Goal: Task Accomplishment & Management: Manage account settings

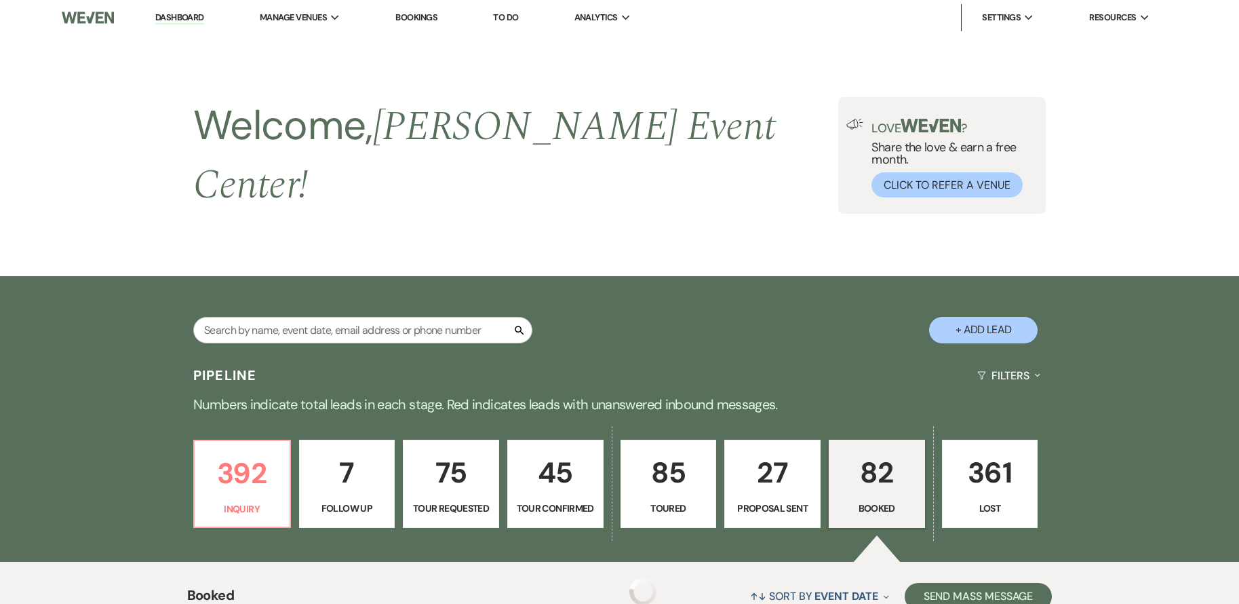
scroll to position [3188, 0]
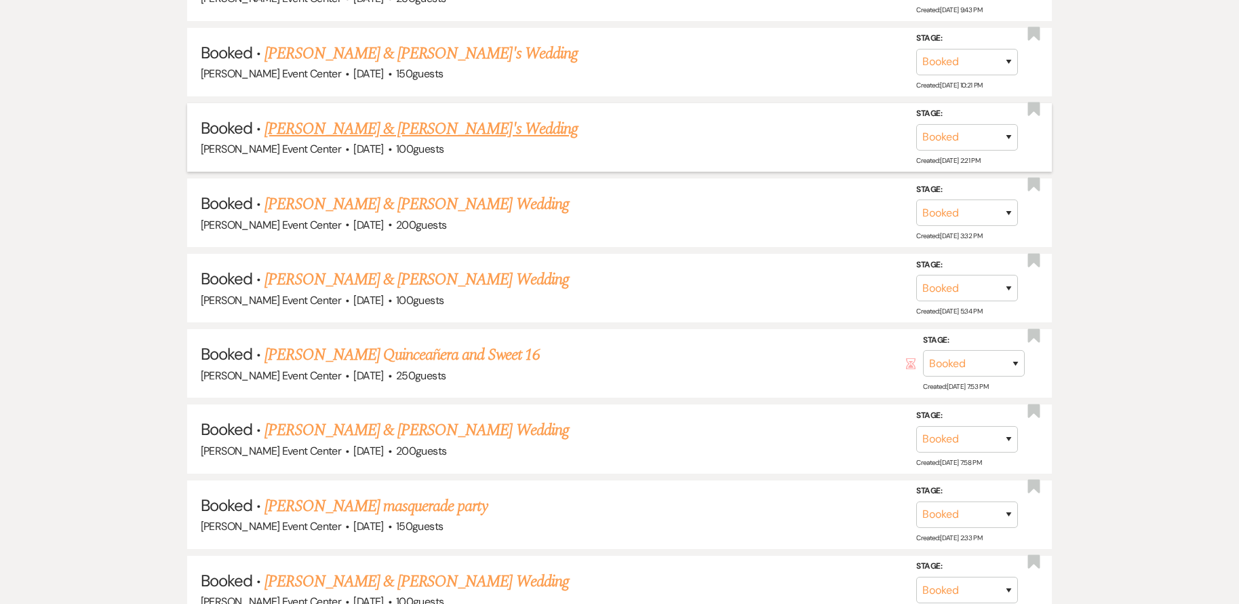
click at [338, 117] on link "Crystal Colbert & Fiance's Wedding" at bounding box center [421, 129] width 313 height 24
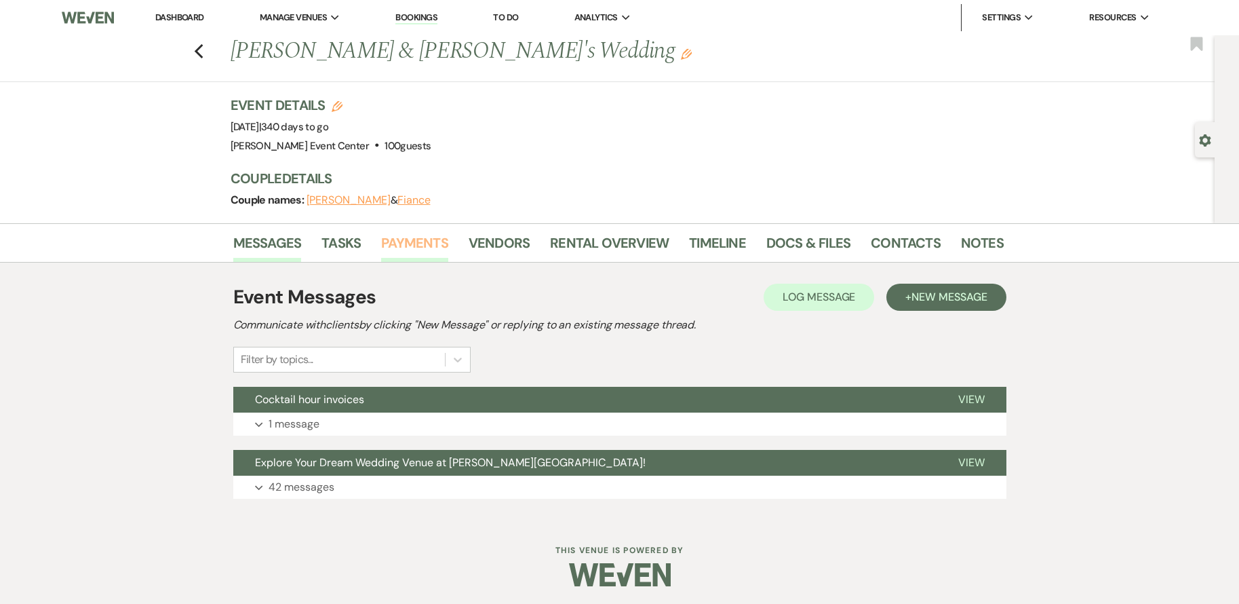
click at [414, 238] on link "Payments" at bounding box center [414, 247] width 67 height 30
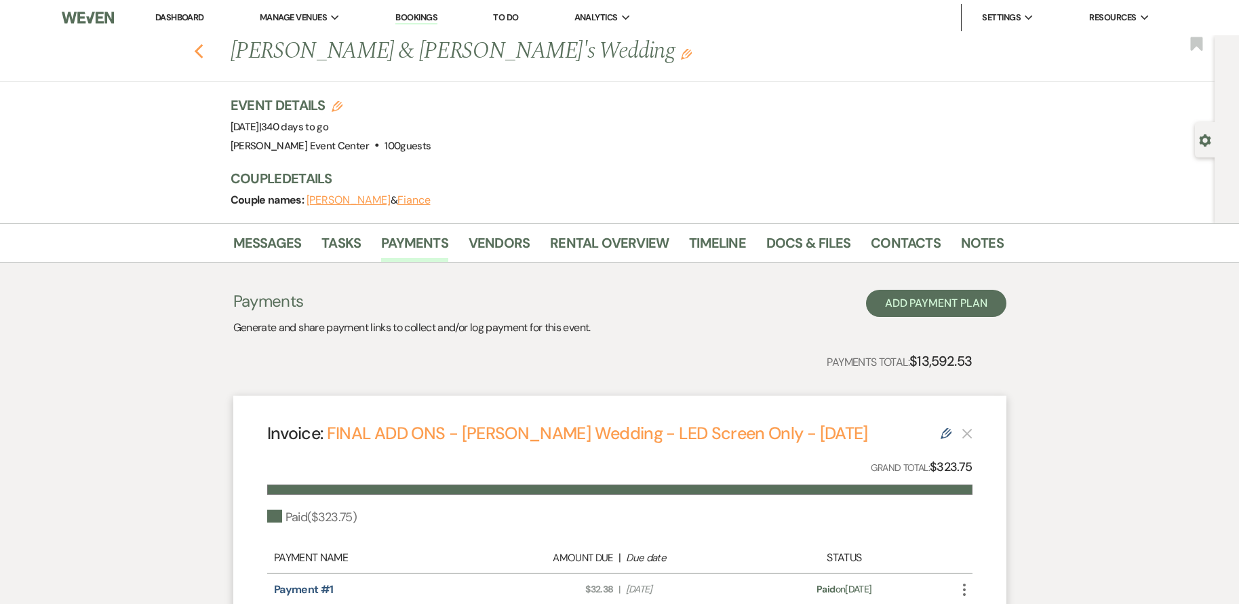
click at [201, 50] on use "button" at bounding box center [198, 51] width 9 height 15
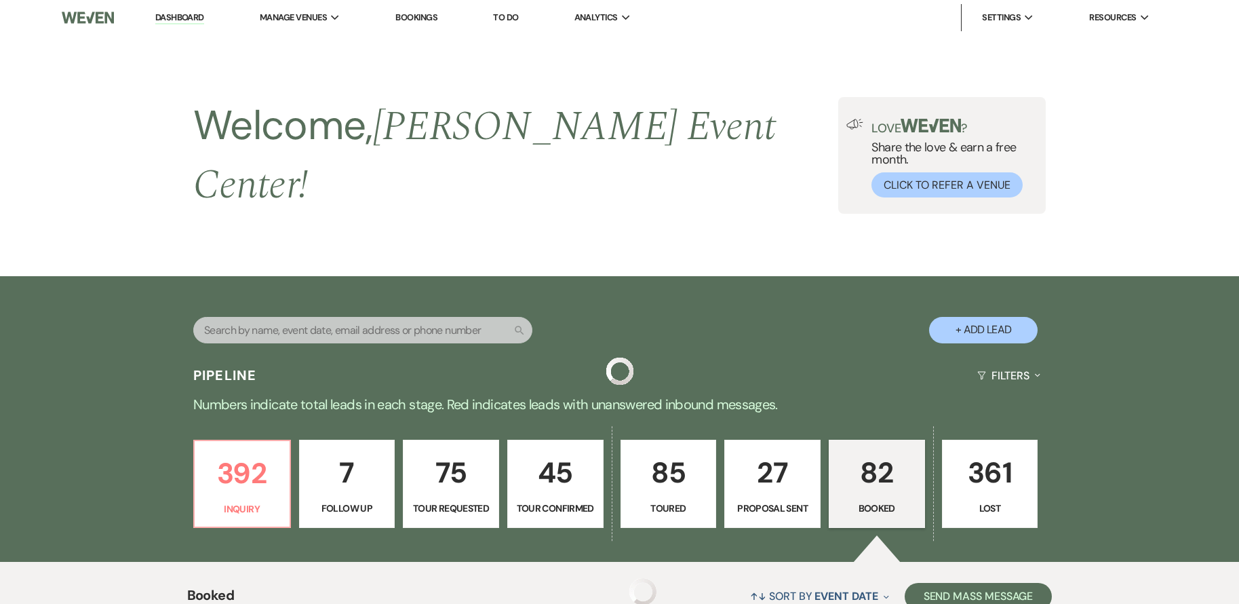
scroll to position [3188, 0]
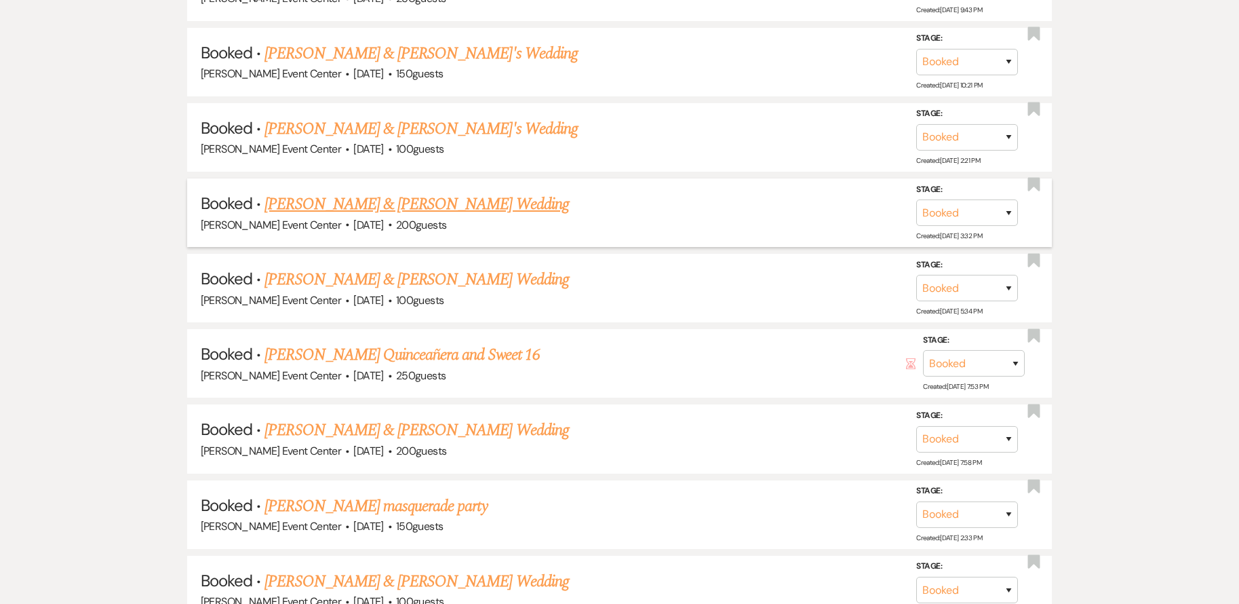
click at [398, 192] on link "Michael Mitchell & Taja Wilson's Wedding" at bounding box center [417, 204] width 304 height 24
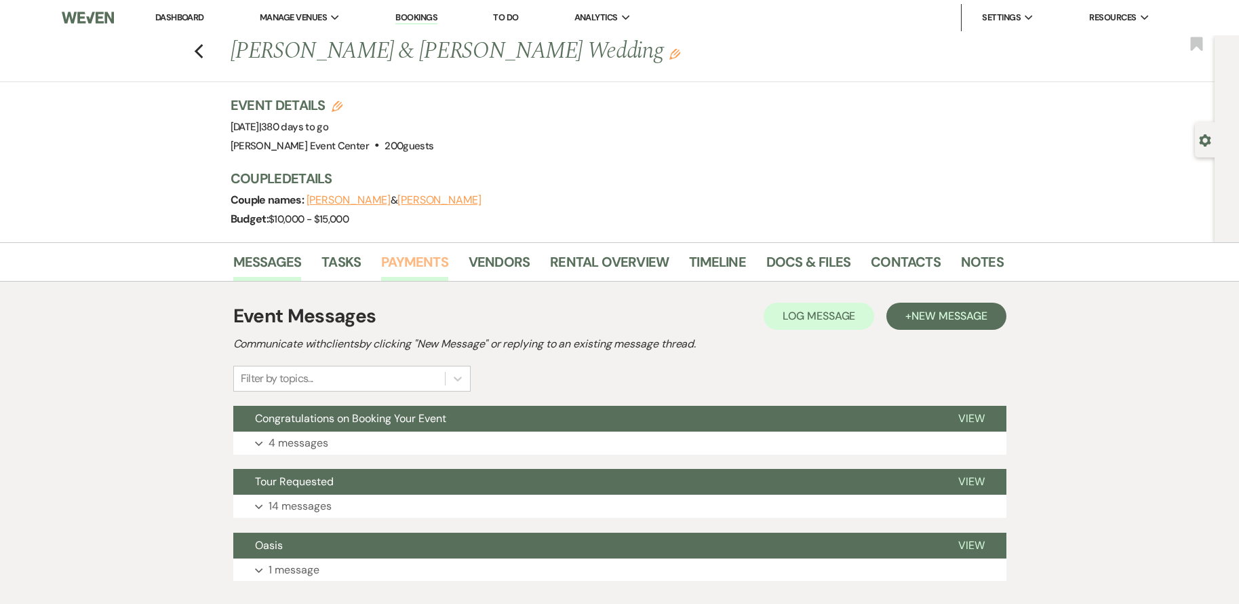
click at [395, 262] on link "Payments" at bounding box center [414, 266] width 67 height 30
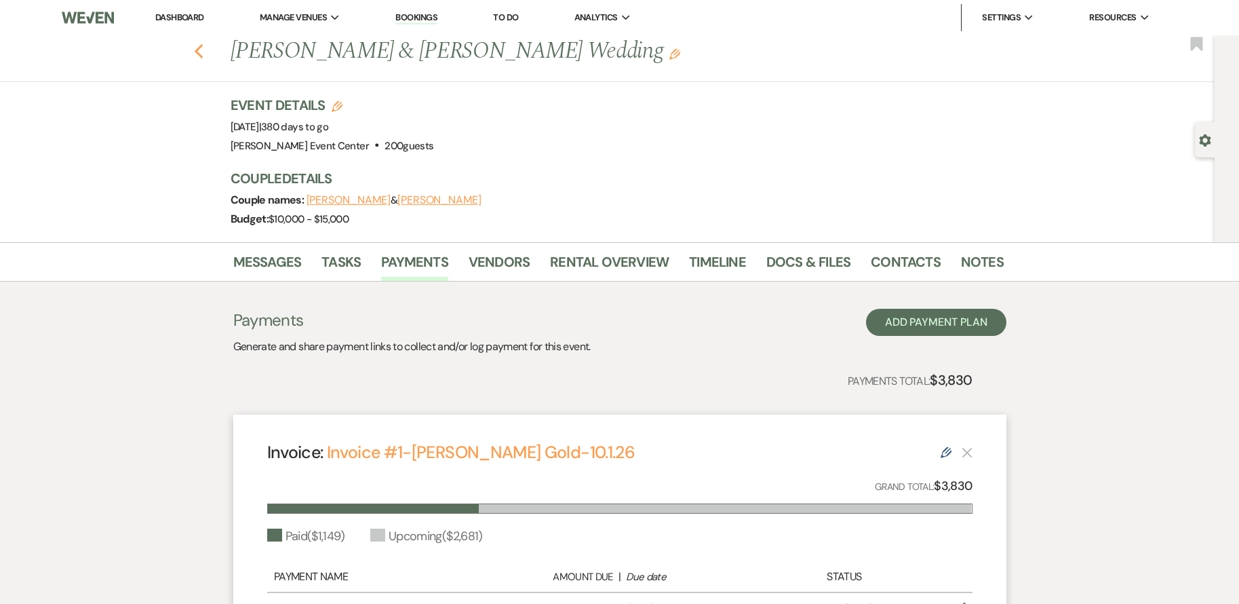
click at [203, 46] on icon "Previous" at bounding box center [199, 51] width 10 height 16
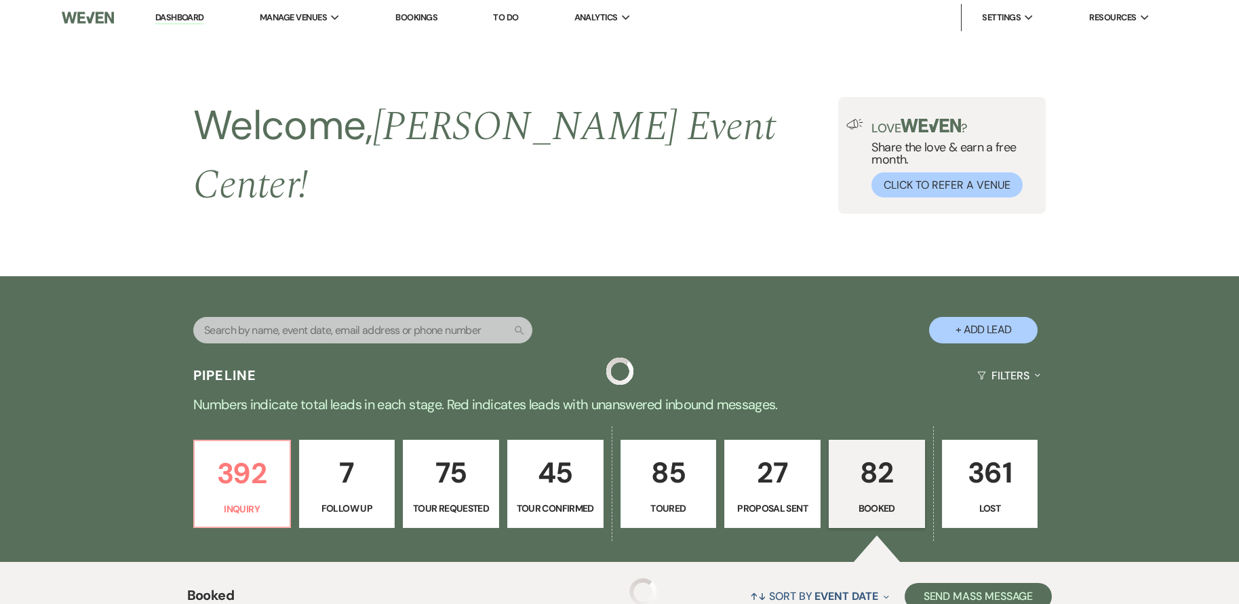
scroll to position [3188, 0]
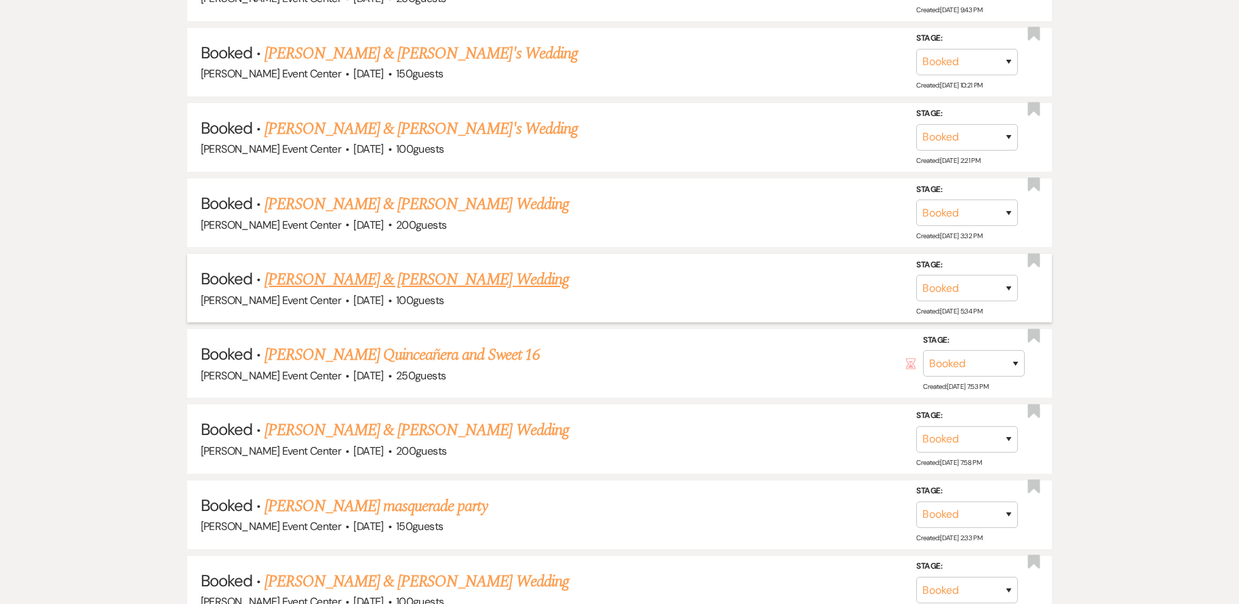
click at [357, 269] on link "Xavier Vault & Tiana Tyler's Wedding" at bounding box center [417, 279] width 304 height 24
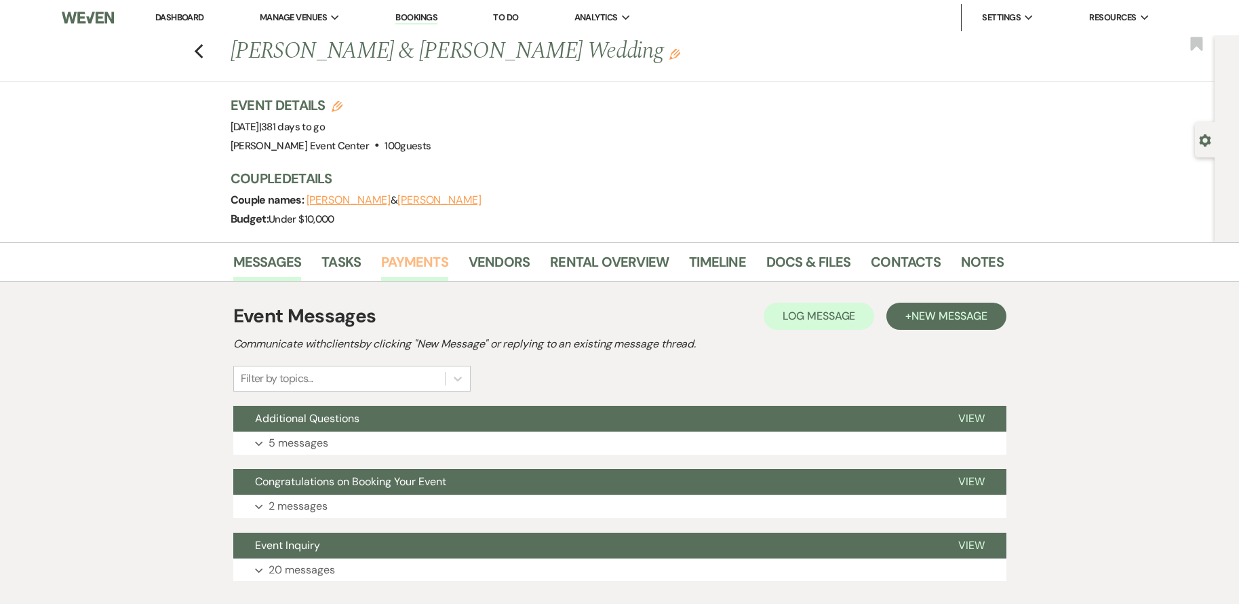
click at [393, 261] on link "Payments" at bounding box center [414, 266] width 67 height 30
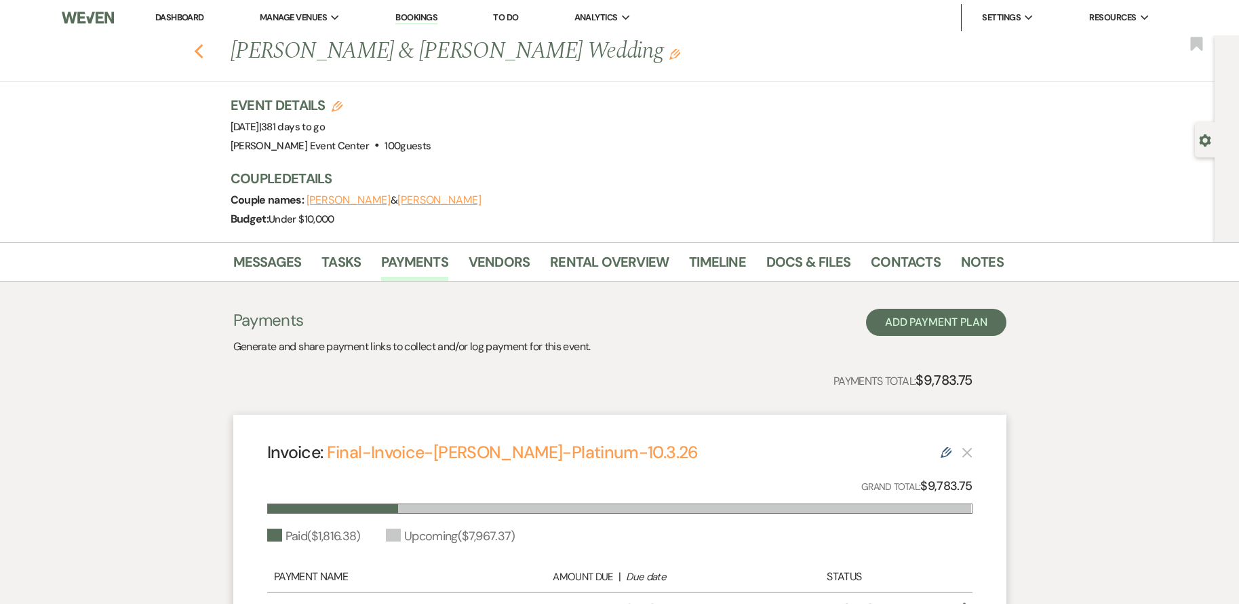
click at [204, 50] on icon "Previous" at bounding box center [199, 51] width 10 height 16
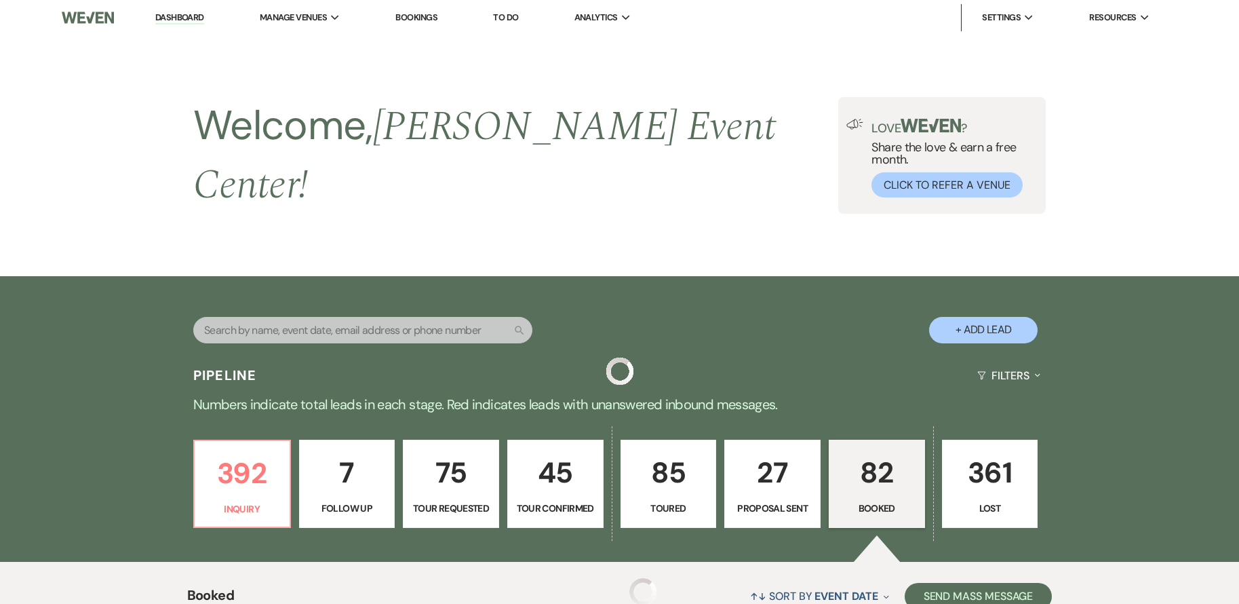
scroll to position [3188, 0]
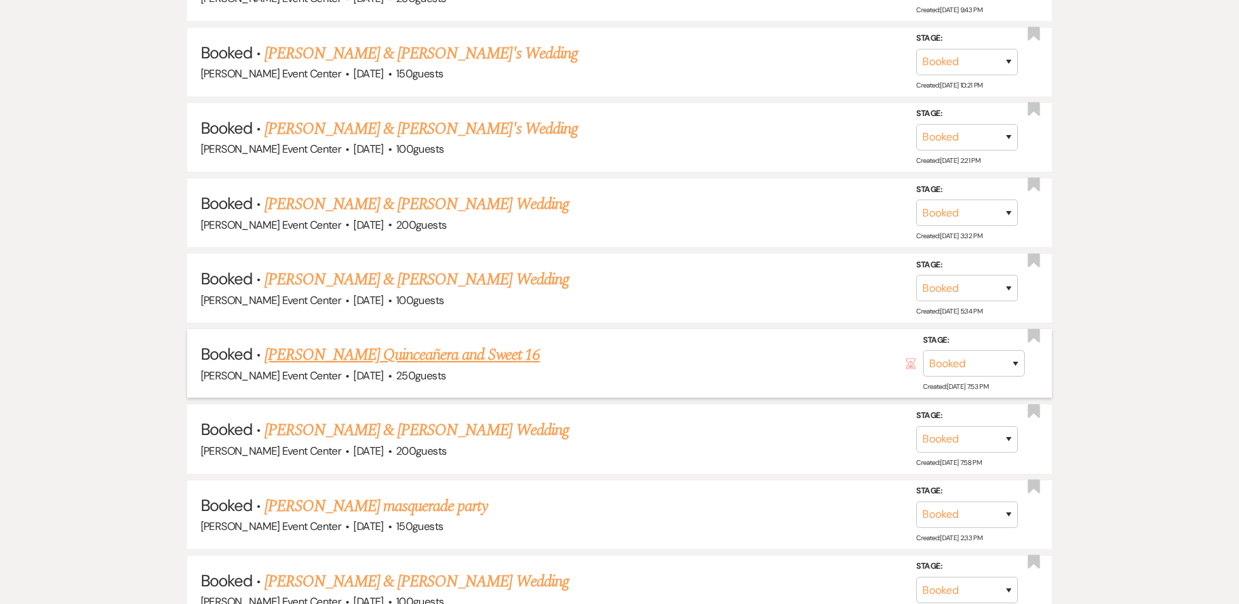
click at [365, 343] on link "Monique Garcia's Quinceañera and Sweet 16" at bounding box center [402, 355] width 275 height 24
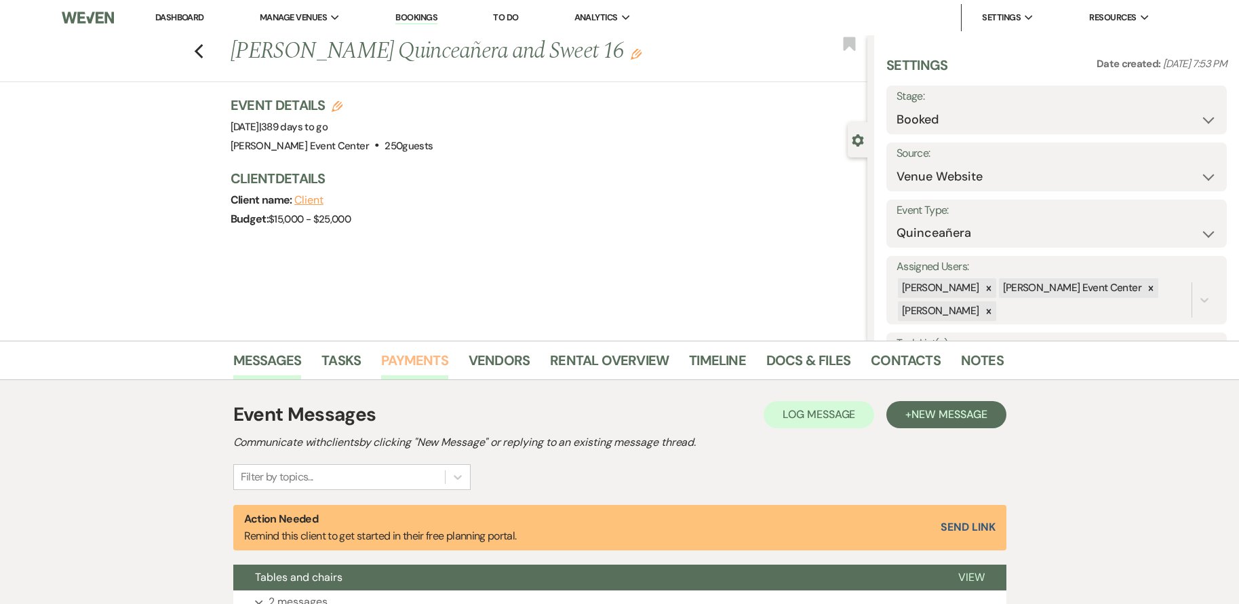
click at [398, 360] on link "Payments" at bounding box center [414, 364] width 67 height 30
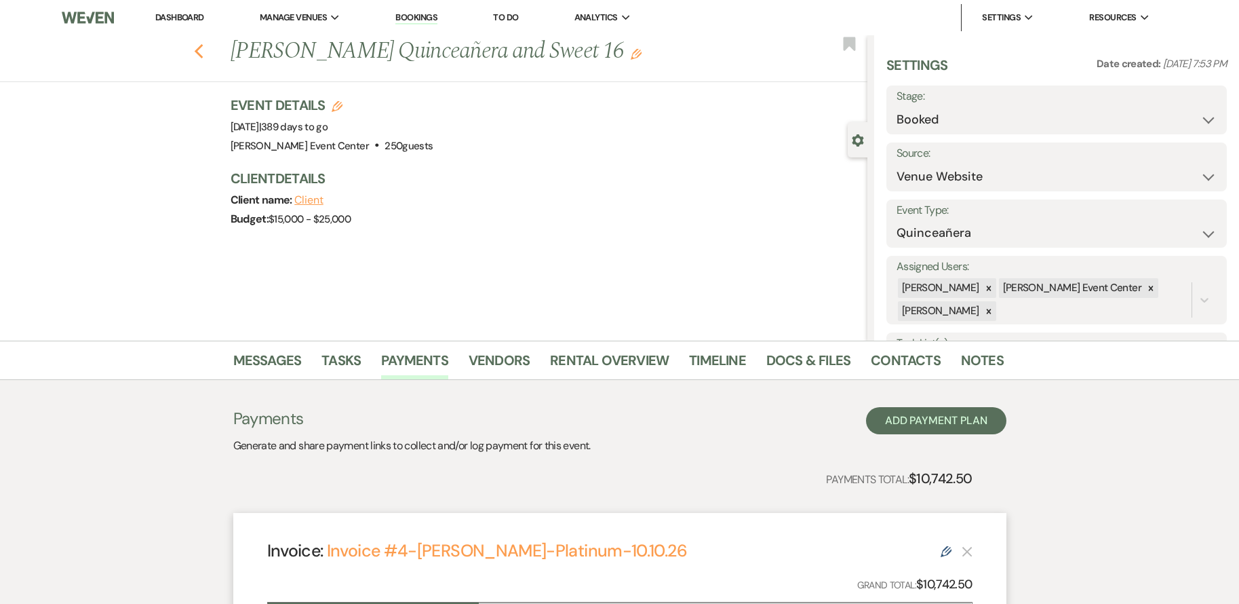
click at [203, 44] on use "button" at bounding box center [198, 51] width 9 height 15
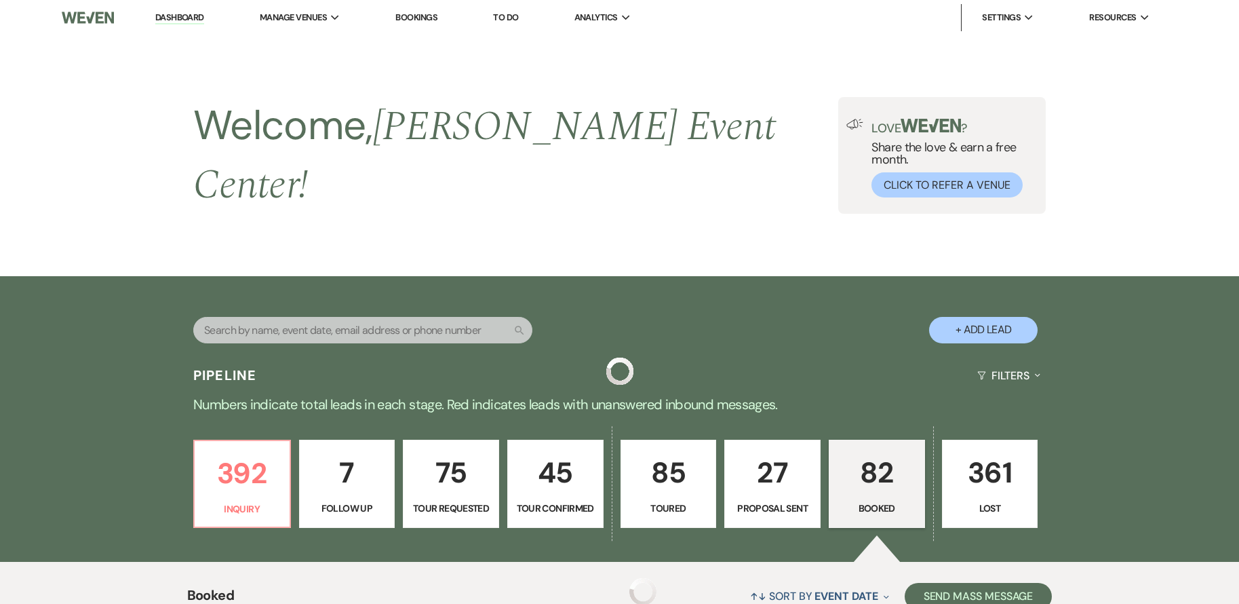
scroll to position [3188, 0]
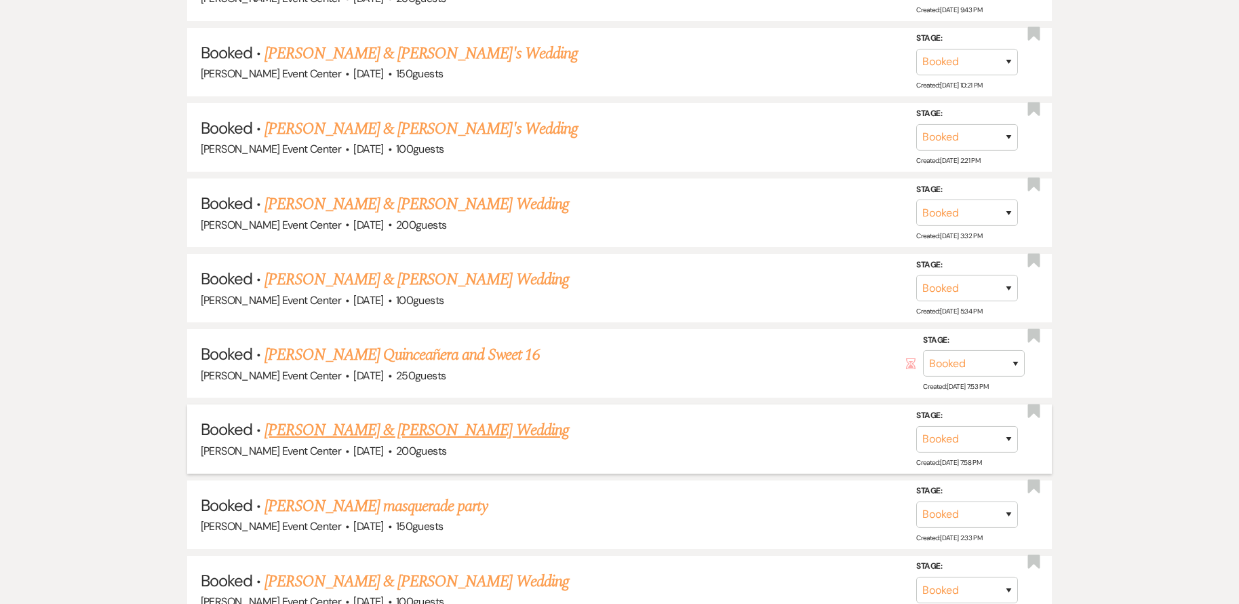
click at [414, 421] on link "Jordan Allen & Kobe Bryant's Wedding" at bounding box center [417, 430] width 304 height 24
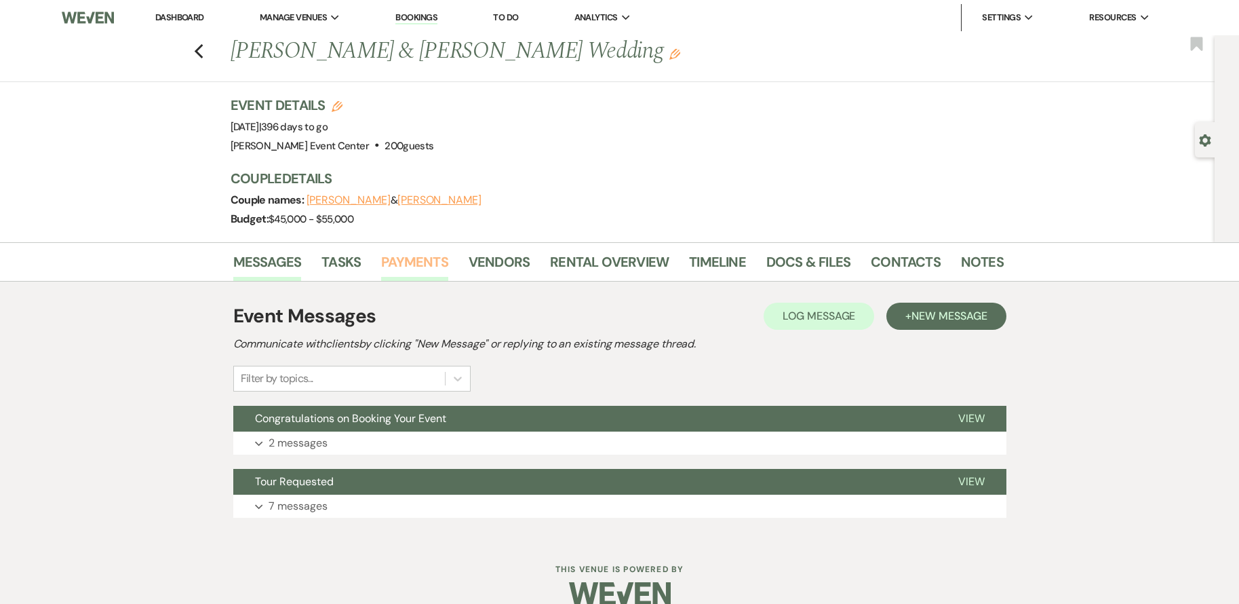
click at [423, 271] on link "Payments" at bounding box center [414, 266] width 67 height 30
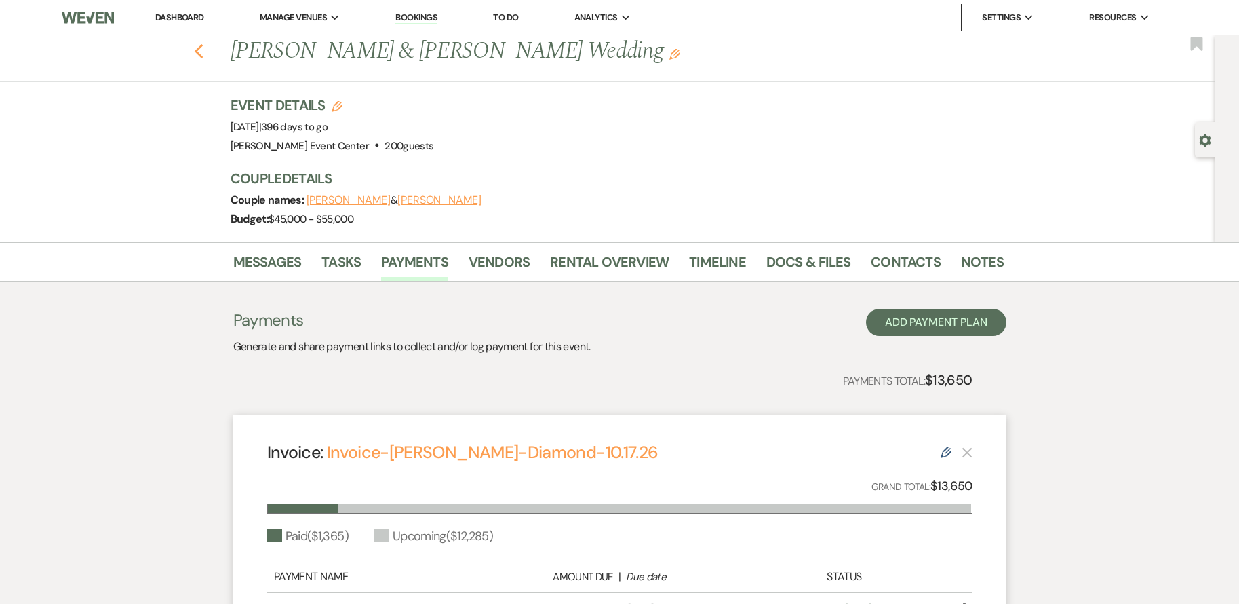
click at [203, 54] on use "button" at bounding box center [198, 51] width 9 height 15
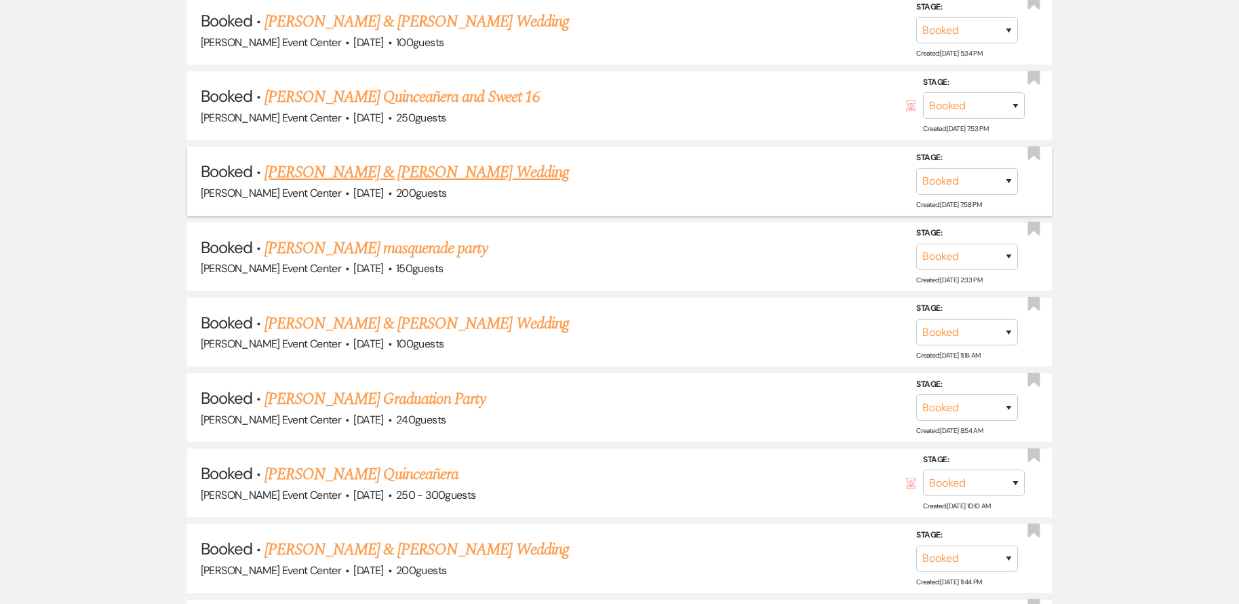
scroll to position [3460, 0]
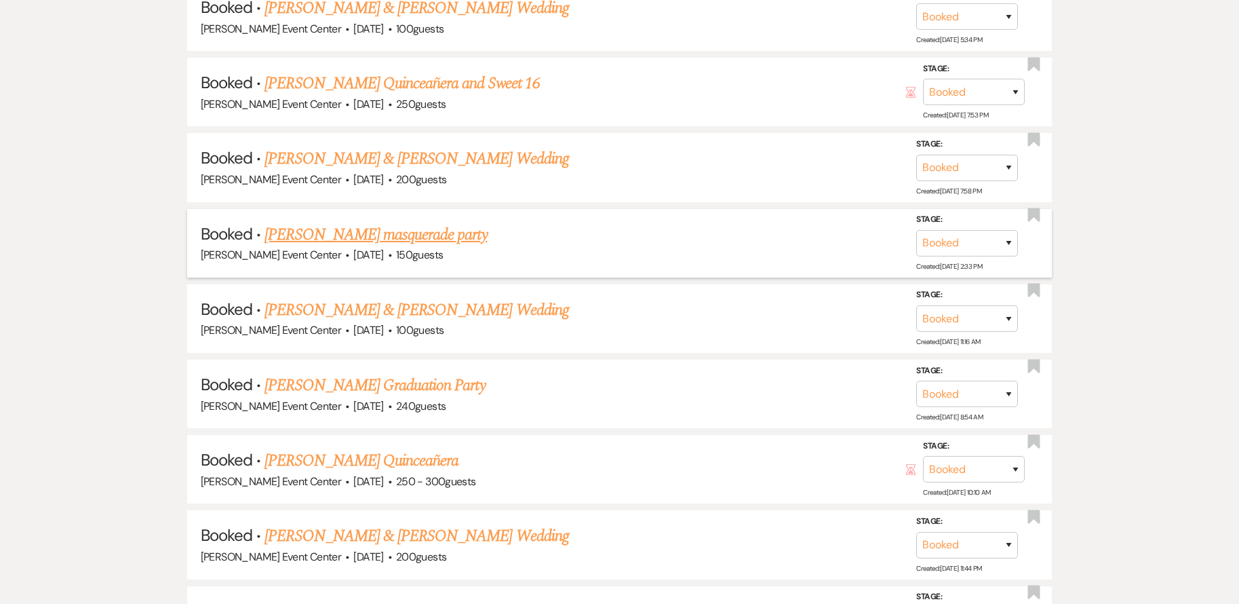
click at [402, 222] on link "Kecia Abran's masquerade party" at bounding box center [376, 234] width 222 height 24
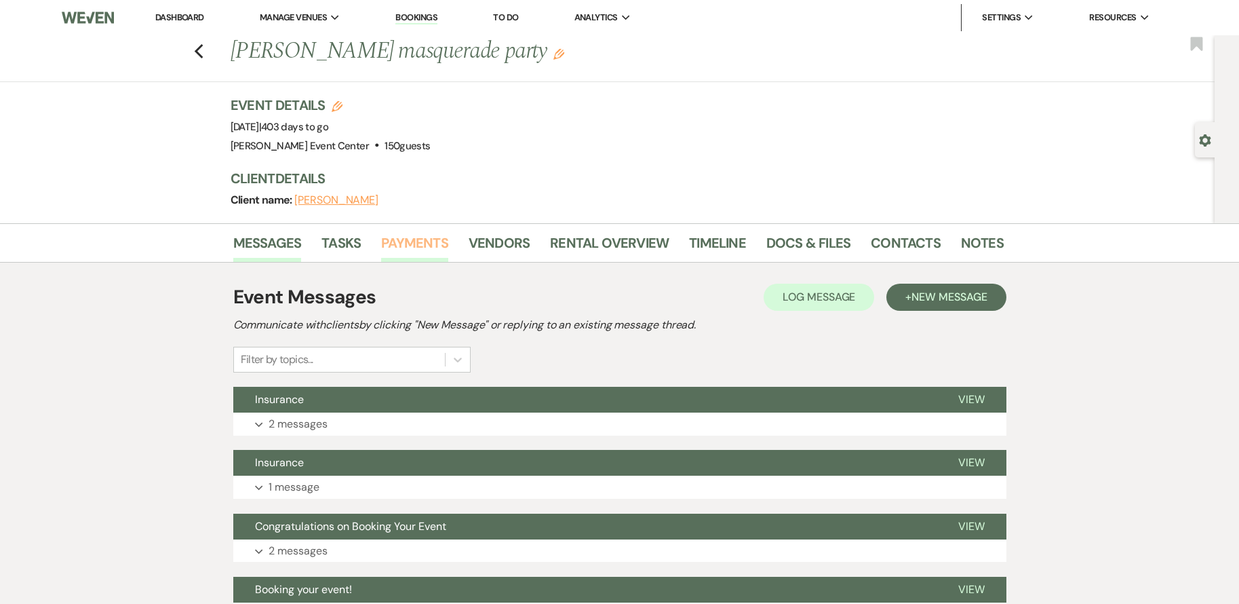
click at [410, 247] on link "Payments" at bounding box center [414, 247] width 67 height 30
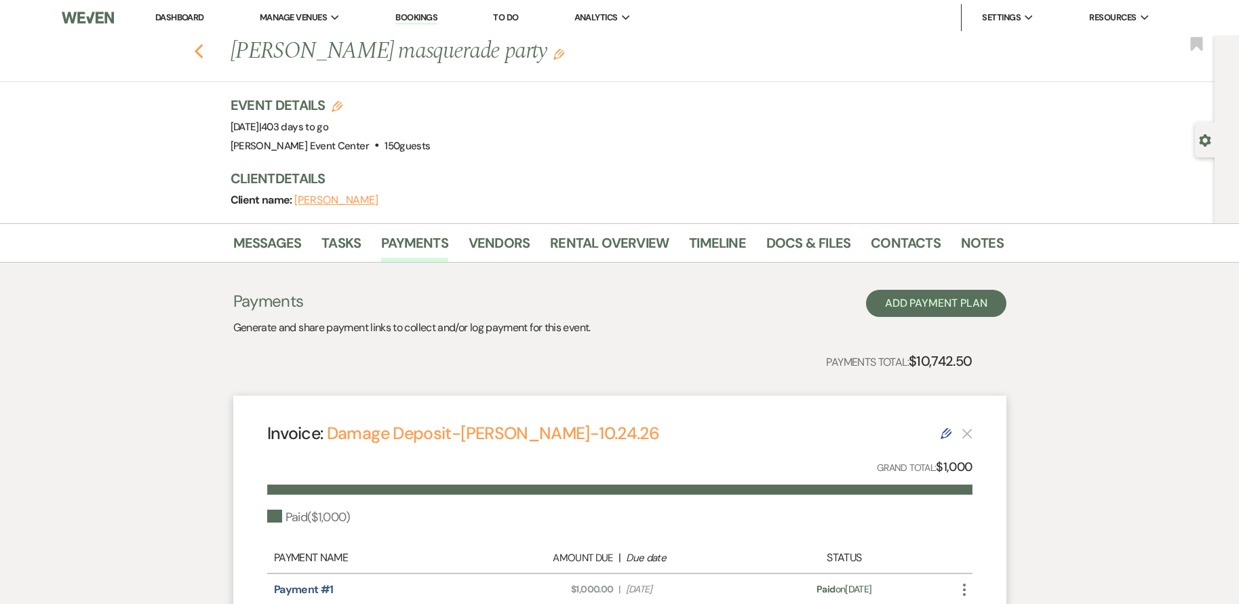
click at [204, 50] on icon "Previous" at bounding box center [199, 51] width 10 height 16
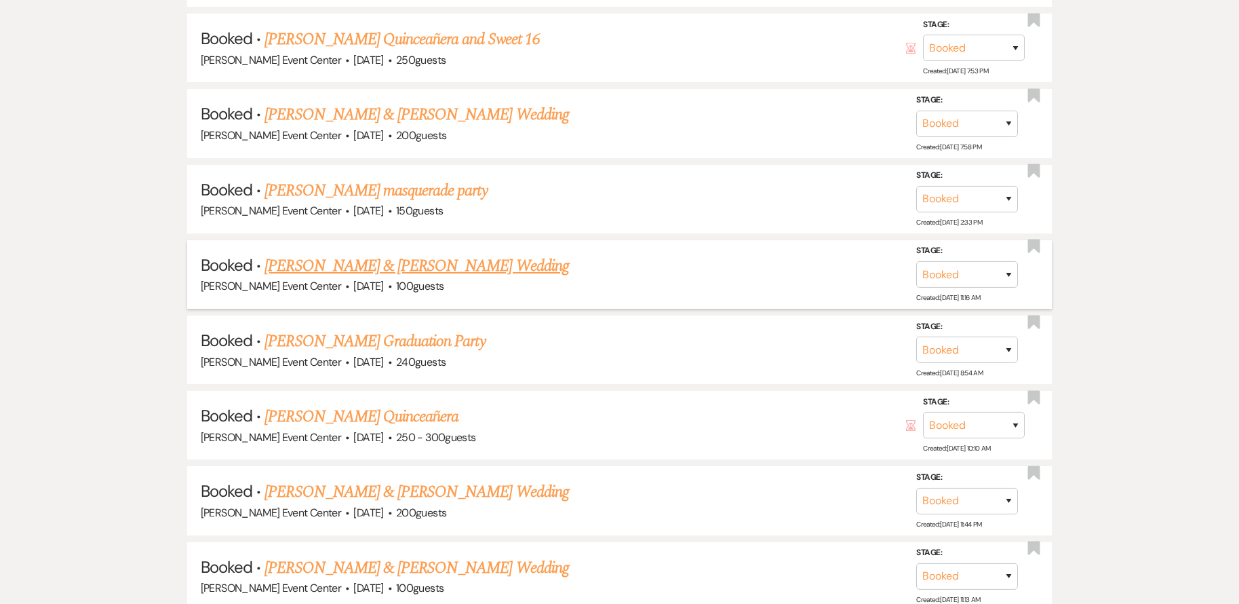
scroll to position [3527, 0]
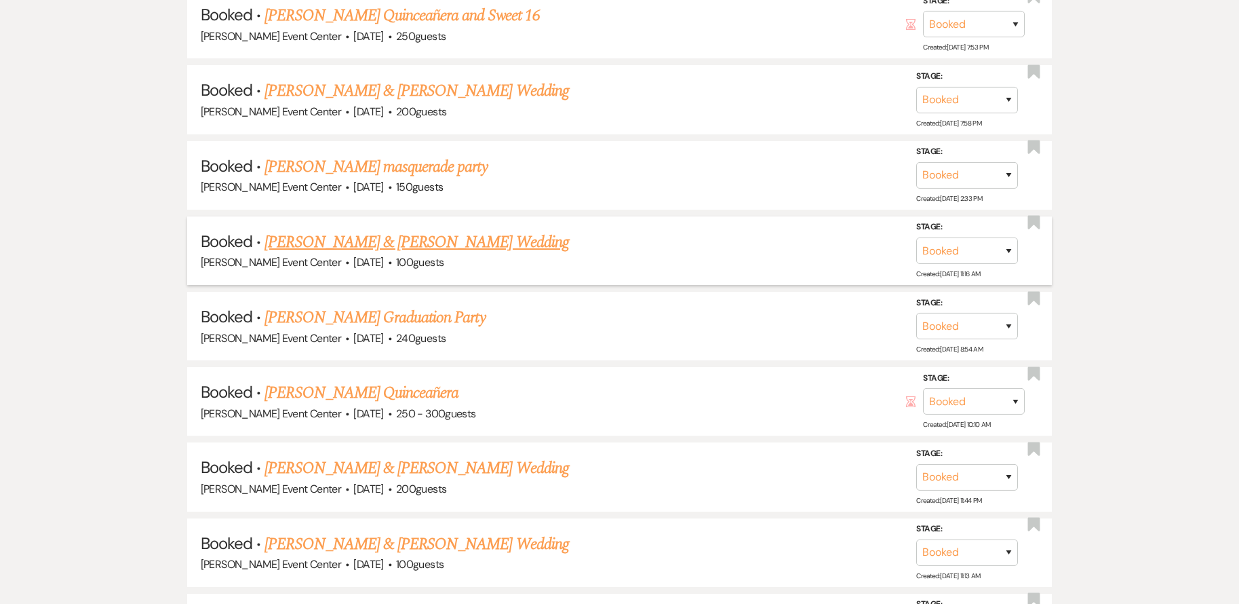
click at [362, 232] on link "Tervarayia Shaw & Breann Marshall's Wedding" at bounding box center [417, 242] width 304 height 24
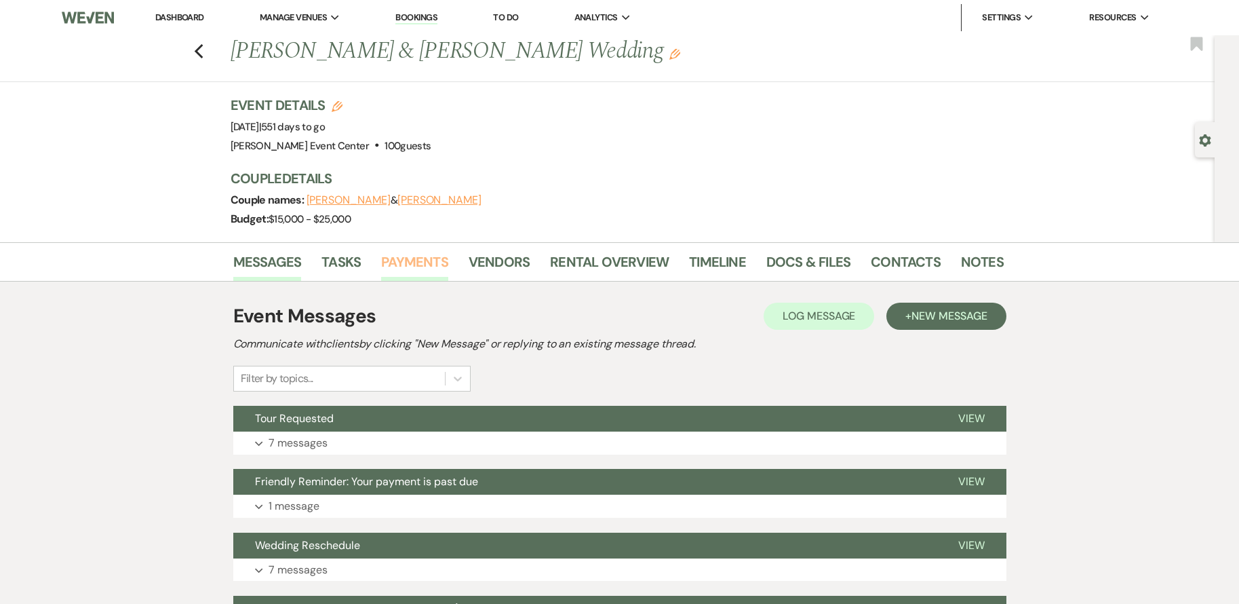
click at [393, 267] on link "Payments" at bounding box center [414, 266] width 67 height 30
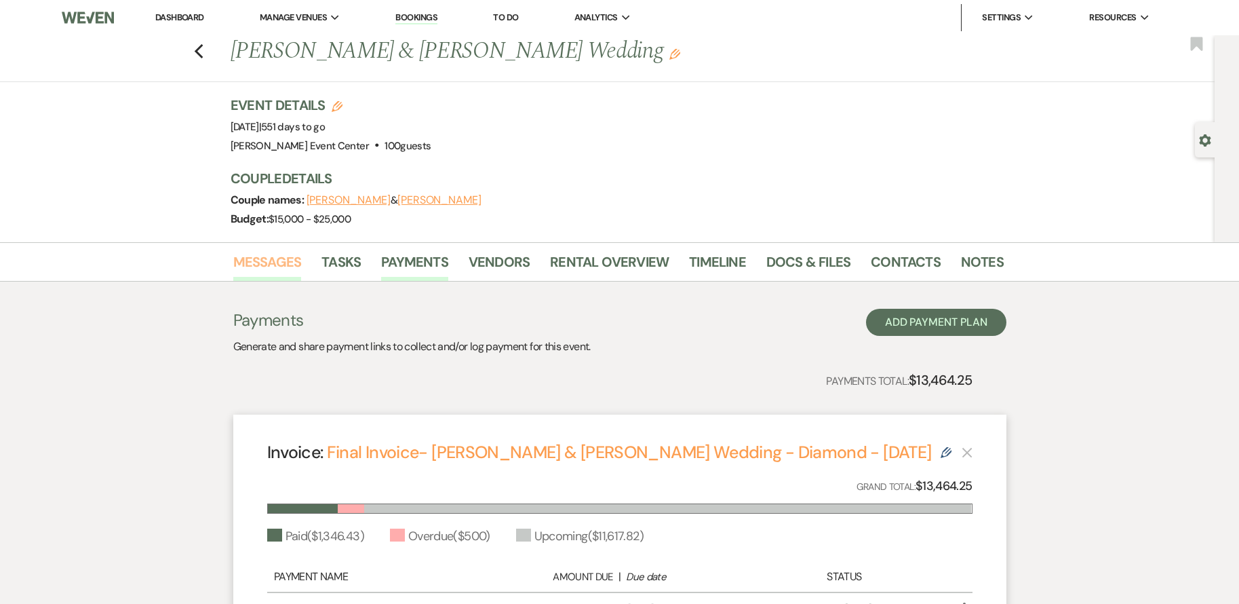
click at [274, 253] on link "Messages" at bounding box center [267, 266] width 69 height 30
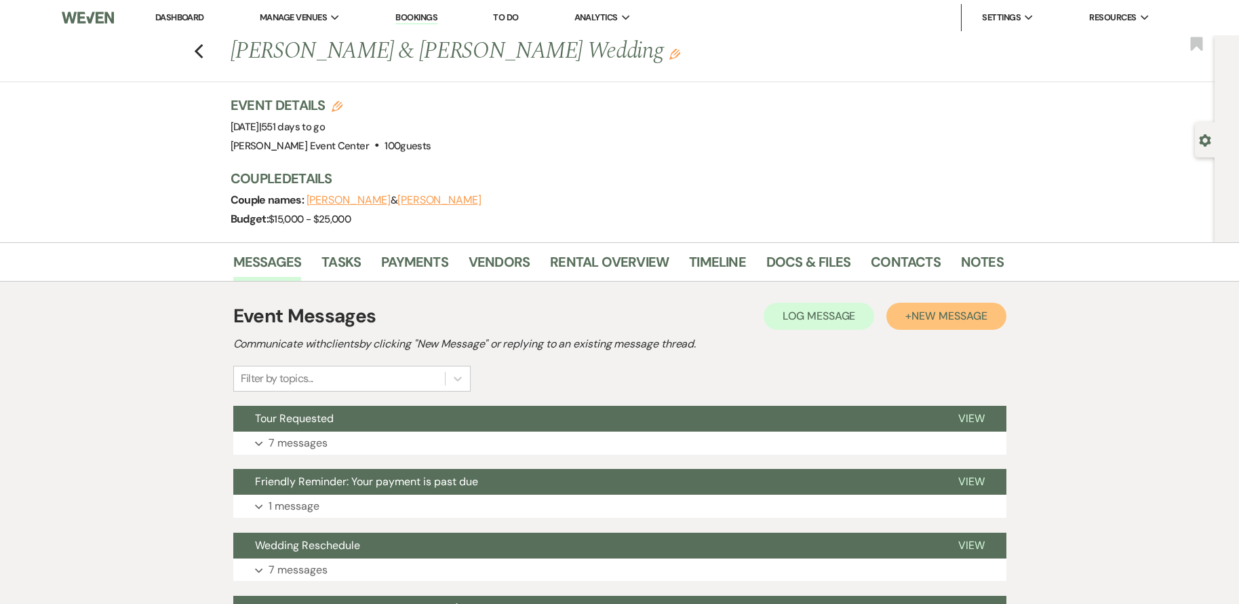
click at [927, 312] on span "New Message" at bounding box center [949, 316] width 75 height 14
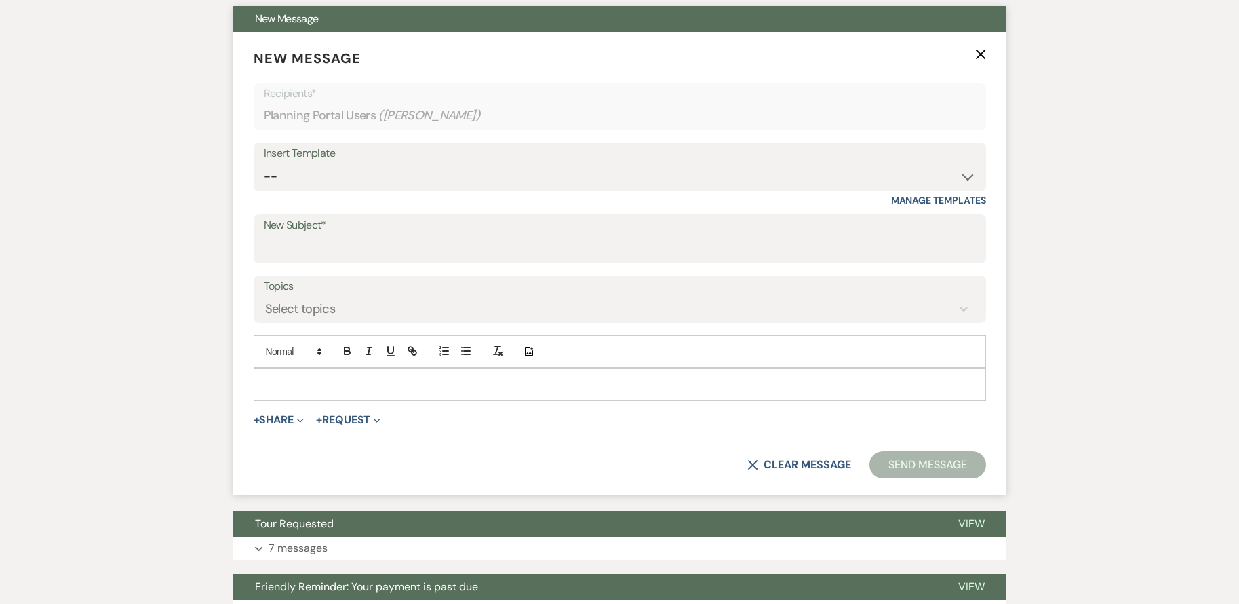
scroll to position [407, 0]
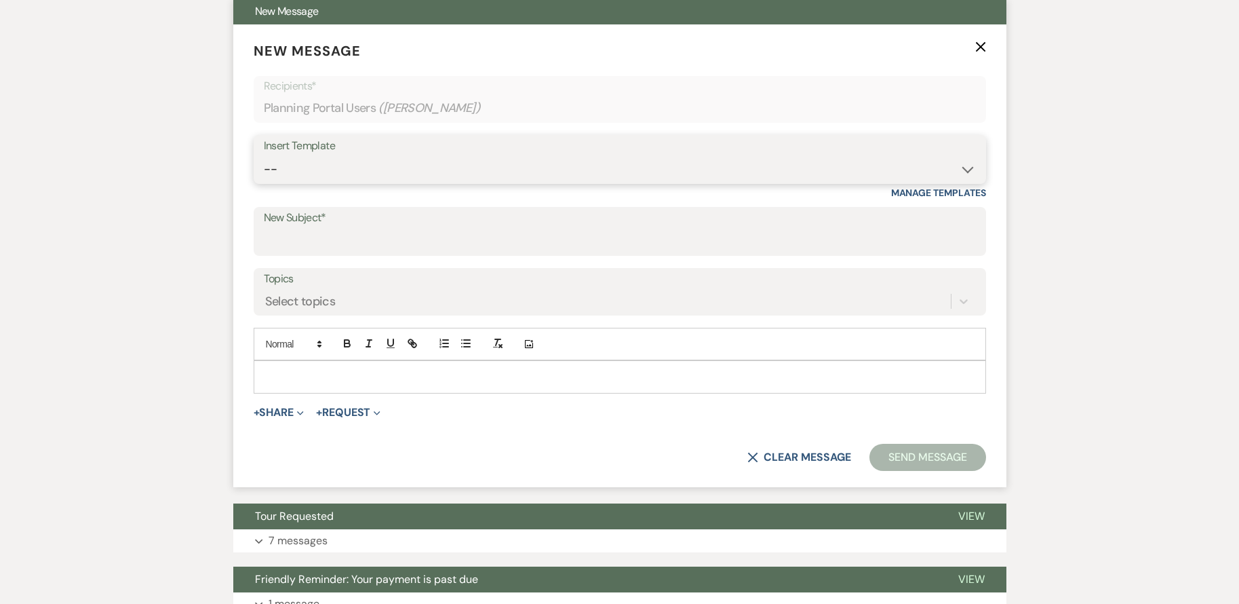
click at [356, 170] on select "-- Weven Planning Portal Introduction (Booked Events) Initial Inquiry Response …" at bounding box center [620, 169] width 712 height 26
click at [264, 156] on select "-- Weven Planning Portal Introduction (Booked Events) Initial Inquiry Response …" at bounding box center [620, 169] width 712 height 26
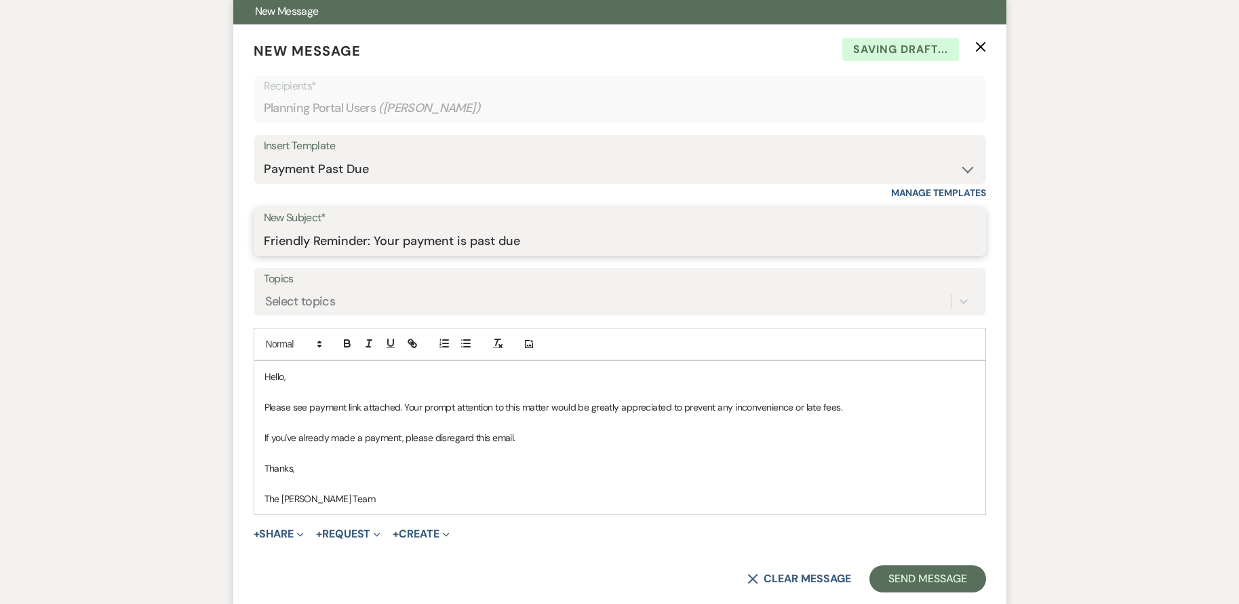
drag, startPoint x: 263, startPoint y: 237, endPoint x: 662, endPoint y: 246, distance: 399.0
click at [662, 246] on input "Friendly Reminder: Your payment is past due" at bounding box center [620, 241] width 712 height 26
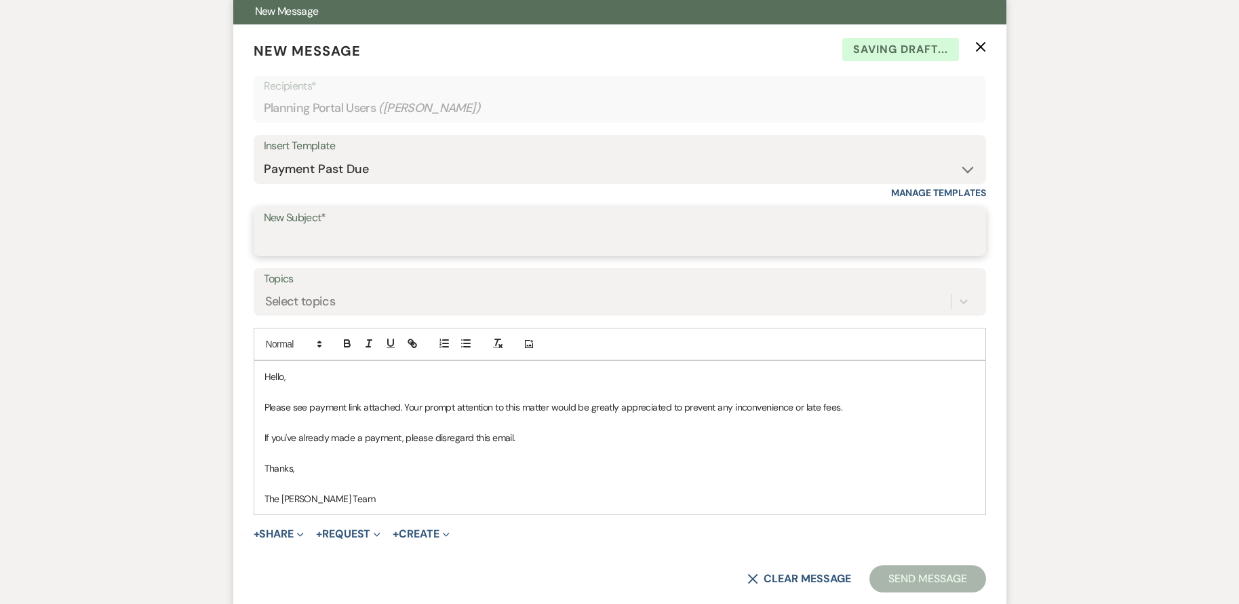
paste input "Friendly Reminder: Your payment is due today"
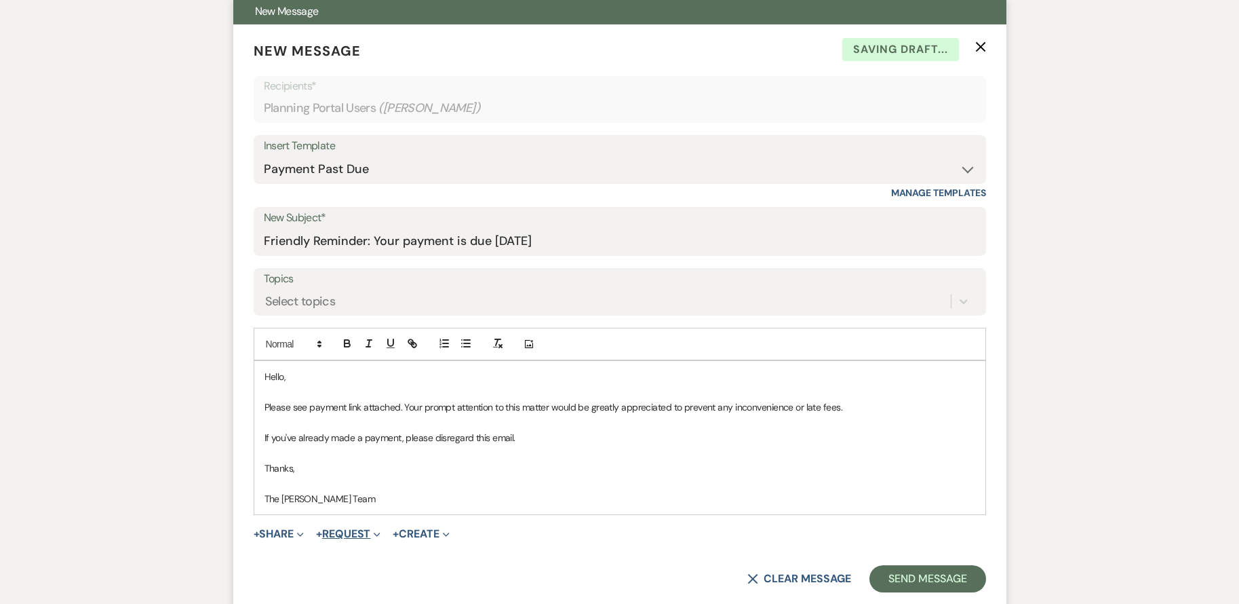
click at [362, 530] on button "+ Request Expand" at bounding box center [348, 533] width 64 height 11
click at [381, 558] on button "Generate Payment Payment" at bounding box center [411, 561] width 190 height 24
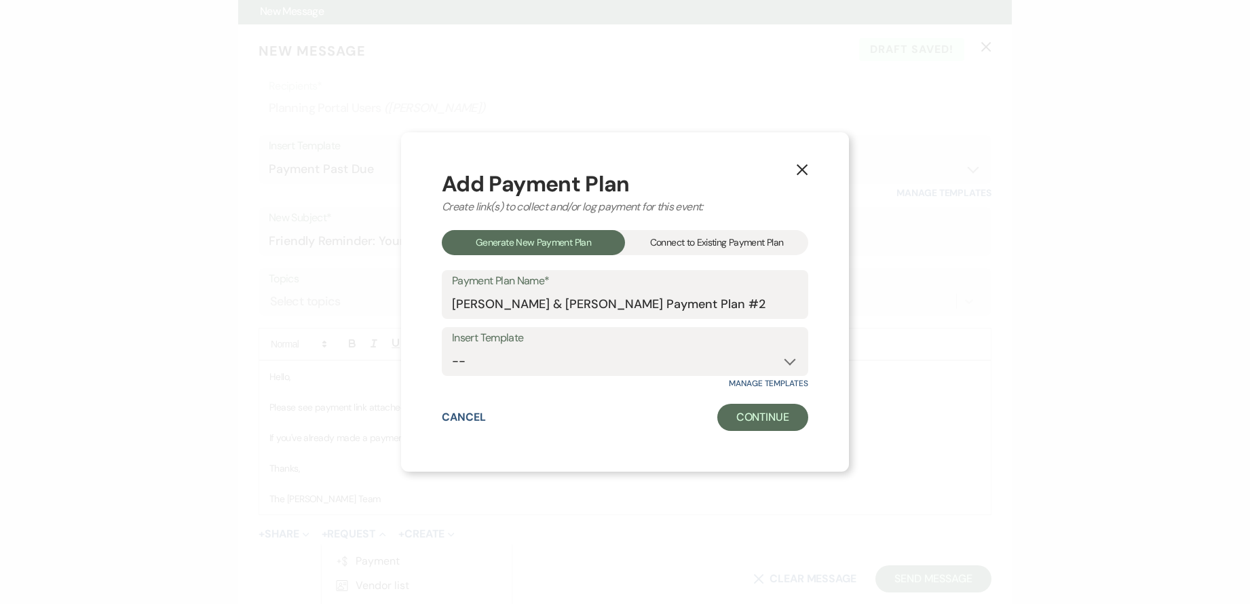
click at [752, 234] on div "Connect to Existing Payment Plan" at bounding box center [716, 242] width 183 height 25
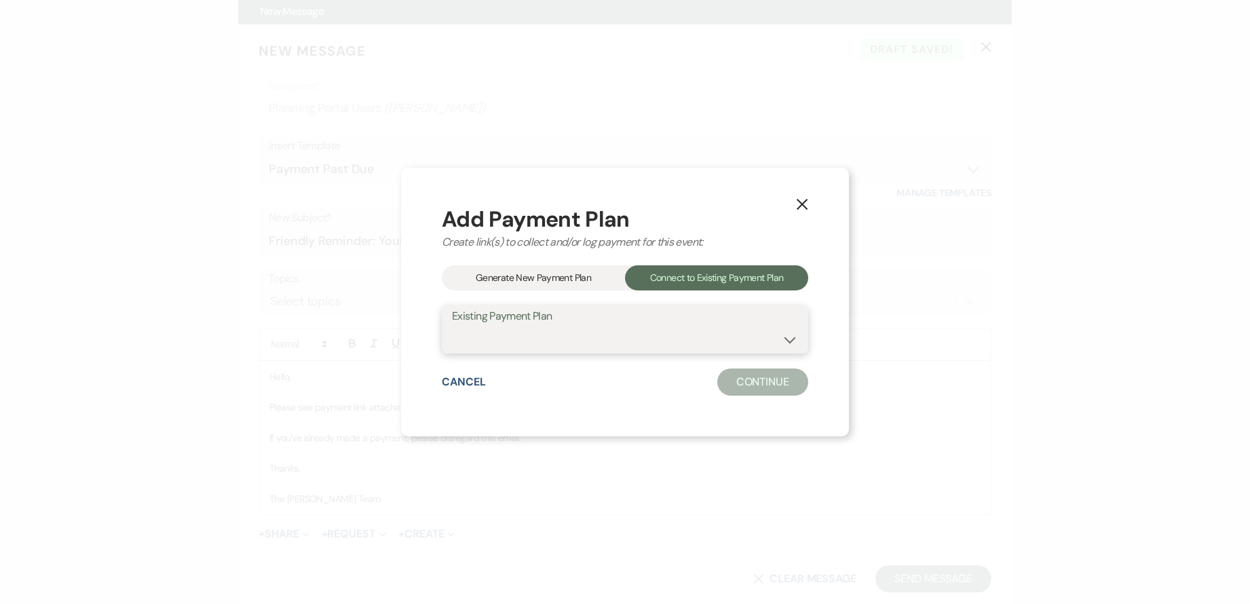
click at [640, 343] on select "Tervarayia Shaw & Breann Marshall's Payment Plan #1" at bounding box center [625, 339] width 346 height 26
click at [452, 326] on select "Tervarayia Shaw & Breann Marshall's Payment Plan #1" at bounding box center [625, 339] width 346 height 26
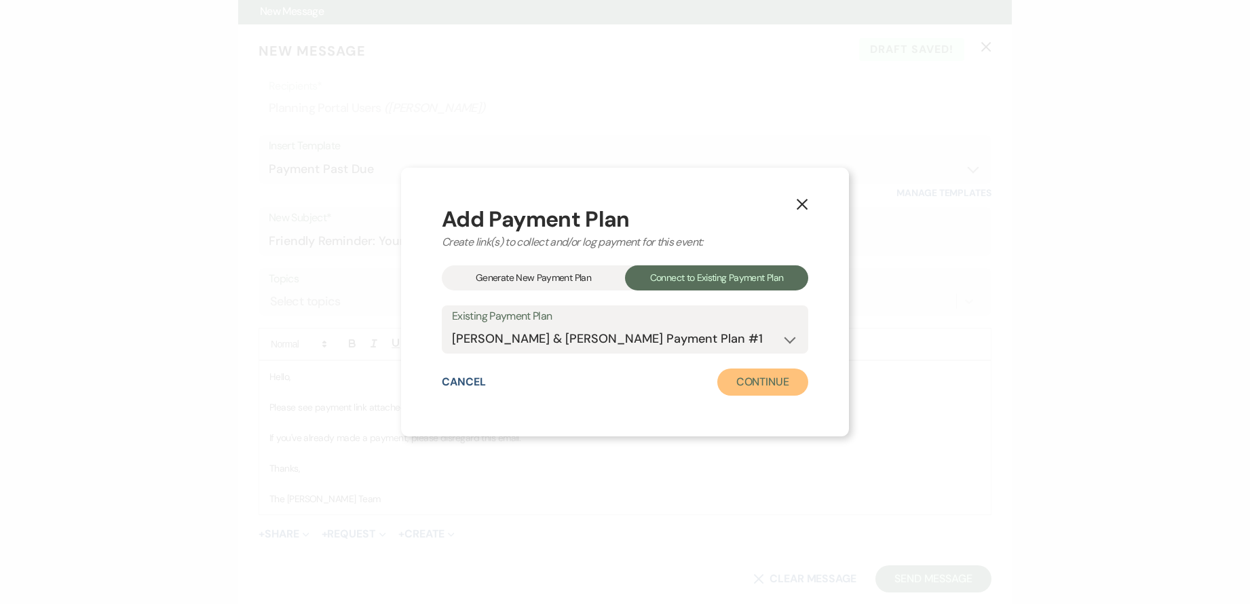
click at [766, 385] on button "Continue" at bounding box center [762, 381] width 91 height 27
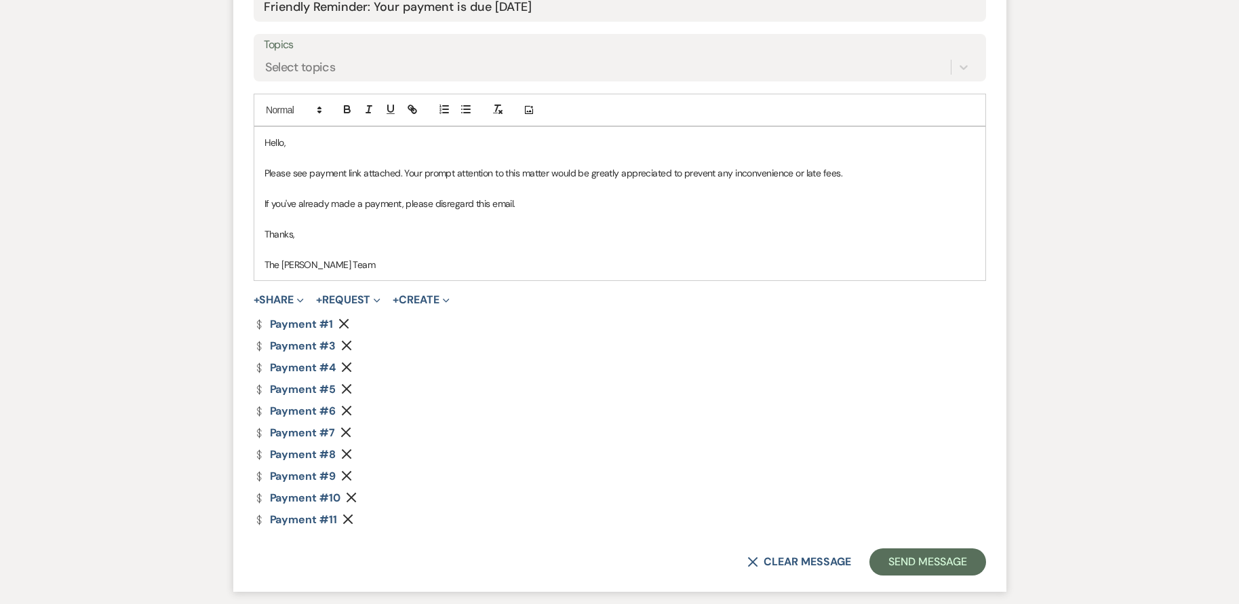
scroll to position [678, 0]
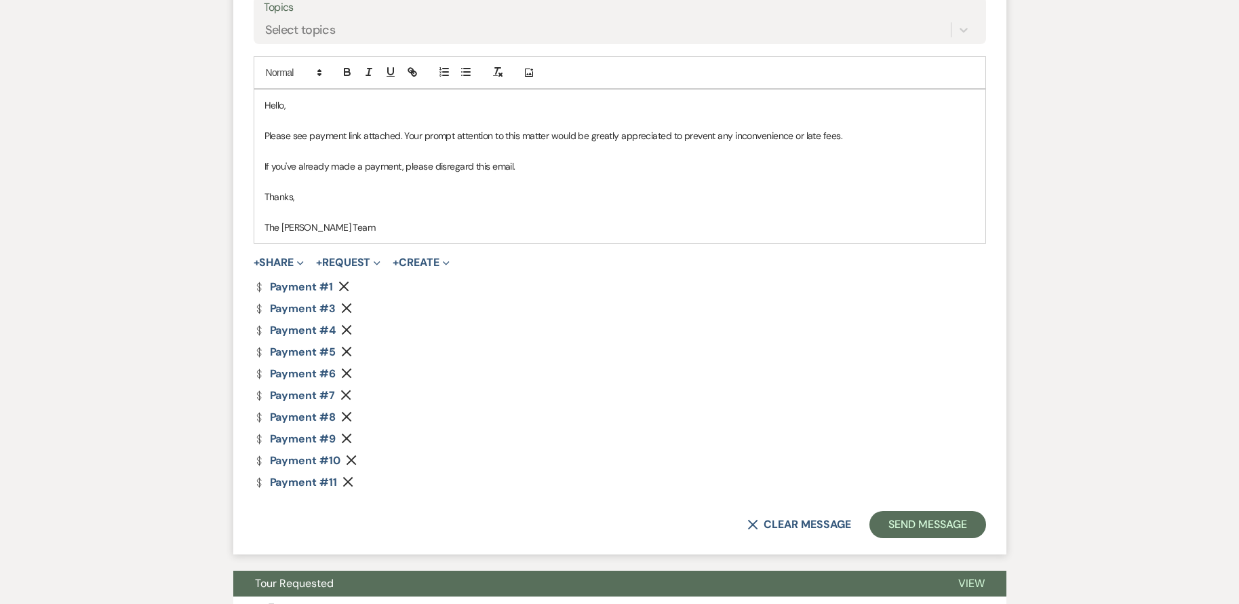
click at [341, 284] on use "button" at bounding box center [344, 287] width 10 height 10
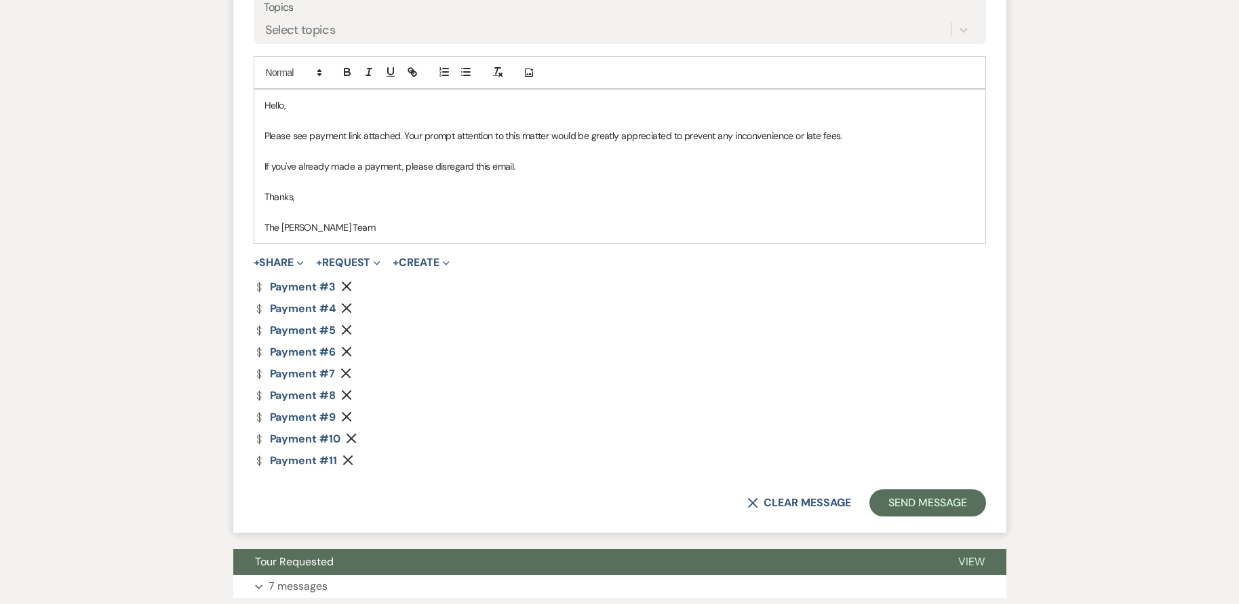
click at [348, 307] on use "button" at bounding box center [347, 308] width 10 height 10
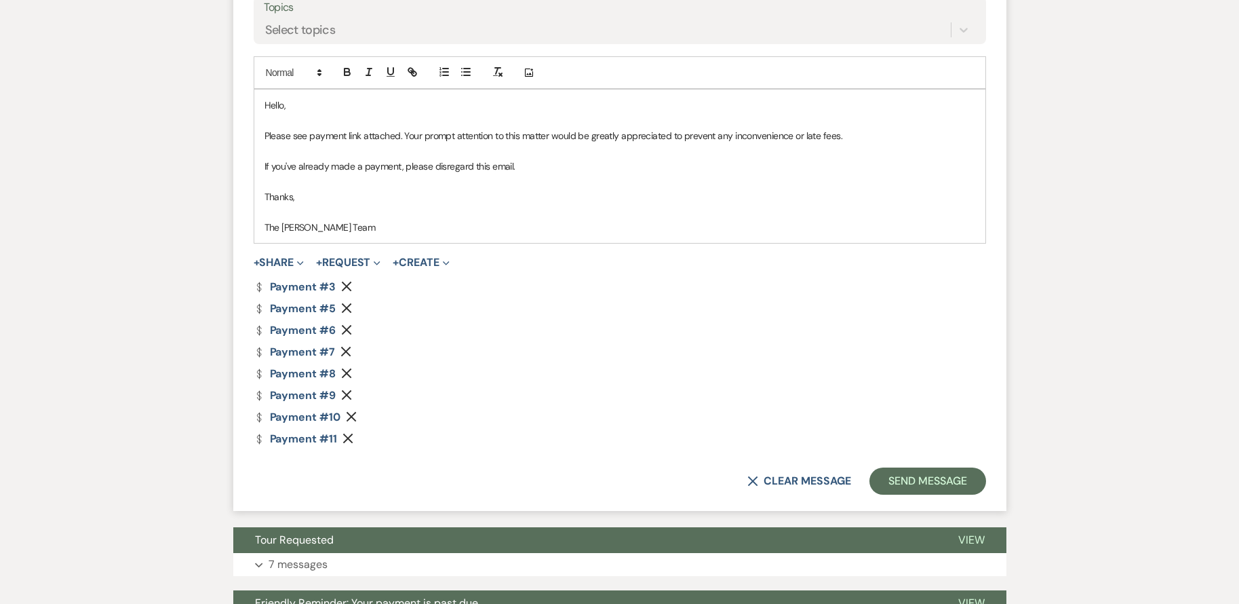
click at [345, 305] on icon "Remove" at bounding box center [346, 308] width 11 height 11
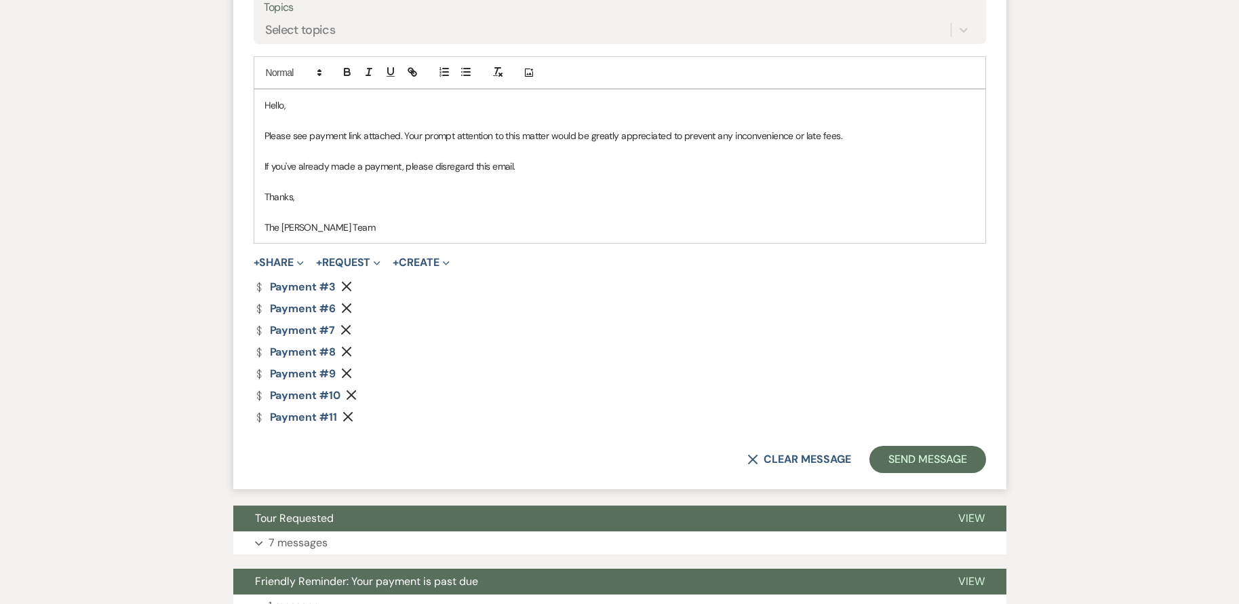
click at [347, 306] on icon "Remove" at bounding box center [346, 308] width 11 height 11
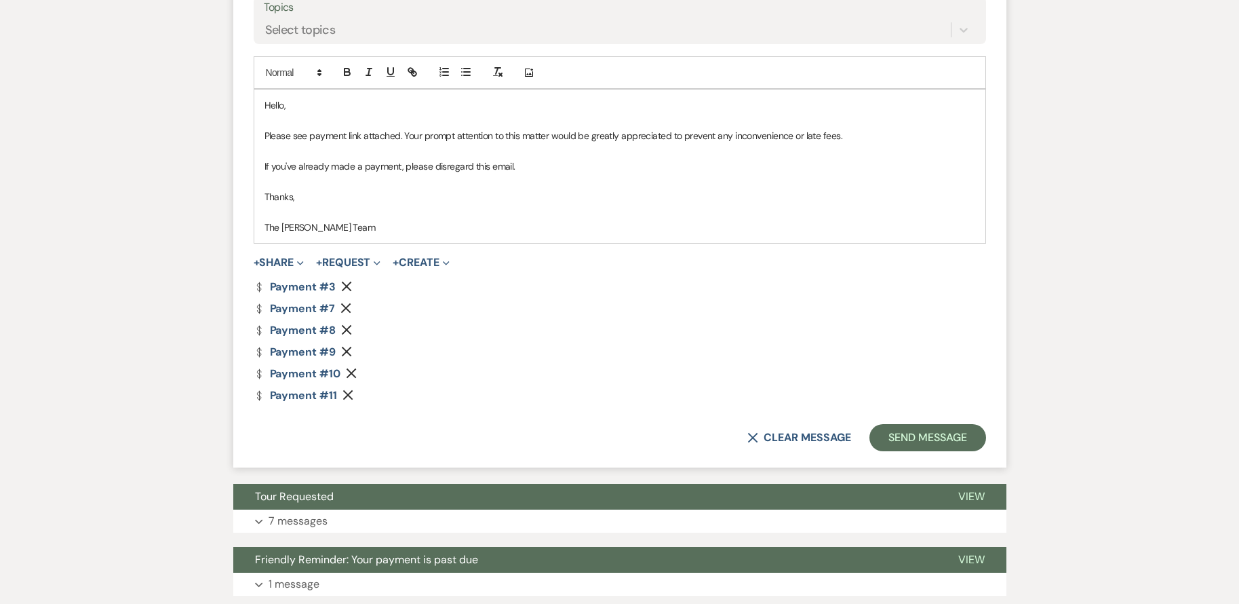
click at [347, 306] on use "button" at bounding box center [346, 308] width 10 height 10
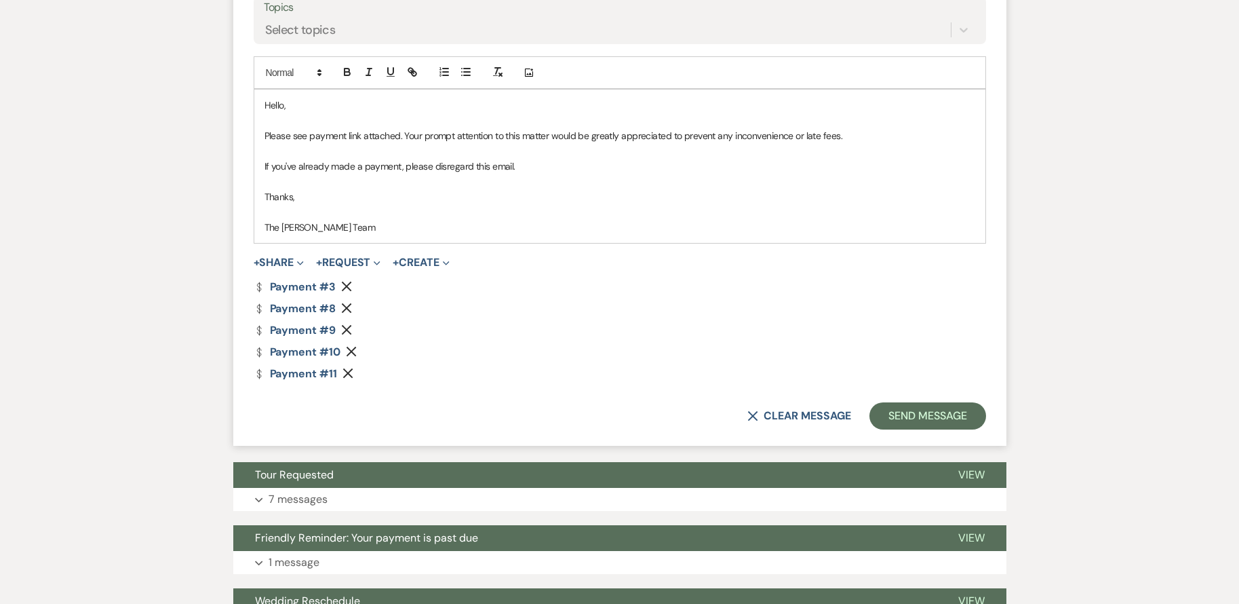
click at [347, 306] on icon "Remove" at bounding box center [346, 308] width 11 height 11
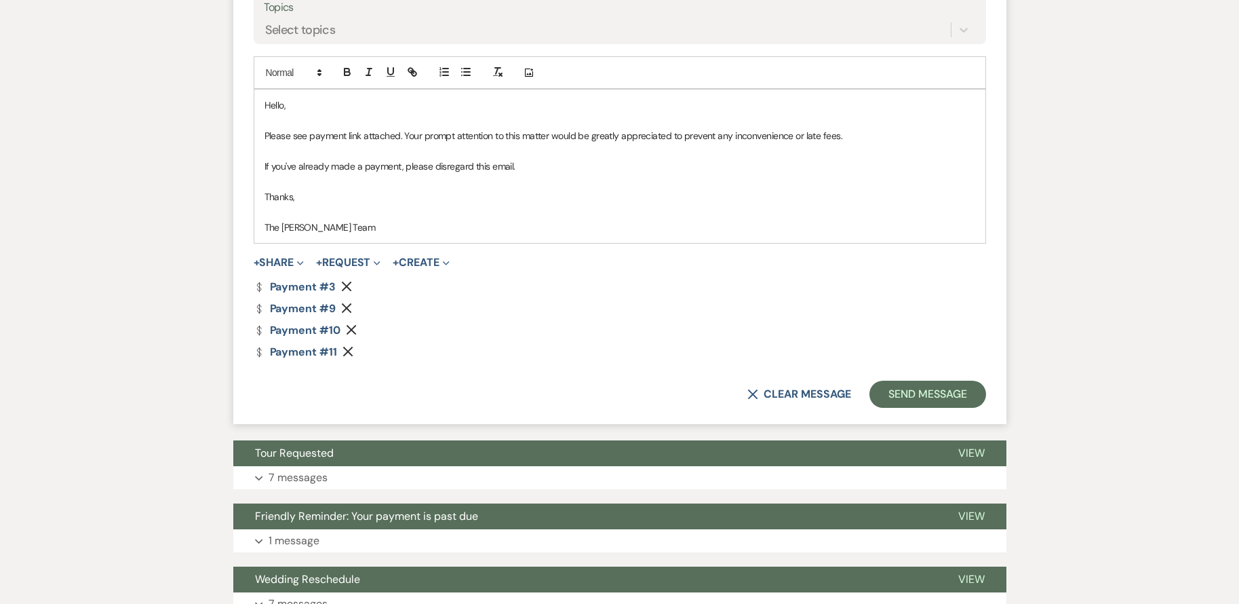
click at [347, 306] on icon "Remove" at bounding box center [346, 308] width 11 height 11
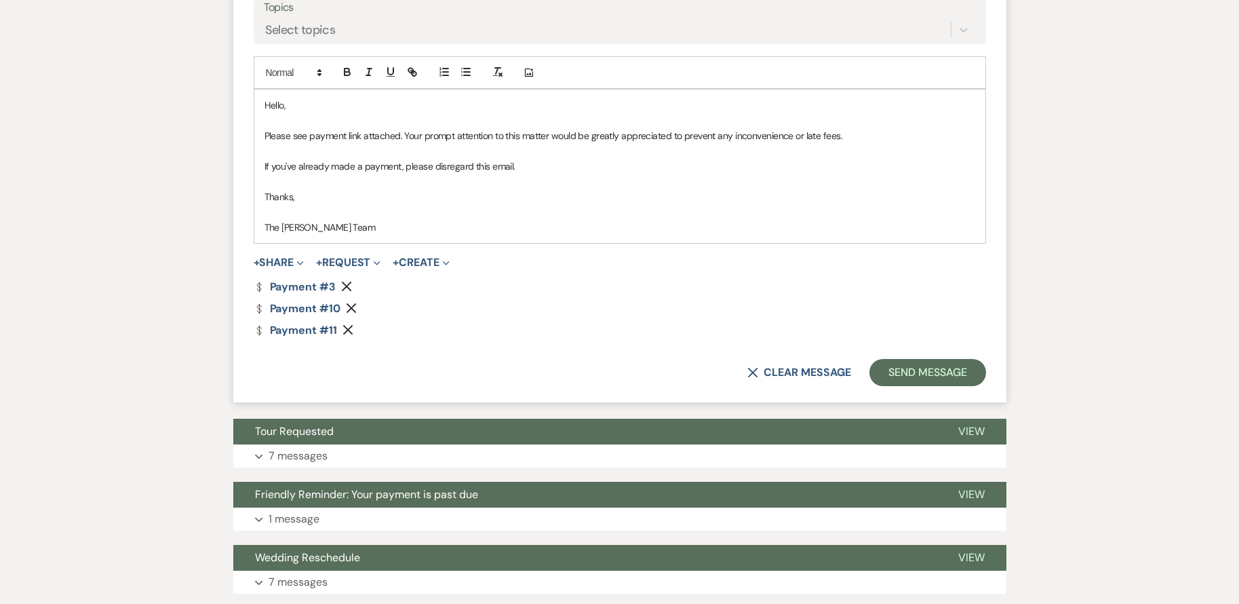
click at [347, 306] on use "button" at bounding box center [351, 308] width 10 height 10
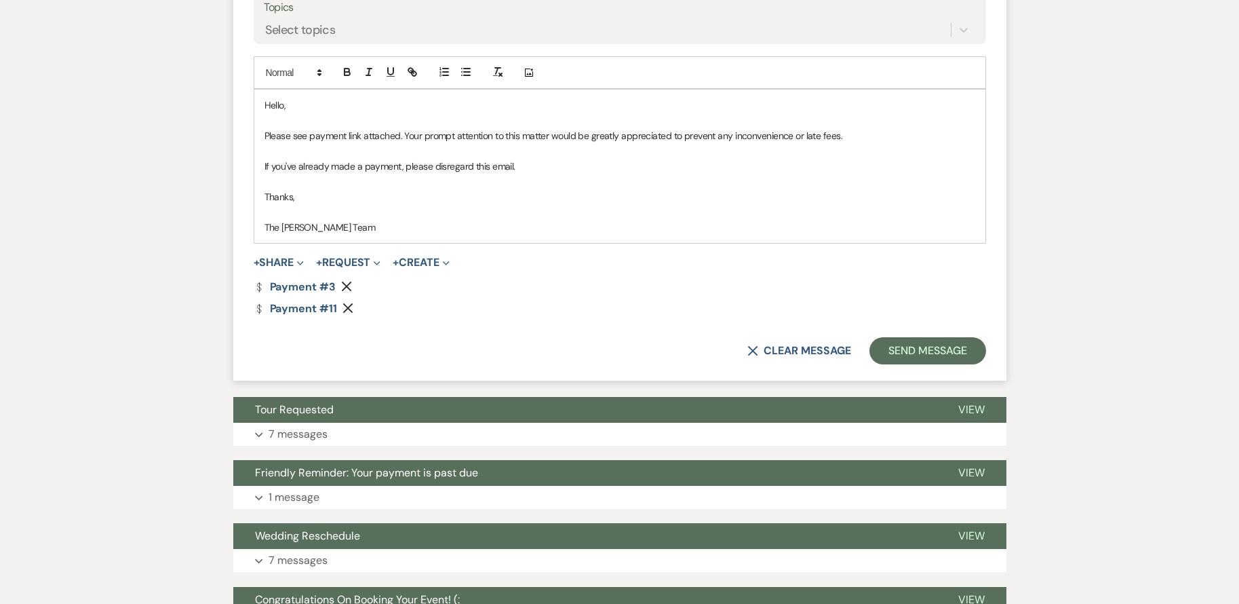
click at [347, 306] on icon "Remove" at bounding box center [348, 308] width 11 height 11
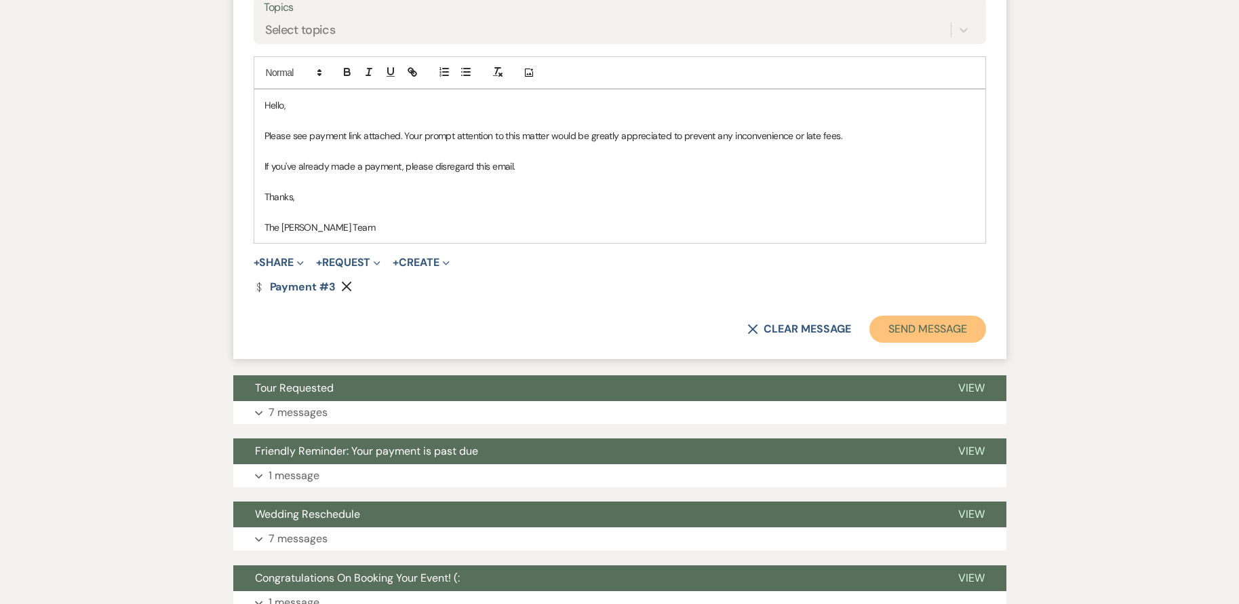
click at [885, 330] on button "Send Message" at bounding box center [928, 328] width 116 height 27
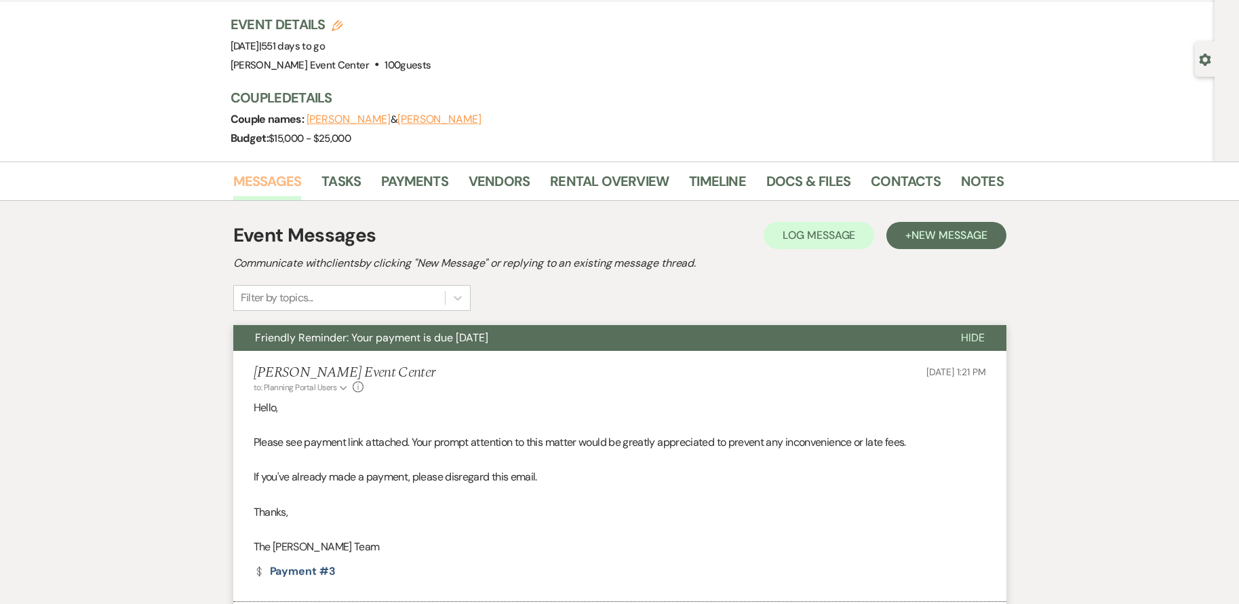
scroll to position [0, 0]
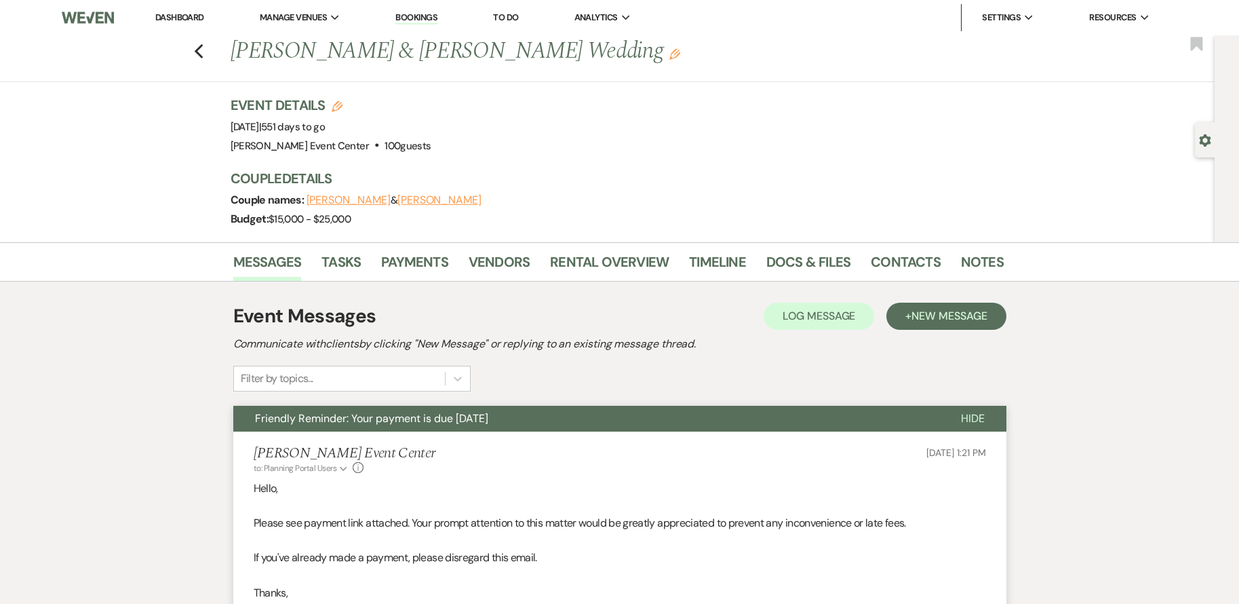
click at [560, 355] on div "Event Messages Log Log Message + New Message Communicate with clients by clicki…" at bounding box center [619, 347] width 773 height 90
click at [204, 50] on icon "Previous" at bounding box center [199, 51] width 10 height 16
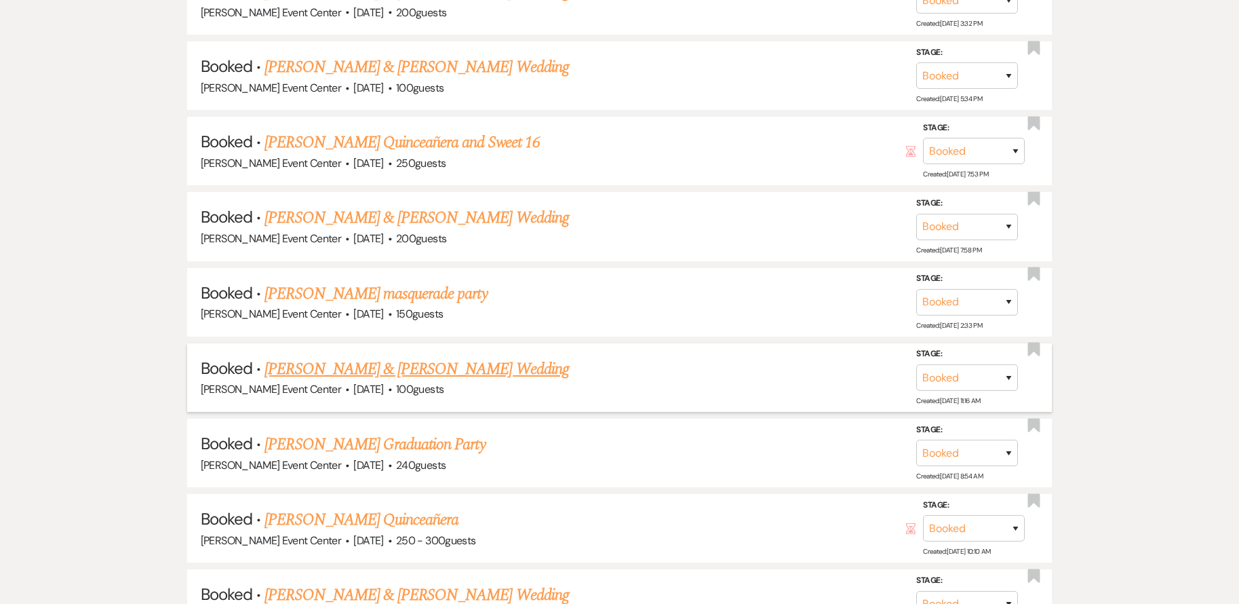
scroll to position [3392, 0]
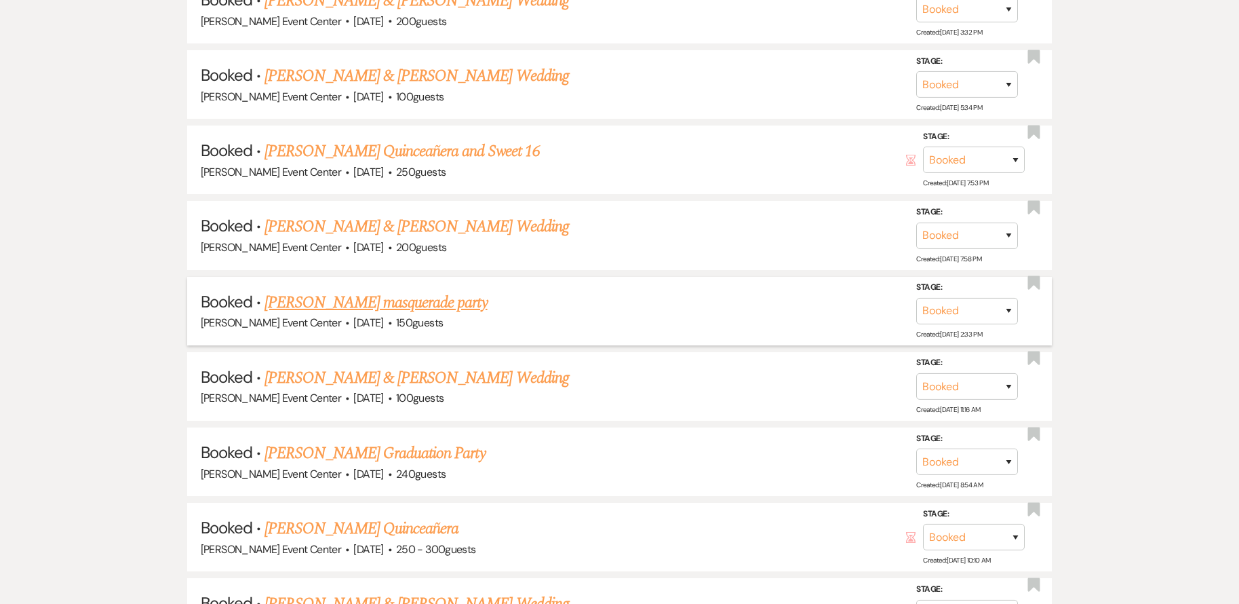
click at [395, 294] on link "Kecia Abran's masquerade party" at bounding box center [376, 302] width 222 height 24
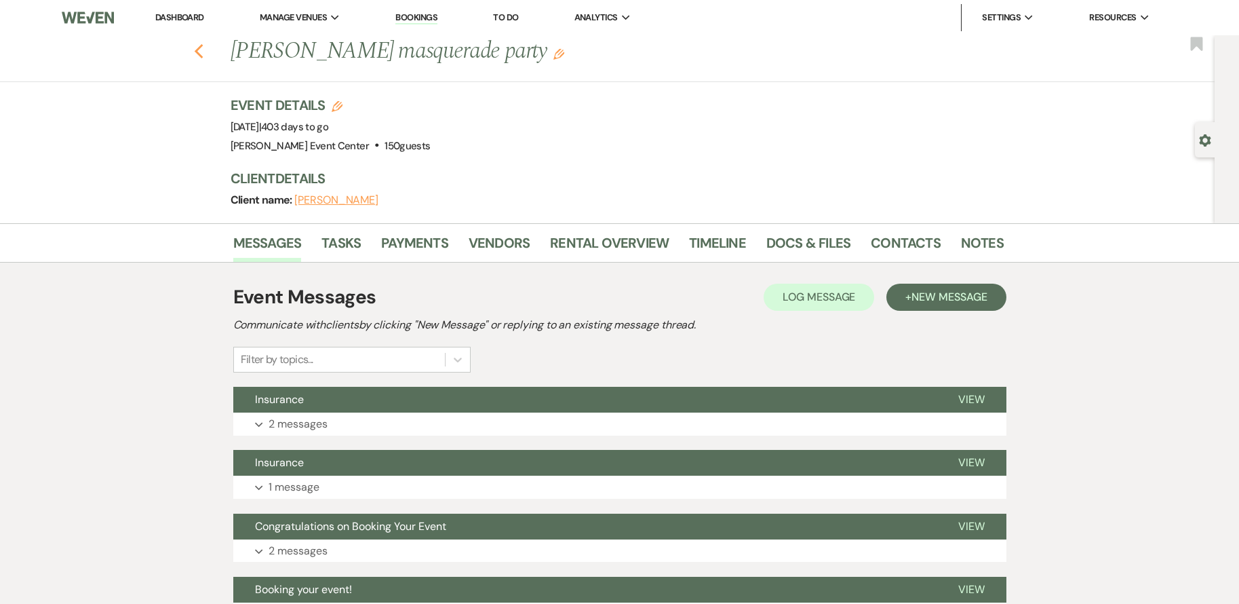
click at [204, 45] on icon "Previous" at bounding box center [199, 51] width 10 height 16
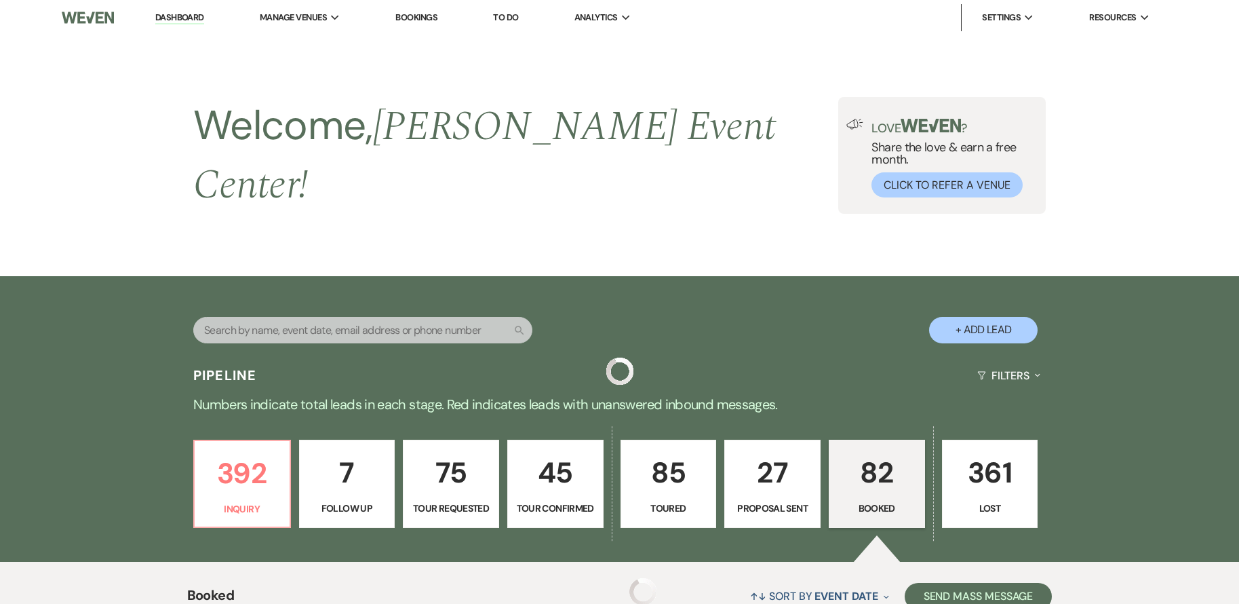
scroll to position [3392, 0]
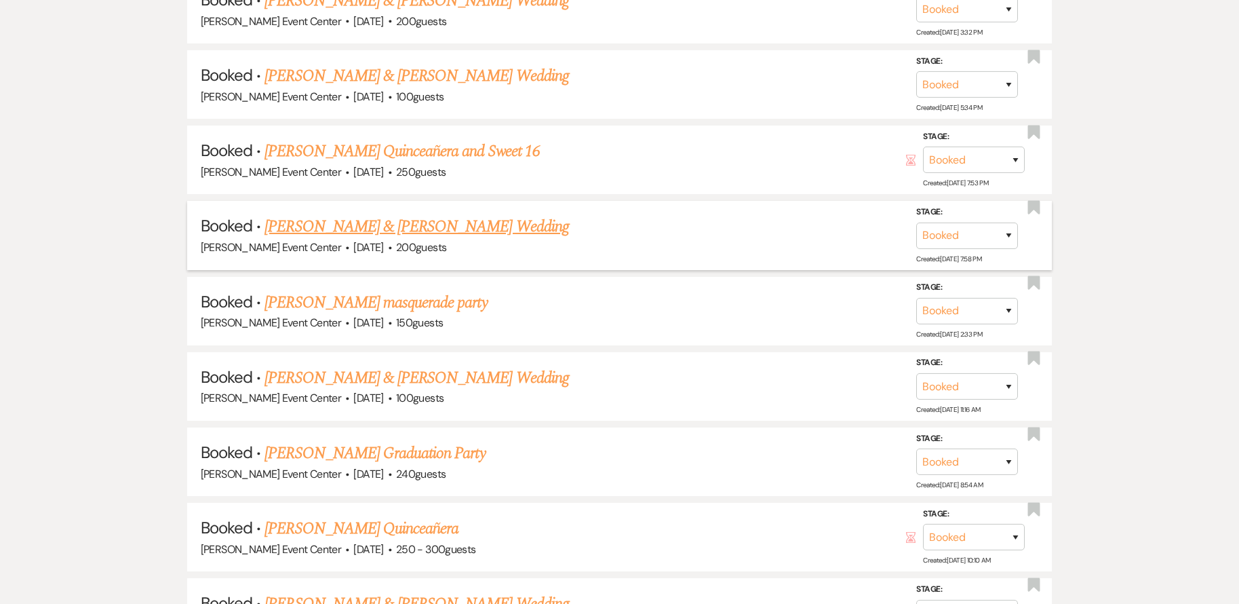
click at [324, 214] on link "Jordan Allen & Kobe Bryant's Wedding" at bounding box center [417, 226] width 304 height 24
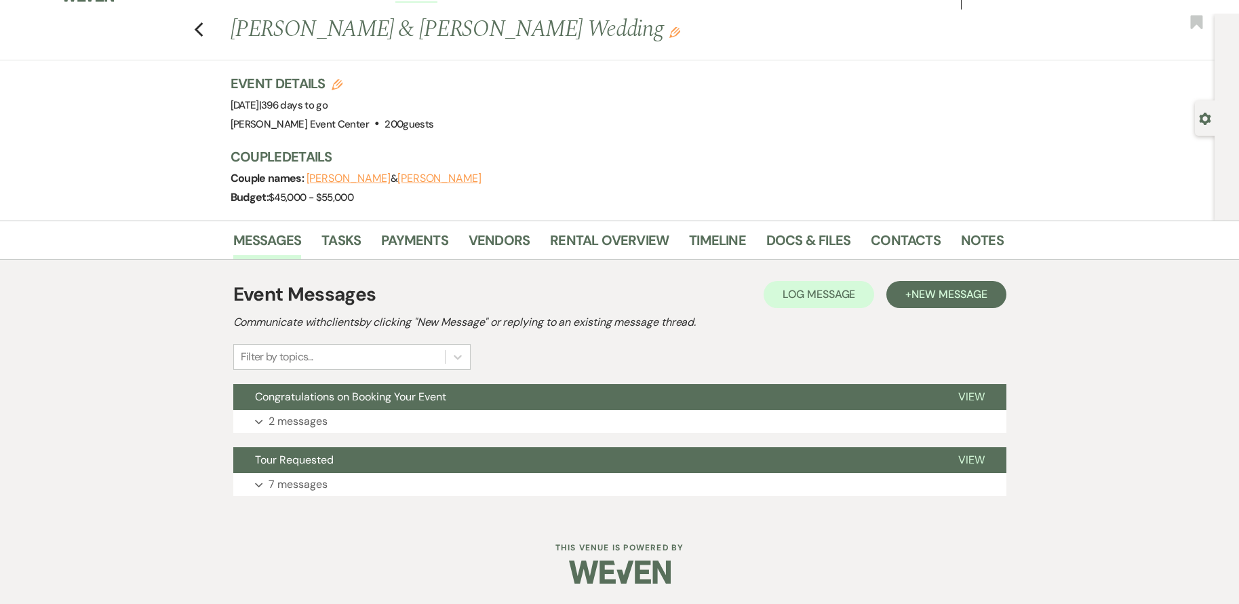
scroll to position [22, 0]
click at [201, 28] on icon "Previous" at bounding box center [199, 30] width 10 height 16
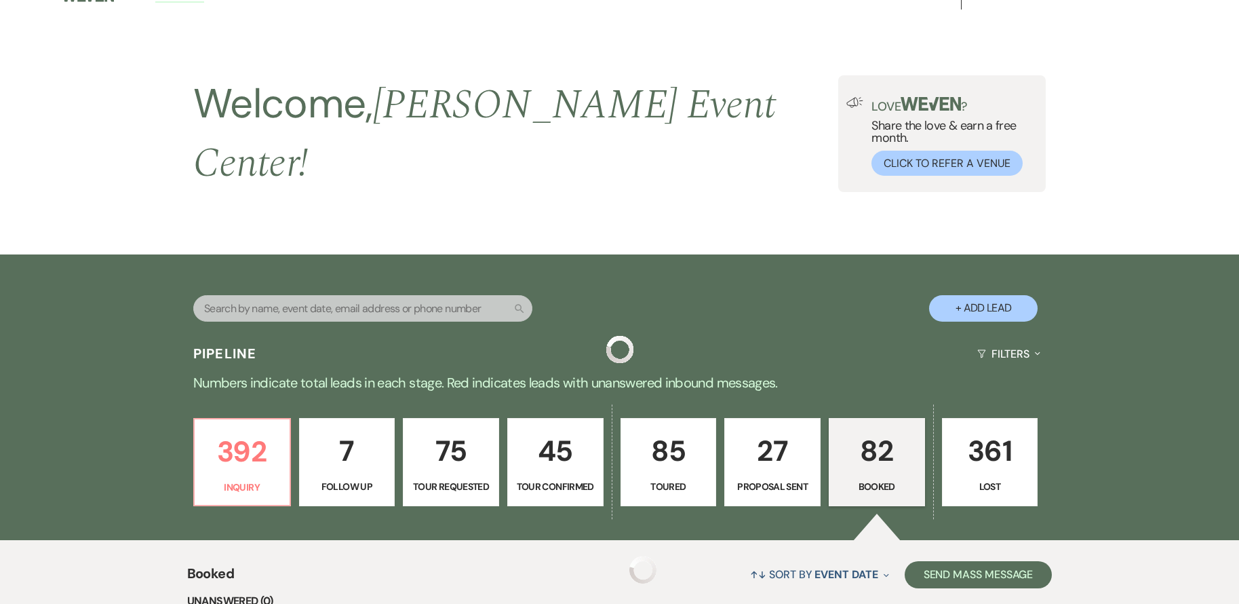
scroll to position [3392, 0]
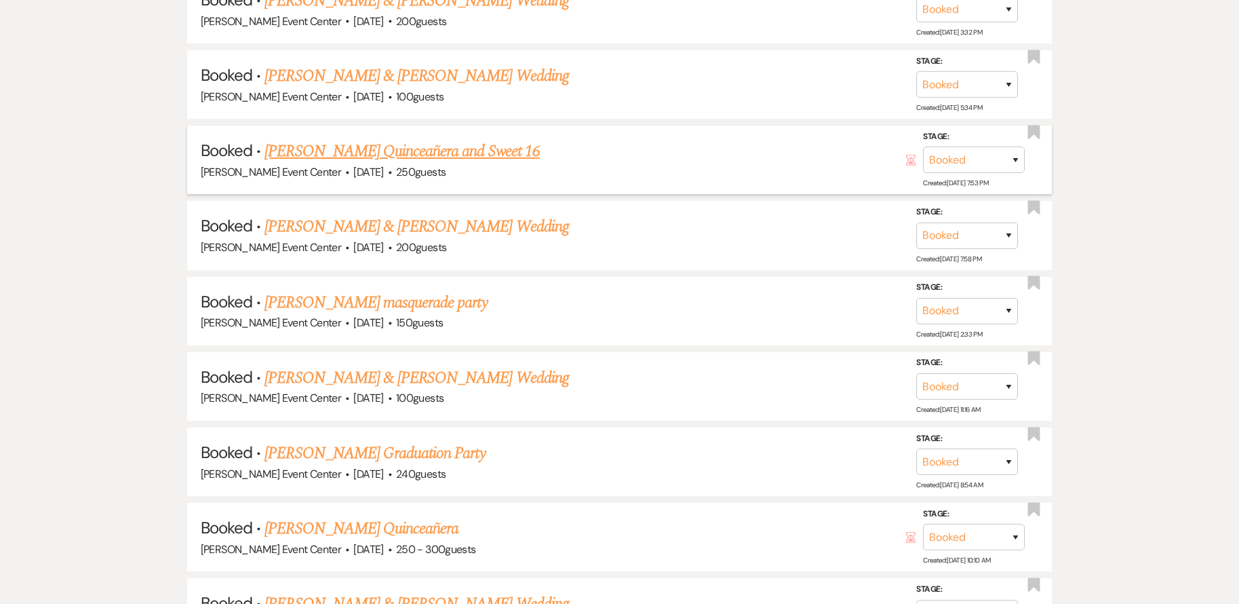
click at [353, 165] on span "[DATE]" at bounding box center [368, 172] width 30 height 14
click at [319, 144] on link "Monique Garcia's Quinceañera and Sweet 16" at bounding box center [402, 151] width 275 height 24
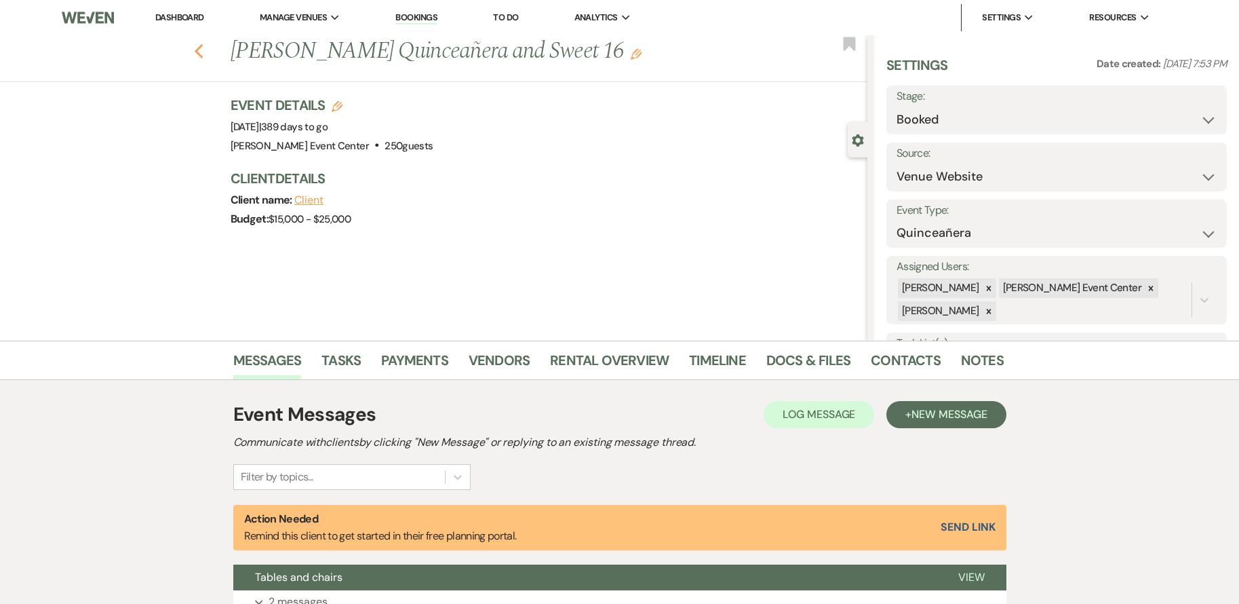
click at [203, 49] on use "button" at bounding box center [198, 51] width 9 height 15
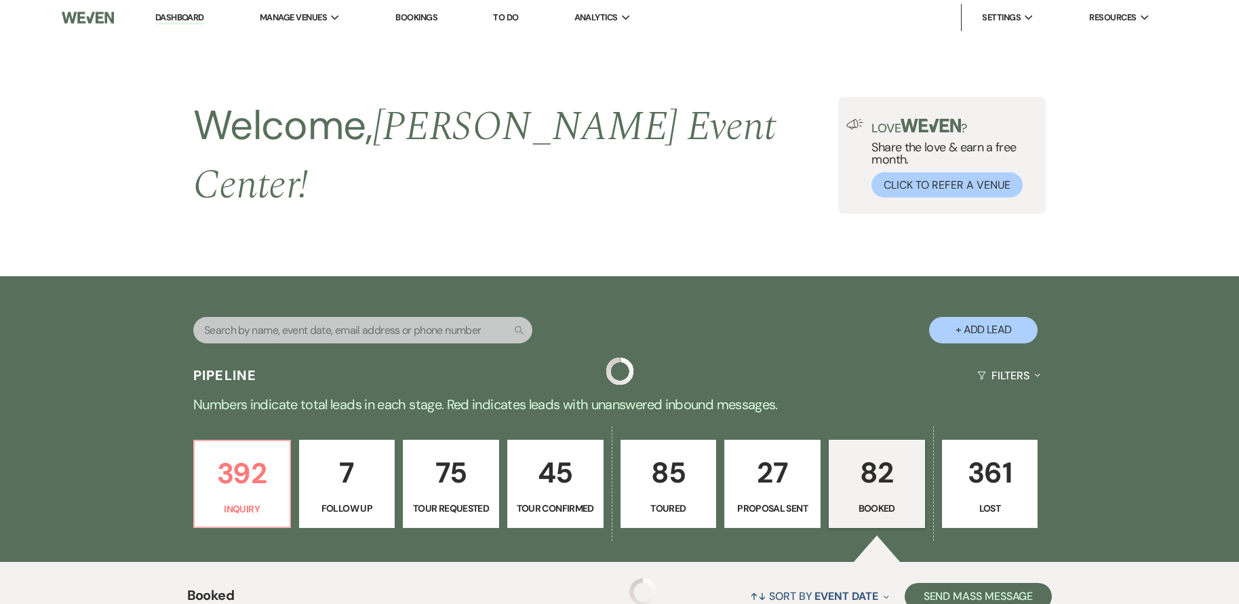
scroll to position [3392, 0]
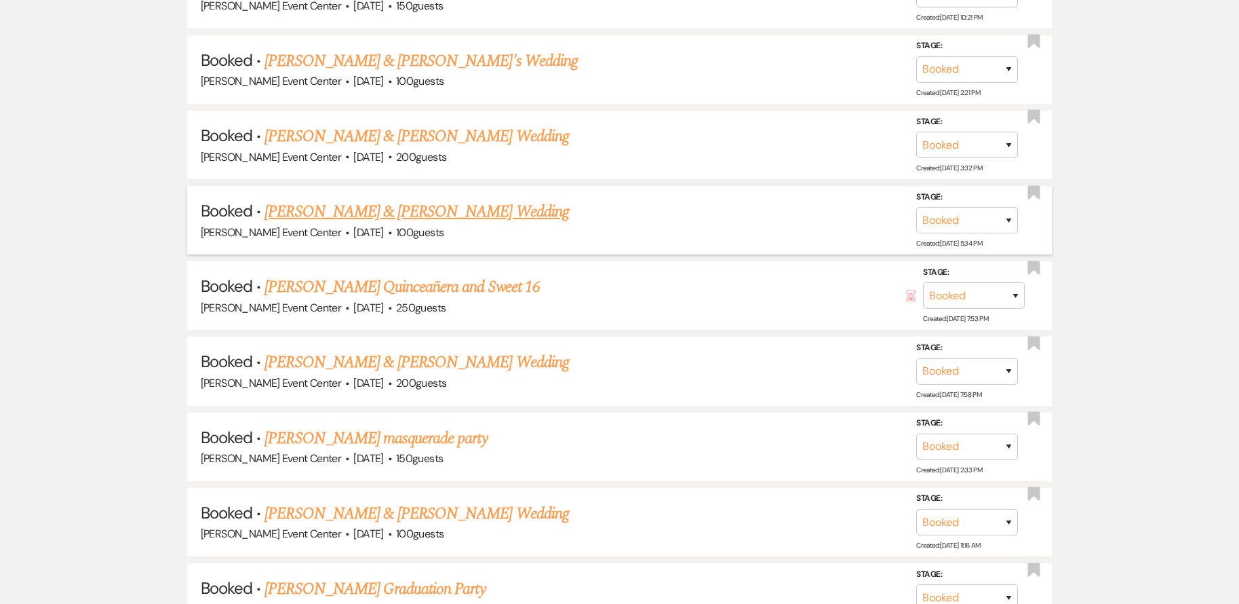
click at [352, 207] on link "Xavier Vault & Tiana Tyler's Wedding" at bounding box center [417, 211] width 304 height 24
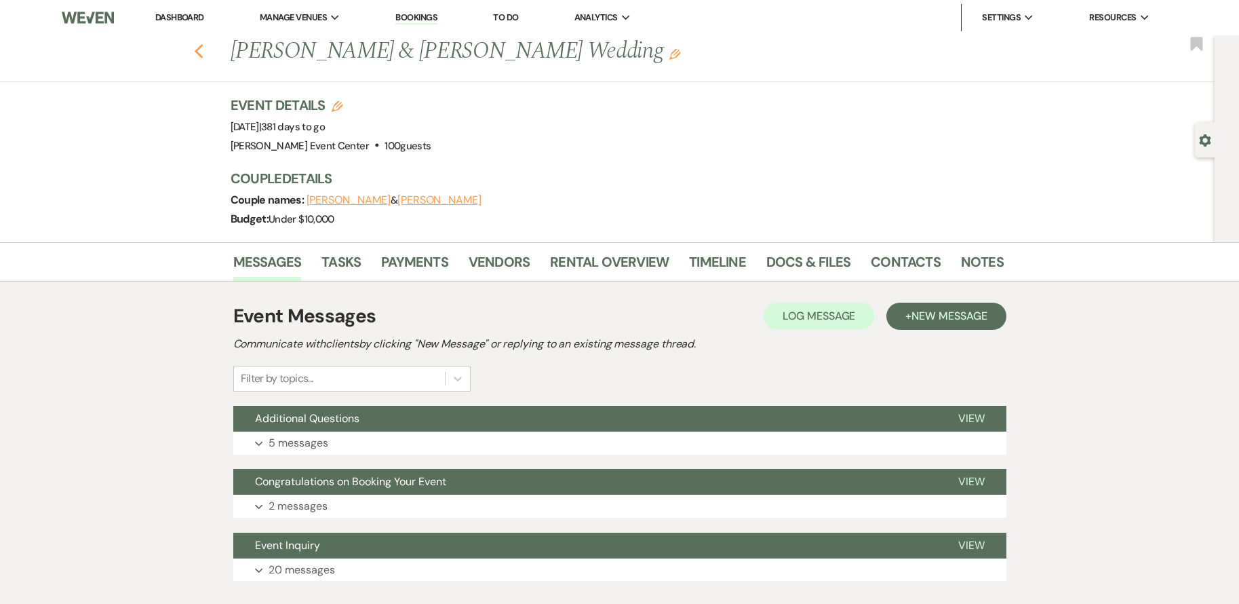
click at [203, 45] on icon "Previous" at bounding box center [199, 51] width 10 height 16
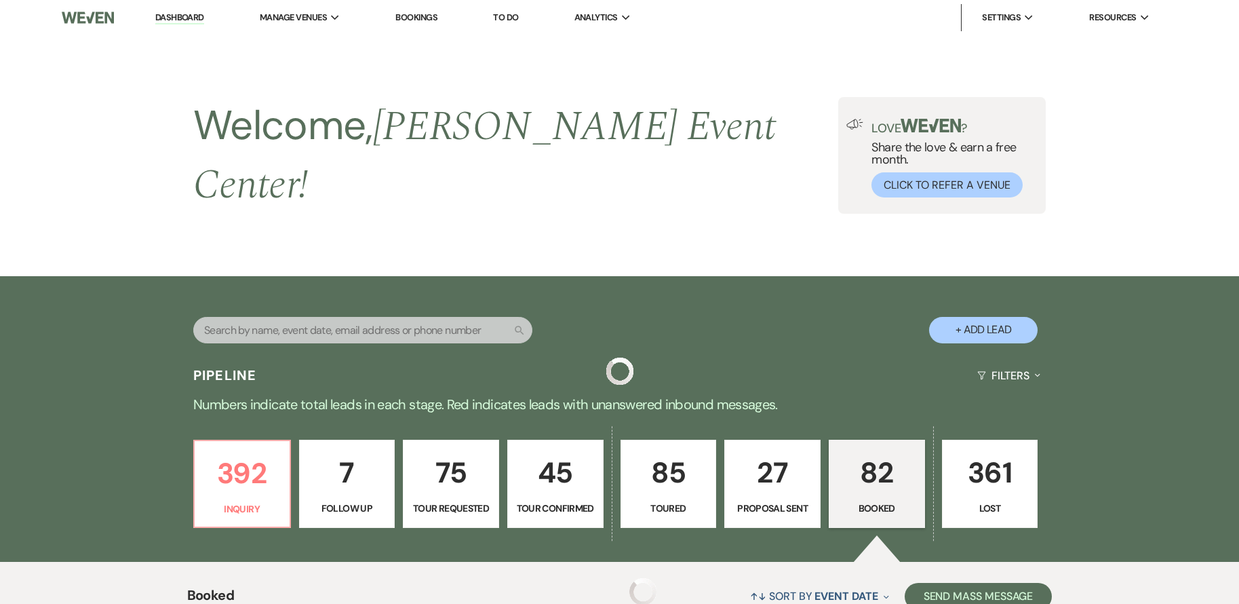
scroll to position [3256, 0]
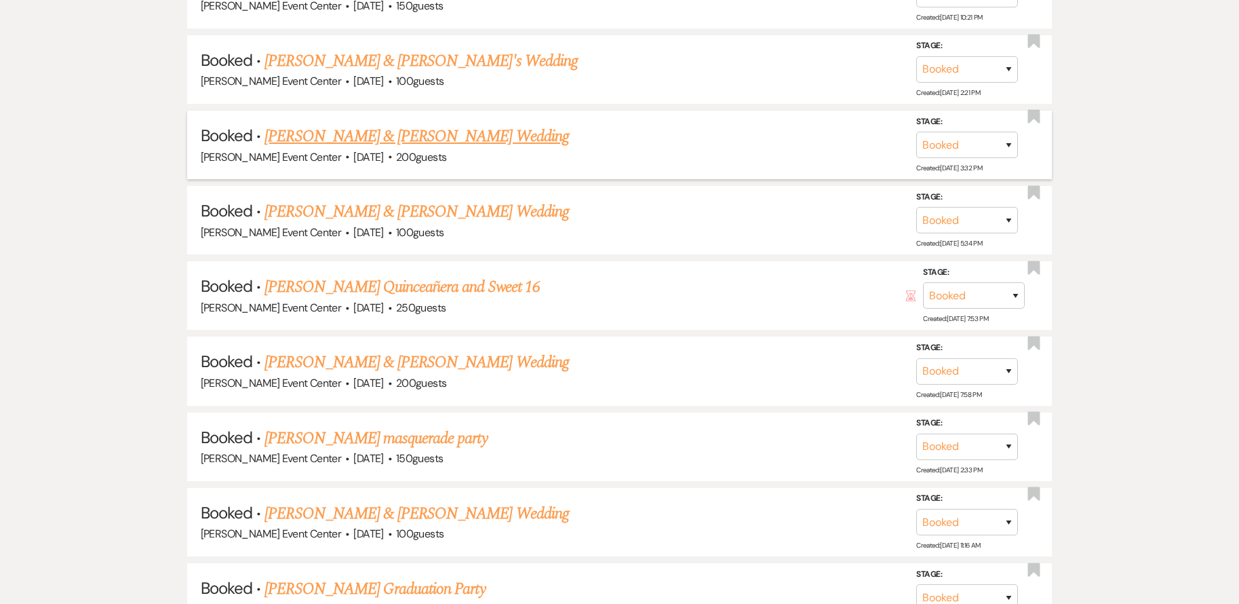
click at [332, 125] on link "Michael Mitchell & Taja Wilson's Wedding" at bounding box center [417, 136] width 304 height 24
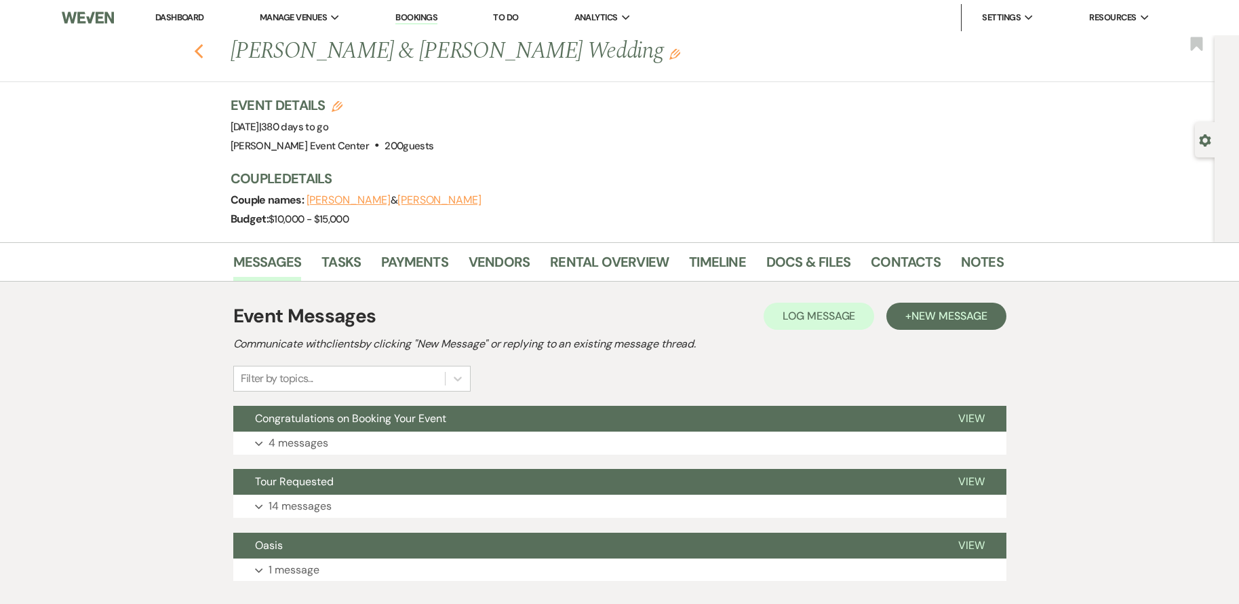
click at [203, 51] on use "button" at bounding box center [198, 51] width 9 height 15
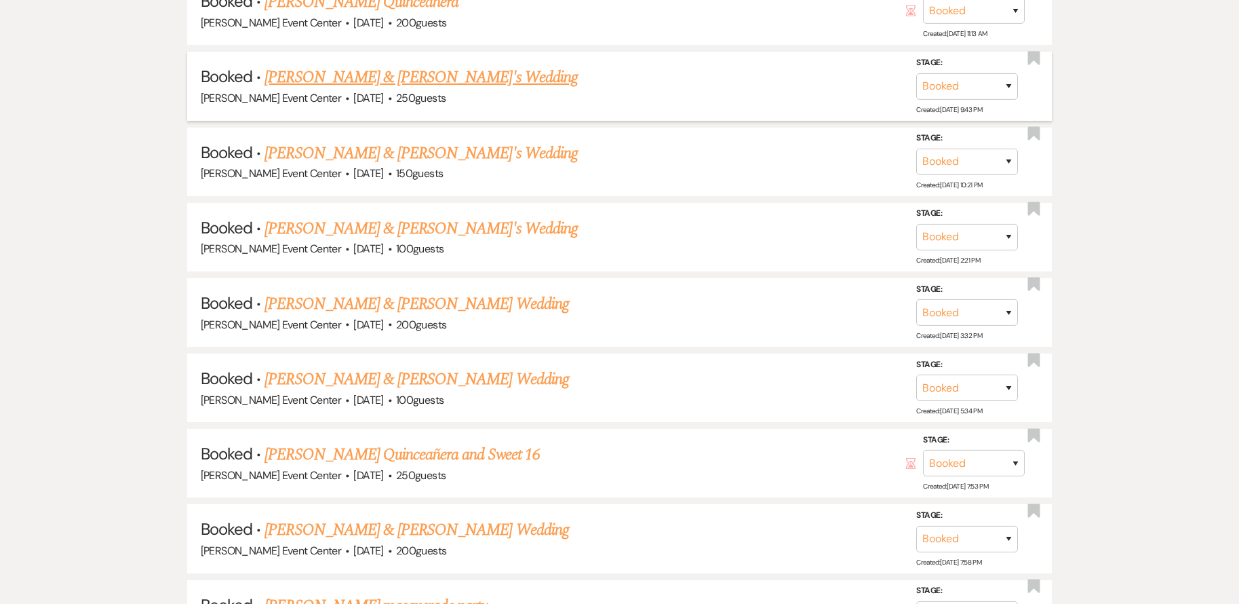
scroll to position [3053, 0]
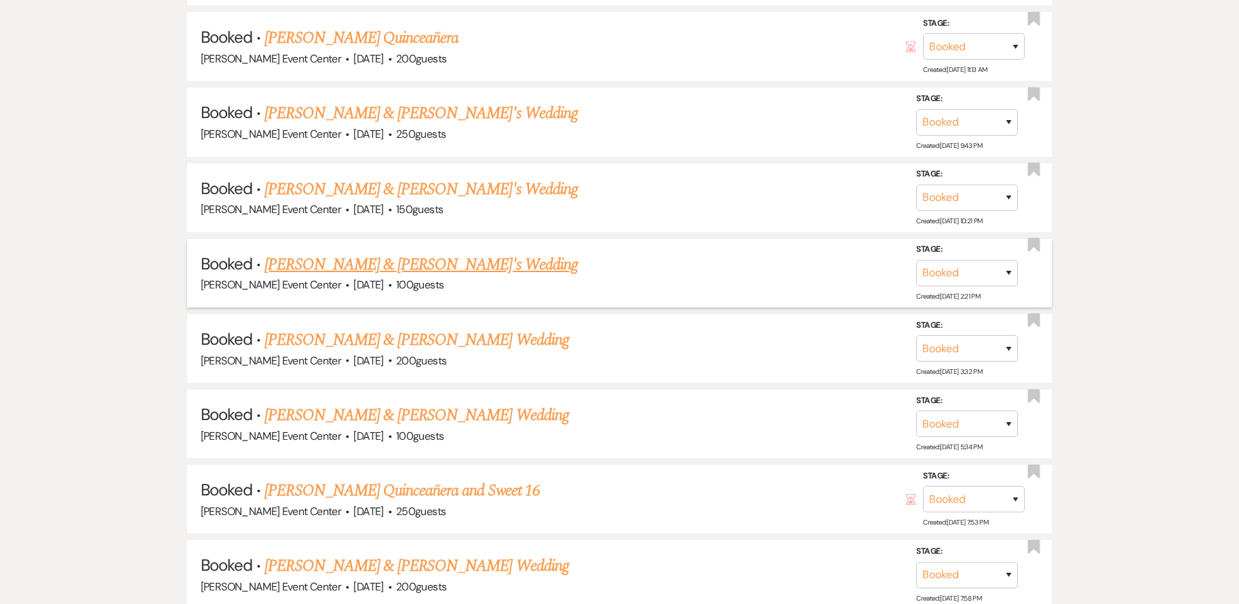
click at [364, 256] on link "Crystal Colbert & Fiance's Wedding" at bounding box center [421, 264] width 313 height 24
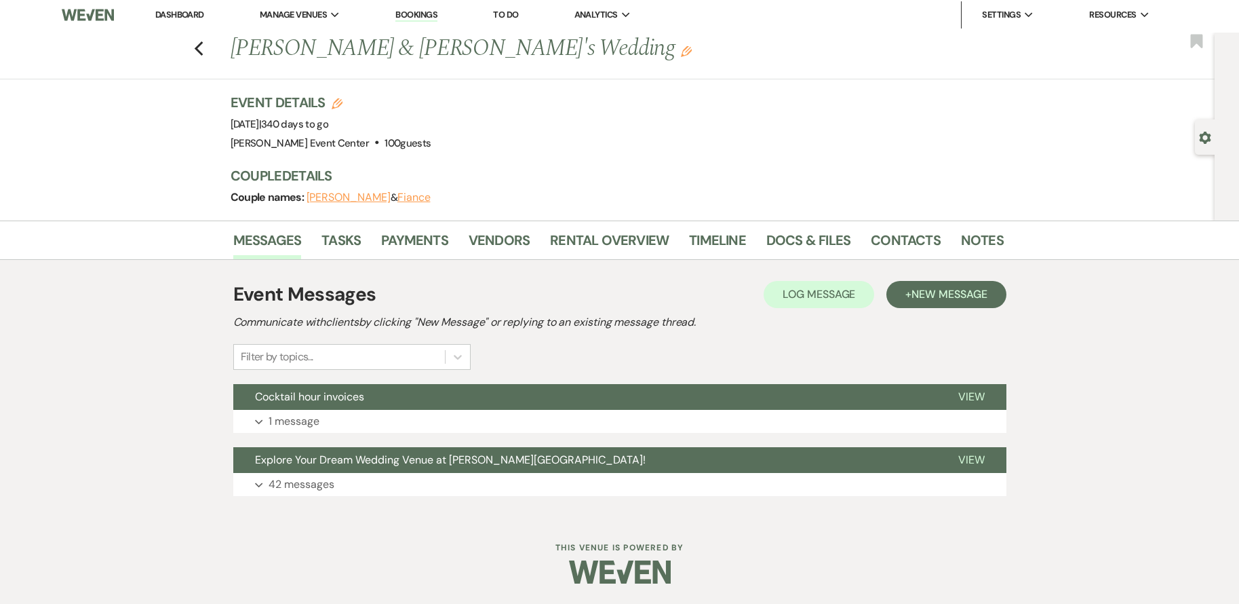
scroll to position [3, 0]
click at [204, 43] on icon "Previous" at bounding box center [199, 49] width 10 height 16
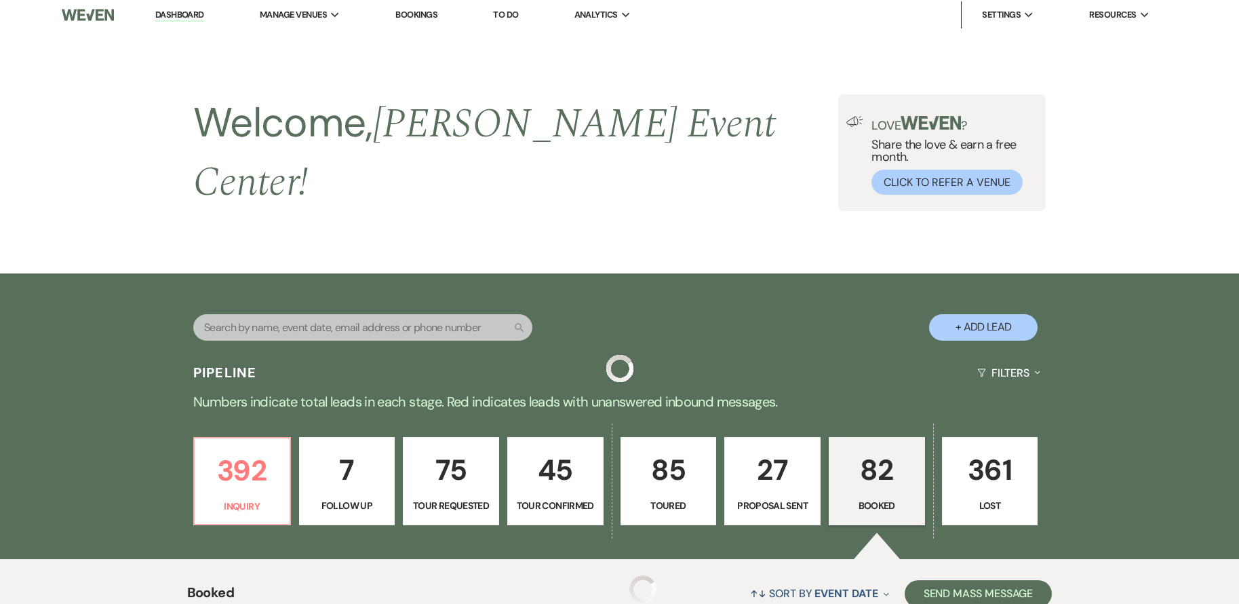
scroll to position [3053, 0]
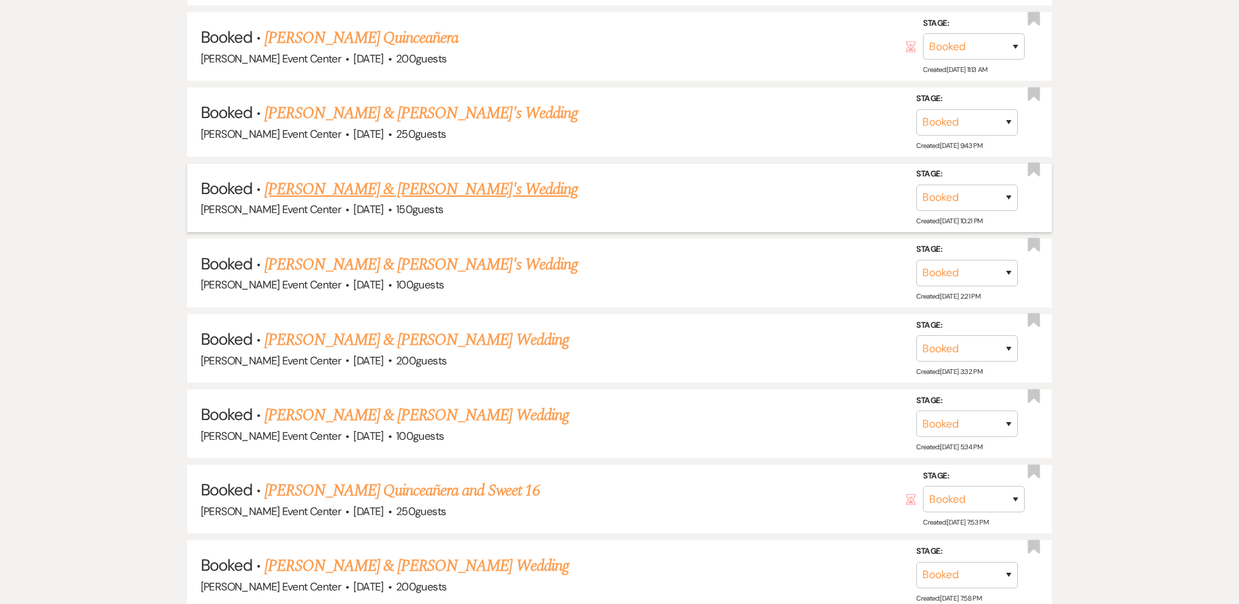
click at [351, 177] on link "Malik Barnes & Tiera G's Wedding" at bounding box center [421, 189] width 313 height 24
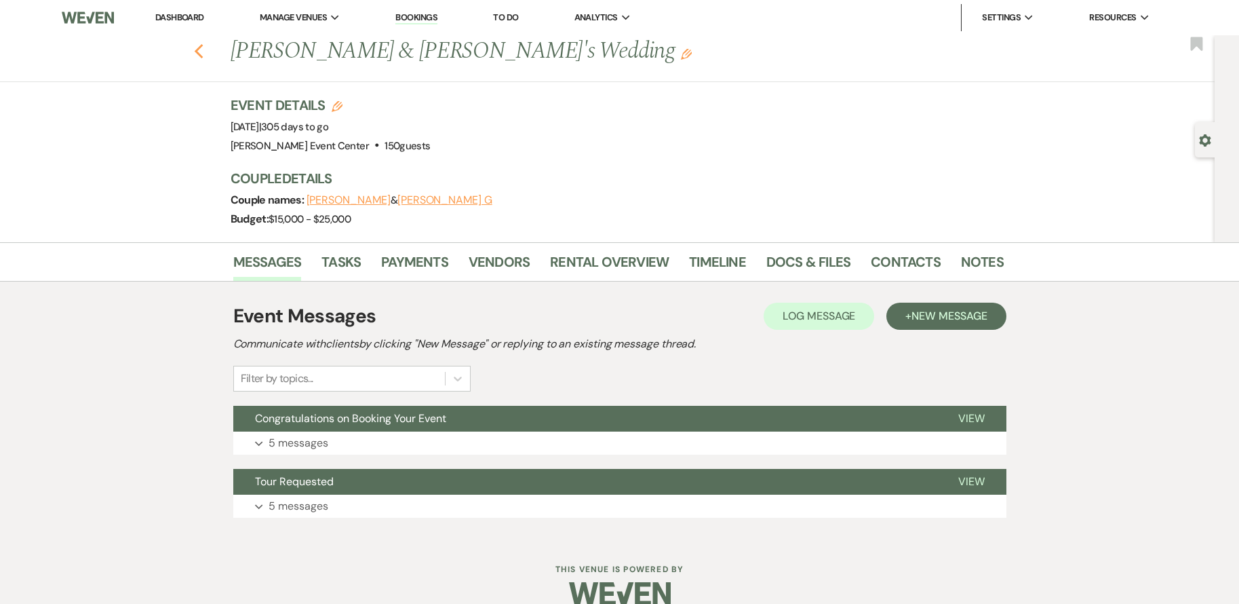
click at [201, 50] on use "button" at bounding box center [198, 51] width 9 height 15
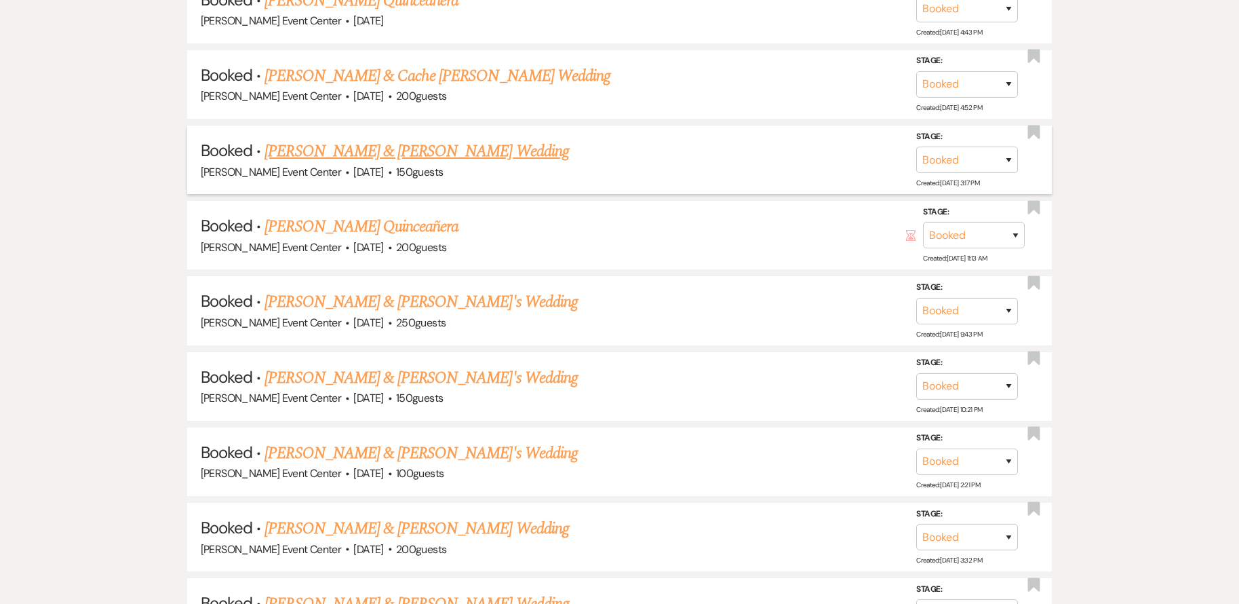
scroll to position [2849, 0]
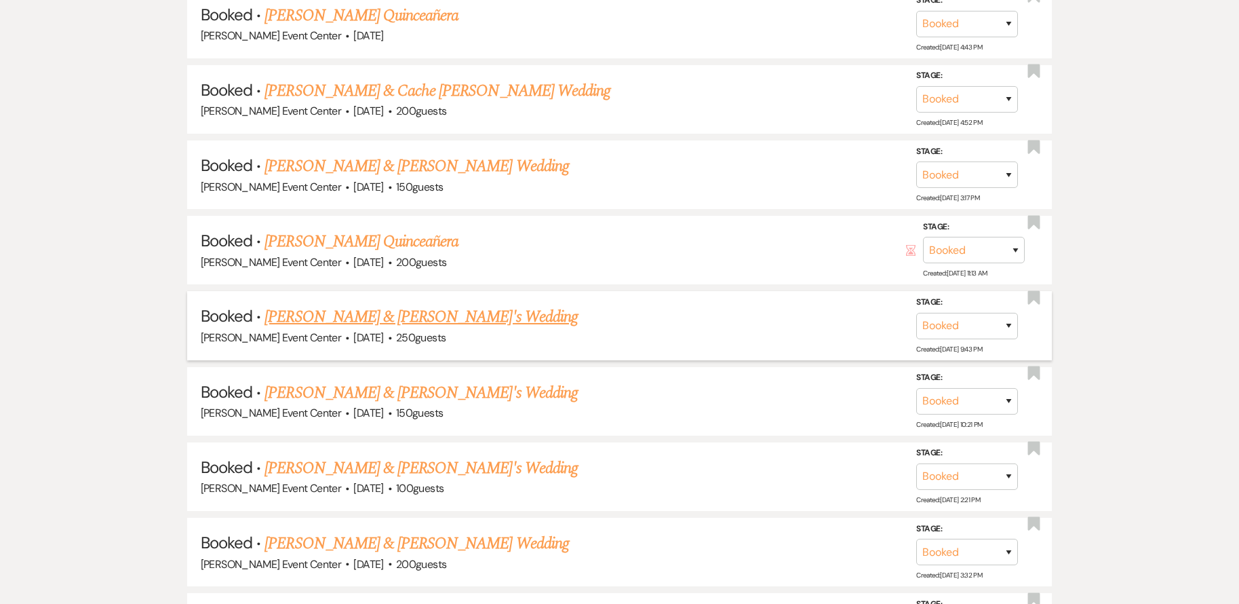
click at [400, 305] on link "Nida Noorani & Fiance's Wedding" at bounding box center [421, 317] width 313 height 24
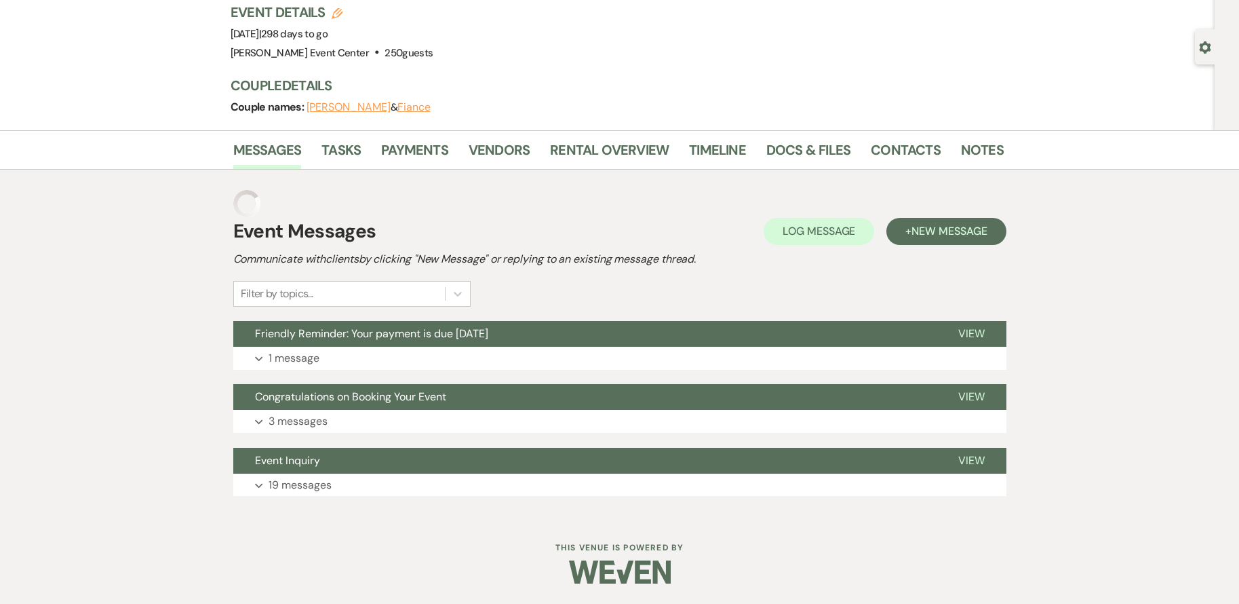
scroll to position [66, 0]
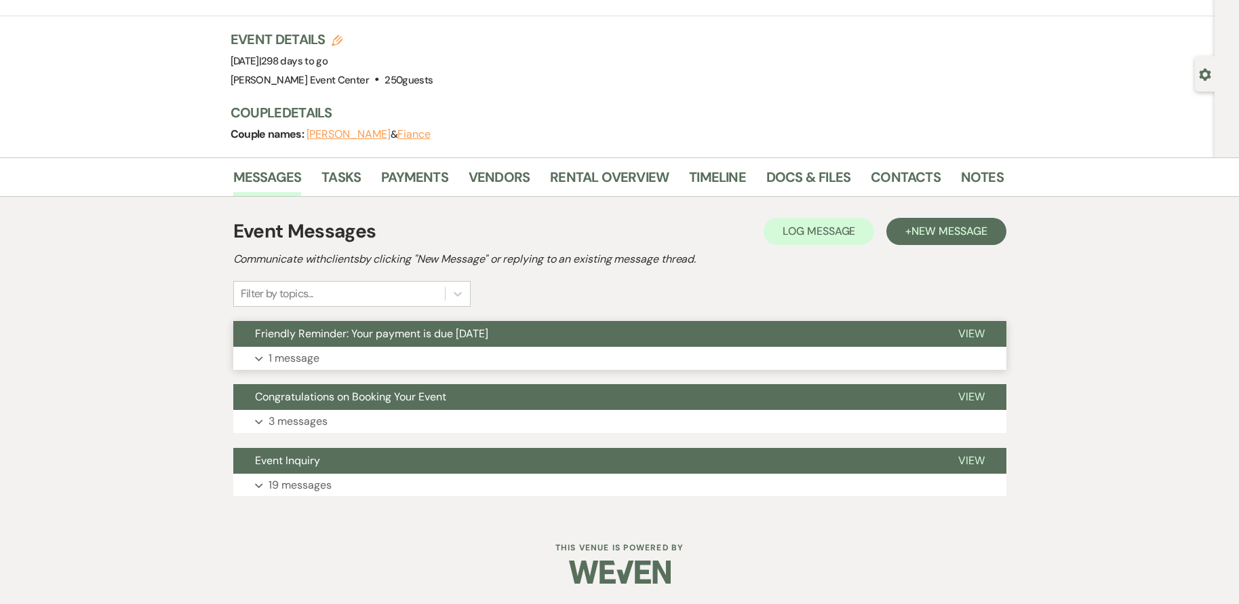
click at [355, 346] on button "Friendly Reminder: Your payment is due today" at bounding box center [584, 334] width 703 height 26
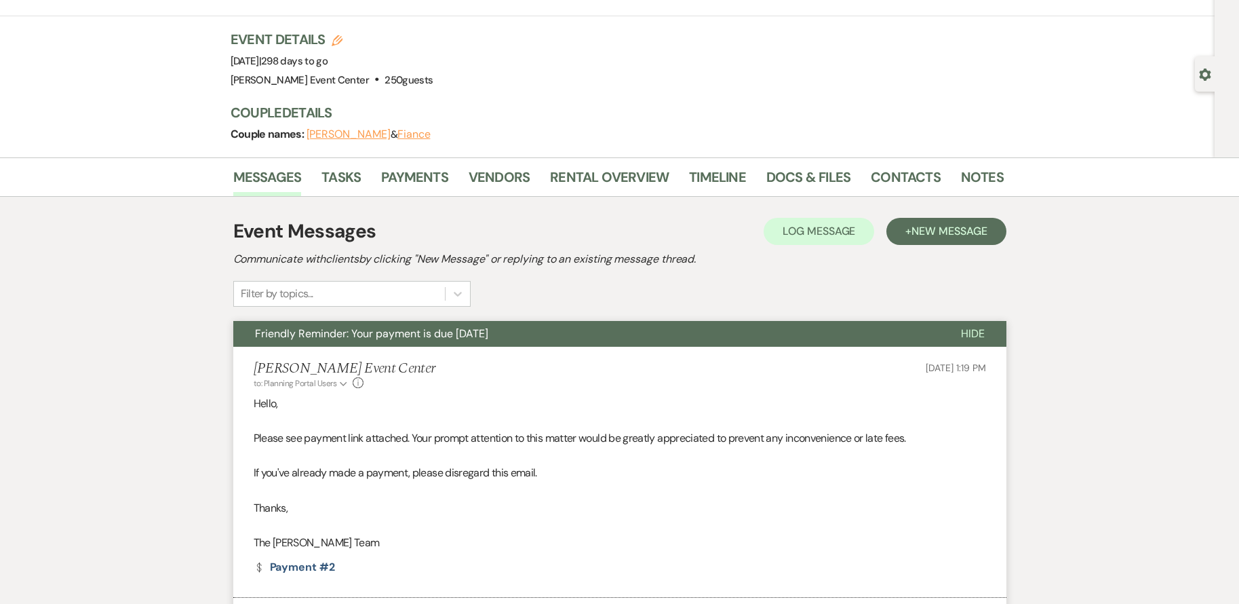
scroll to position [0, 0]
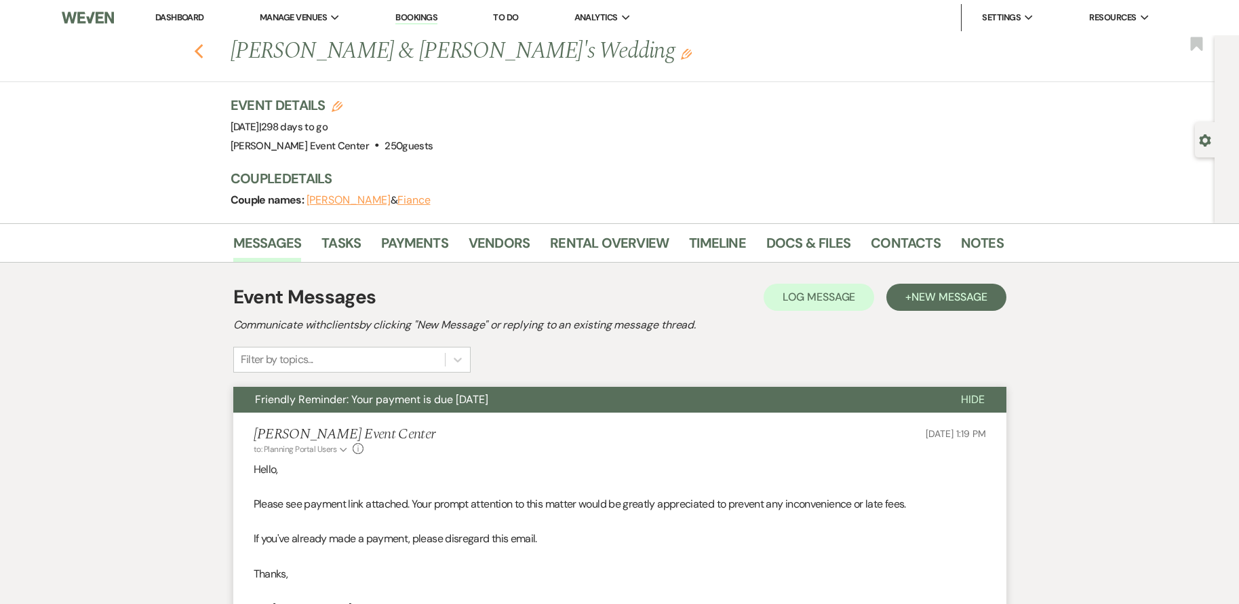
click at [204, 47] on icon "Previous" at bounding box center [199, 51] width 10 height 16
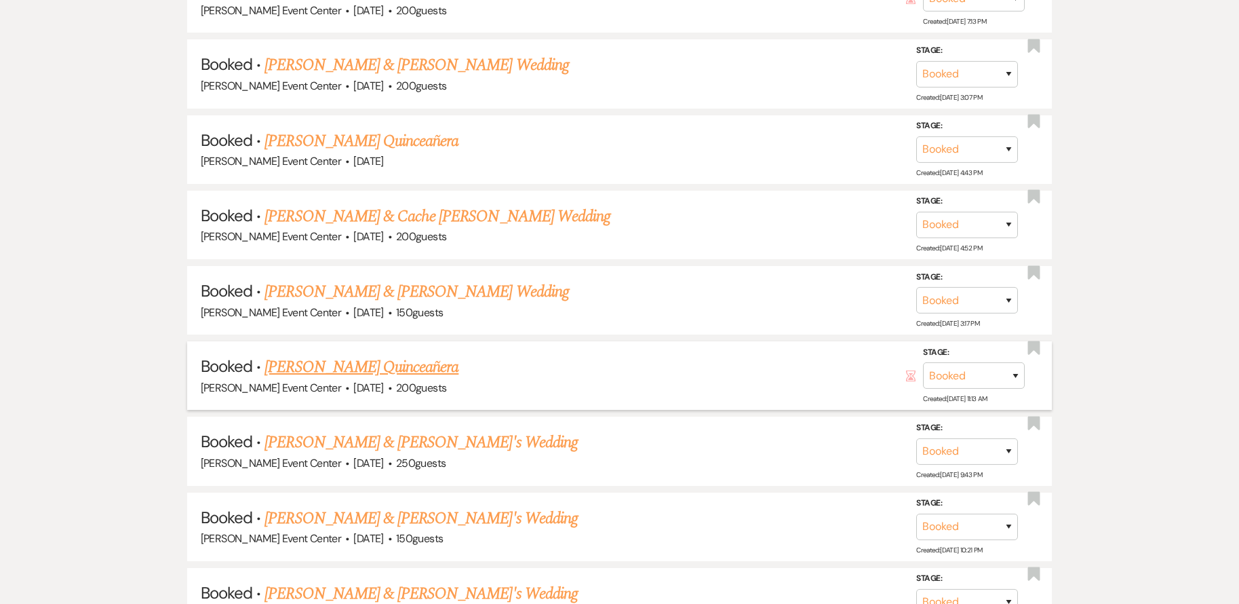
scroll to position [2713, 0]
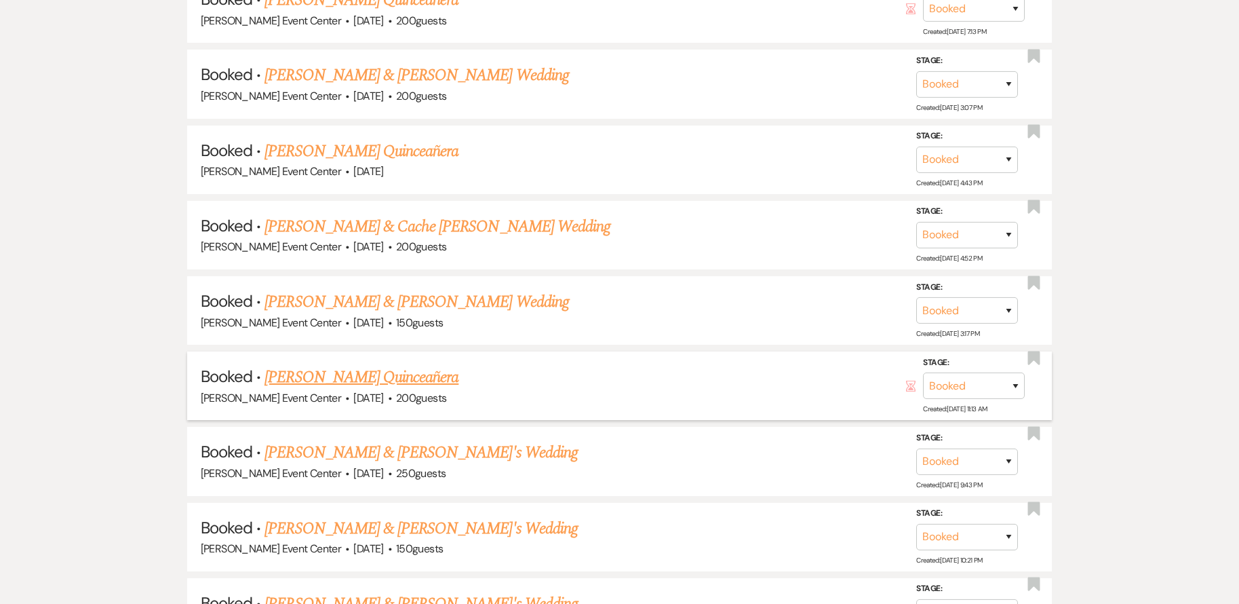
click at [388, 365] on link "Brenda Rangel's Quinceañera" at bounding box center [362, 377] width 194 height 24
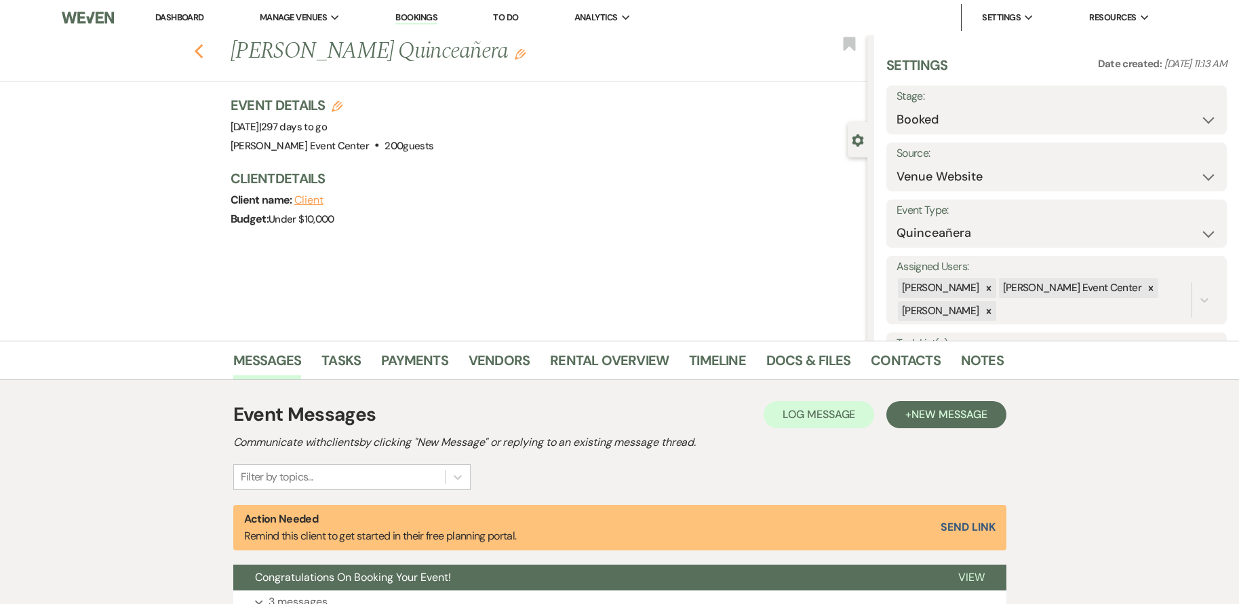
click at [204, 51] on icon "Previous" at bounding box center [199, 51] width 10 height 16
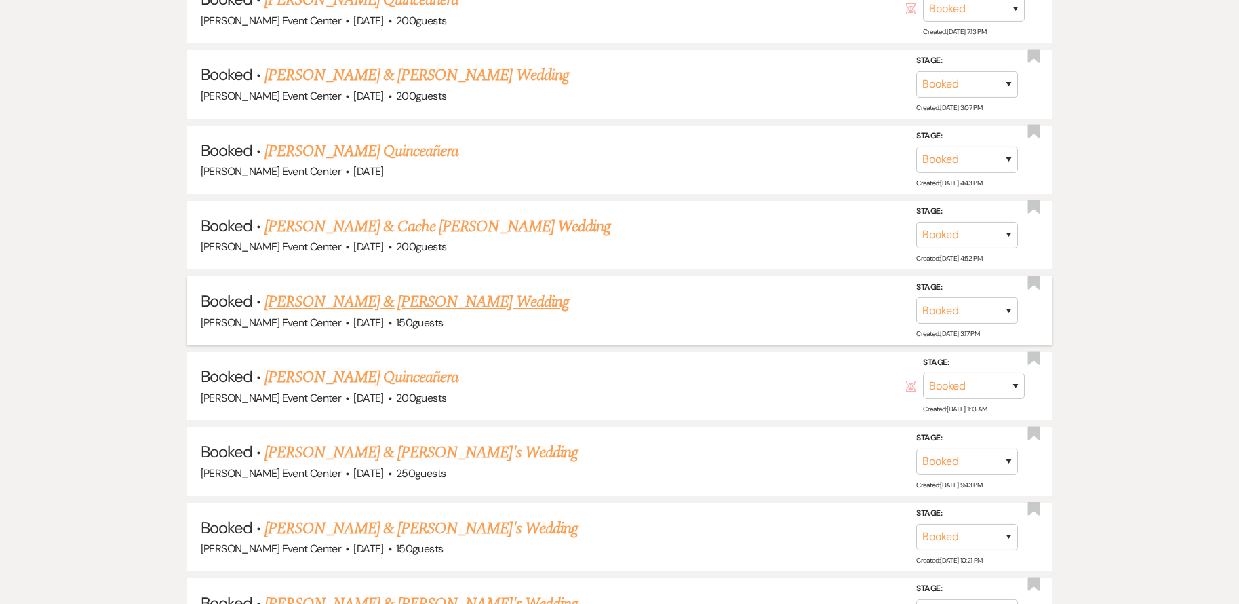
click at [340, 290] on link "Eric Reed & Marquita Moore's Wedding" at bounding box center [417, 302] width 304 height 24
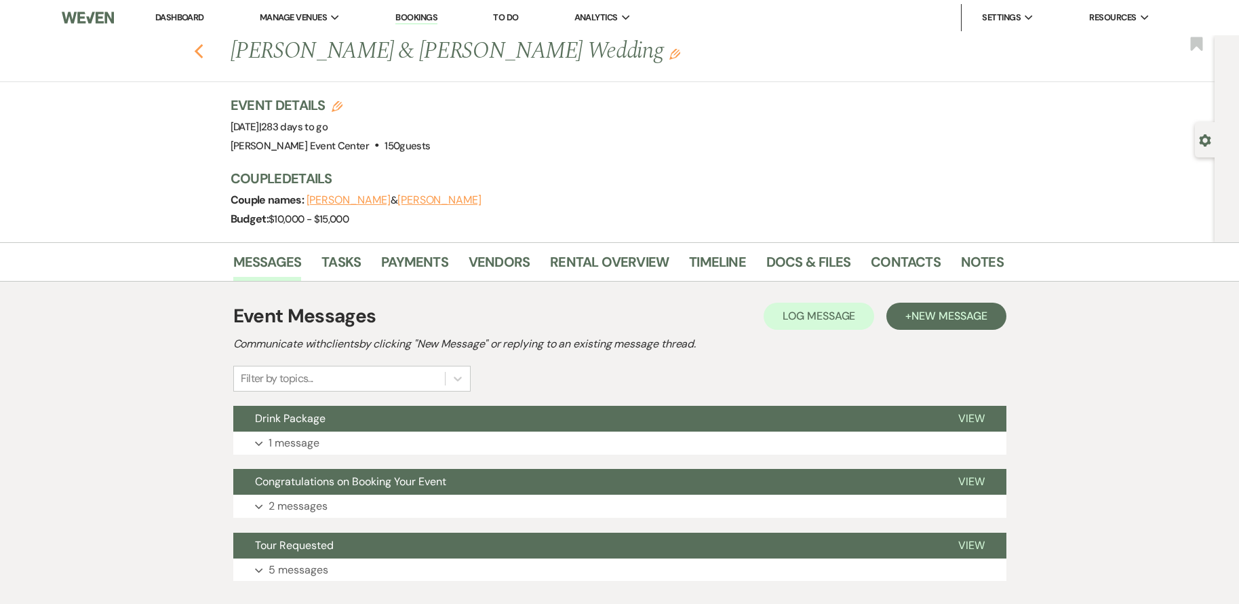
click at [204, 57] on icon "Previous" at bounding box center [199, 51] width 10 height 16
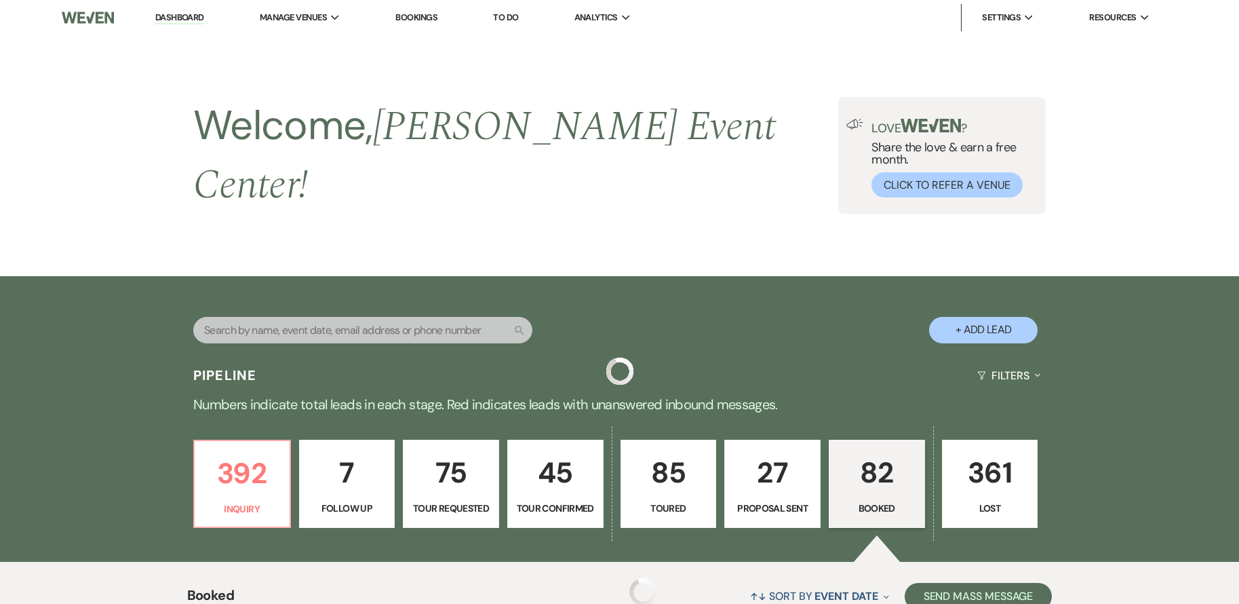
scroll to position [2713, 0]
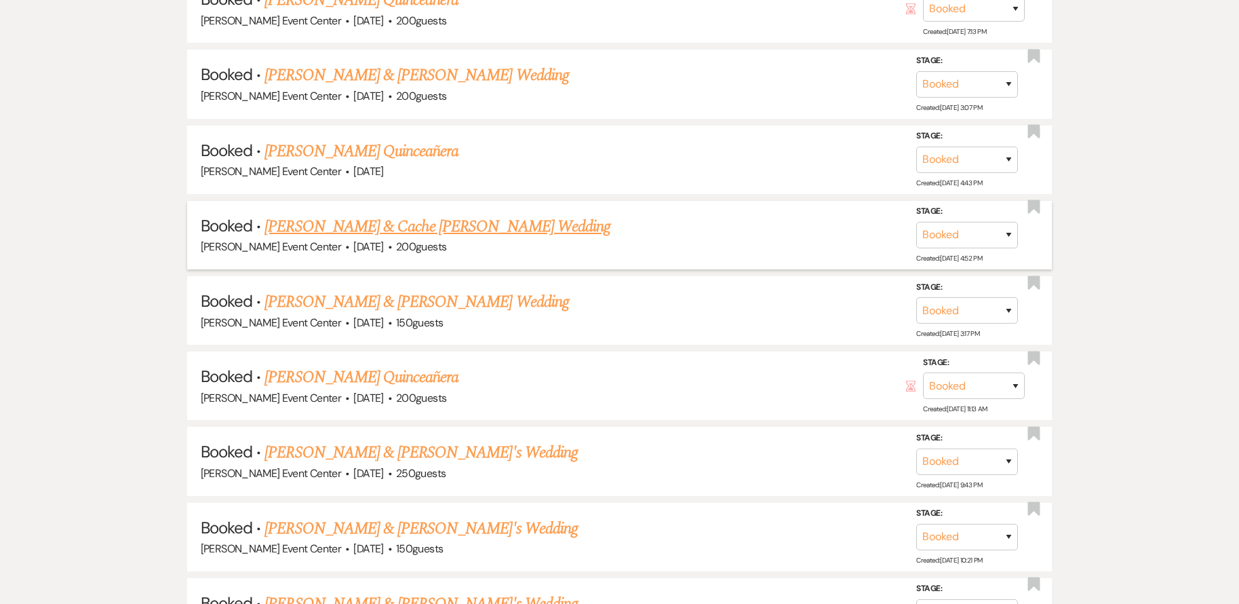
click at [388, 248] on span "·" at bounding box center [390, 248] width 4 height 0
drag, startPoint x: 363, startPoint y: 225, endPoint x: 364, endPoint y: 216, distance: 8.9
click at [388, 248] on span "·" at bounding box center [390, 248] width 4 height 0
click at [364, 214] on link "Jonathan Hubbard & Cache Haley's Wedding" at bounding box center [438, 226] width 346 height 24
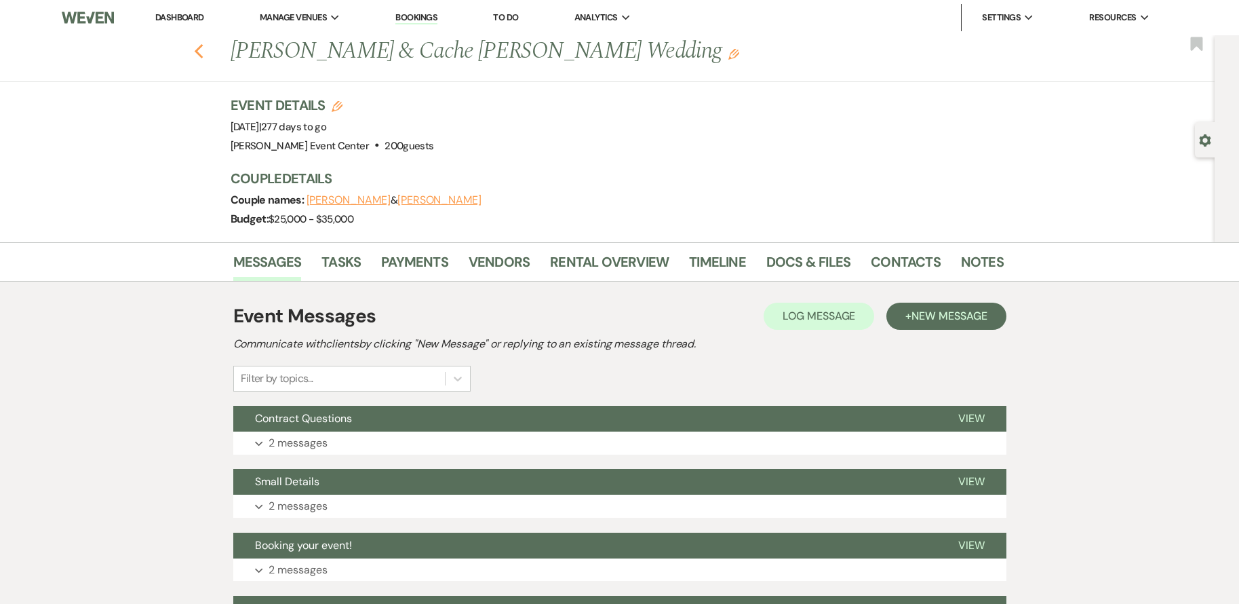
click at [203, 47] on use "button" at bounding box center [198, 51] width 9 height 15
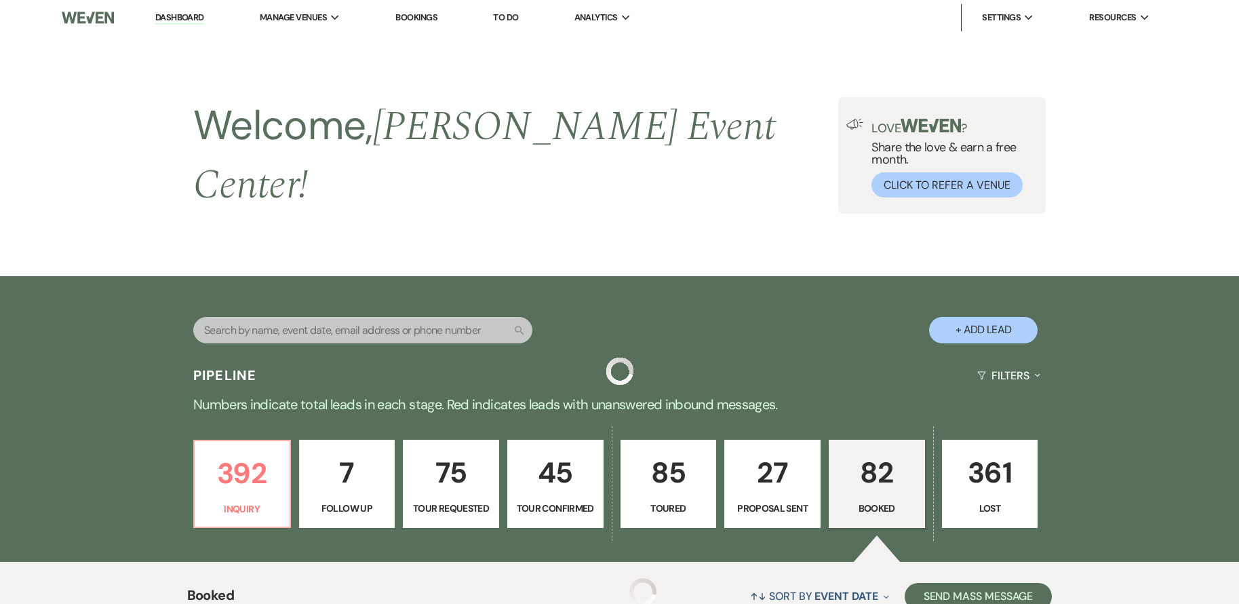
scroll to position [2713, 0]
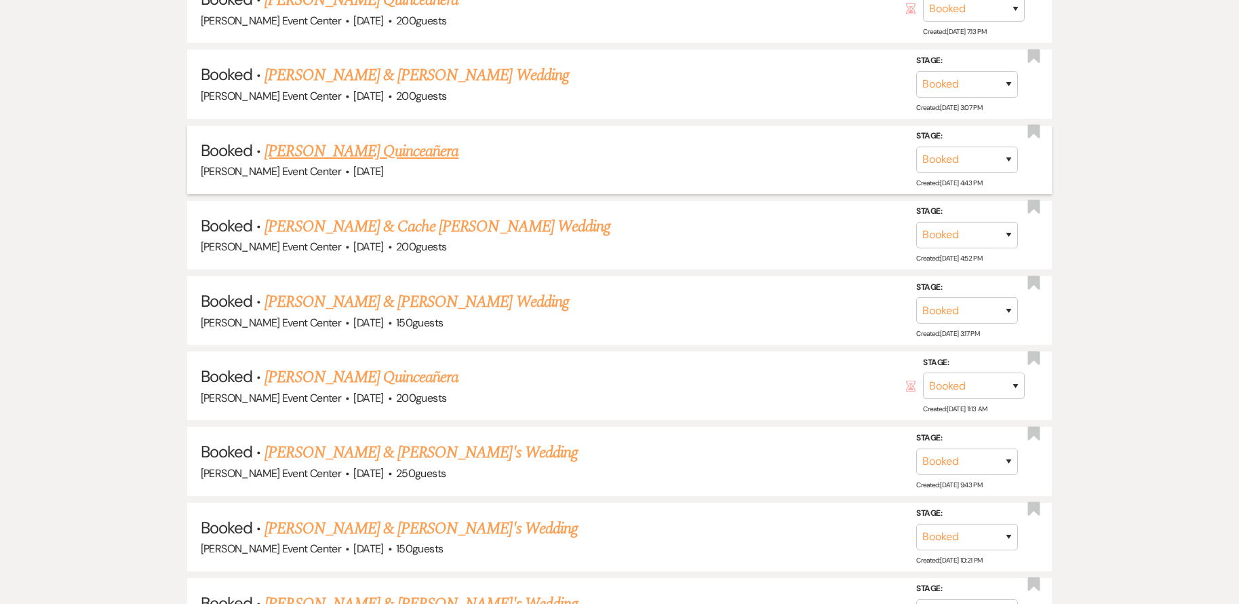
click at [363, 139] on link "Mayra Aguilar's Quinceañera" at bounding box center [362, 151] width 194 height 24
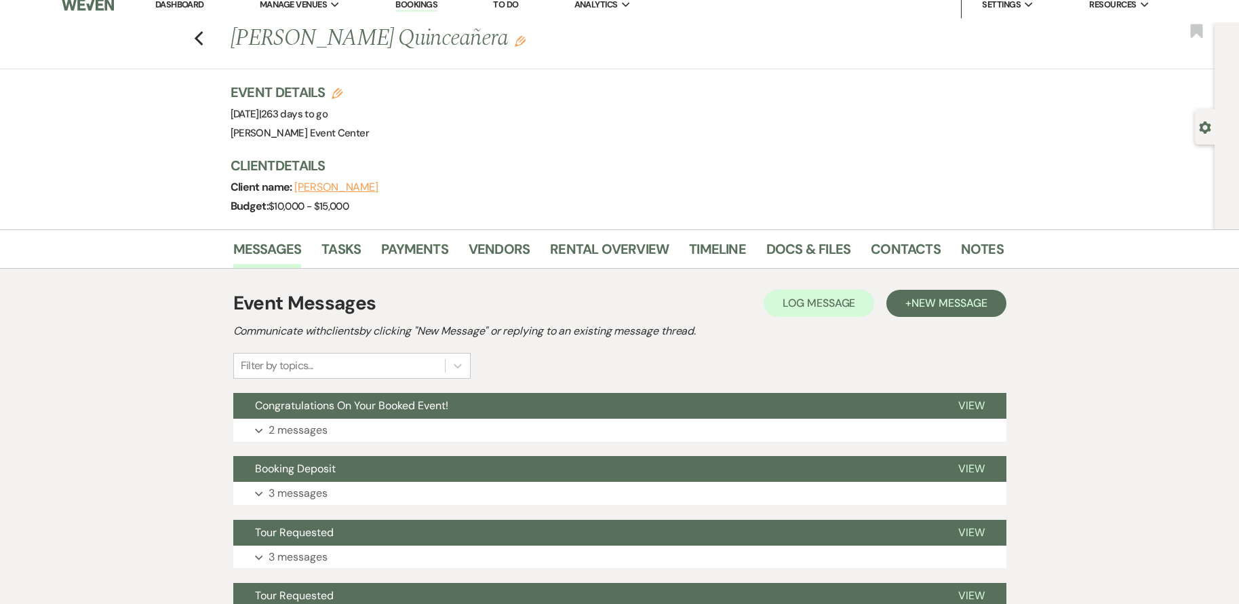
scroll to position [12, 0]
click at [203, 37] on use "button" at bounding box center [198, 39] width 9 height 15
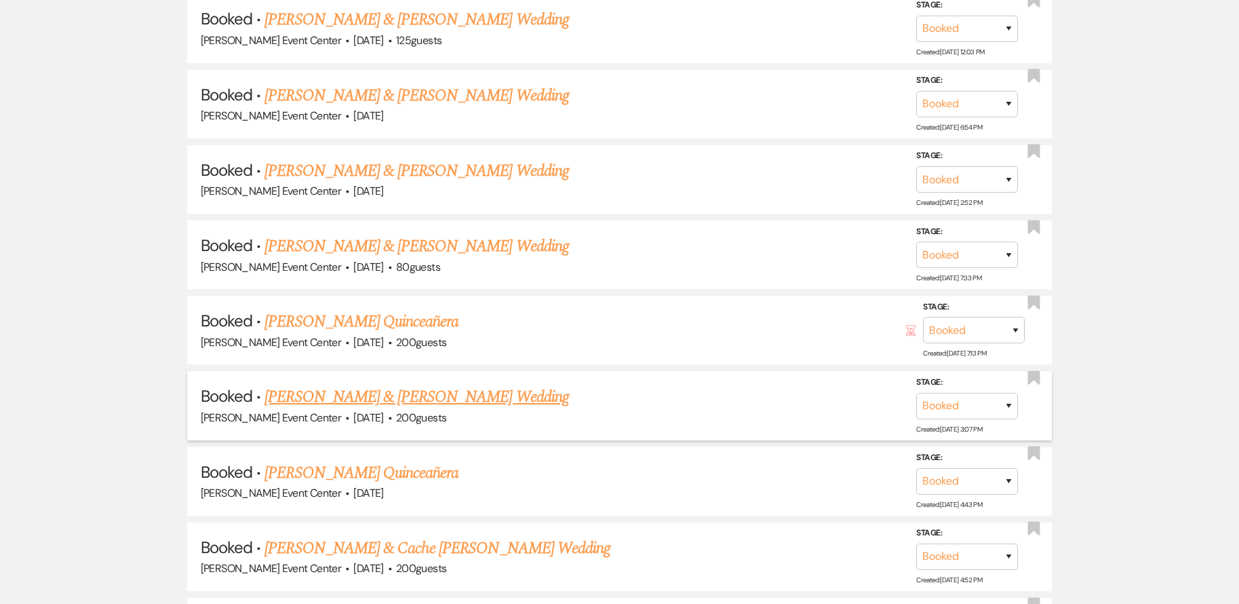
scroll to position [2374, 0]
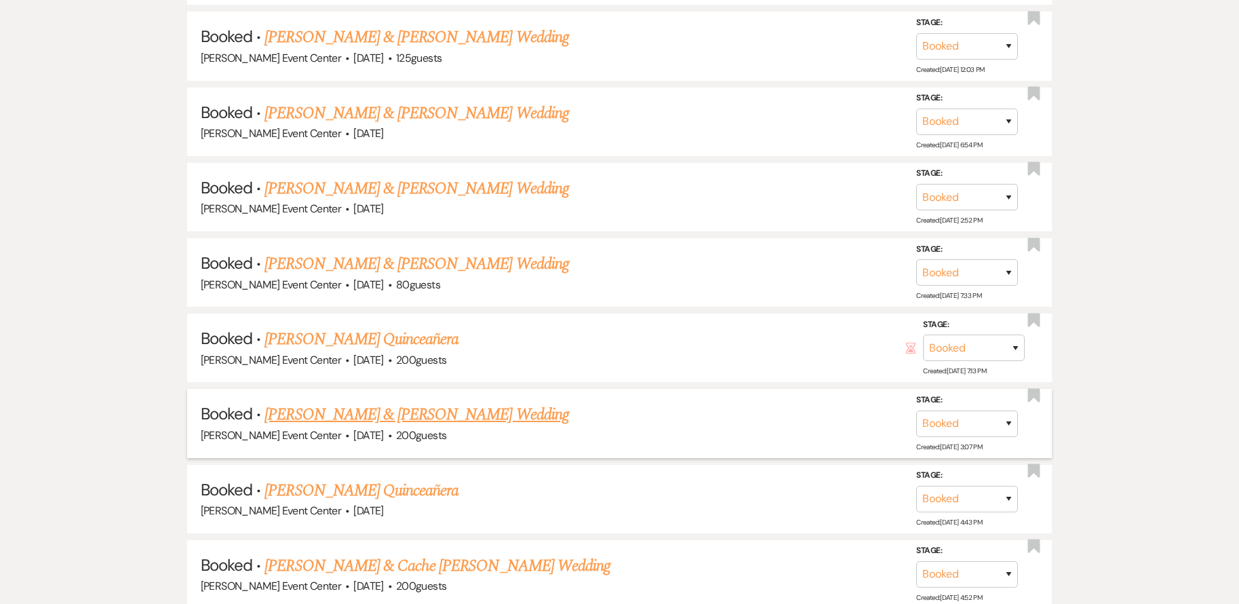
click at [376, 402] on link "Kierrah Myers & Trea Wedding" at bounding box center [417, 414] width 304 height 24
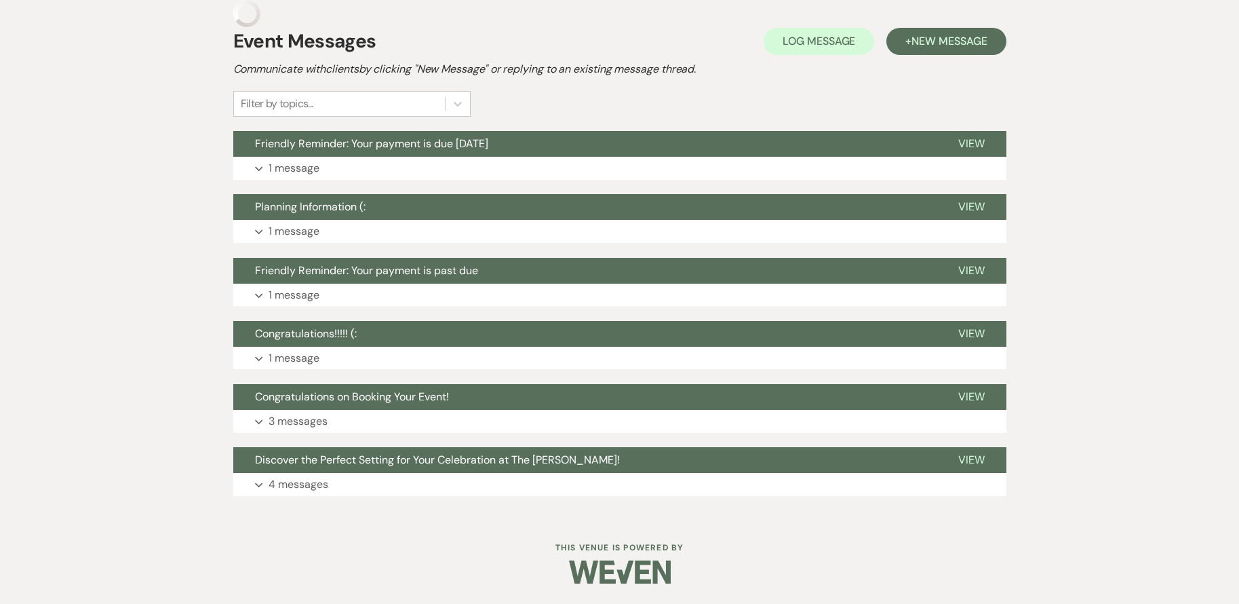
scroll to position [256, 0]
click at [356, 171] on button "Expand 1 message" at bounding box center [619, 168] width 773 height 23
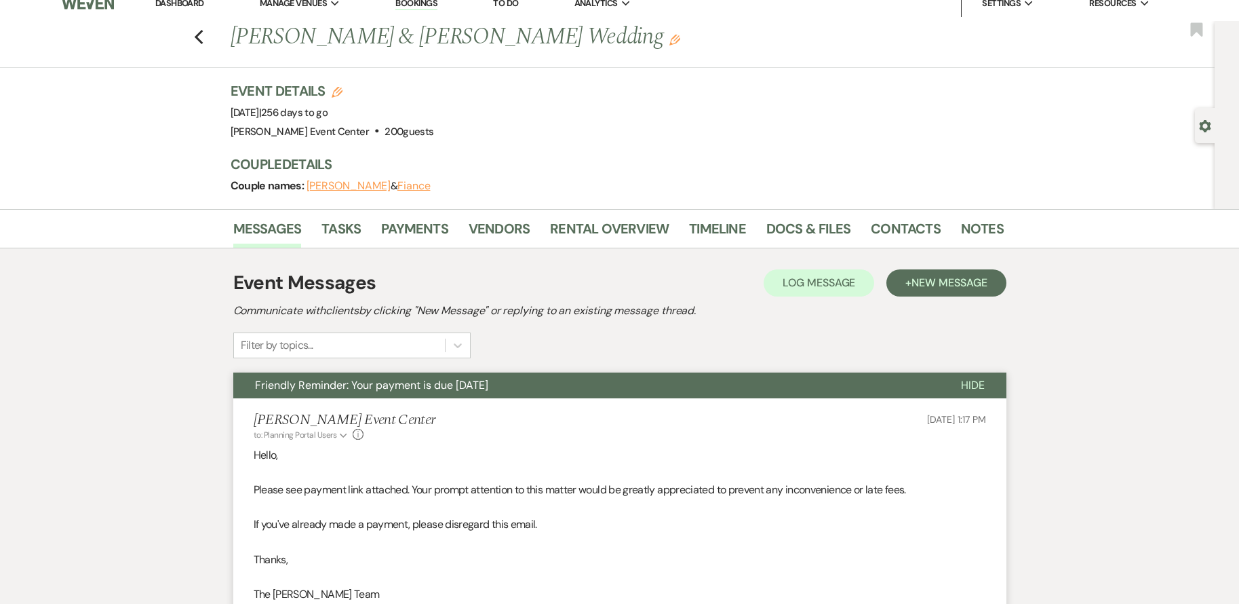
scroll to position [0, 0]
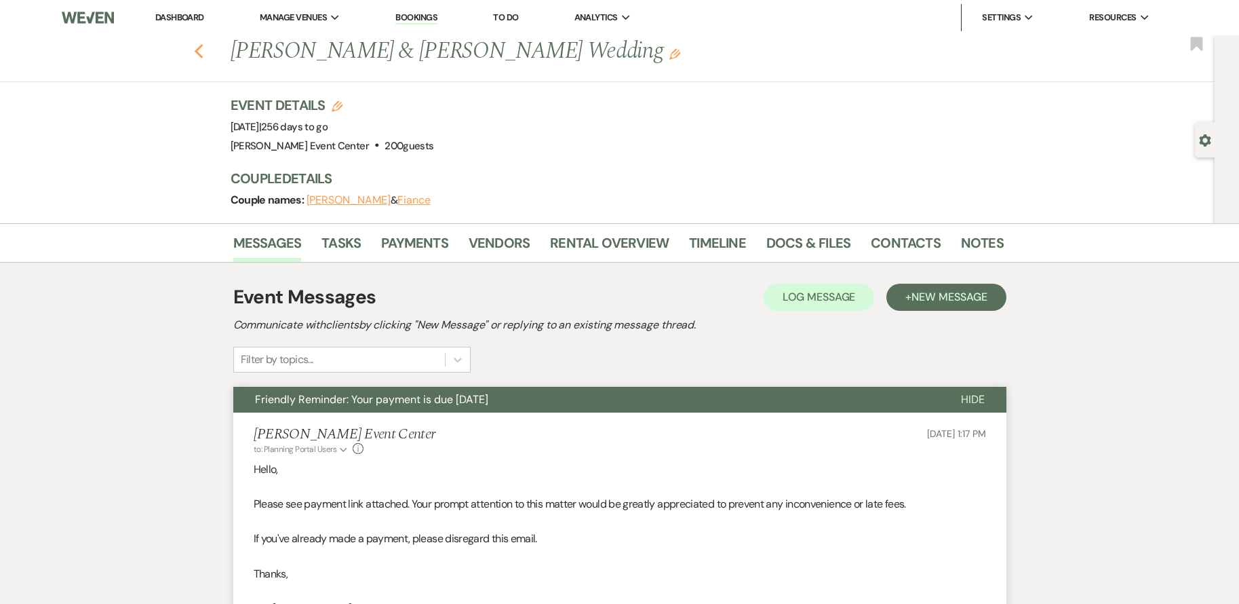
click at [201, 47] on icon "Previous" at bounding box center [199, 51] width 10 height 16
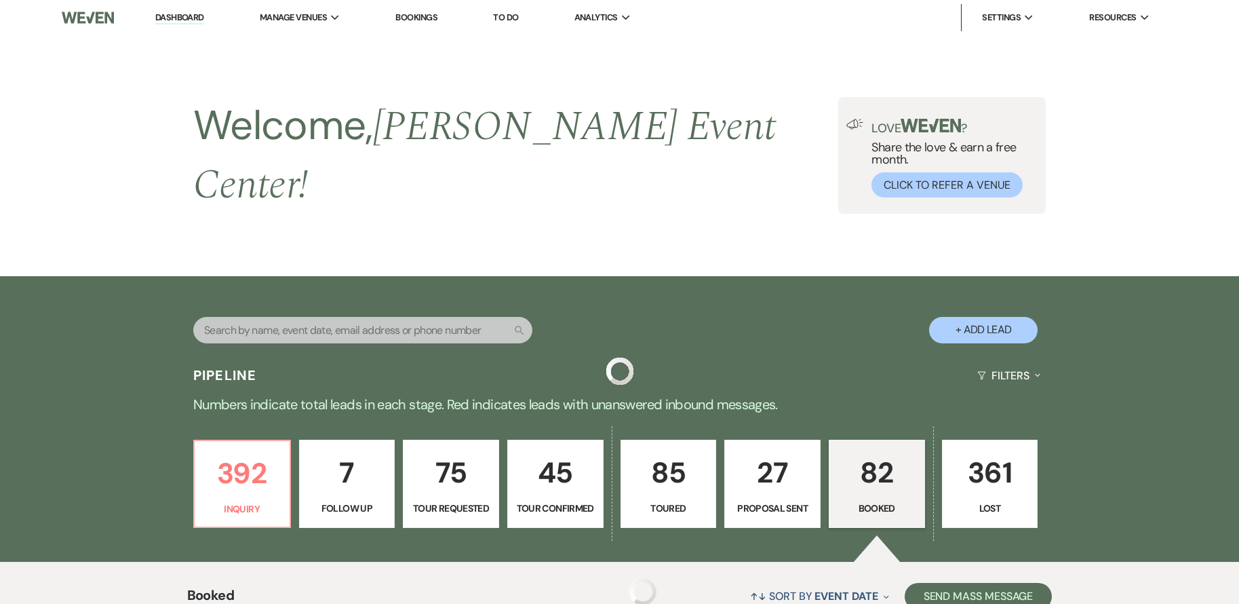
scroll to position [2374, 0]
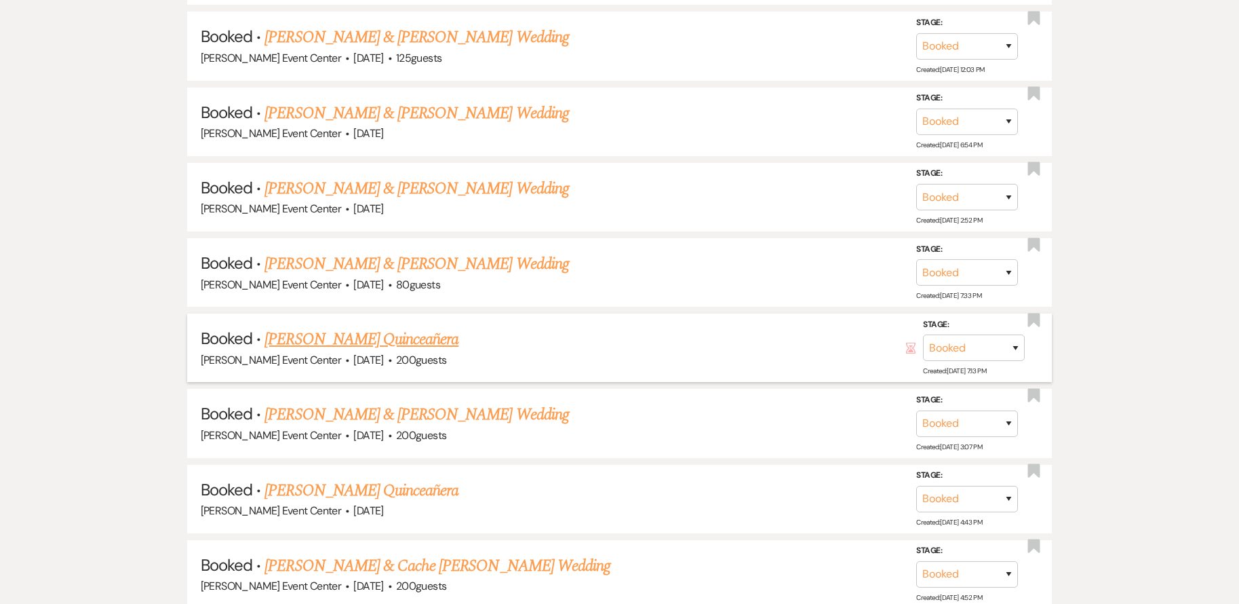
click at [351, 330] on link "Cherly Lopez's Quinceañera" at bounding box center [362, 339] width 194 height 24
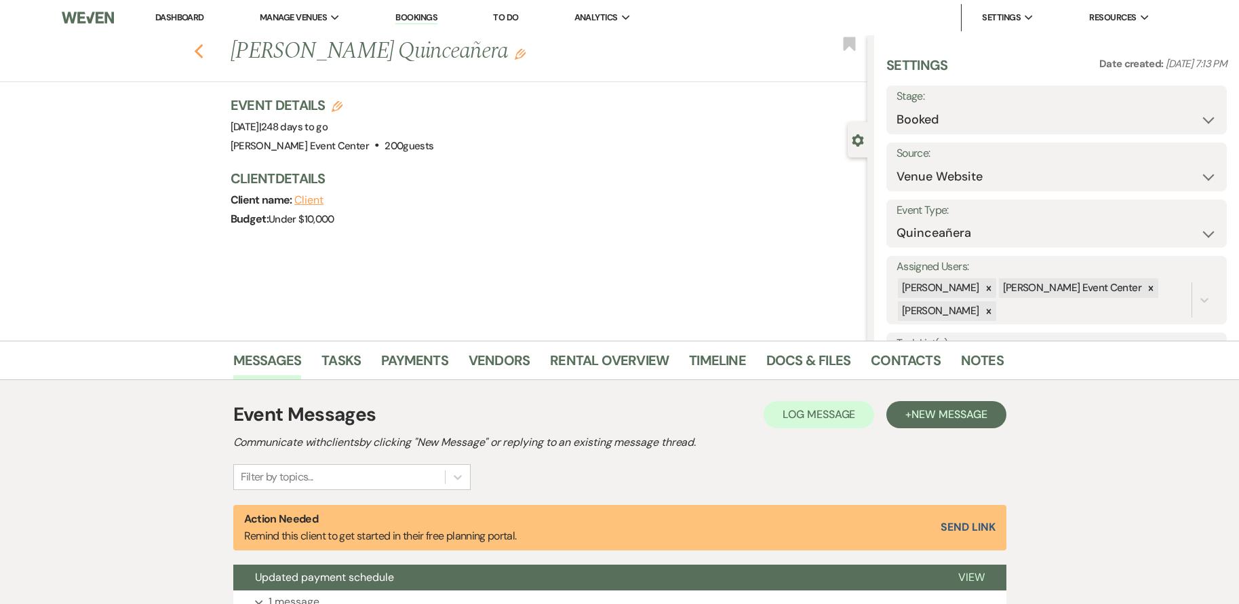
click at [199, 44] on icon "Previous" at bounding box center [199, 51] width 10 height 16
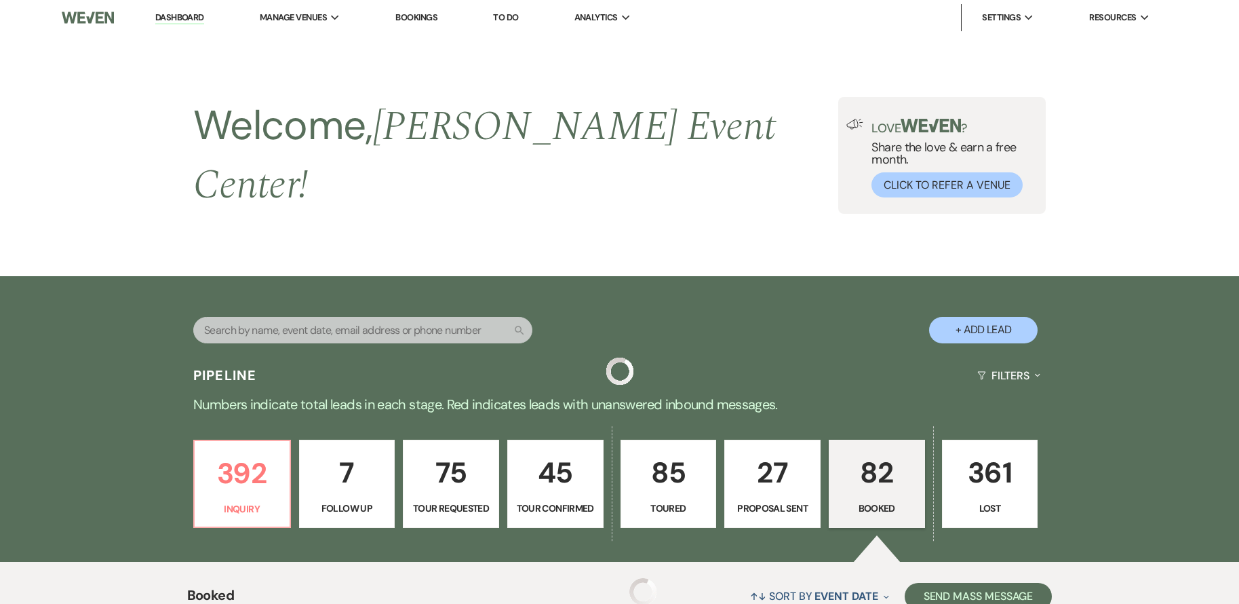
scroll to position [2374, 0]
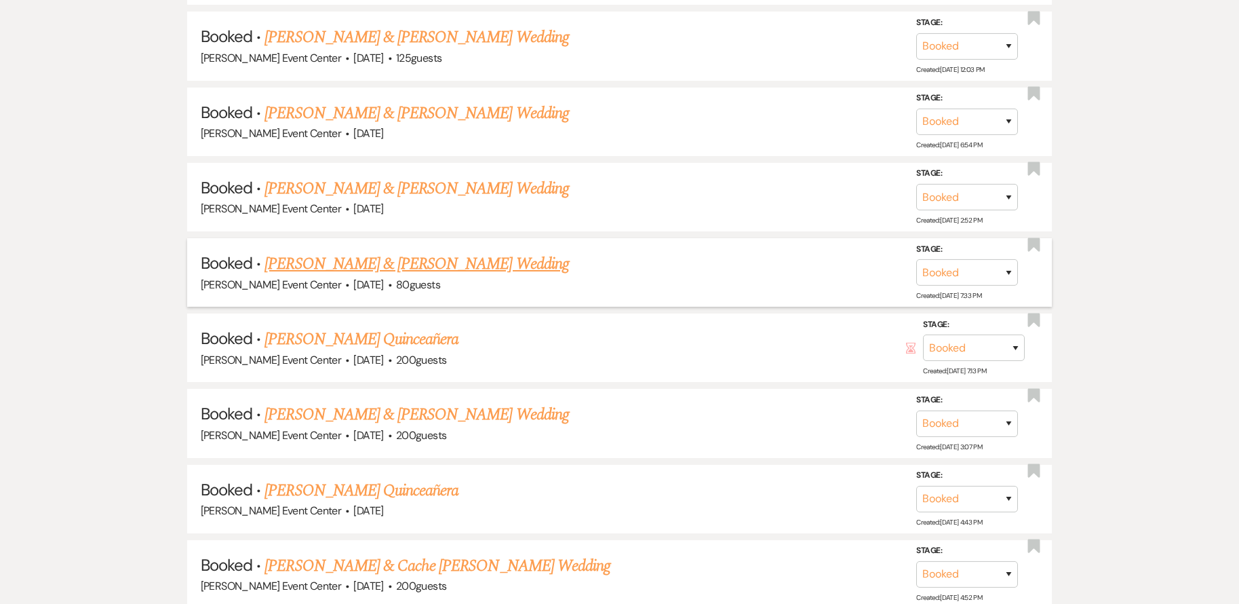
click at [355, 252] on link "Darius Jones & Stephanie Holmes's Wedding" at bounding box center [417, 264] width 304 height 24
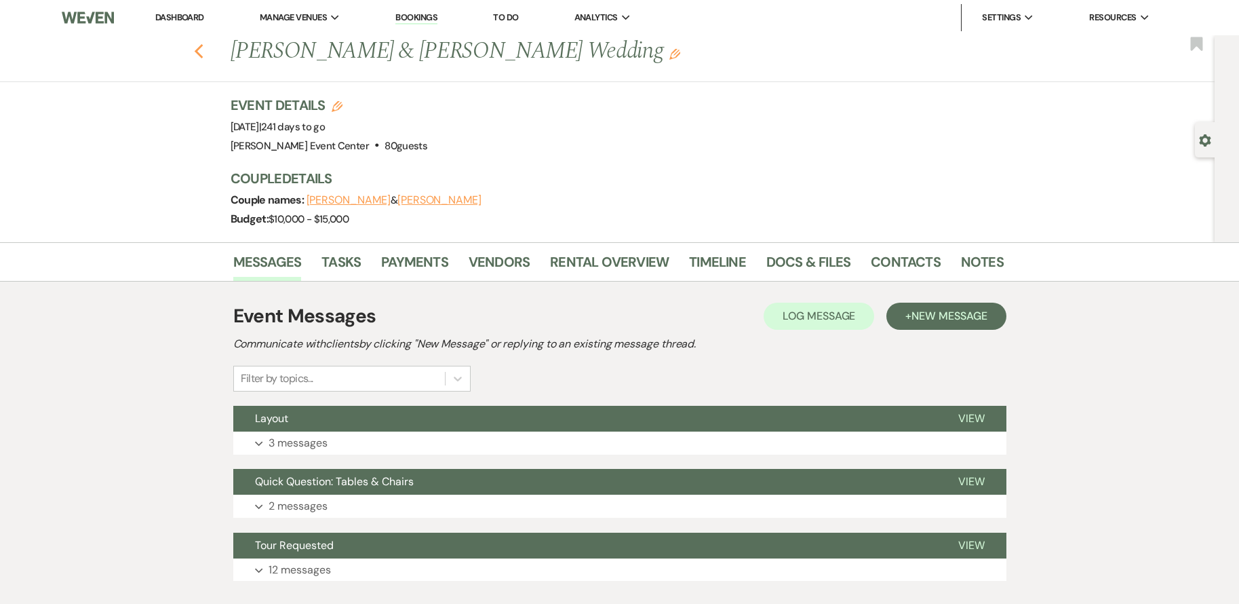
click at [203, 53] on use "button" at bounding box center [198, 51] width 9 height 15
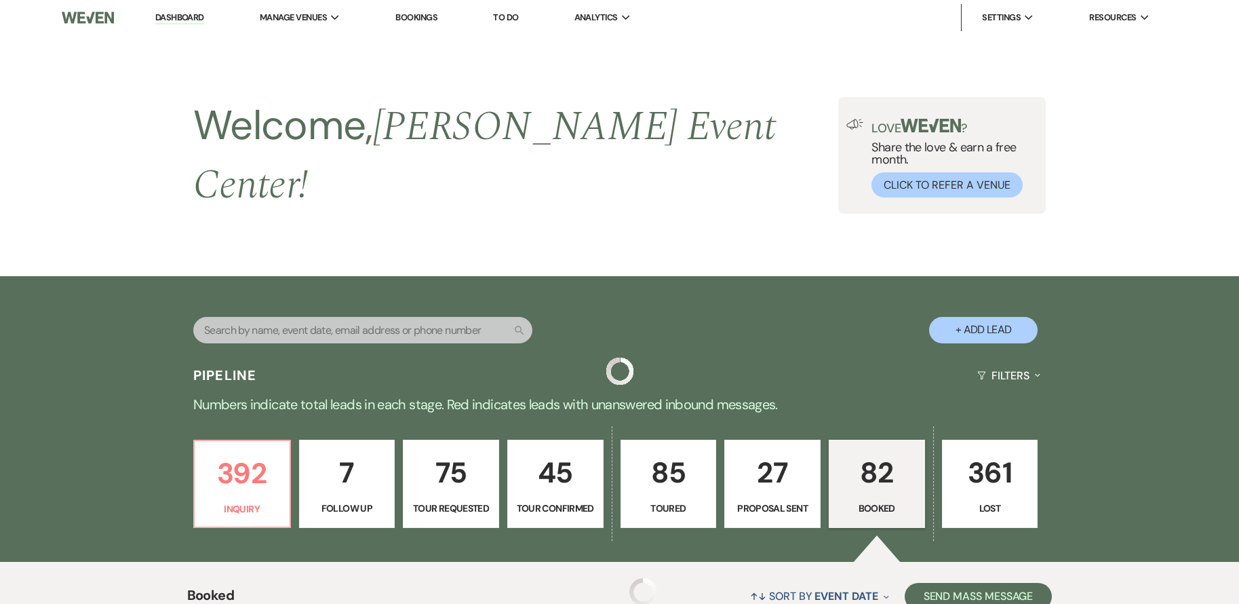
scroll to position [2374, 0]
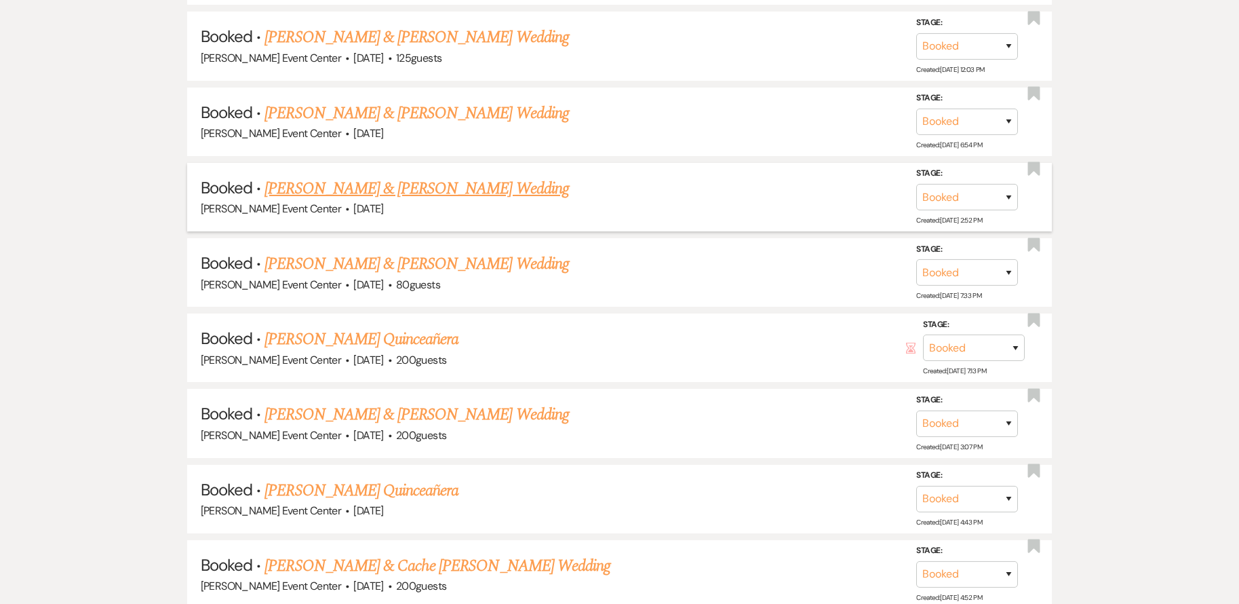
click at [327, 176] on link "Lo Hawthorne & Jessica Leavy's Wedding" at bounding box center [417, 188] width 304 height 24
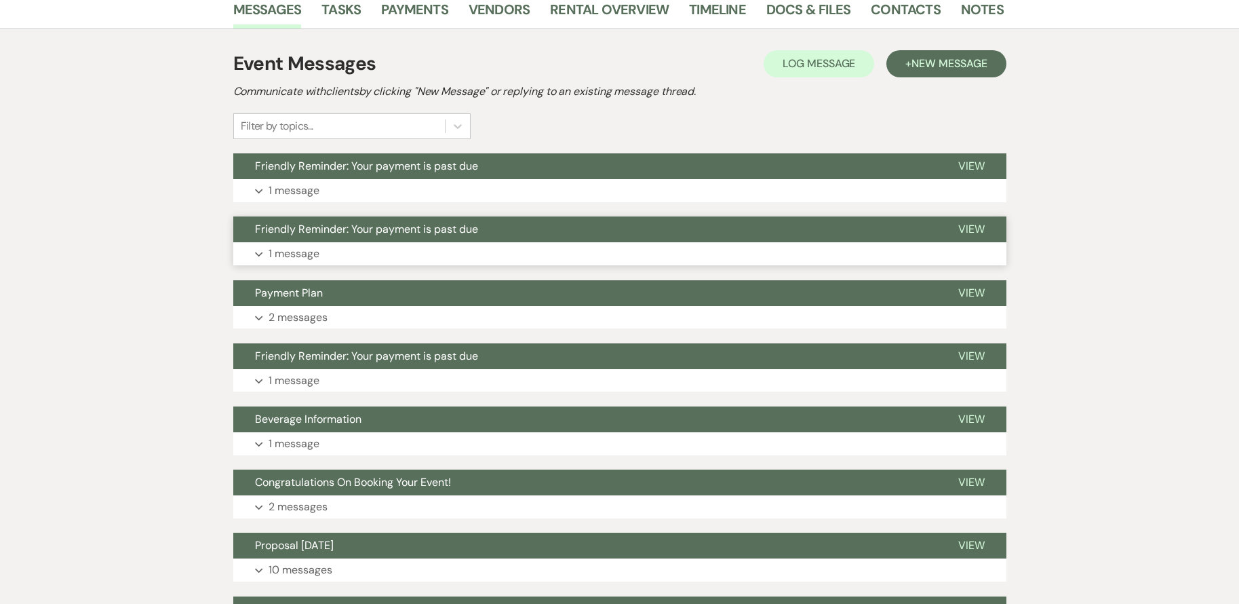
scroll to position [193, 0]
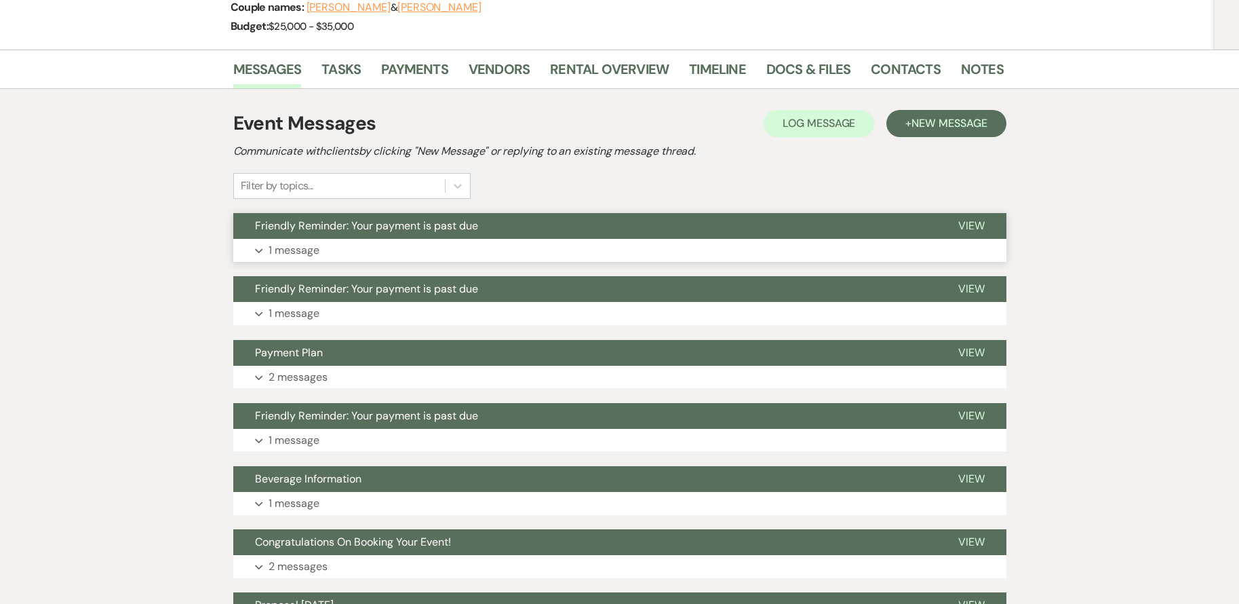
click at [361, 248] on button "Expand 1 message" at bounding box center [619, 250] width 773 height 23
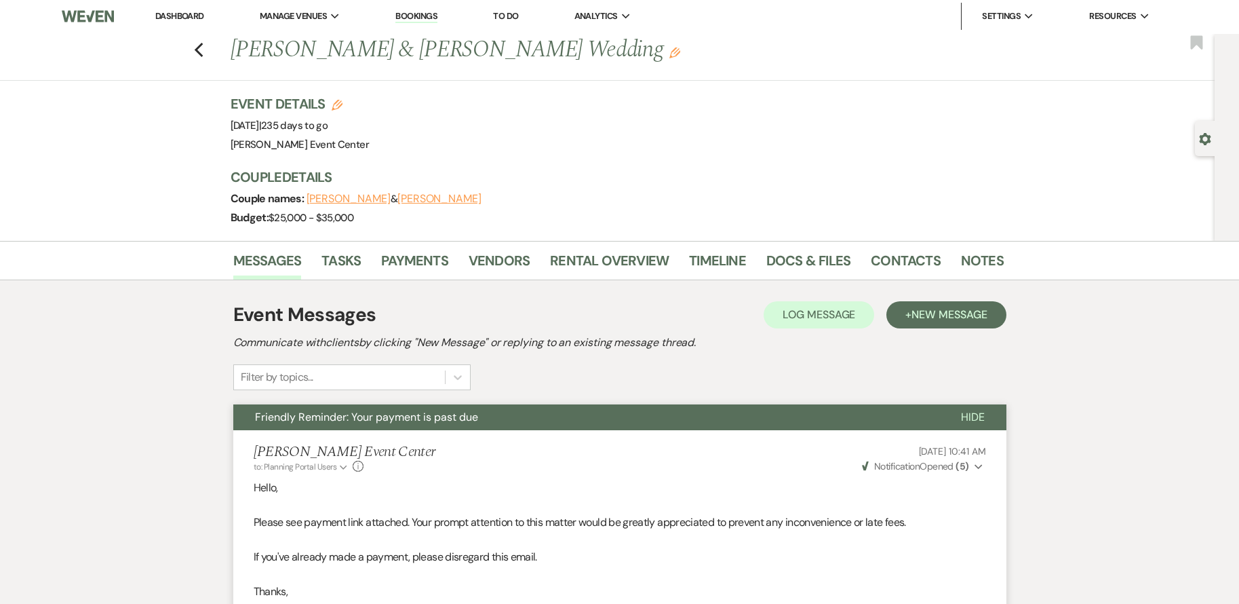
scroll to position [0, 0]
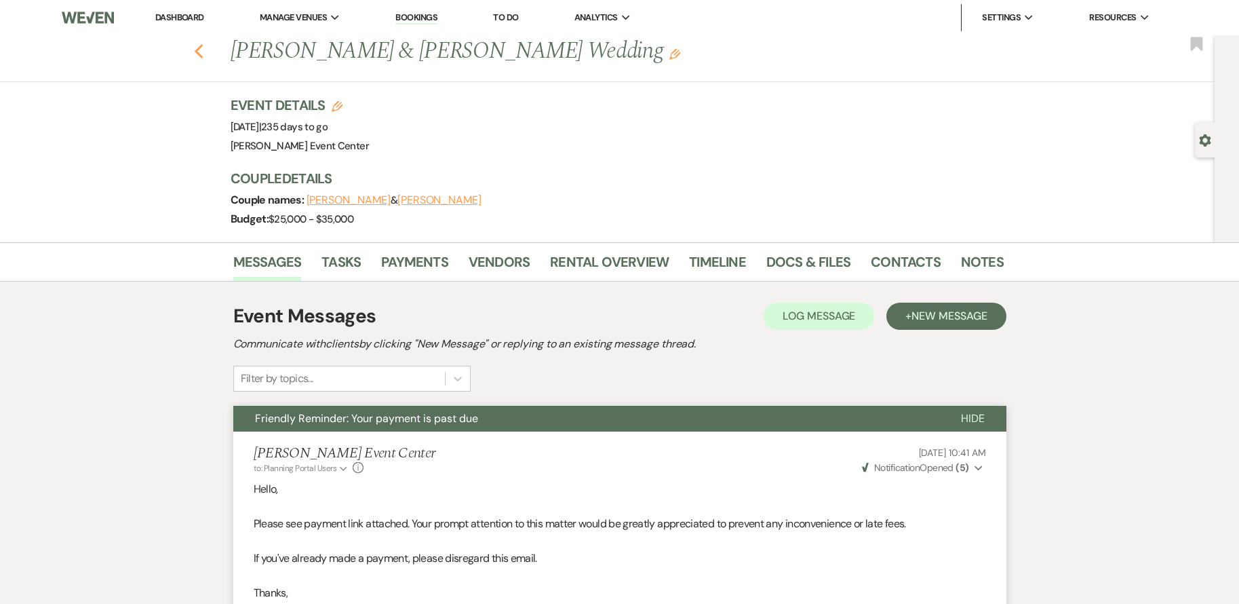
click at [203, 47] on use "button" at bounding box center [198, 51] width 9 height 15
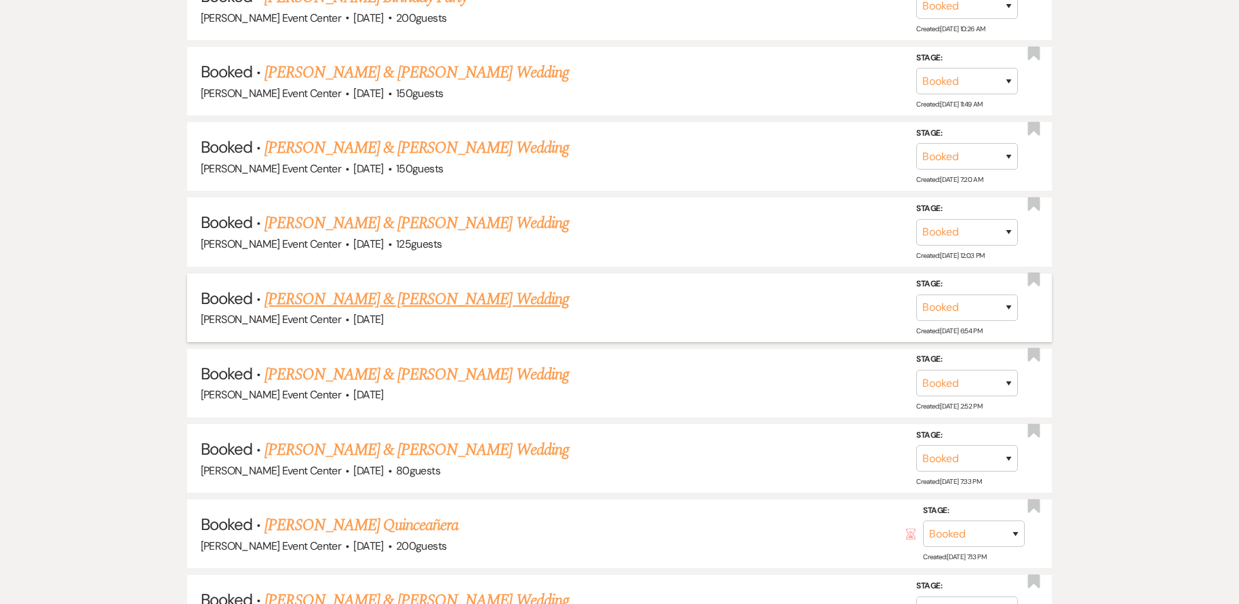
scroll to position [2171, 0]
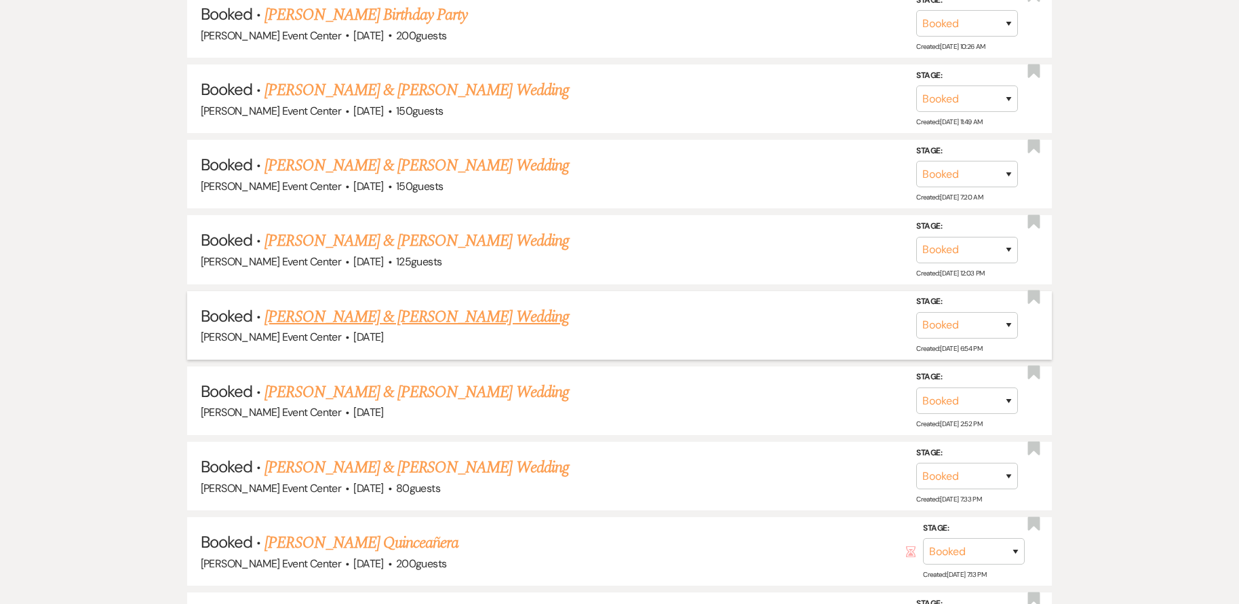
click at [351, 309] on link "Collin Bynum & Dayana Guerrero's Wedding" at bounding box center [417, 317] width 304 height 24
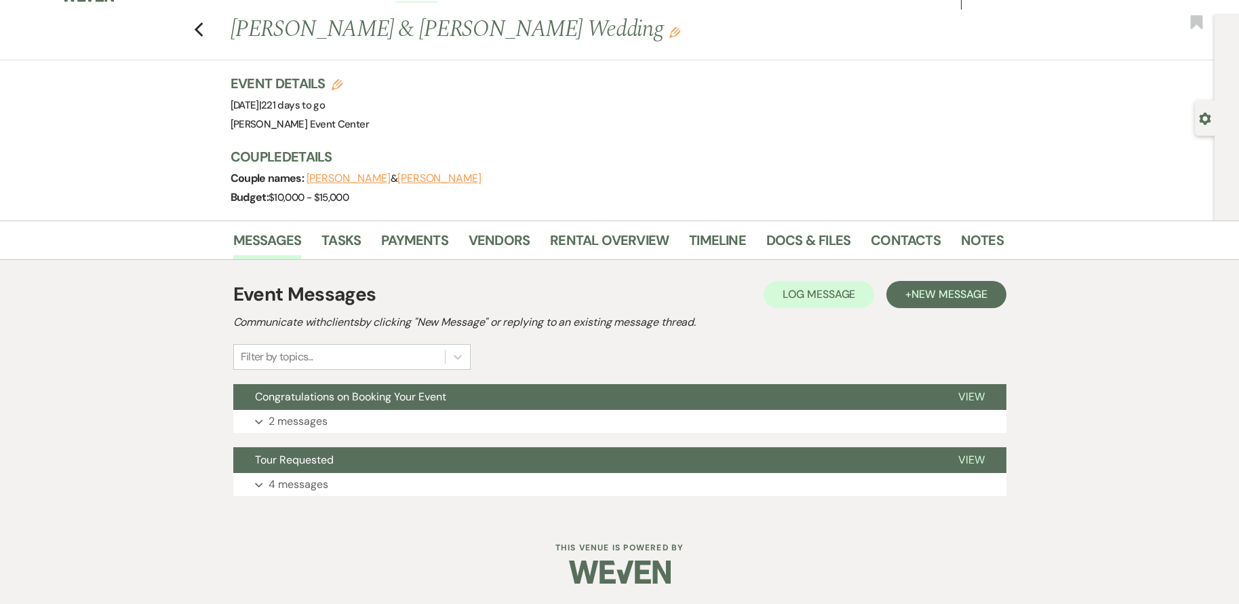
scroll to position [22, 0]
click at [203, 28] on use "button" at bounding box center [198, 29] width 9 height 15
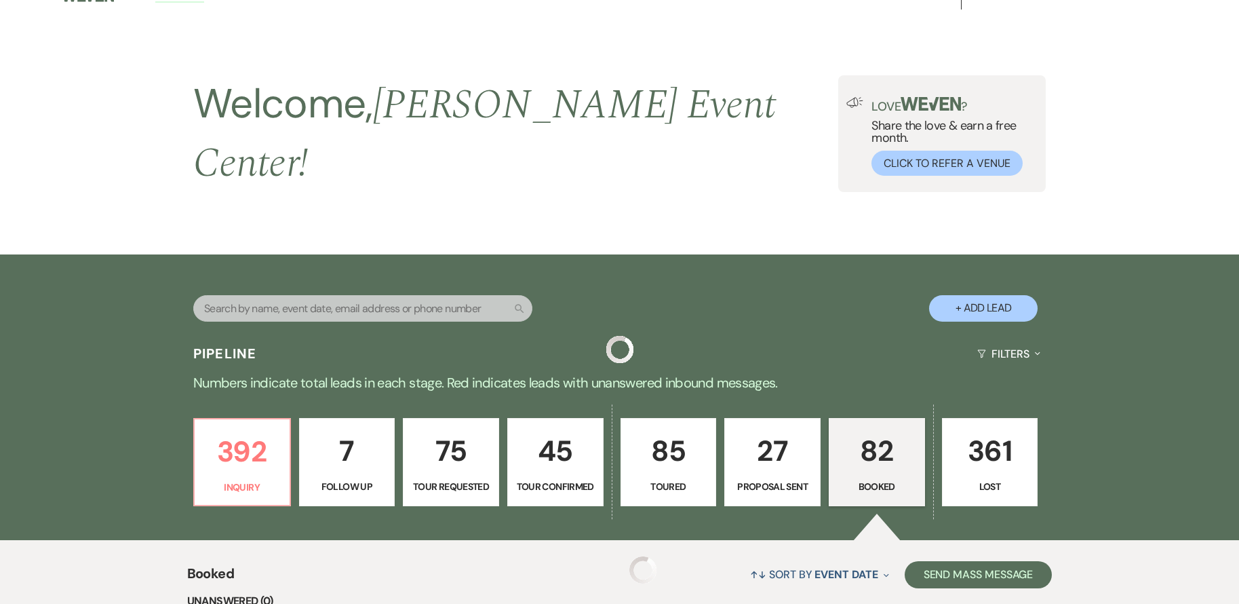
scroll to position [2171, 0]
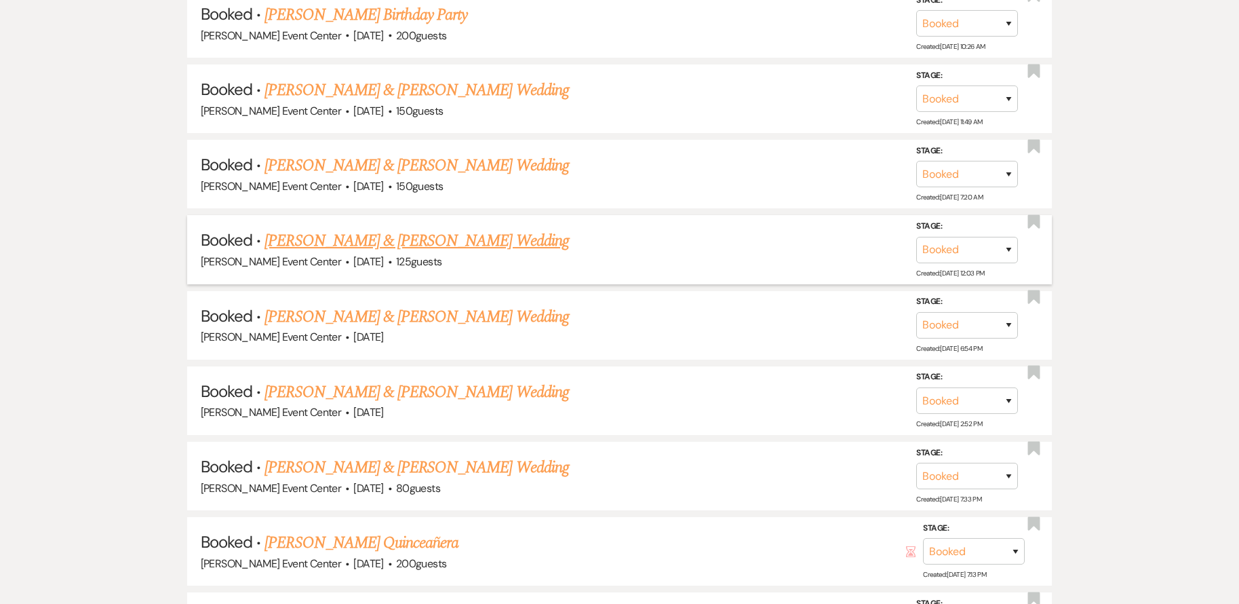
click at [338, 229] on link "Reina & Reina Dawson's Wedding" at bounding box center [417, 241] width 304 height 24
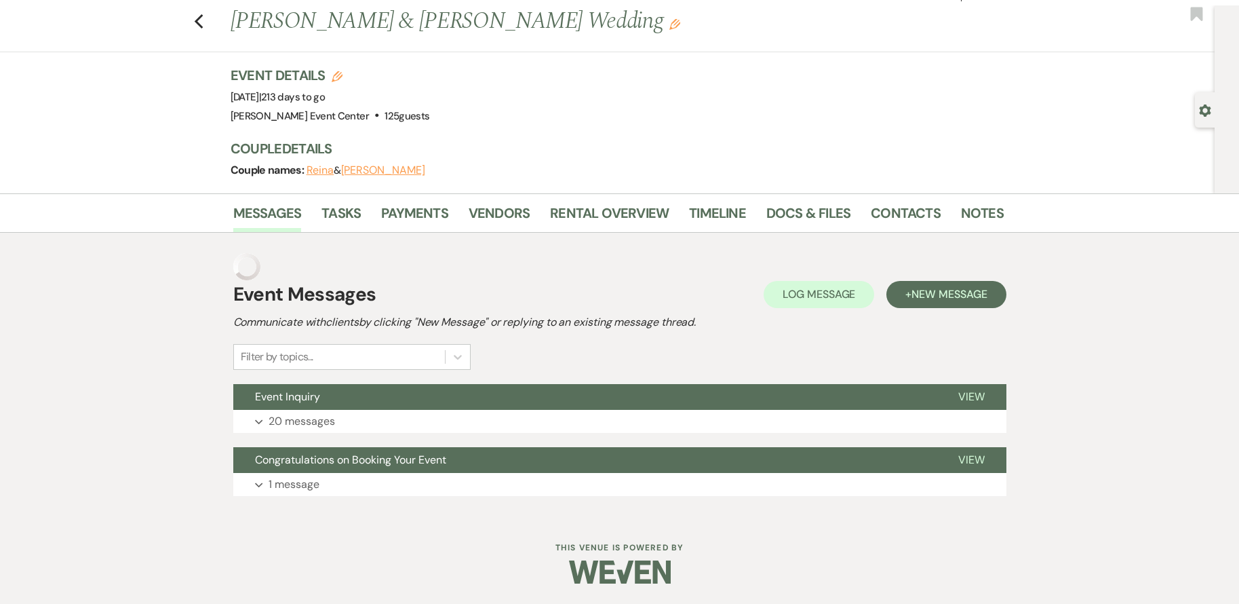
scroll to position [3, 0]
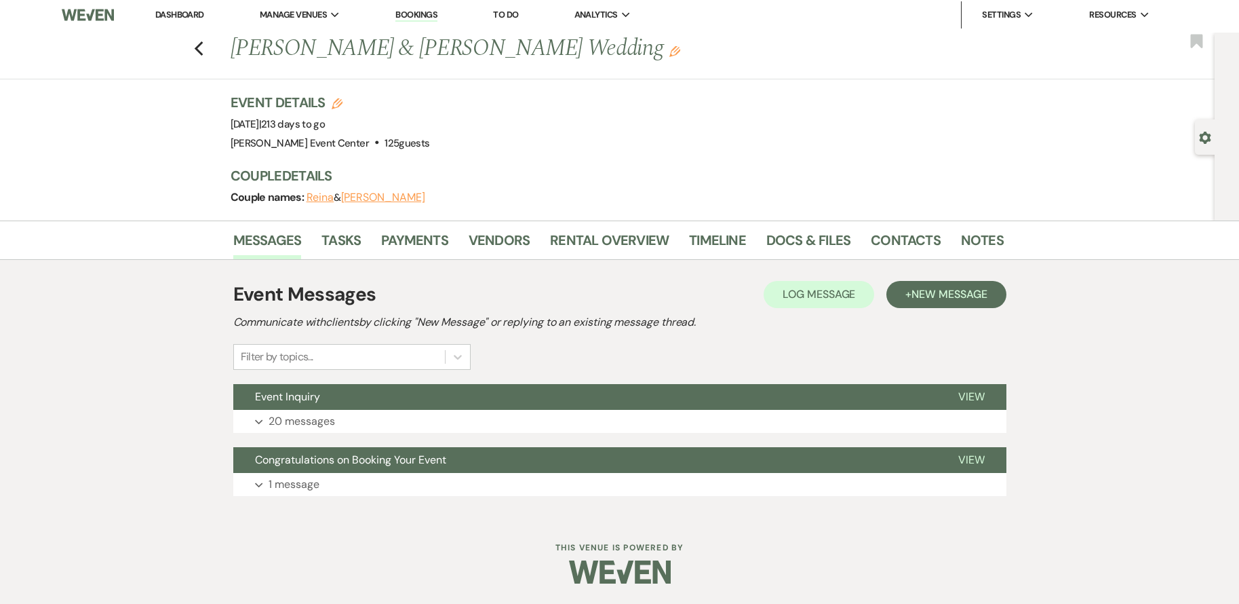
click at [197, 45] on div "Previous Reina & Reina Dawson's Wedding Edit Bookmark" at bounding box center [604, 56] width 1222 height 47
click at [201, 47] on icon "Previous" at bounding box center [199, 49] width 10 height 16
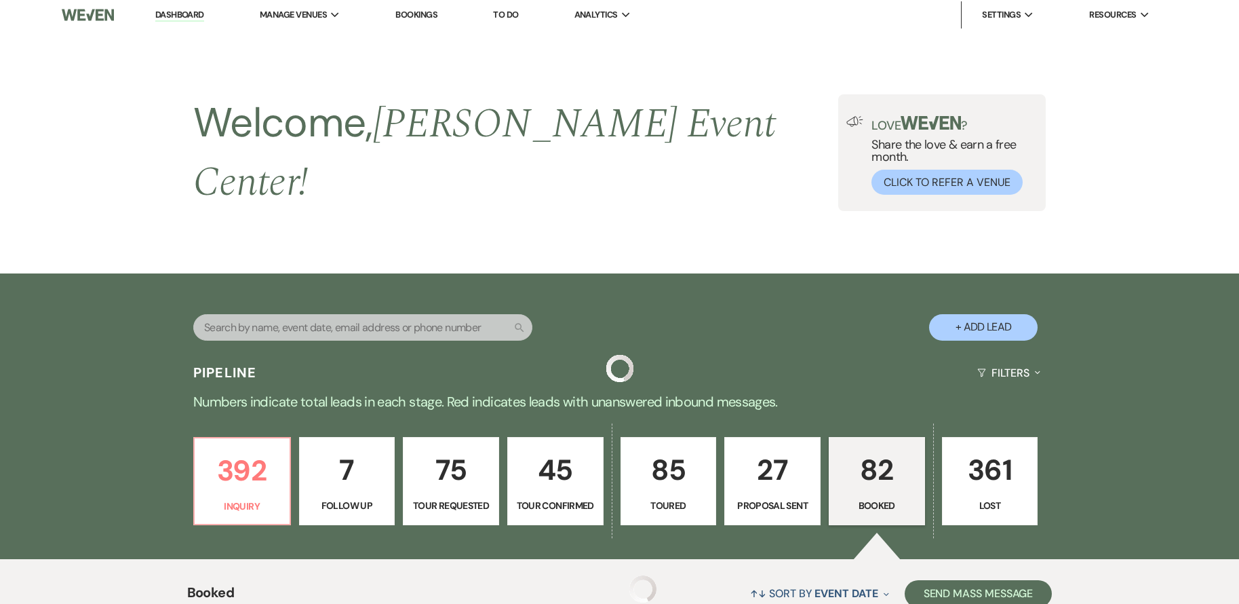
scroll to position [2171, 0]
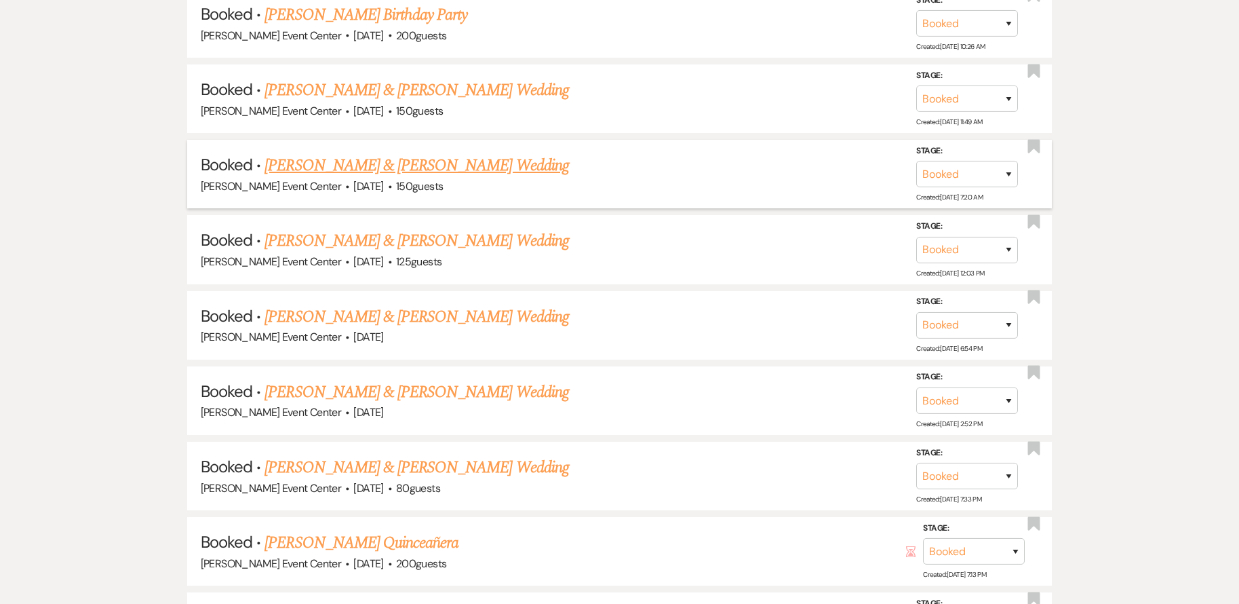
click at [318, 153] on link "Brianna Cruse & Jaythan Jones's Wedding" at bounding box center [417, 165] width 304 height 24
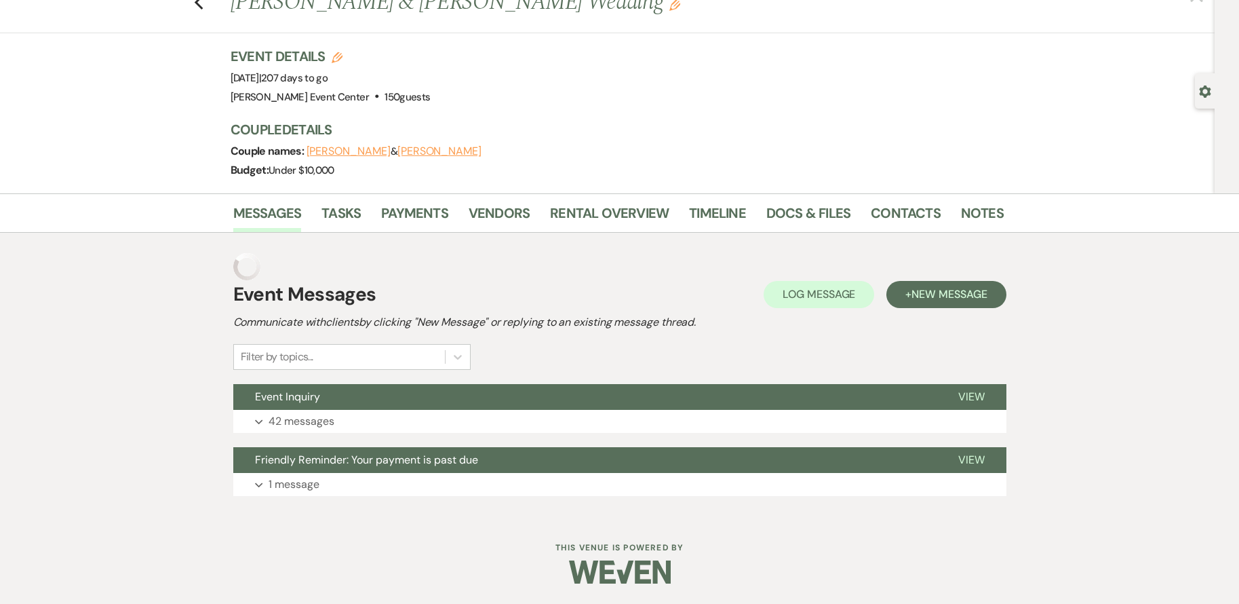
scroll to position [22, 0]
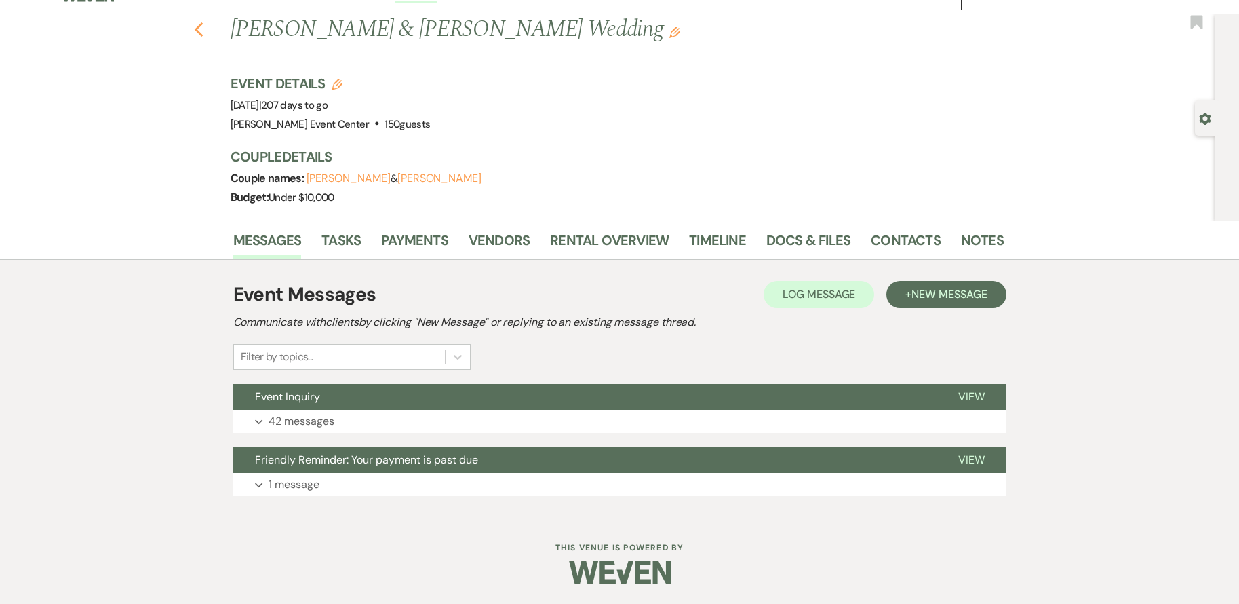
click at [203, 28] on use "button" at bounding box center [198, 29] width 9 height 15
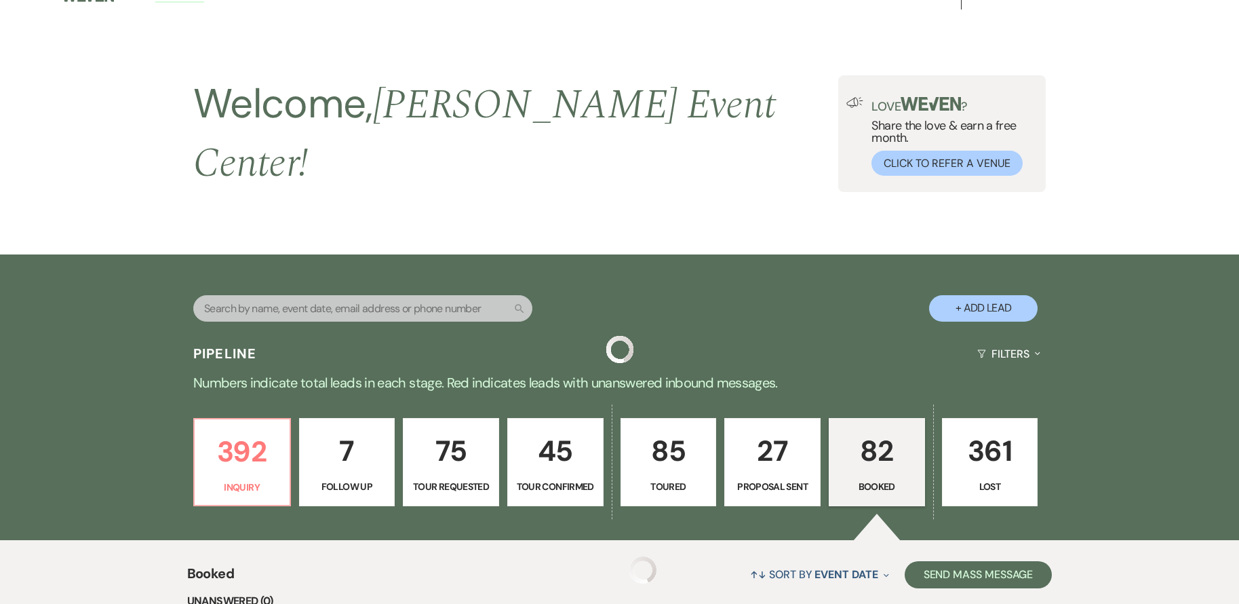
scroll to position [2171, 0]
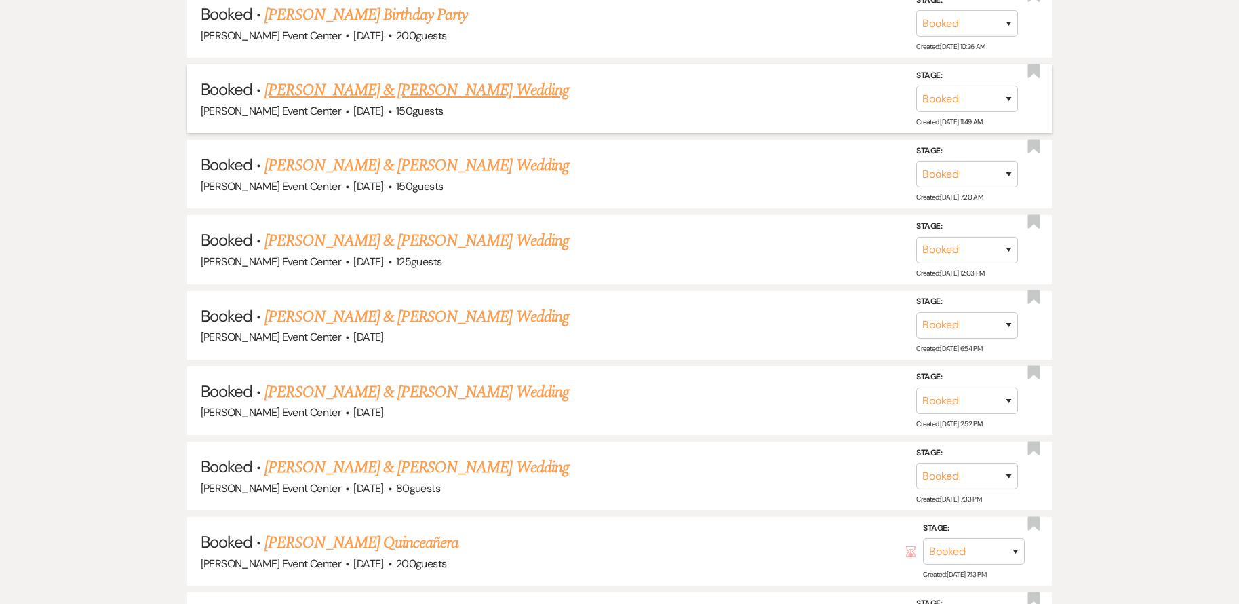
click at [370, 86] on link "Maurice Hester & Jaylen Roby's Wedding" at bounding box center [417, 90] width 304 height 24
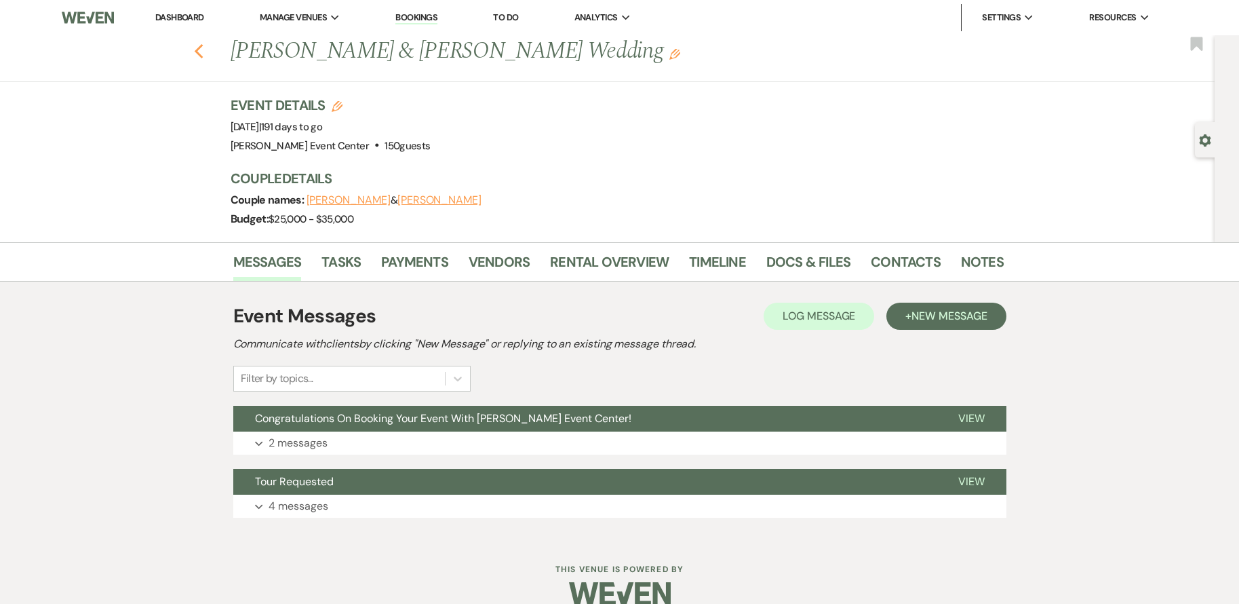
click at [203, 45] on use "button" at bounding box center [198, 51] width 9 height 15
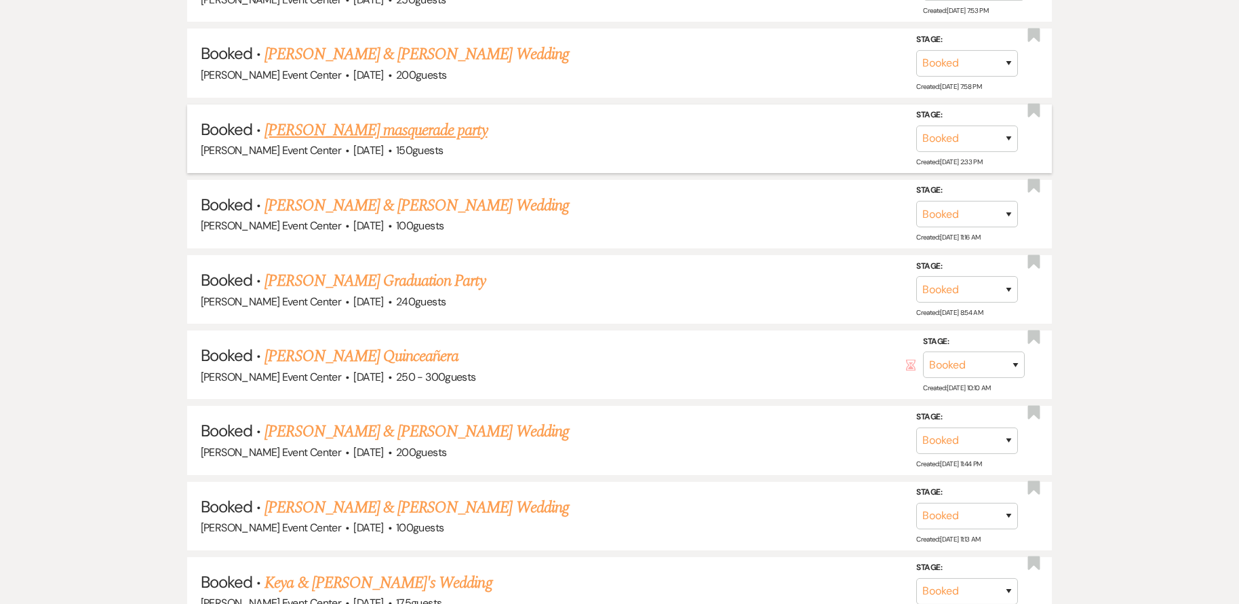
scroll to position [3595, 0]
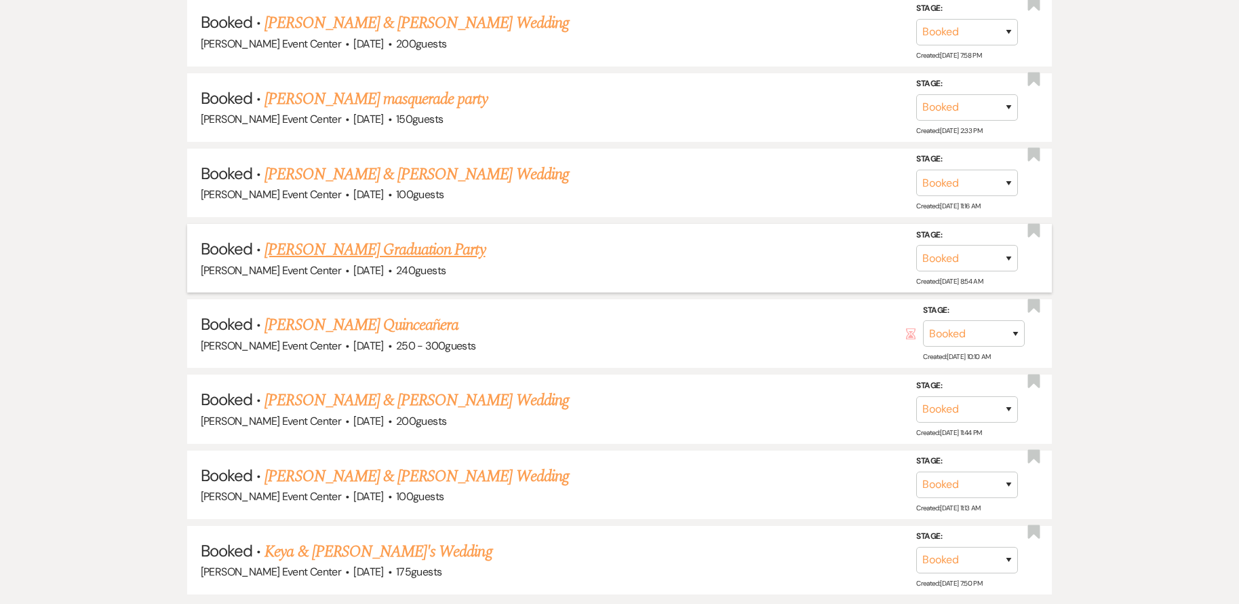
click at [394, 242] on link "Michael Ross's Graduation Party" at bounding box center [375, 249] width 220 height 24
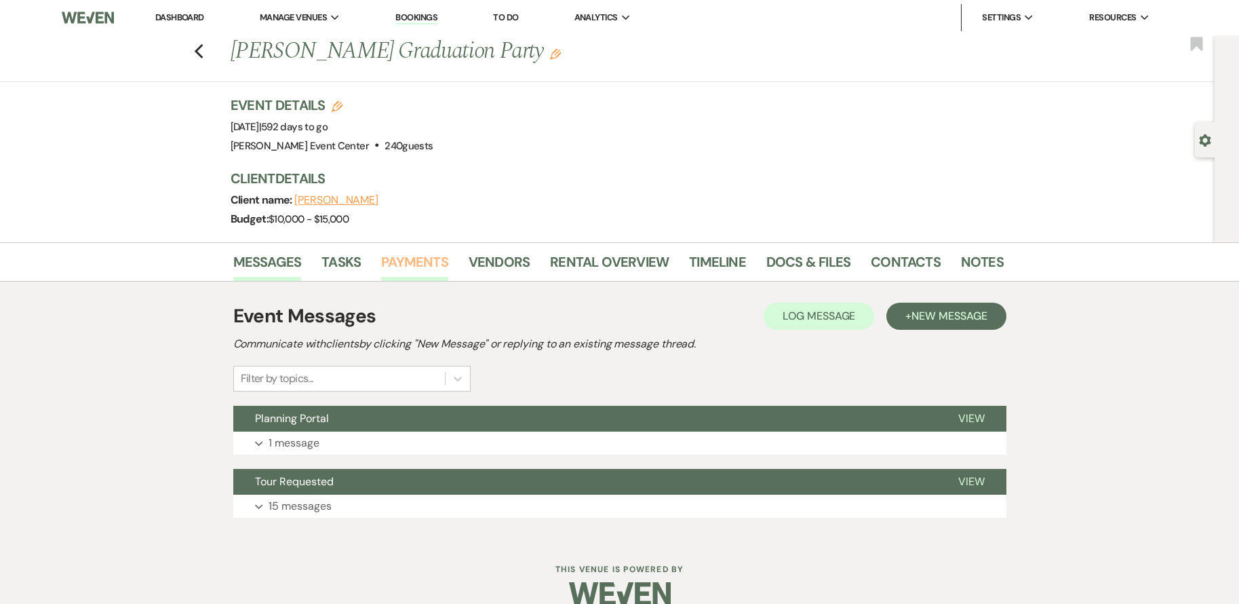
click at [398, 256] on link "Payments" at bounding box center [414, 266] width 67 height 30
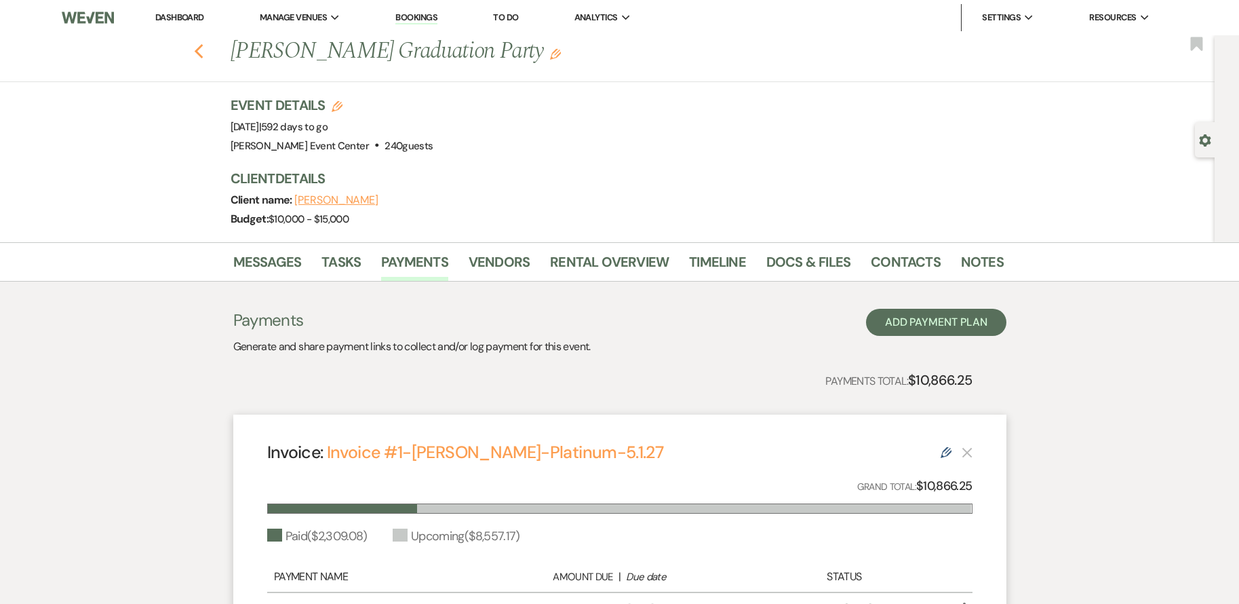
click at [204, 58] on icon "Previous" at bounding box center [199, 51] width 10 height 16
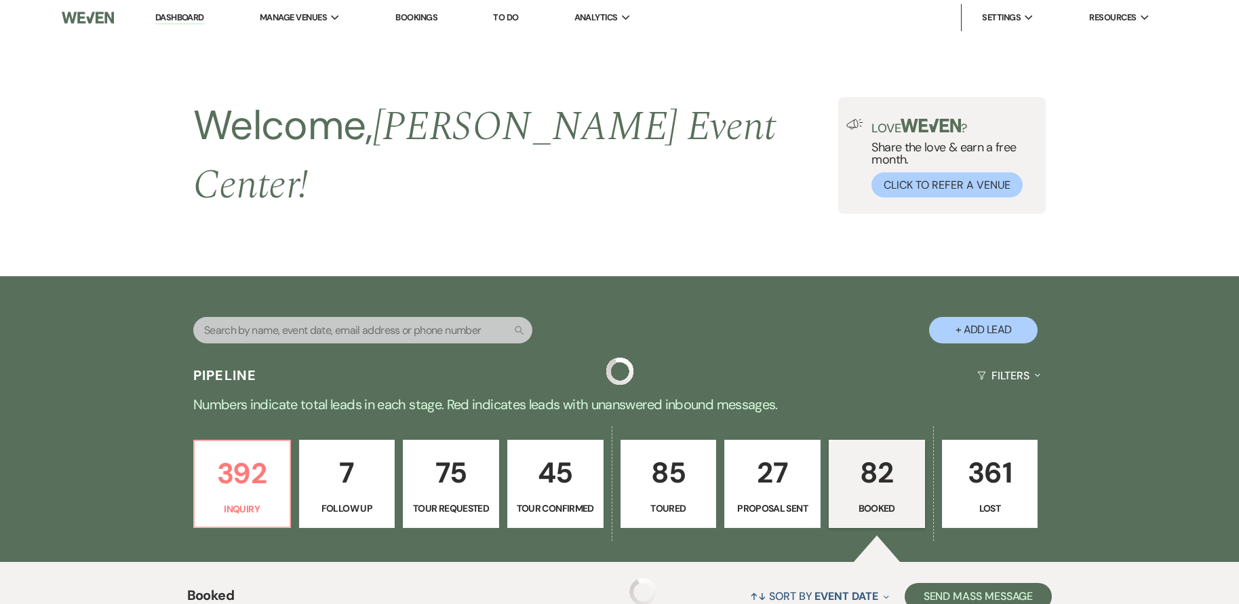
scroll to position [3595, 0]
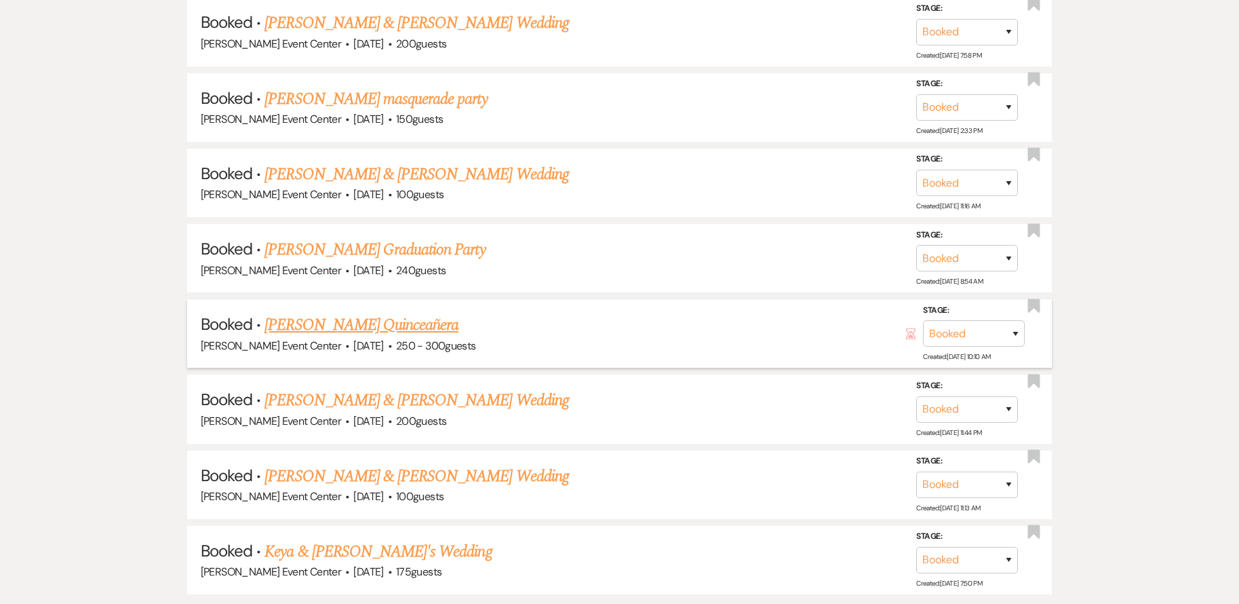
click at [387, 313] on link "Miriam Contreras's Quinceañera" at bounding box center [362, 325] width 194 height 24
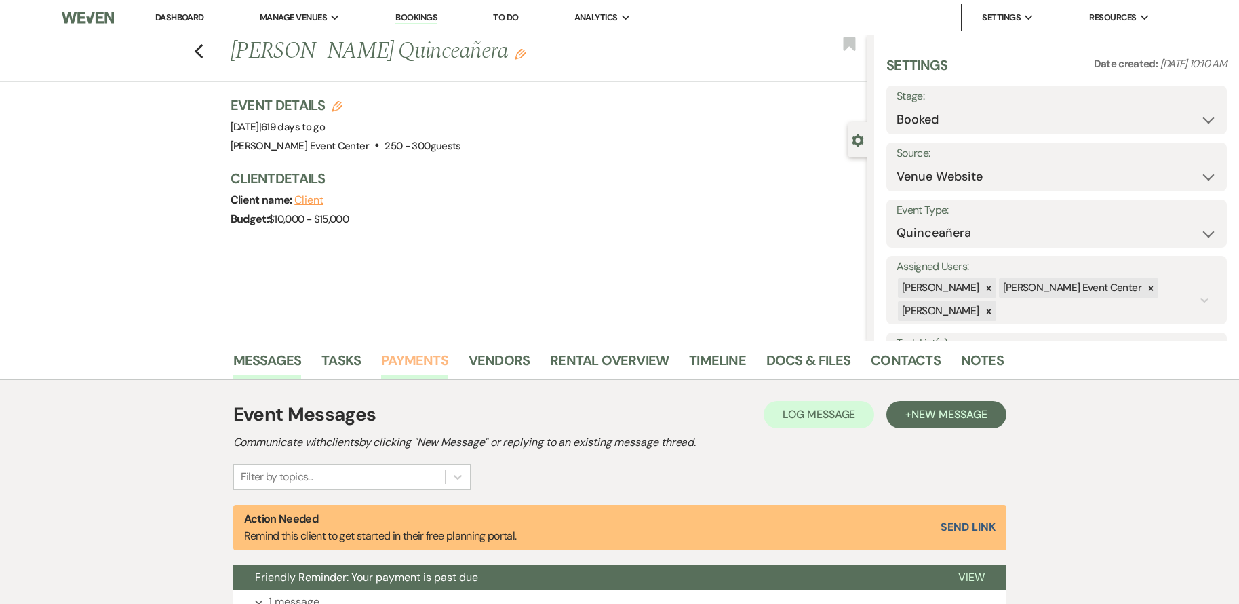
click at [408, 353] on link "Payments" at bounding box center [414, 364] width 67 height 30
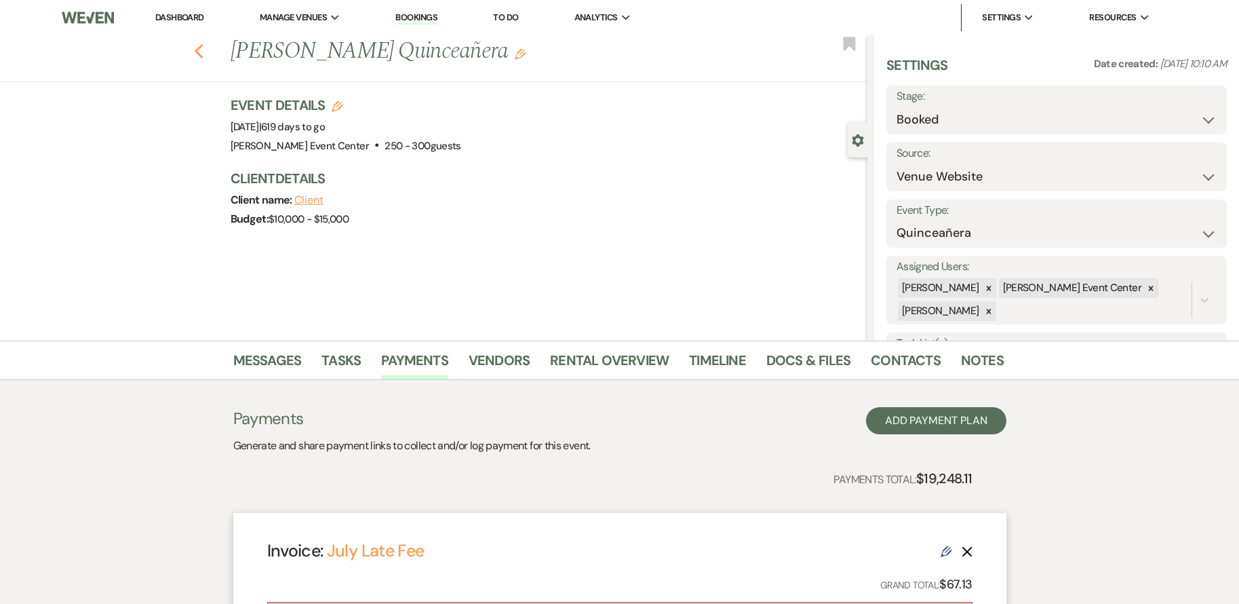
click at [204, 45] on icon "Previous" at bounding box center [199, 51] width 10 height 16
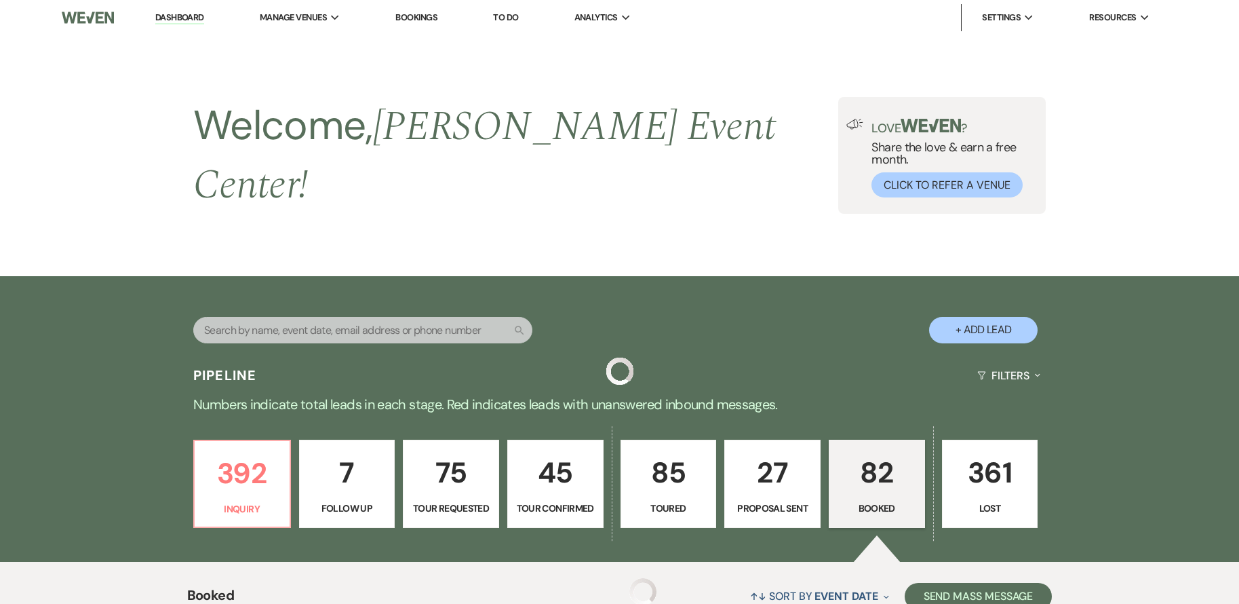
scroll to position [3595, 0]
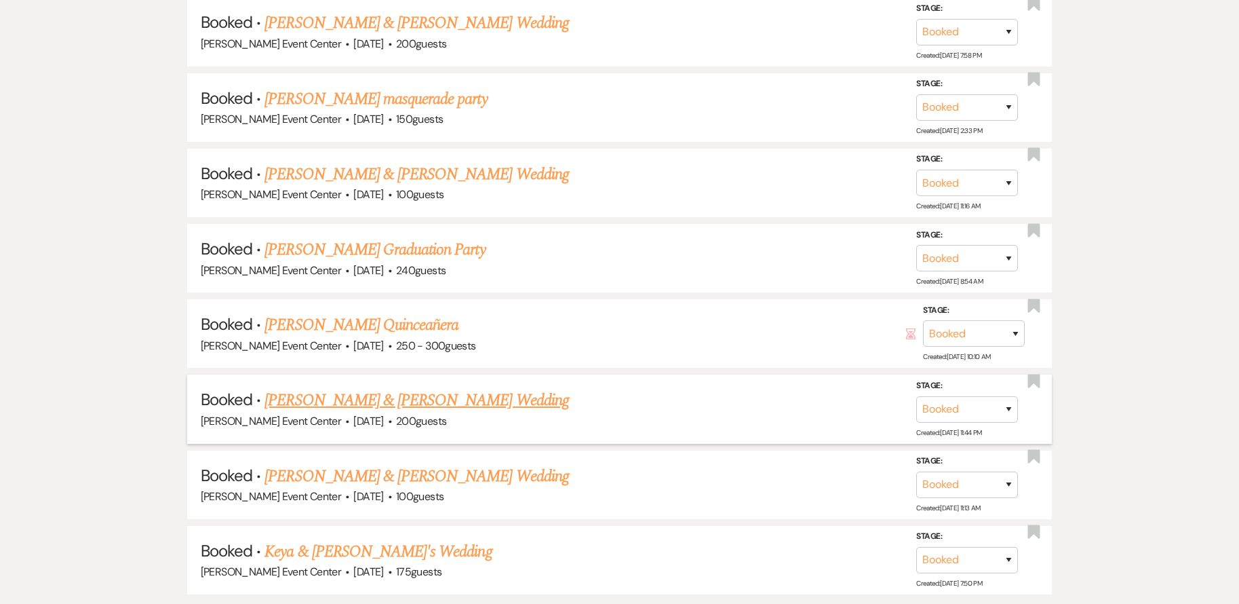
click at [390, 388] on link "Aaron Odom & Amony Anderson-Mack's Wedding" at bounding box center [417, 400] width 304 height 24
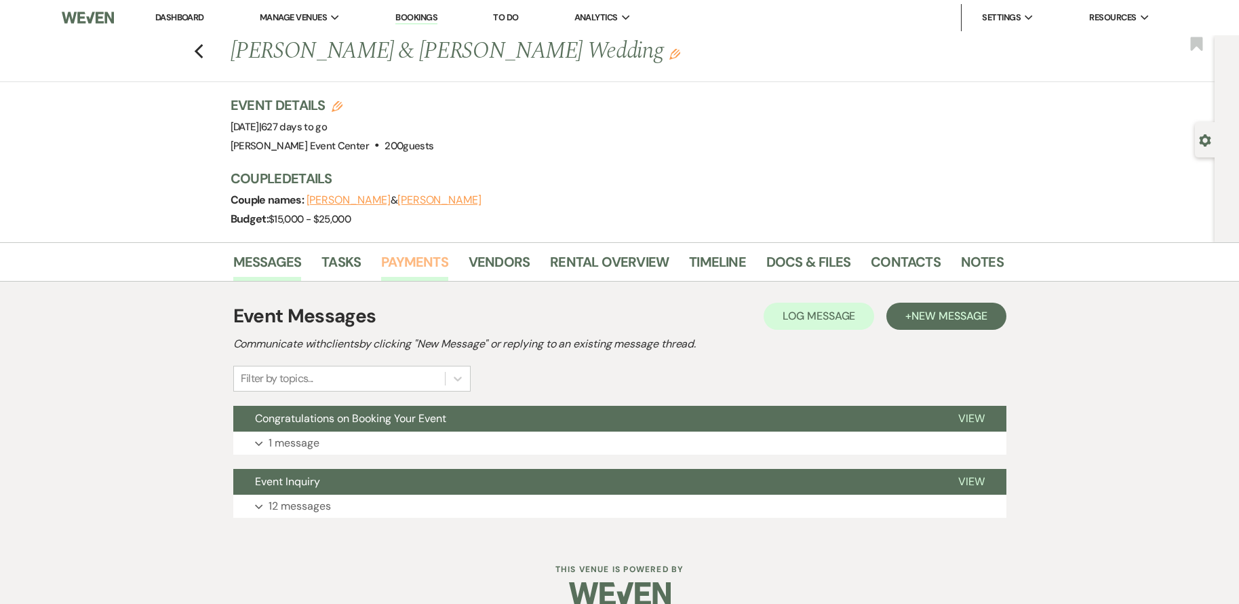
click at [414, 263] on link "Payments" at bounding box center [414, 266] width 67 height 30
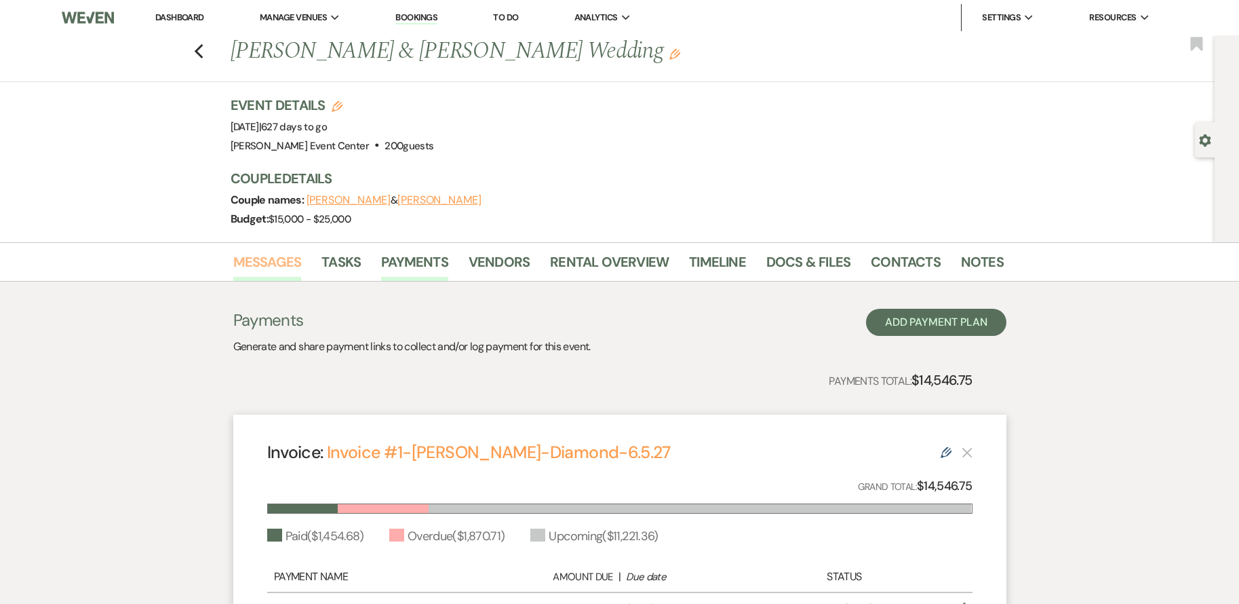
click at [265, 253] on link "Messages" at bounding box center [267, 266] width 69 height 30
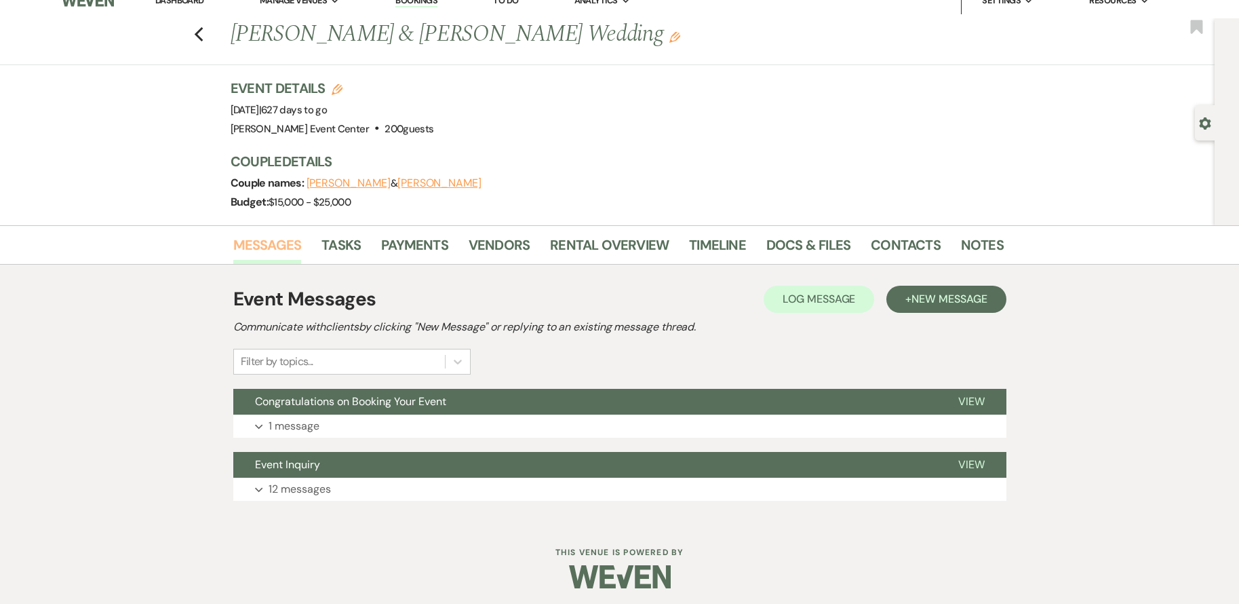
scroll to position [22, 0]
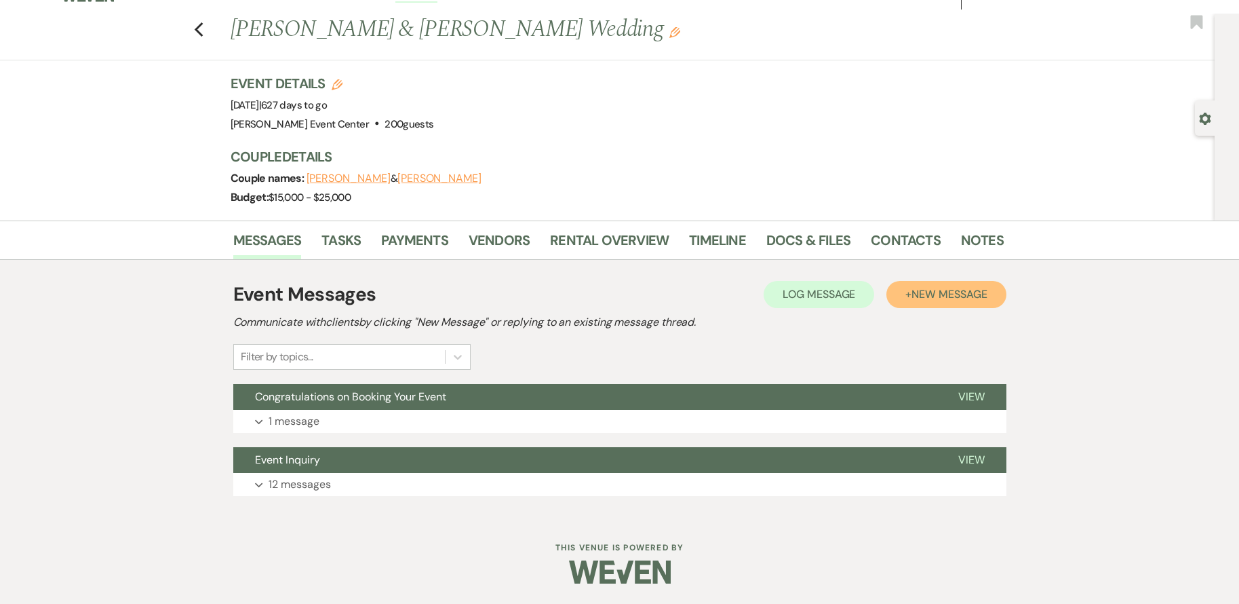
click at [937, 294] on span "New Message" at bounding box center [949, 294] width 75 height 14
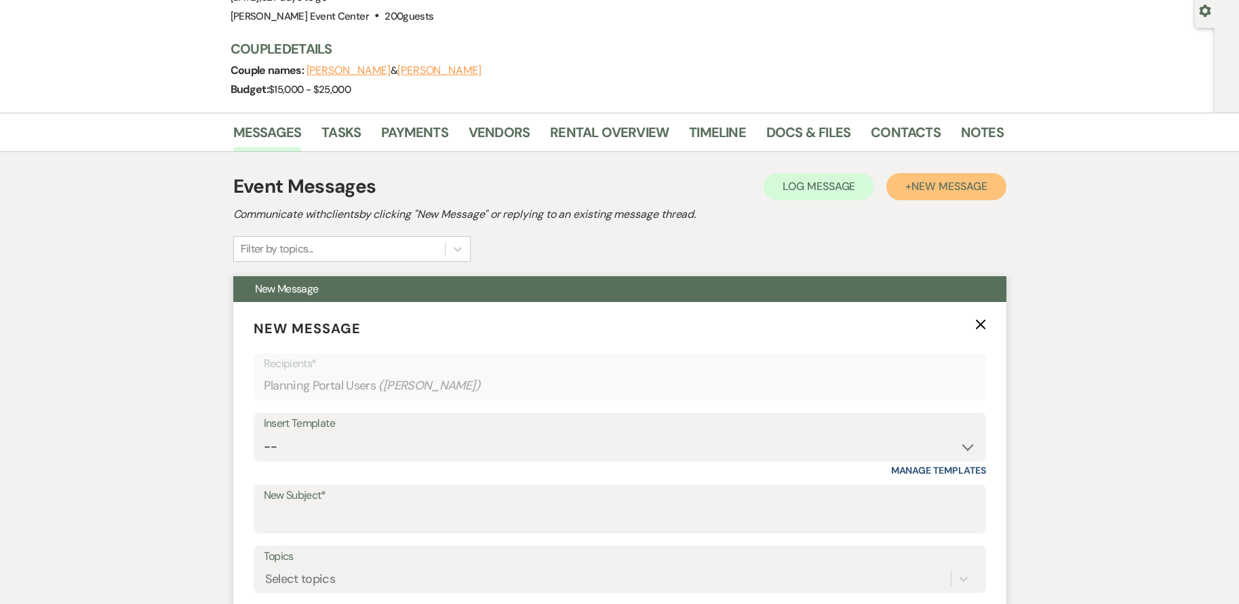
scroll to position [225, 0]
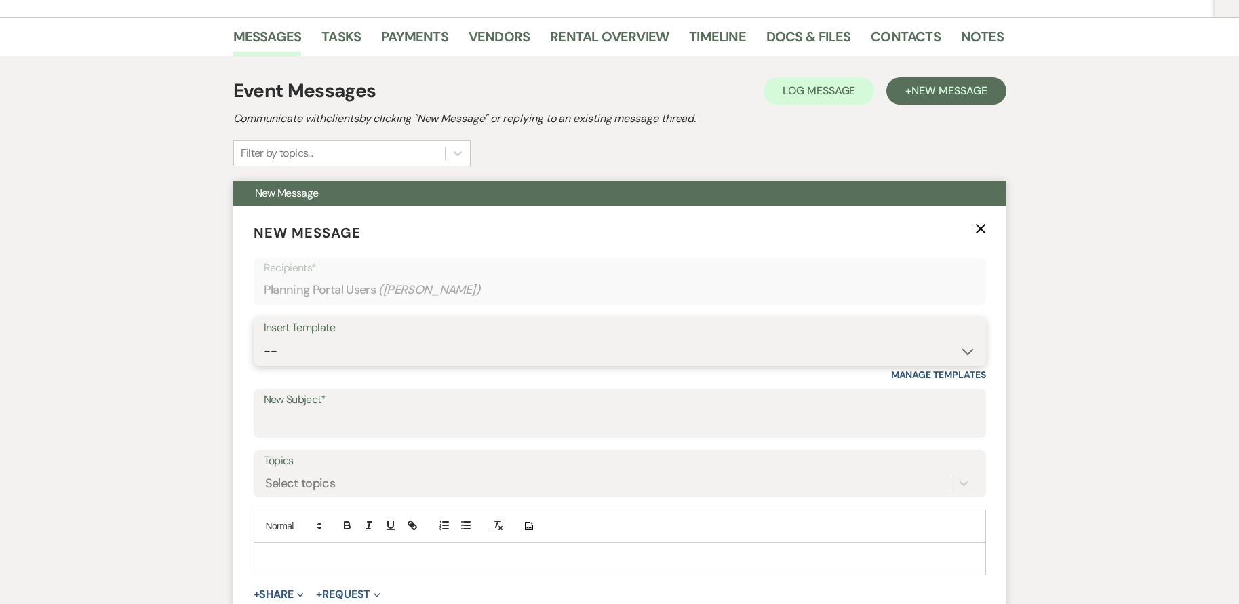
click at [380, 347] on select "-- Weven Planning Portal Introduction (Booked Events) Initial Inquiry Response …" at bounding box center [620, 351] width 712 height 26
click at [264, 338] on select "-- Weven Planning Portal Introduction (Booked Events) Initial Inquiry Response …" at bounding box center [620, 351] width 712 height 26
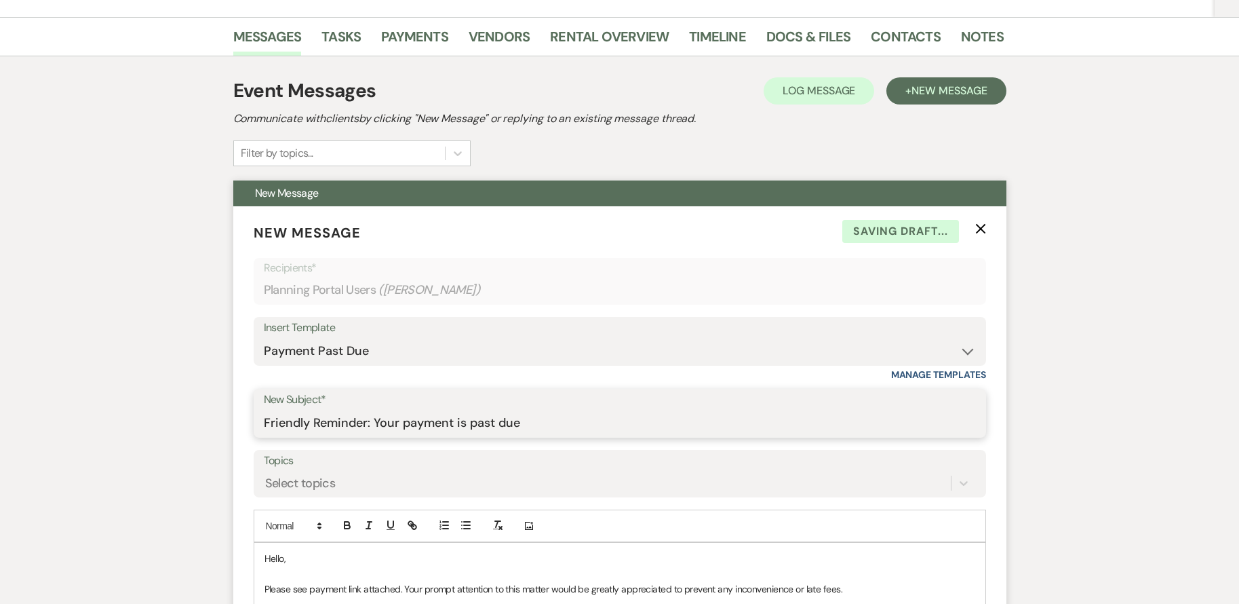
drag, startPoint x: 265, startPoint y: 421, endPoint x: 630, endPoint y: 444, distance: 366.4
click at [630, 444] on form "New Message X Saving draft... Recipients* Planning Portal Users ( Amony Anderso…" at bounding box center [619, 498] width 773 height 584
paste input "Friendly Reminder: Your payment is due today"
click at [399, 44] on link "Payments" at bounding box center [414, 41] width 67 height 30
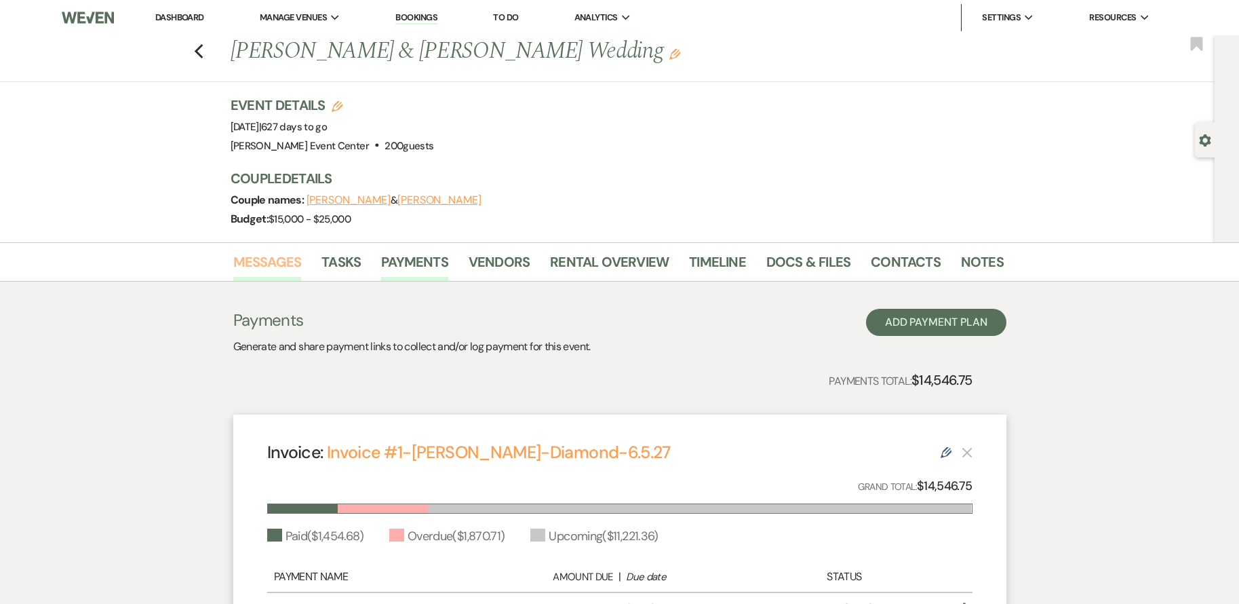
click at [264, 260] on link "Messages" at bounding box center [267, 266] width 69 height 30
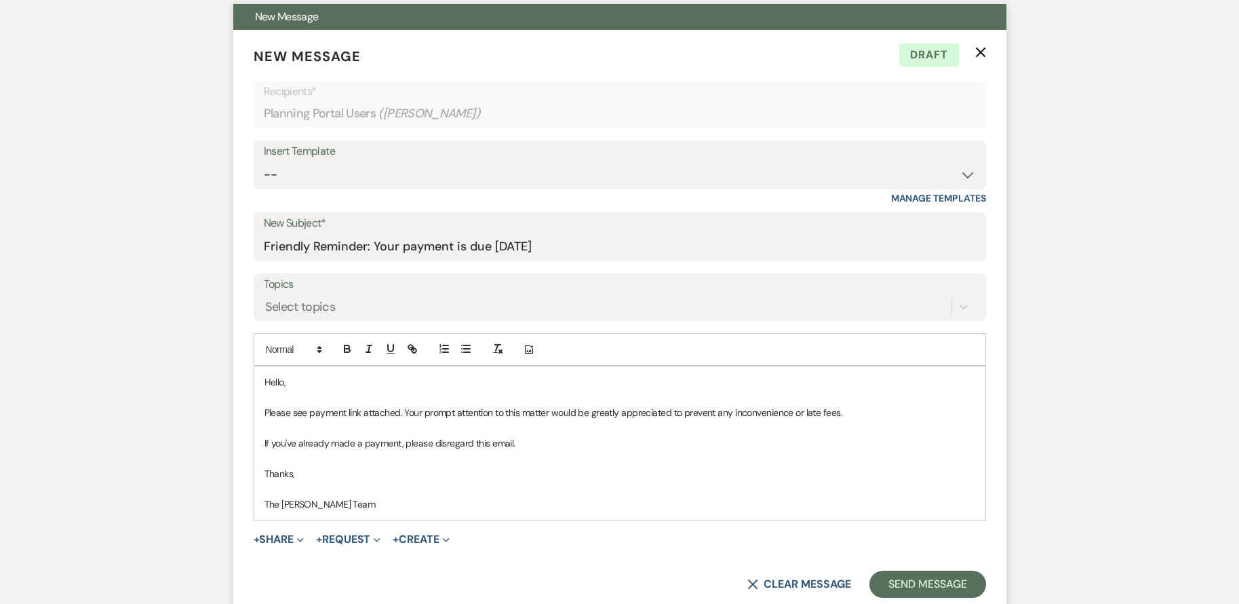
scroll to position [543, 0]
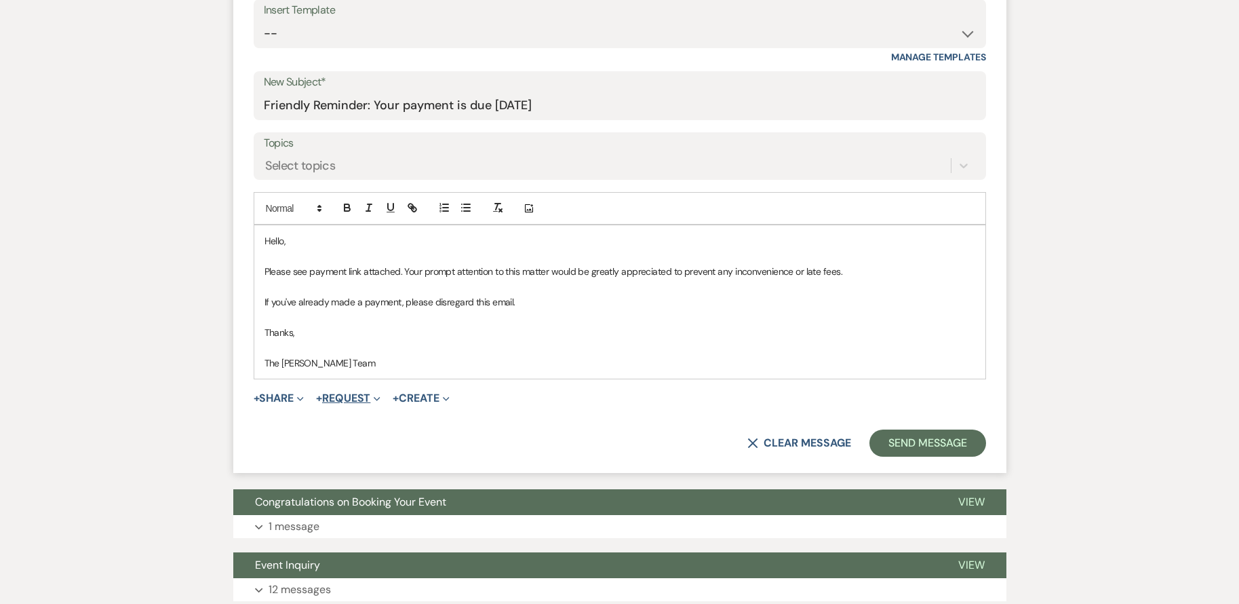
click at [374, 400] on button "+ Request Expand" at bounding box center [348, 398] width 64 height 11
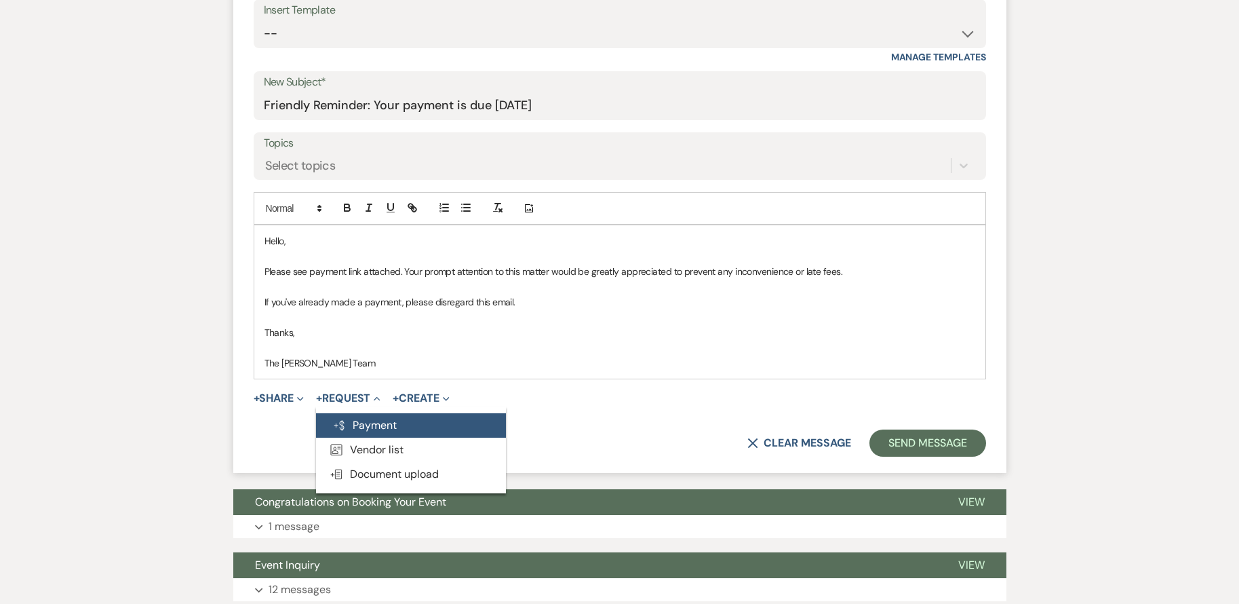
click at [387, 419] on button "Generate Payment Payment" at bounding box center [411, 425] width 190 height 24
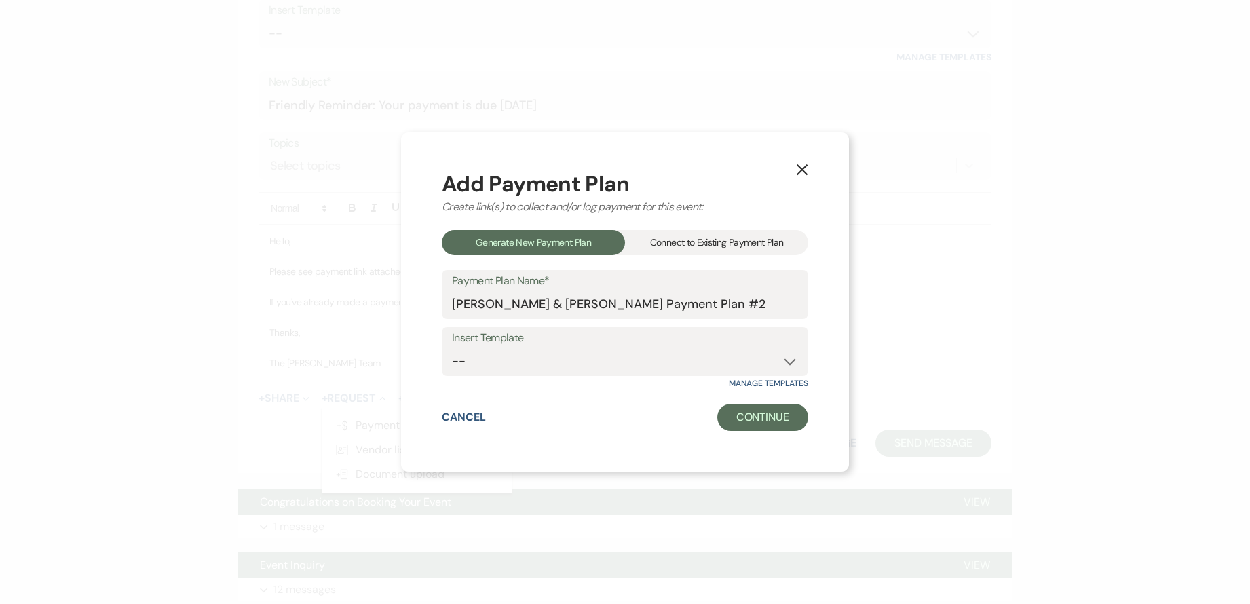
click at [726, 237] on div "Connect to Existing Payment Plan" at bounding box center [716, 242] width 183 height 25
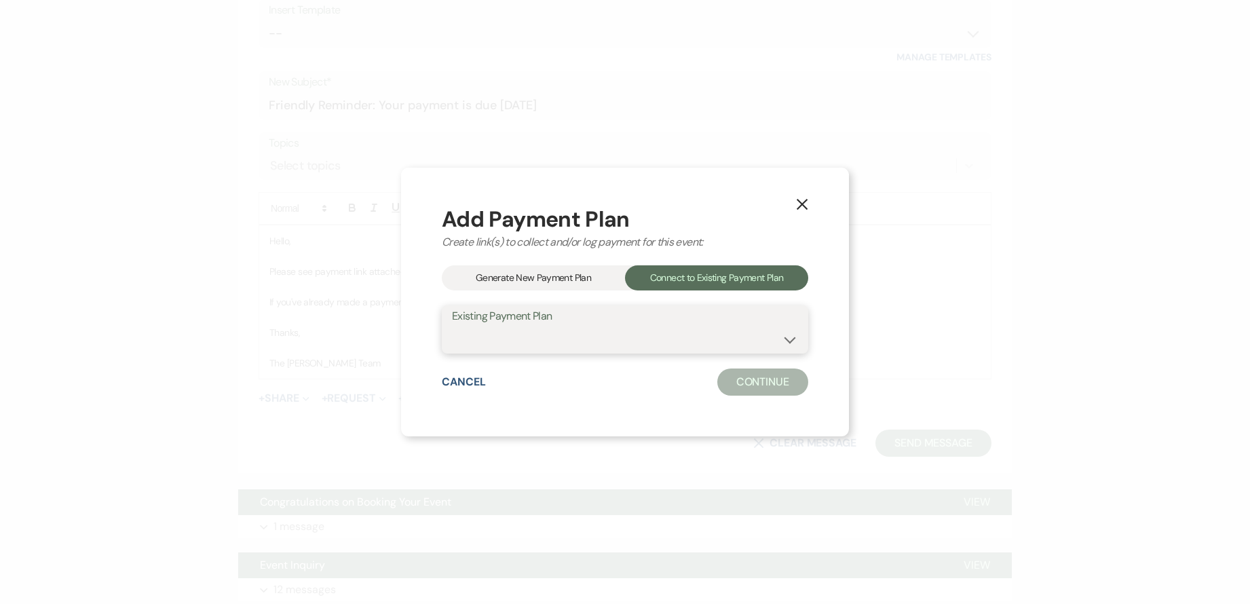
click at [710, 341] on select "Aaron Odom & Amony Anderson-Mack's Payment Plan #1" at bounding box center [625, 339] width 346 height 26
click at [452, 326] on select "Aaron Odom & Amony Anderson-Mack's Payment Plan #1" at bounding box center [625, 339] width 346 height 26
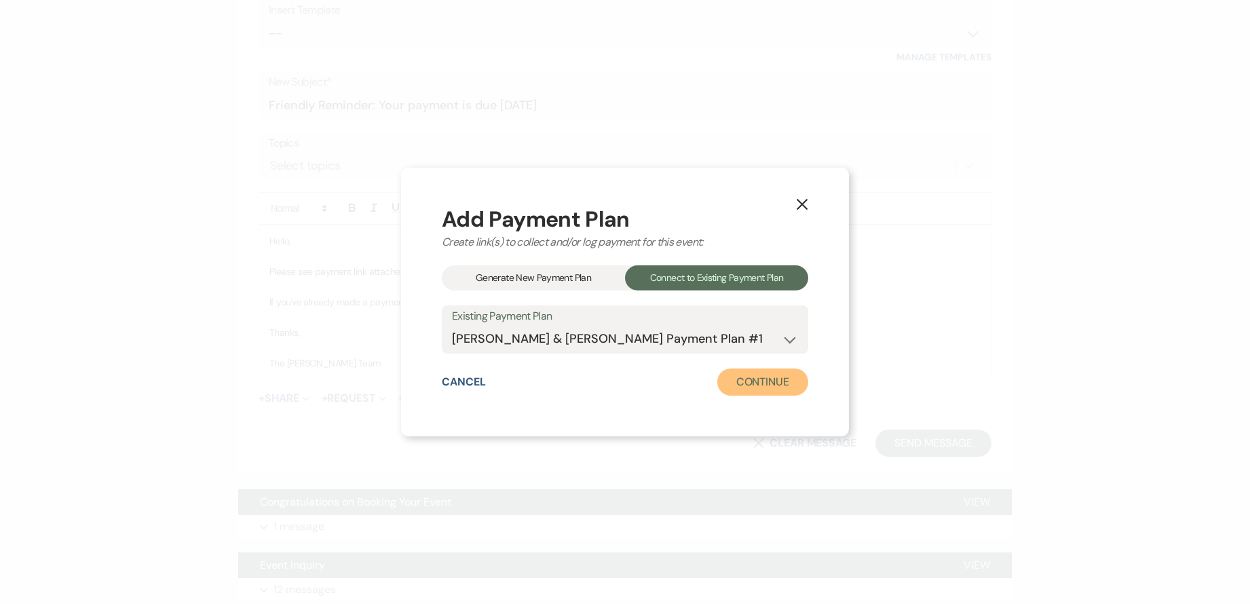
drag, startPoint x: 739, startPoint y: 381, endPoint x: 709, endPoint y: 381, distance: 29.8
click at [738, 381] on button "Continue" at bounding box center [762, 381] width 91 height 27
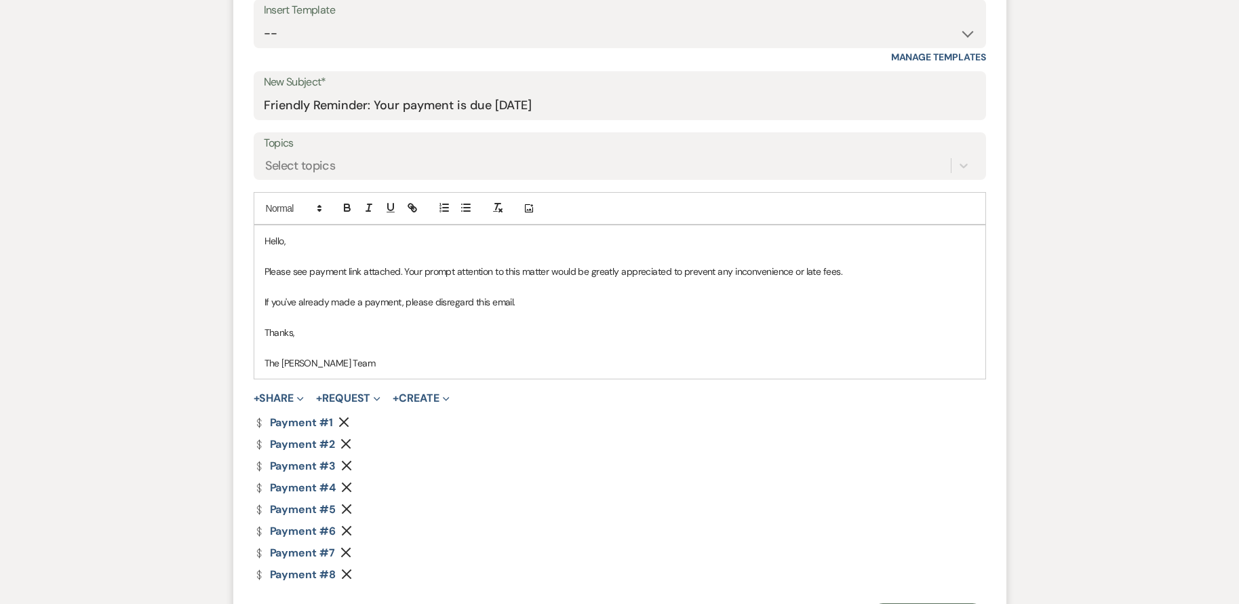
click at [341, 423] on icon "Remove" at bounding box center [343, 422] width 11 height 11
click at [346, 442] on icon "Remove" at bounding box center [346, 443] width 11 height 11
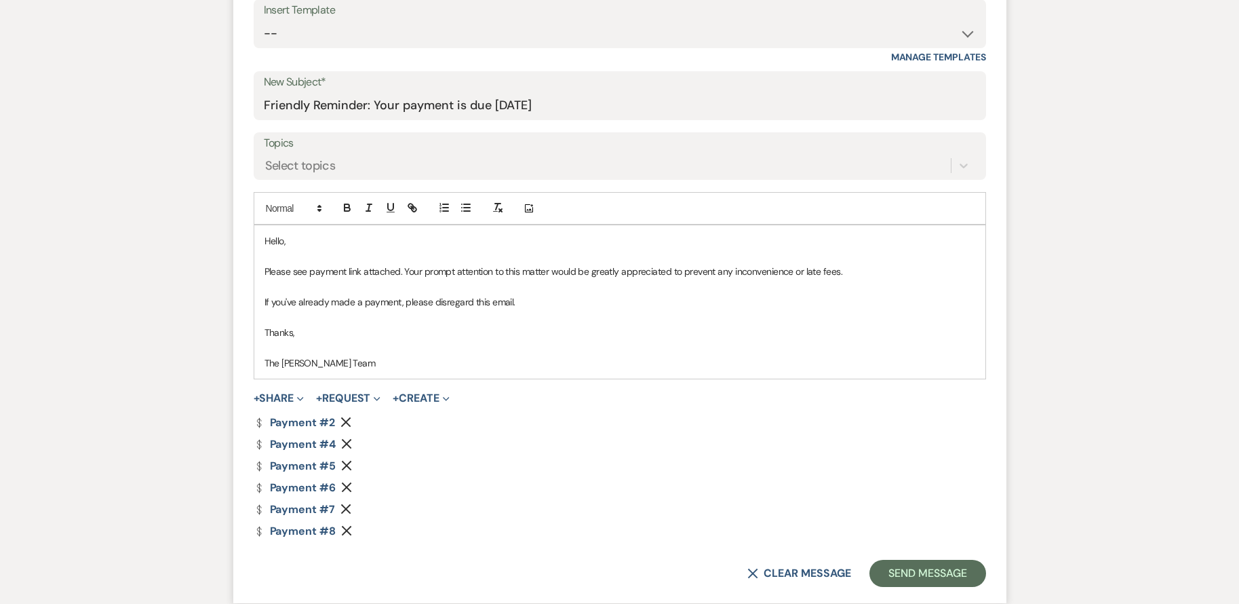
click at [346, 442] on icon "Remove" at bounding box center [346, 443] width 11 height 11
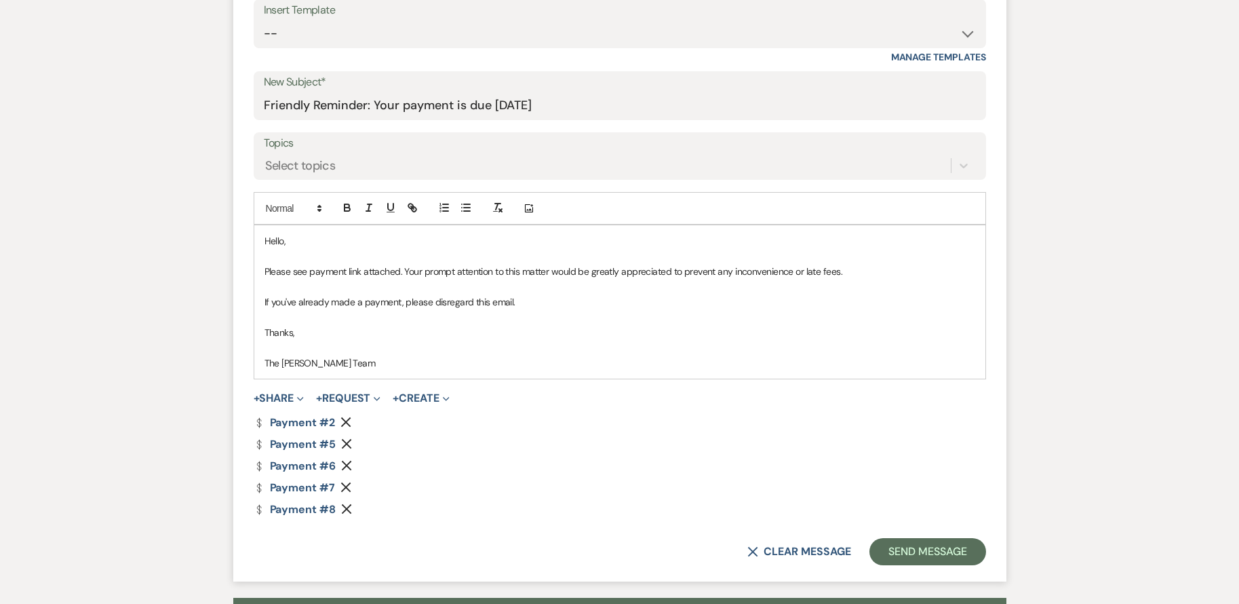
click at [346, 442] on icon "Remove" at bounding box center [346, 443] width 11 height 11
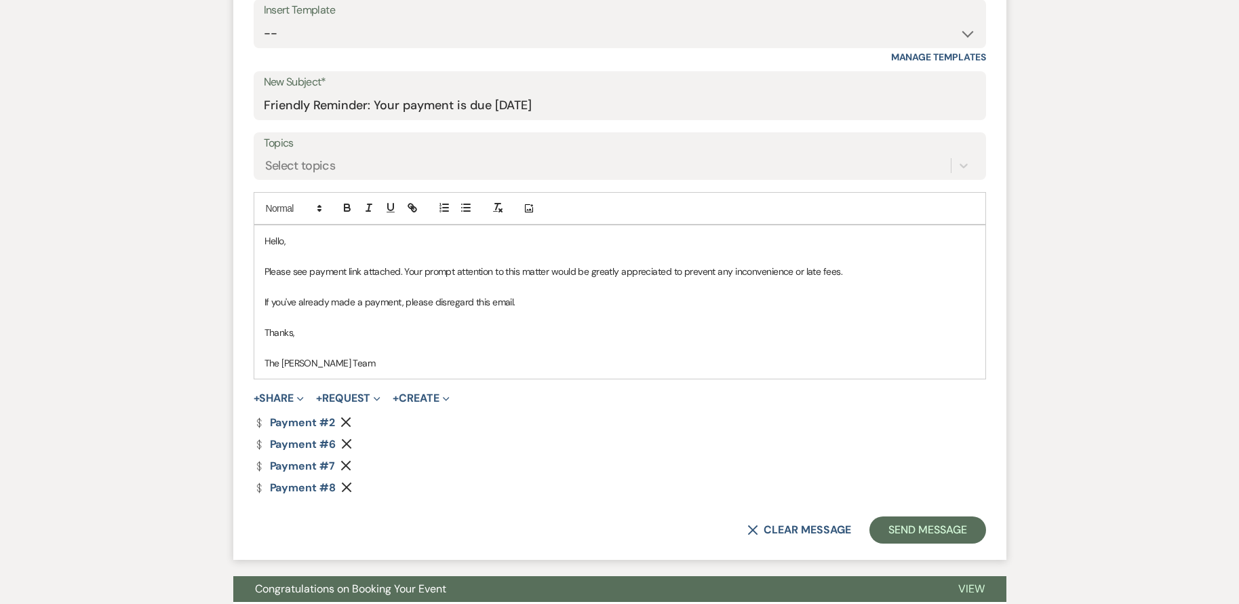
click at [346, 442] on icon "Remove" at bounding box center [346, 443] width 11 height 11
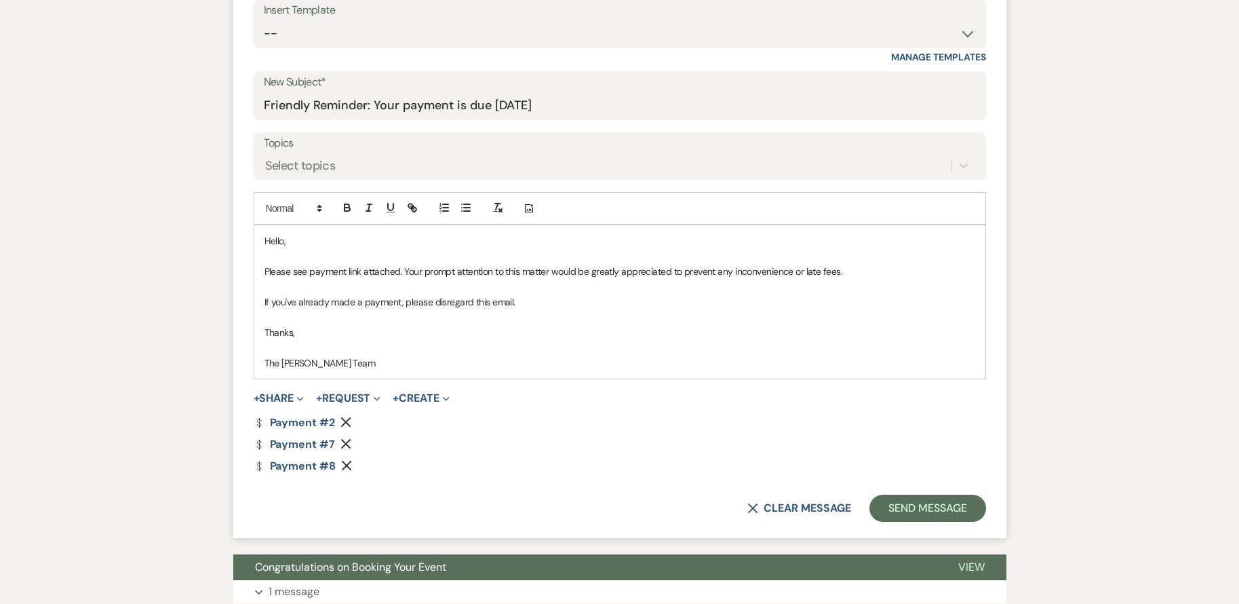
click at [346, 442] on icon "Remove" at bounding box center [346, 443] width 11 height 11
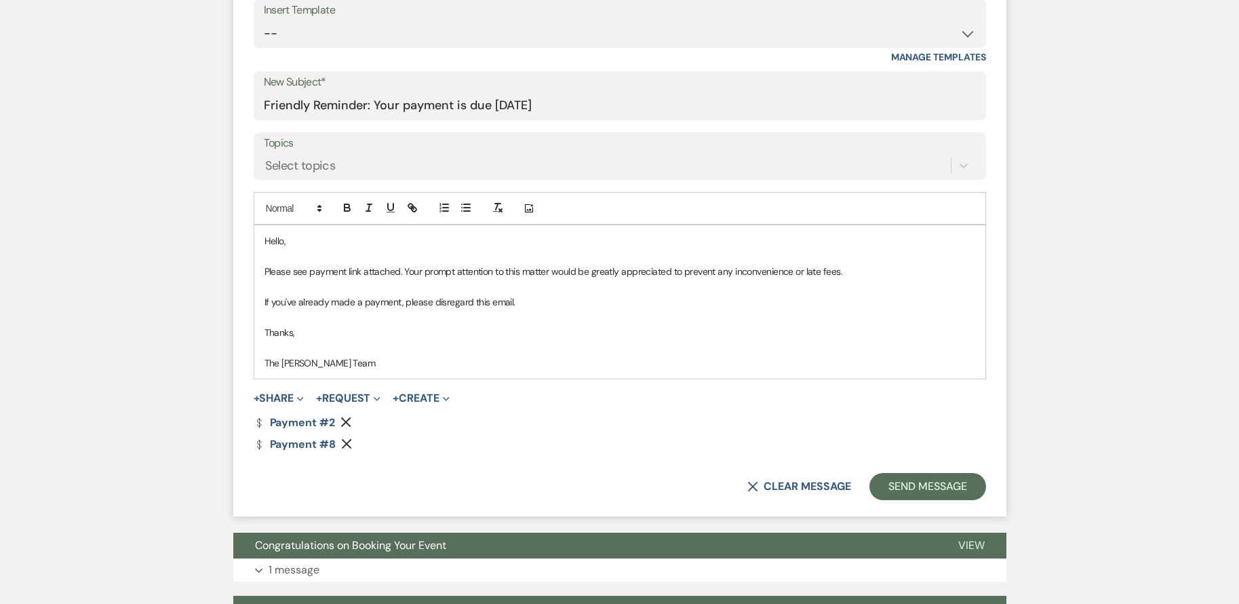
click at [346, 442] on icon "Remove" at bounding box center [346, 443] width 11 height 11
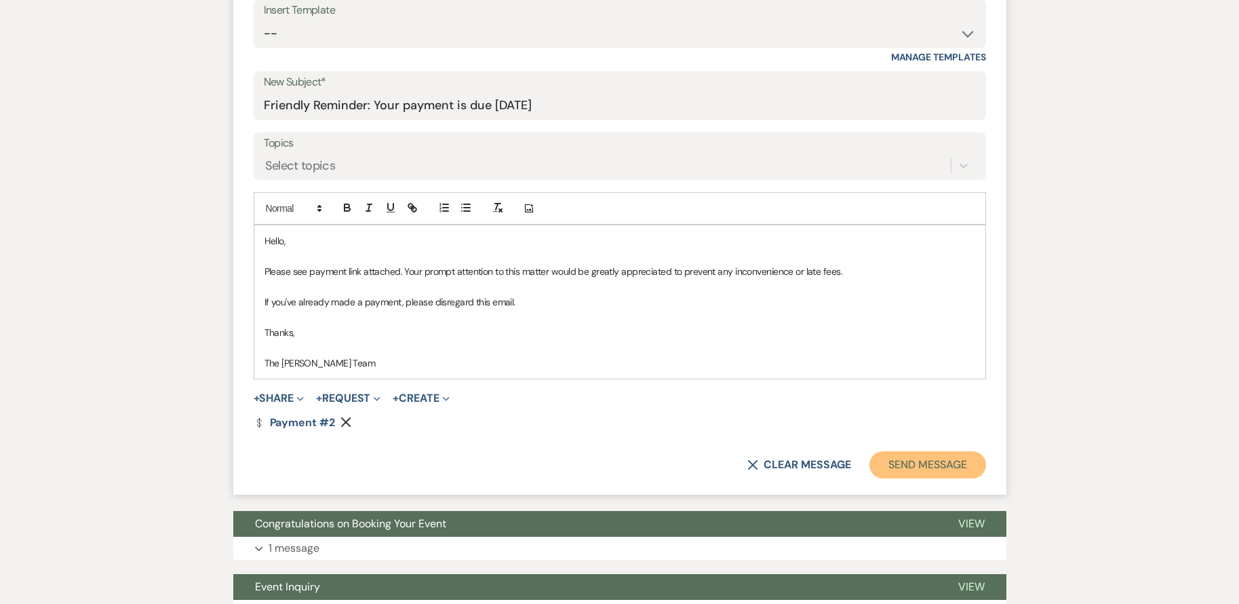
click at [927, 461] on button "Send Message" at bounding box center [928, 464] width 116 height 27
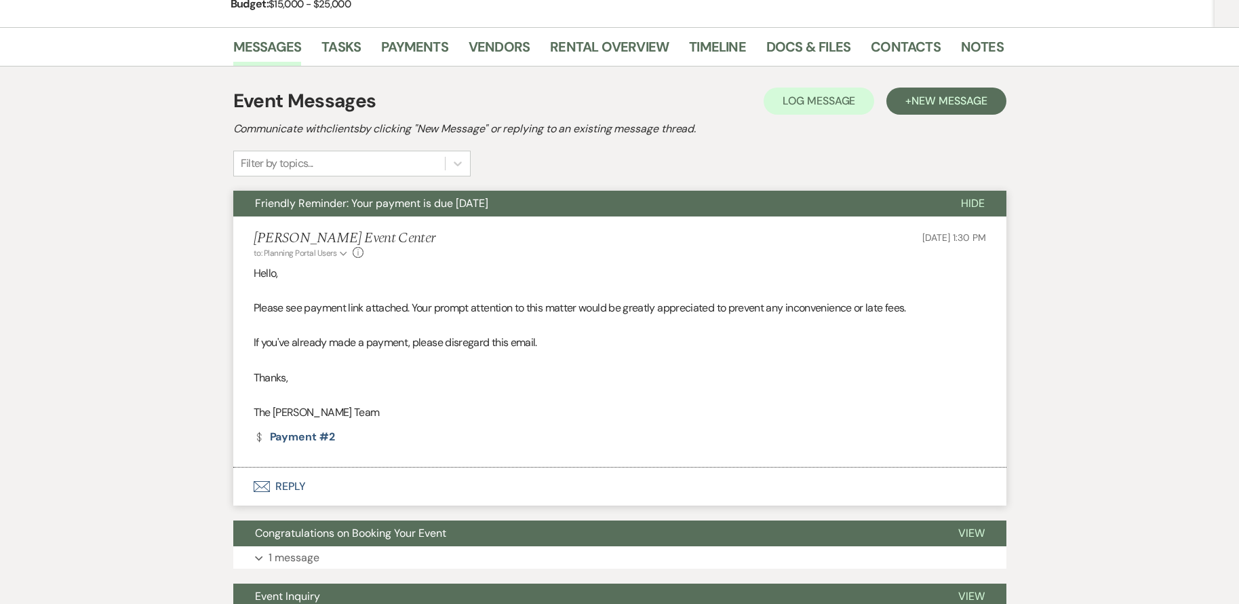
scroll to position [0, 0]
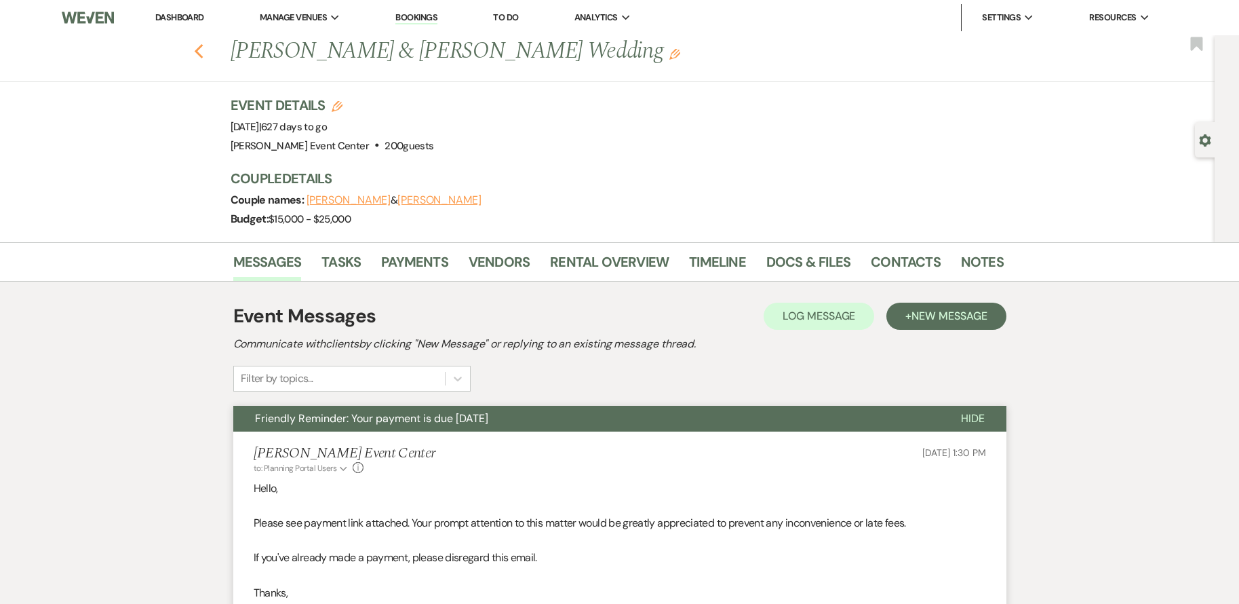
click at [204, 50] on icon "Previous" at bounding box center [199, 51] width 10 height 16
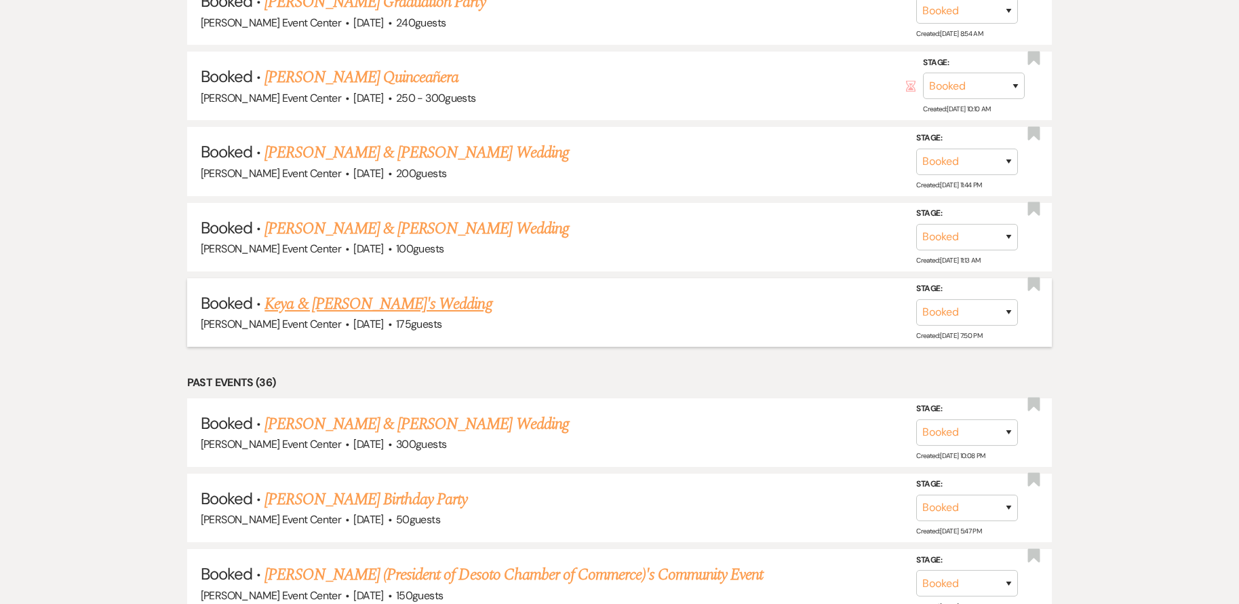
scroll to position [3867, 0]
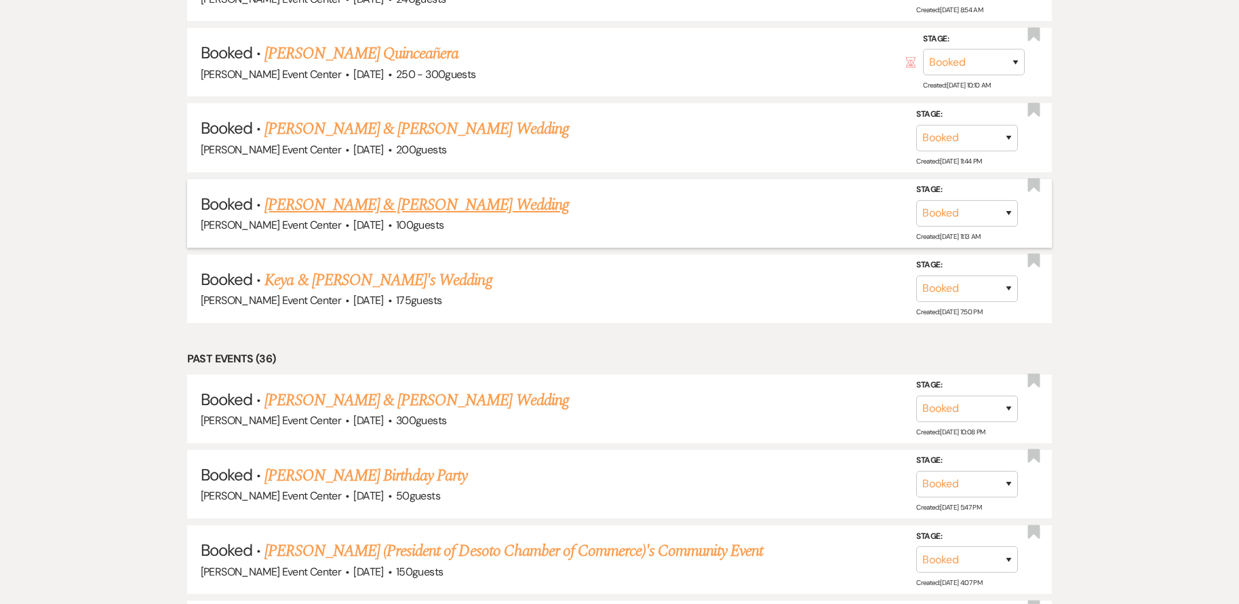
click at [445, 197] on link "Tony Wiggins & LaToya Kerns's Wedding" at bounding box center [417, 205] width 304 height 24
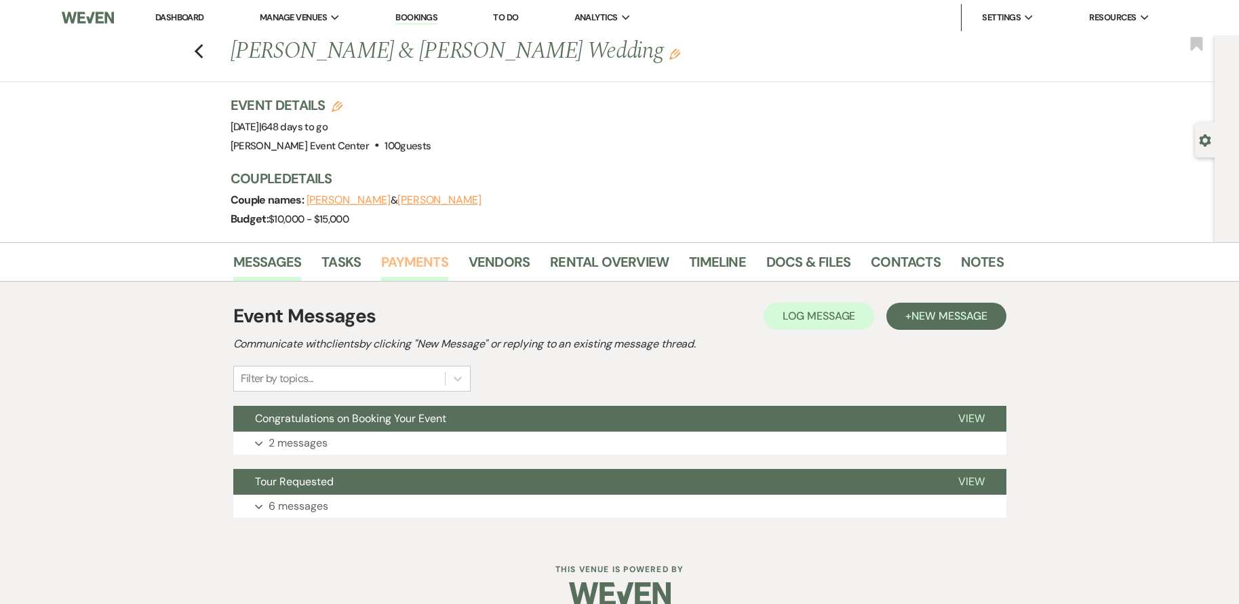
click at [410, 256] on link "Payments" at bounding box center [414, 266] width 67 height 30
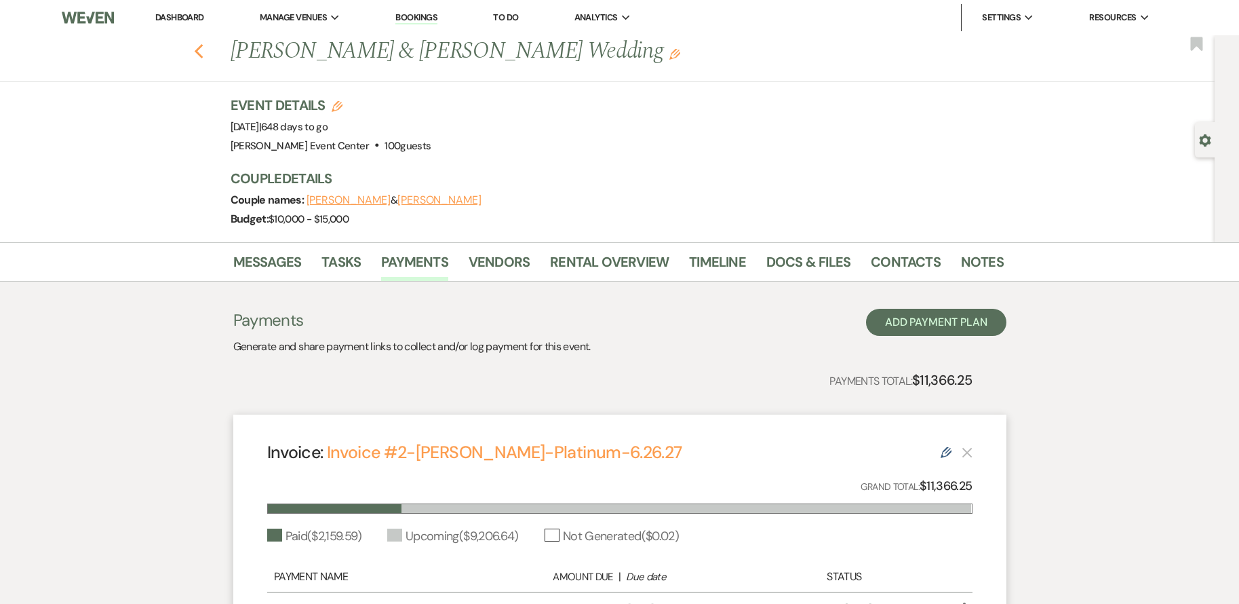
click at [204, 53] on icon "Previous" at bounding box center [199, 51] width 10 height 16
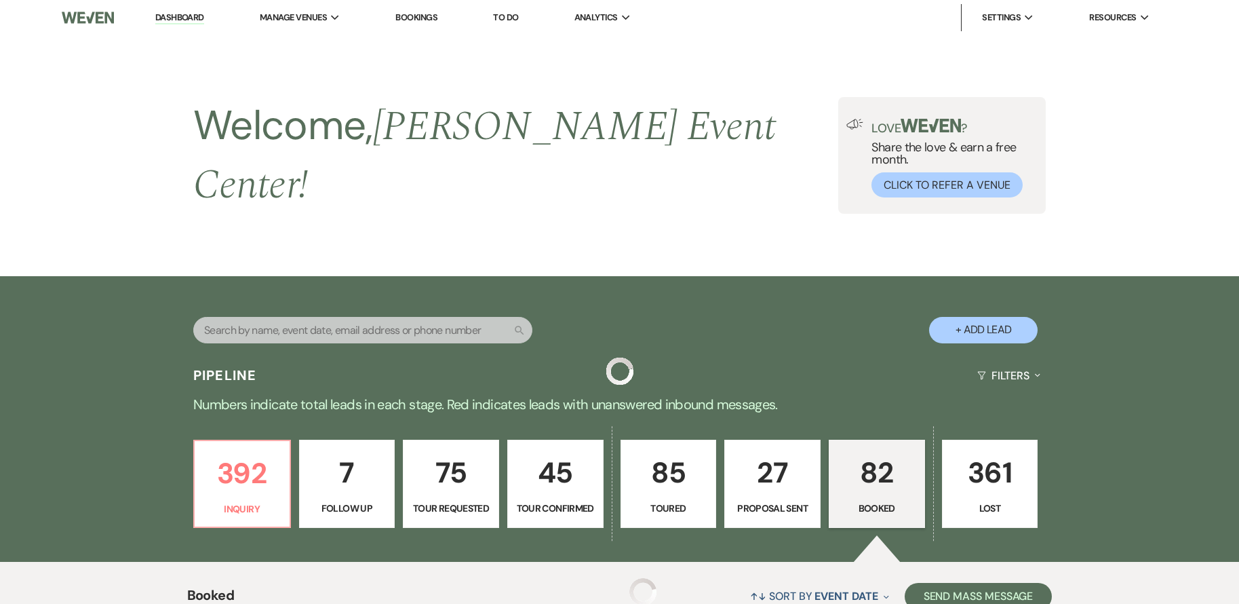
scroll to position [3867, 0]
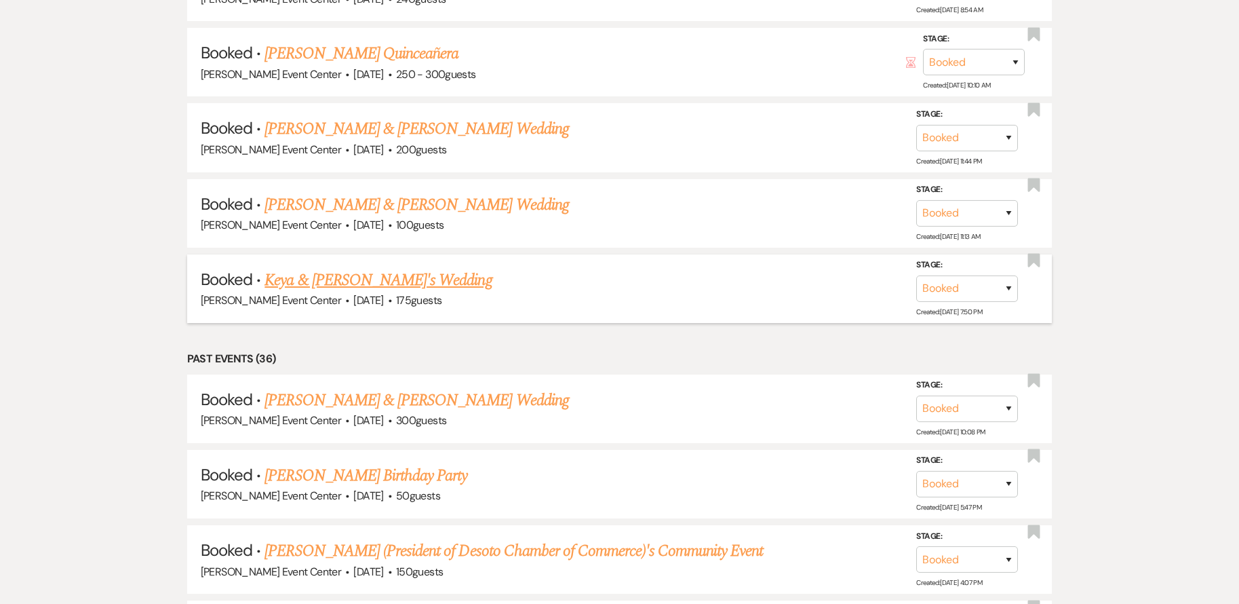
click at [340, 268] on link "Keya & Fields's Wedding" at bounding box center [378, 280] width 227 height 24
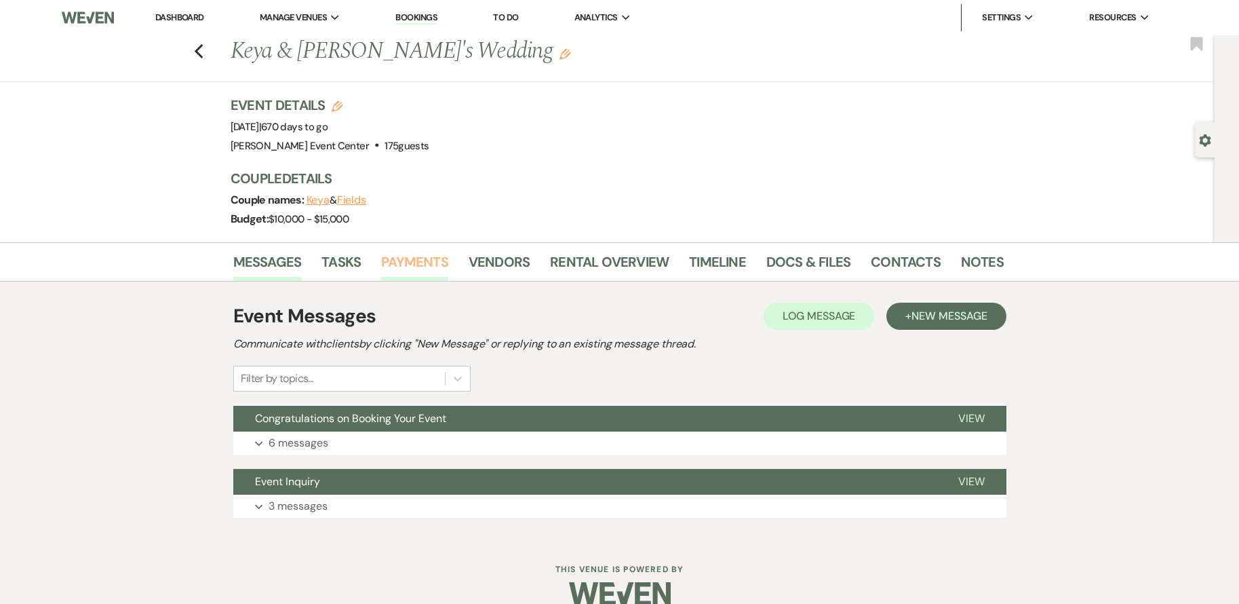
click at [421, 254] on link "Payments" at bounding box center [414, 266] width 67 height 30
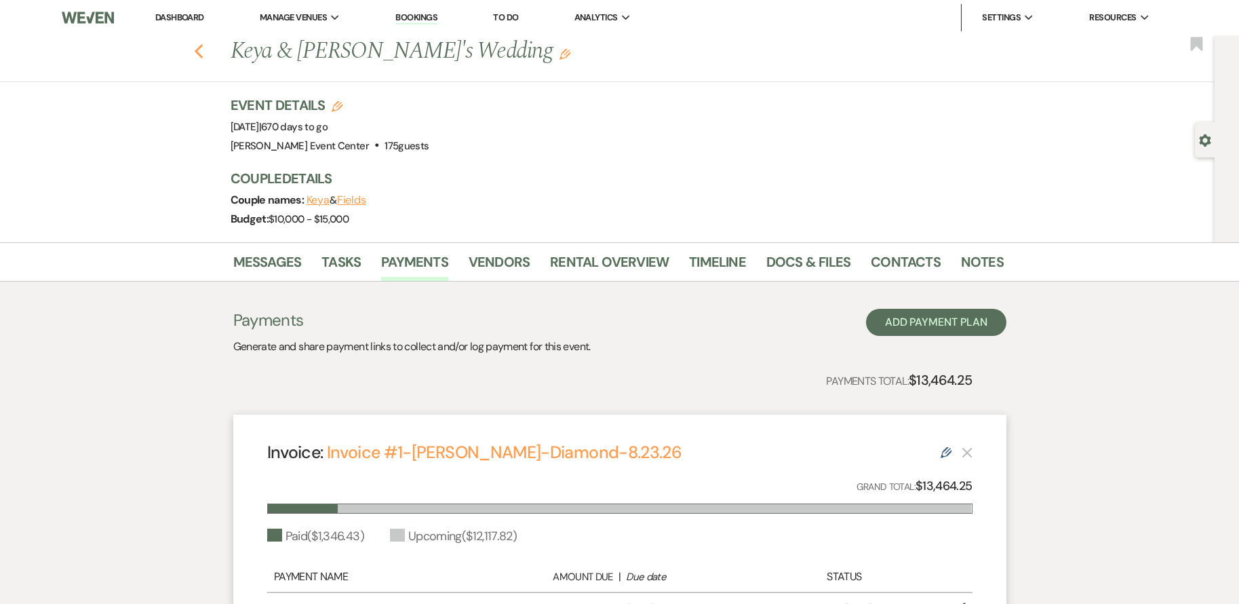
click at [204, 52] on icon "Previous" at bounding box center [199, 51] width 10 height 16
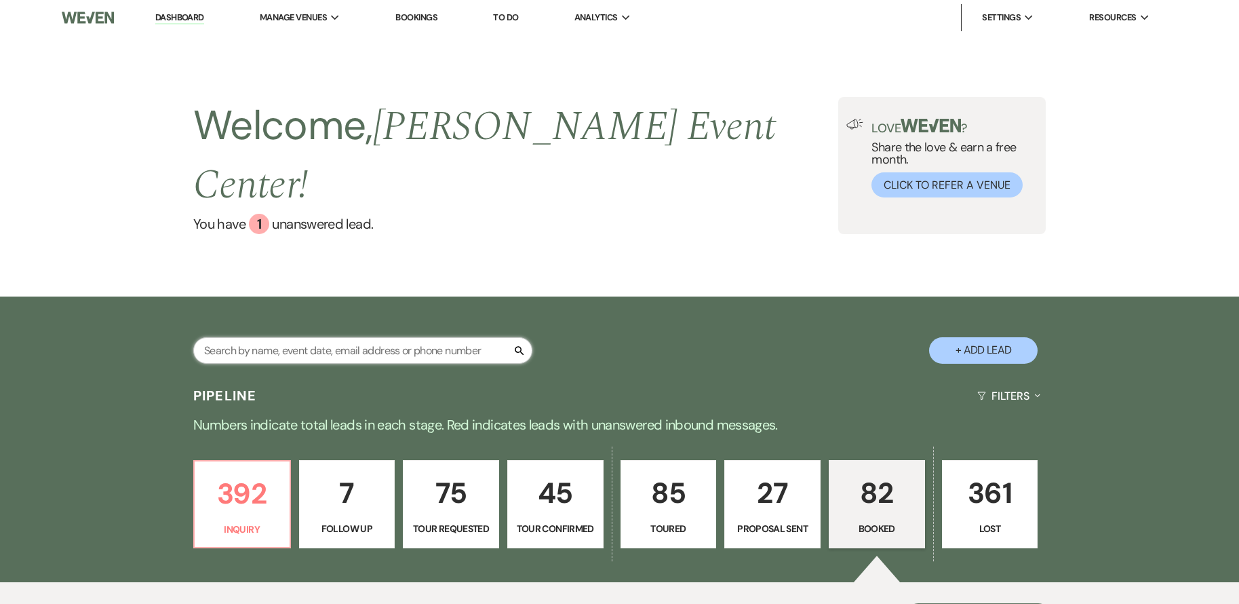
click at [292, 337] on input "text" at bounding box center [362, 350] width 339 height 26
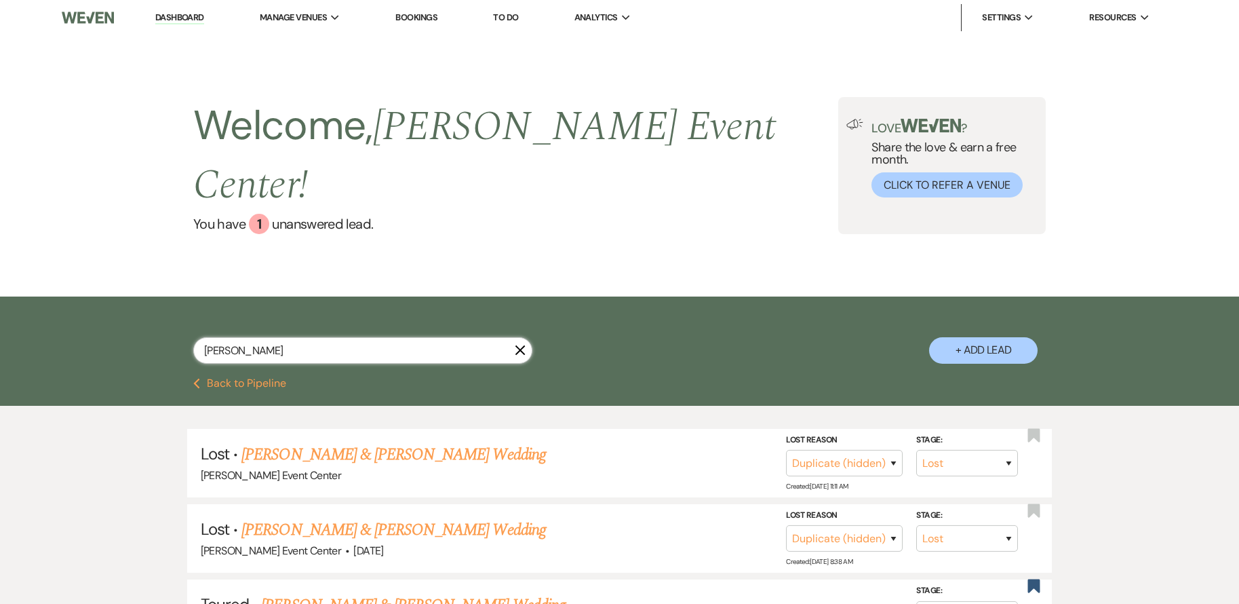
click at [346, 337] on input "enderson" at bounding box center [362, 350] width 339 height 26
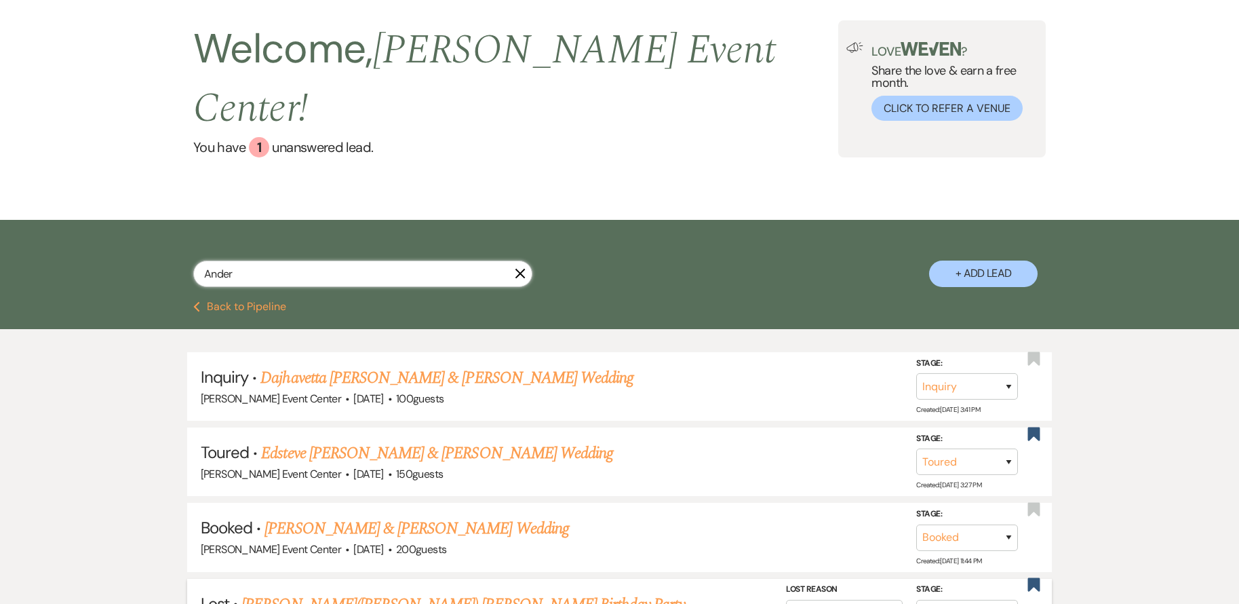
scroll to position [204, 0]
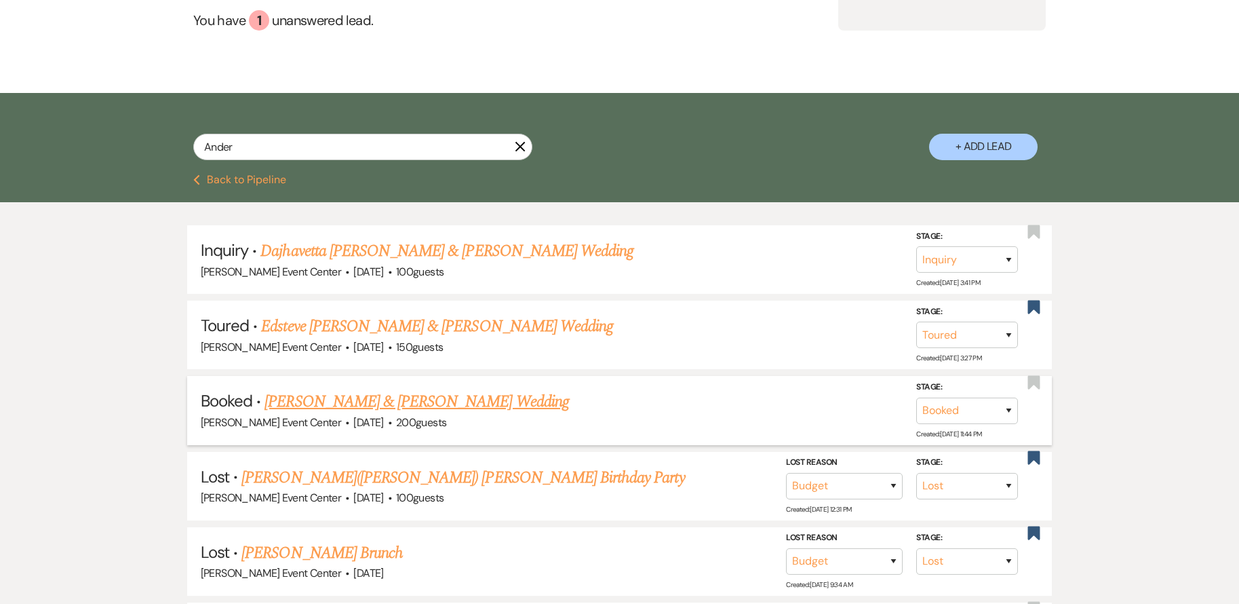
click at [481, 389] on link "Aaron Odom & Amony Anderson-Mack's Wedding" at bounding box center [417, 401] width 304 height 24
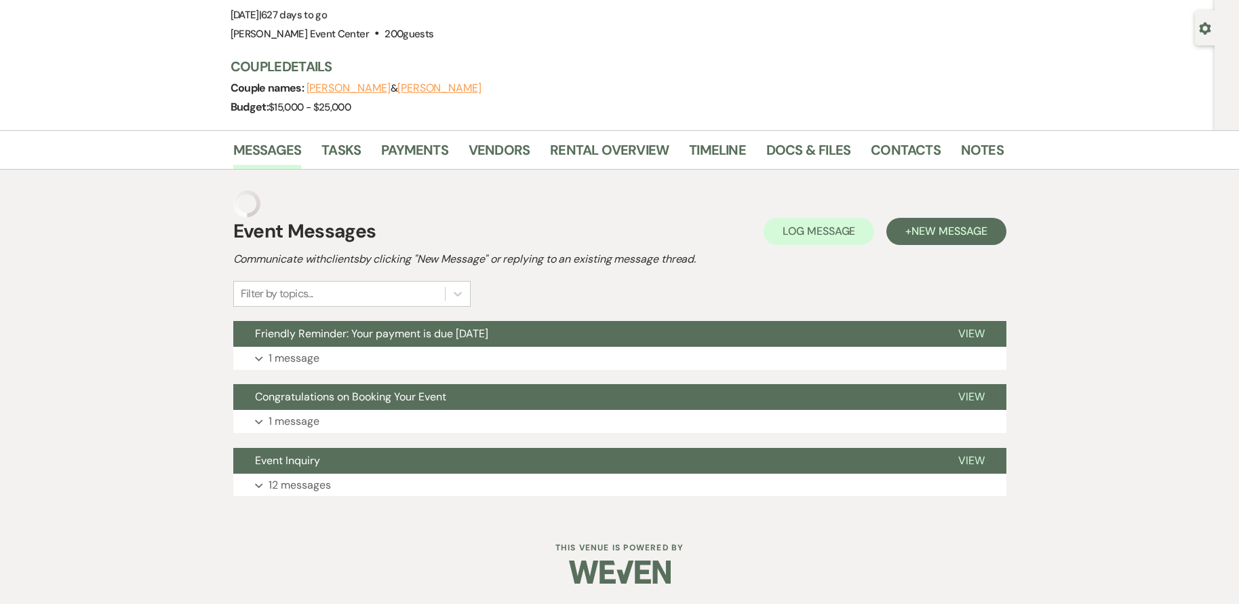
scroll to position [85, 0]
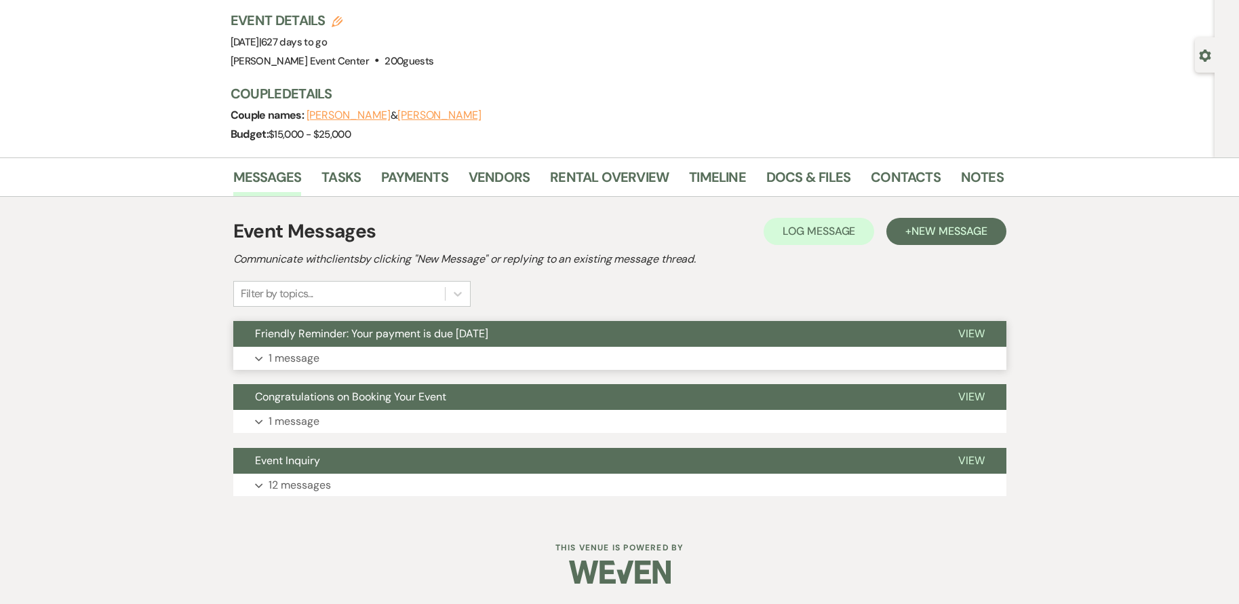
click at [368, 352] on button "Expand 1 message" at bounding box center [619, 358] width 773 height 23
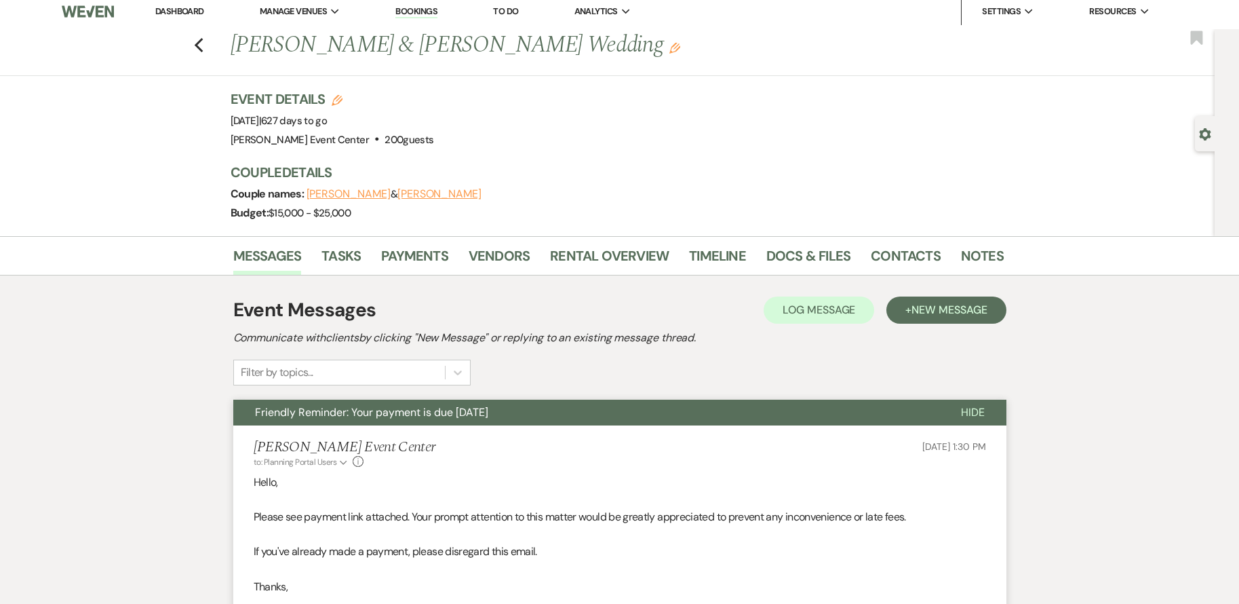
scroll to position [0, 0]
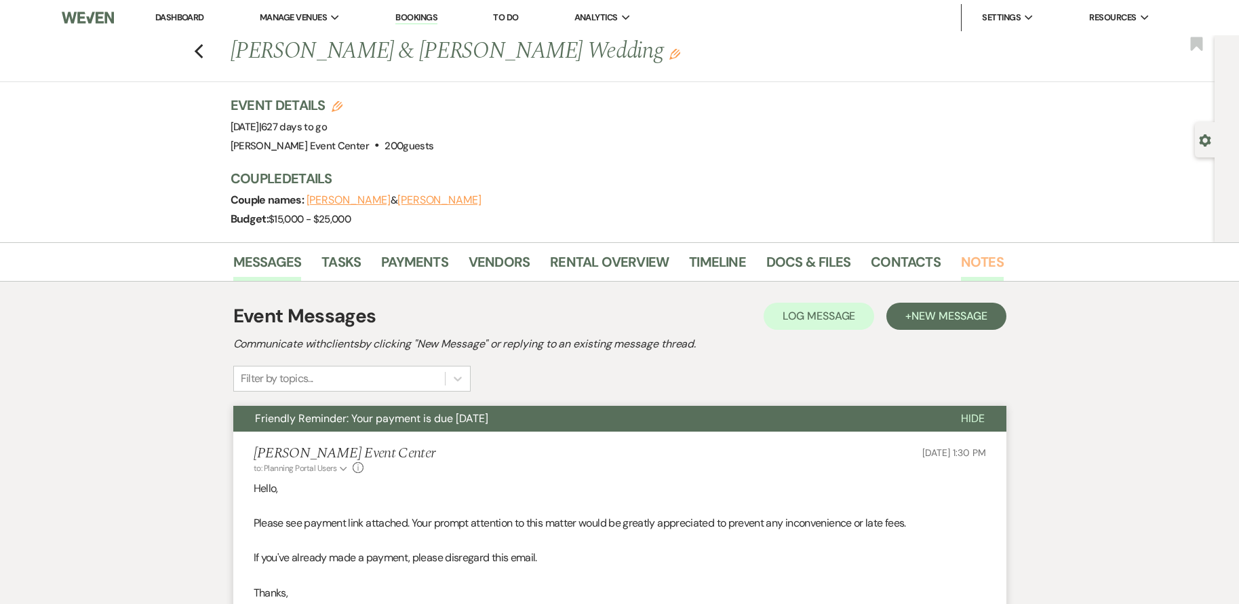
click at [971, 263] on link "Notes" at bounding box center [982, 266] width 43 height 30
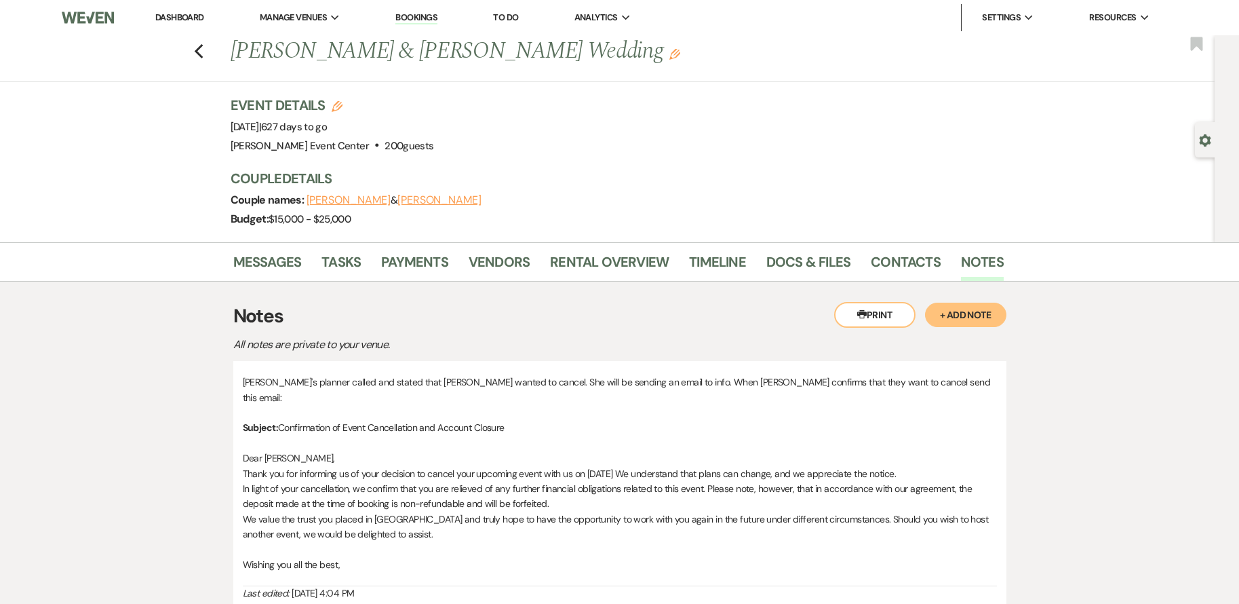
click at [966, 314] on button "+ Add Note" at bounding box center [965, 315] width 81 height 24
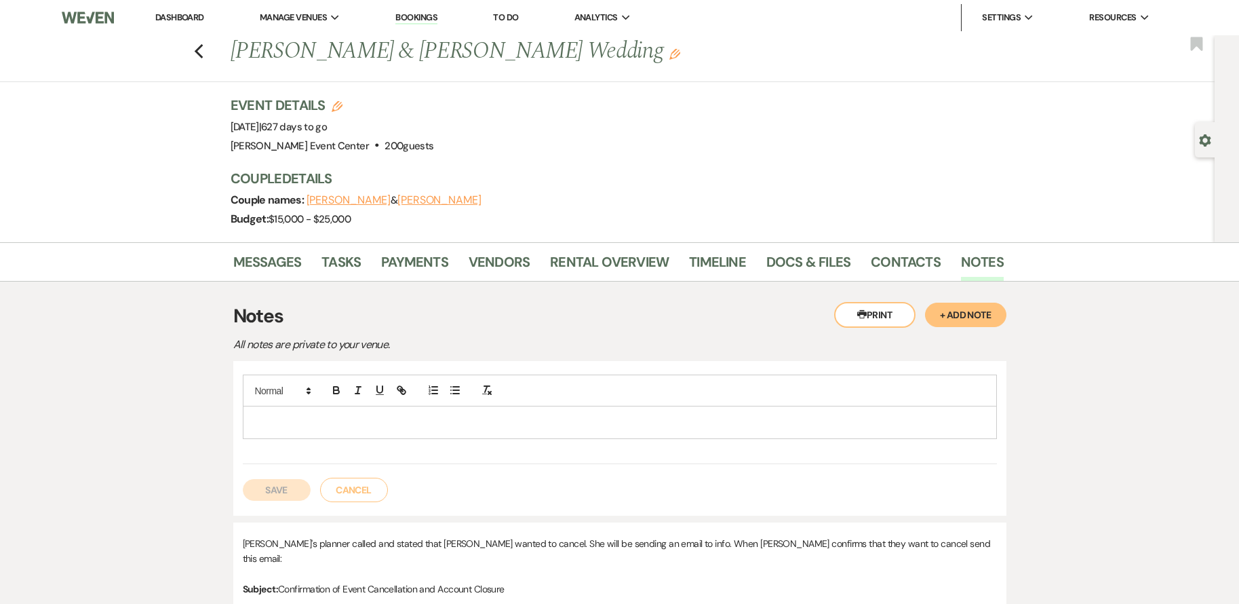
click at [372, 423] on p at bounding box center [620, 421] width 733 height 15
click at [415, 260] on link "Payments" at bounding box center [414, 266] width 67 height 30
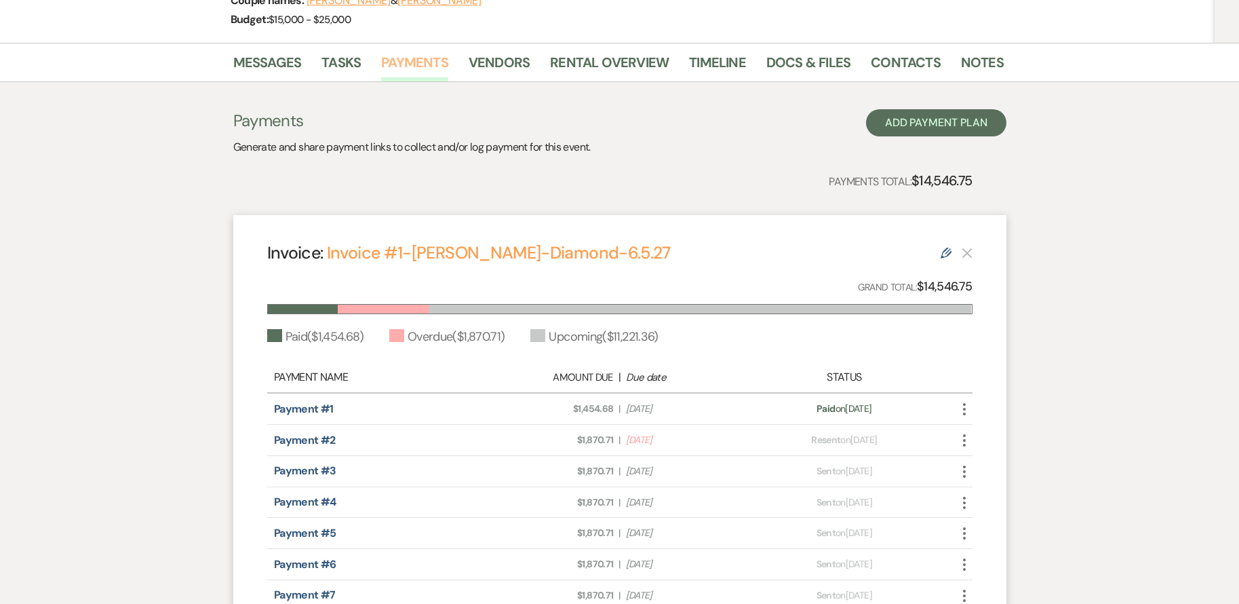
scroll to position [68, 0]
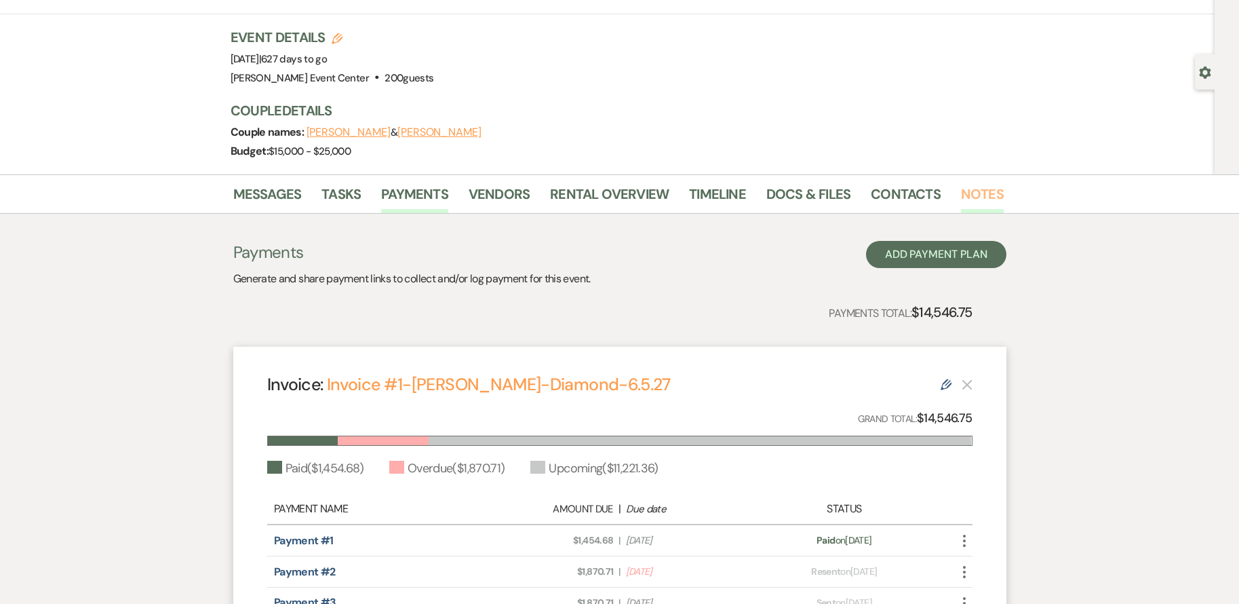
click at [971, 200] on link "Notes" at bounding box center [982, 198] width 43 height 30
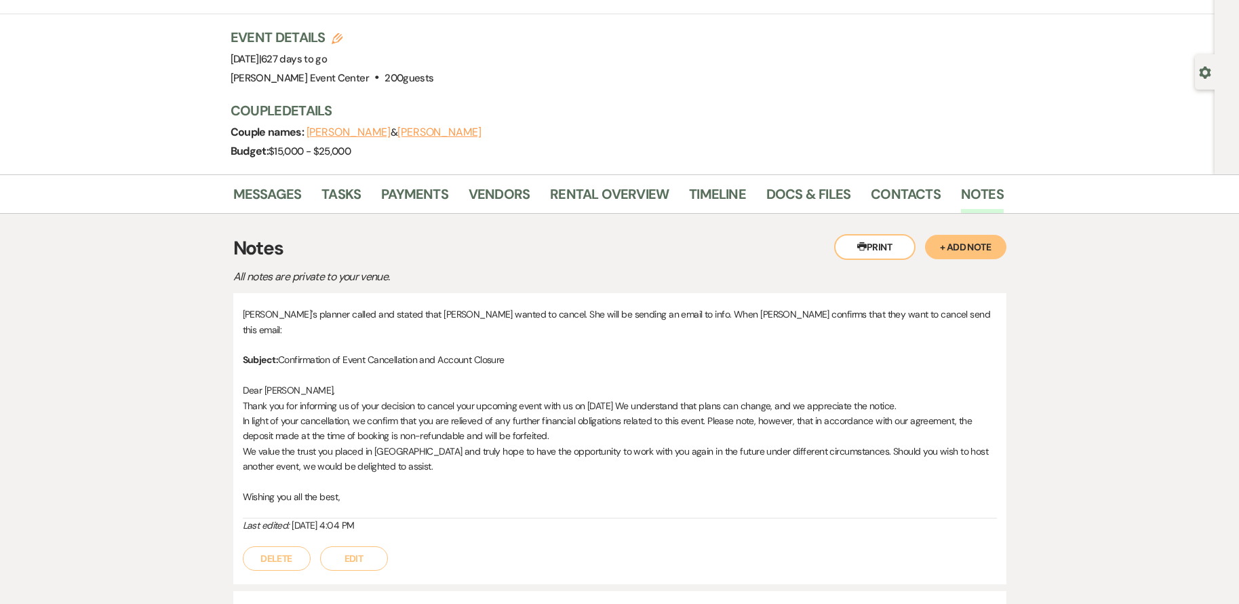
click at [970, 238] on button "+ Add Note" at bounding box center [965, 247] width 81 height 24
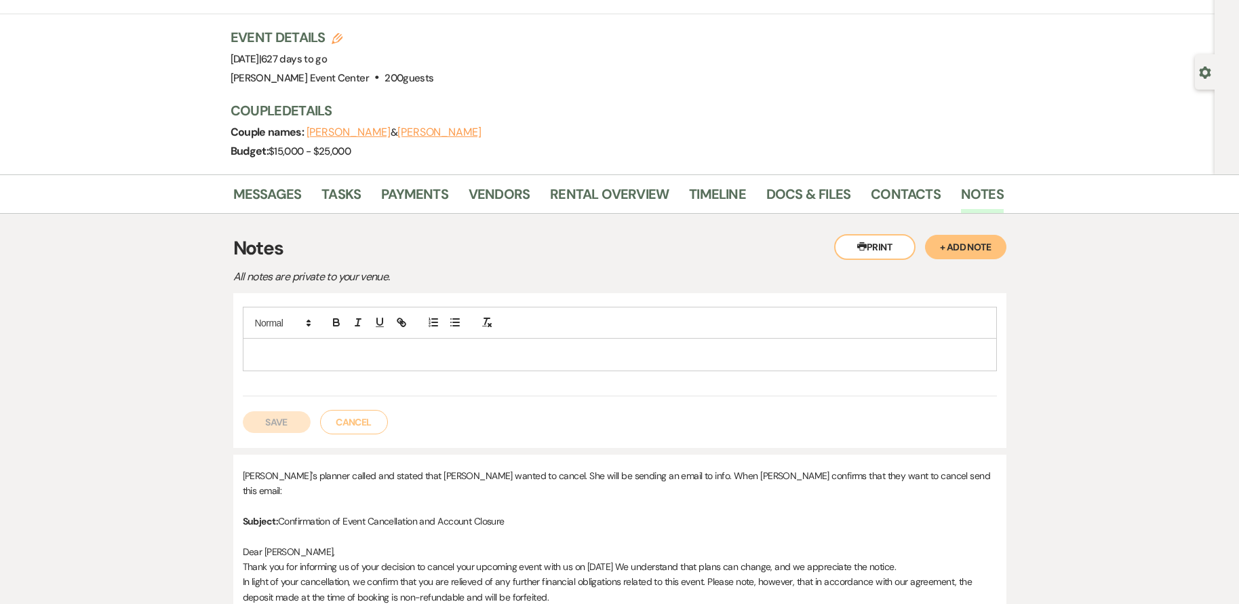
click at [282, 354] on p at bounding box center [620, 354] width 733 height 15
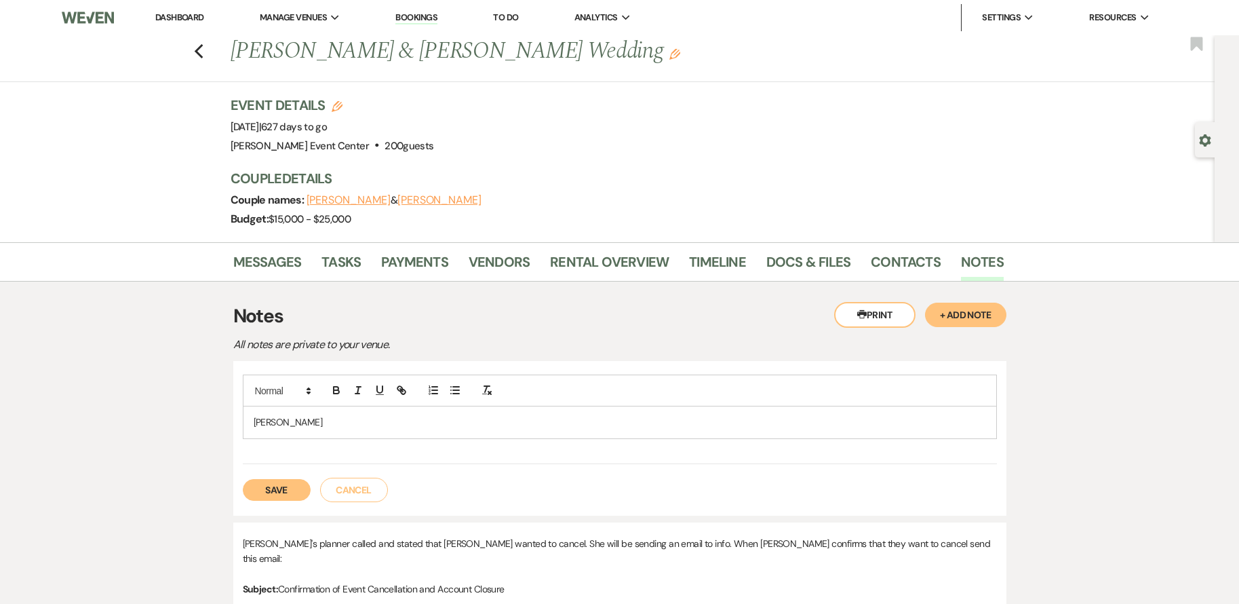
click at [336, 423] on p "Amony Anderson" at bounding box center [620, 421] width 733 height 15
click at [536, 423] on p "Amony Anderson called to confirm the cancelation of their event, is ent a payme…" at bounding box center [620, 421] width 733 height 15
click at [507, 425] on p "Amony Anderson called to confirm the cancelation of their event, i sent a payme…" at bounding box center [620, 421] width 733 height 15
click at [762, 419] on p "Amony Anderson called to confirm the cancelation of their wedding, i sent a pay…" at bounding box center [620, 421] width 733 height 15
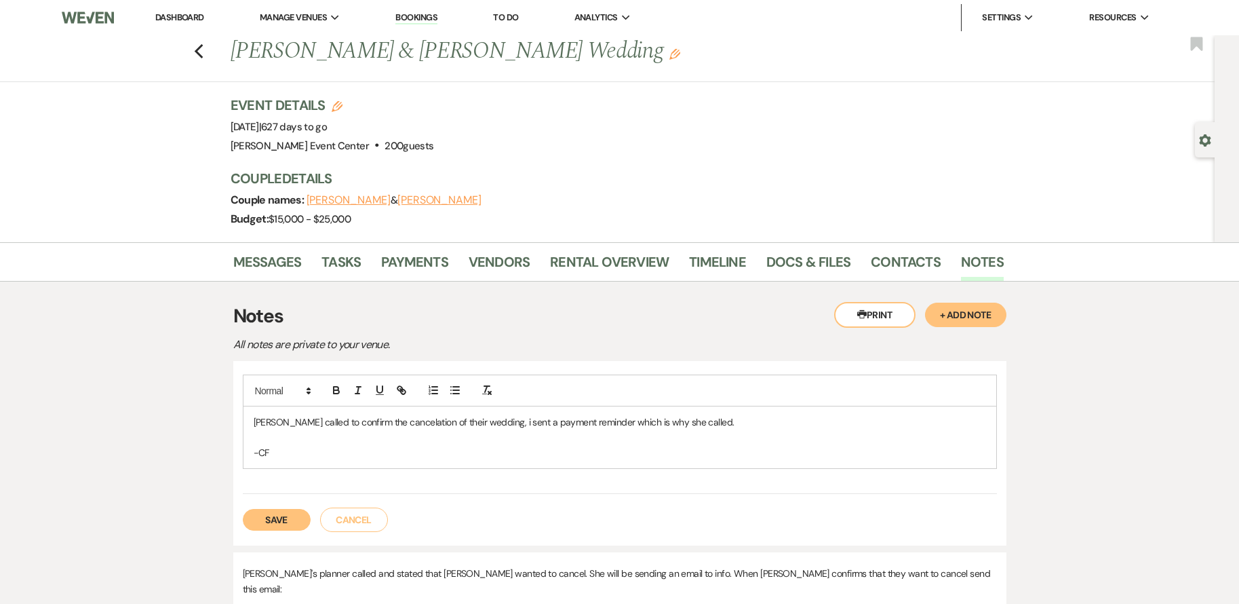
click at [269, 516] on button "Save" at bounding box center [277, 520] width 68 height 22
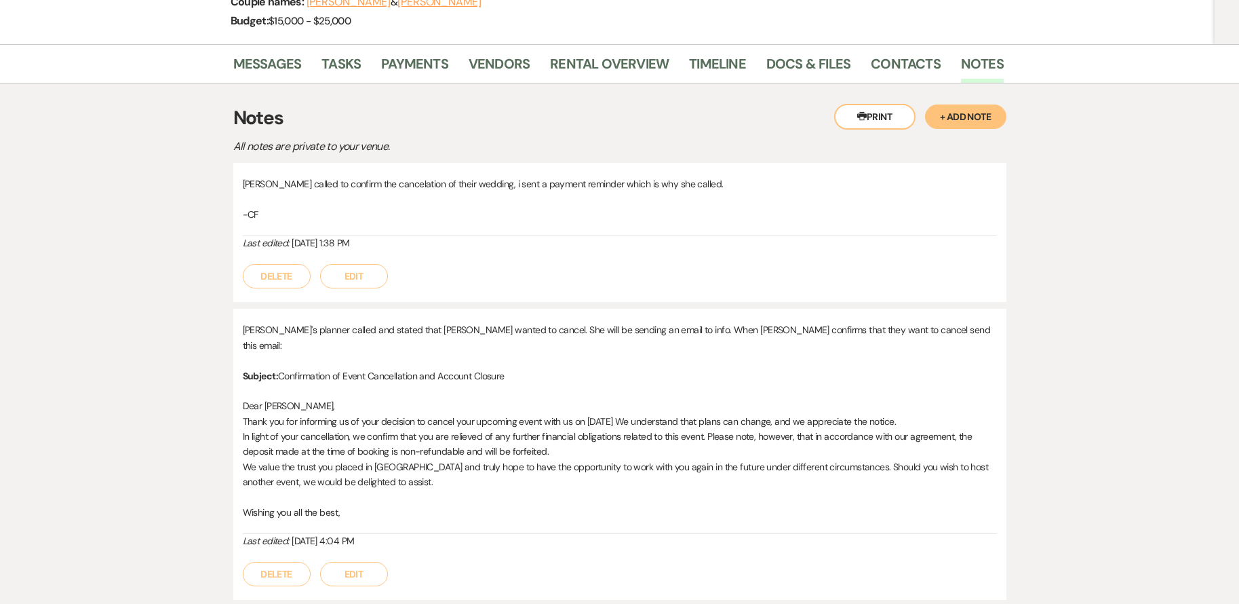
scroll to position [271, 0]
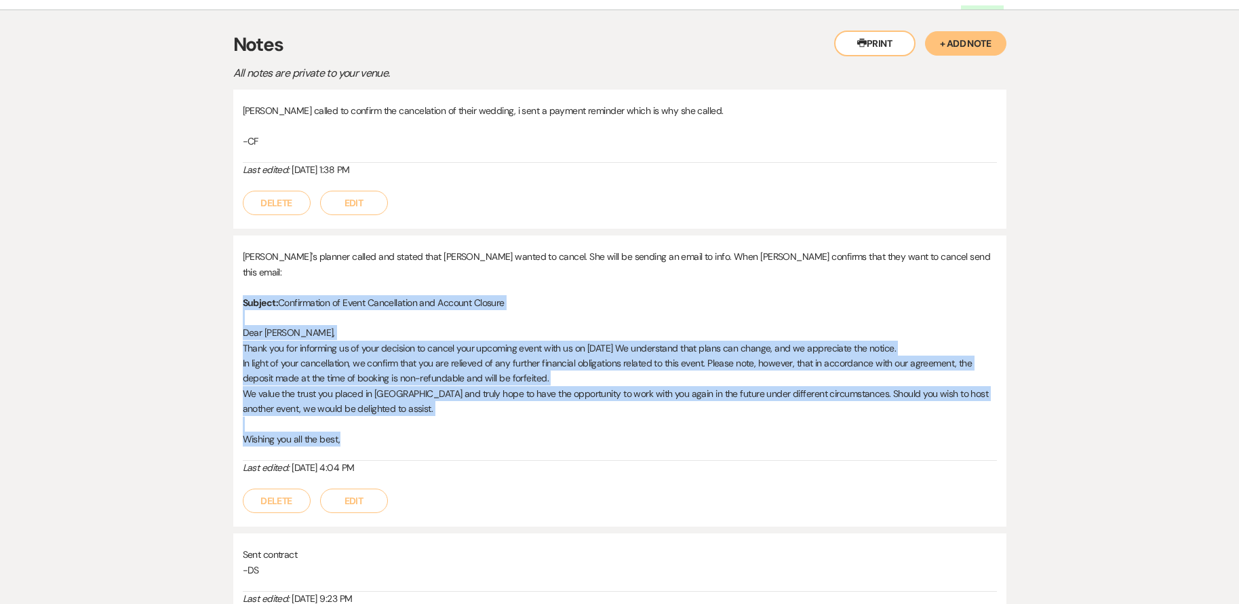
drag, startPoint x: 245, startPoint y: 284, endPoint x: 382, endPoint y: 422, distance: 194.3
click at [382, 422] on div "Amony's planner called and stated that Amony wanted to cancel. She will be send…" at bounding box center [620, 355] width 754 height 212
drag, startPoint x: 382, startPoint y: 422, endPoint x: 315, endPoint y: 366, distance: 87.2
copy div "Subject: Confirmation of Event Cancellation and Account Closure Dear Amony, Tha…"
click at [425, 440] on div "Amony's planner called and stated that Amony wanted to cancel. She will be send…" at bounding box center [620, 355] width 754 height 212
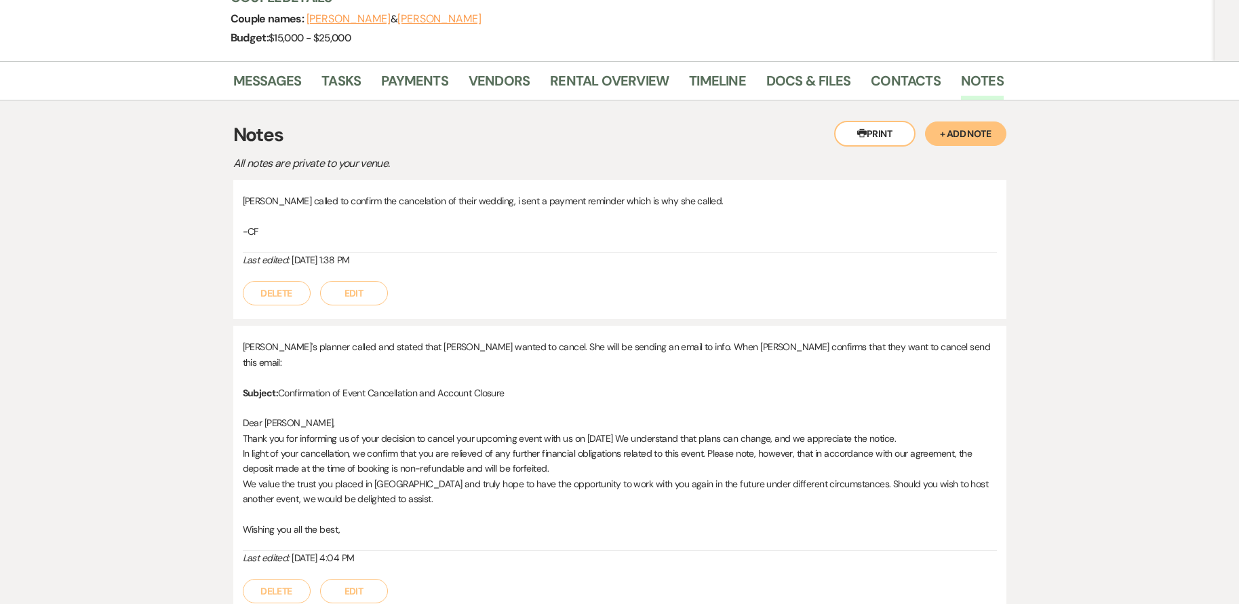
scroll to position [0, 0]
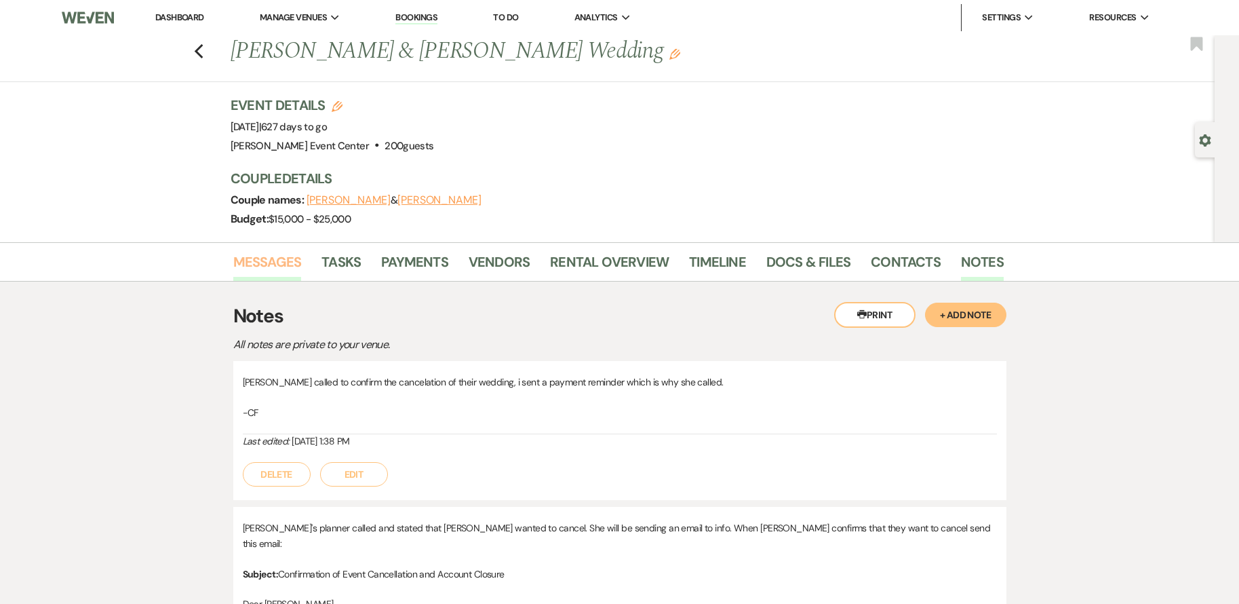
click at [283, 256] on link "Messages" at bounding box center [267, 266] width 69 height 30
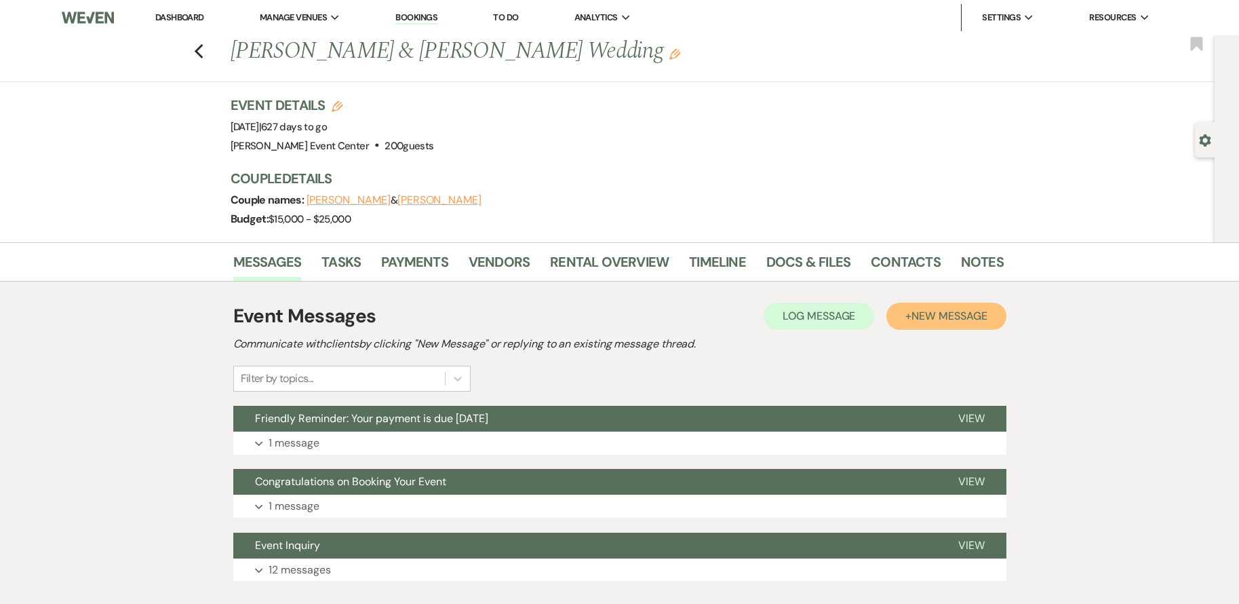
click at [950, 313] on span "New Message" at bounding box center [949, 316] width 75 height 14
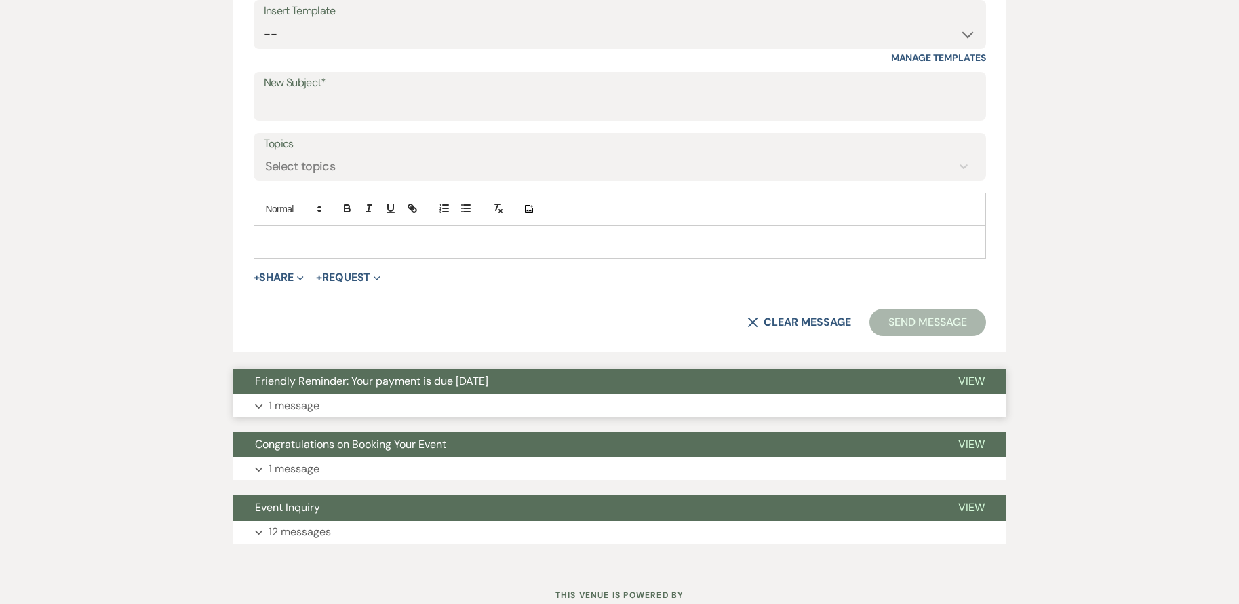
scroll to position [543, 0]
click at [302, 235] on p at bounding box center [620, 240] width 711 height 15
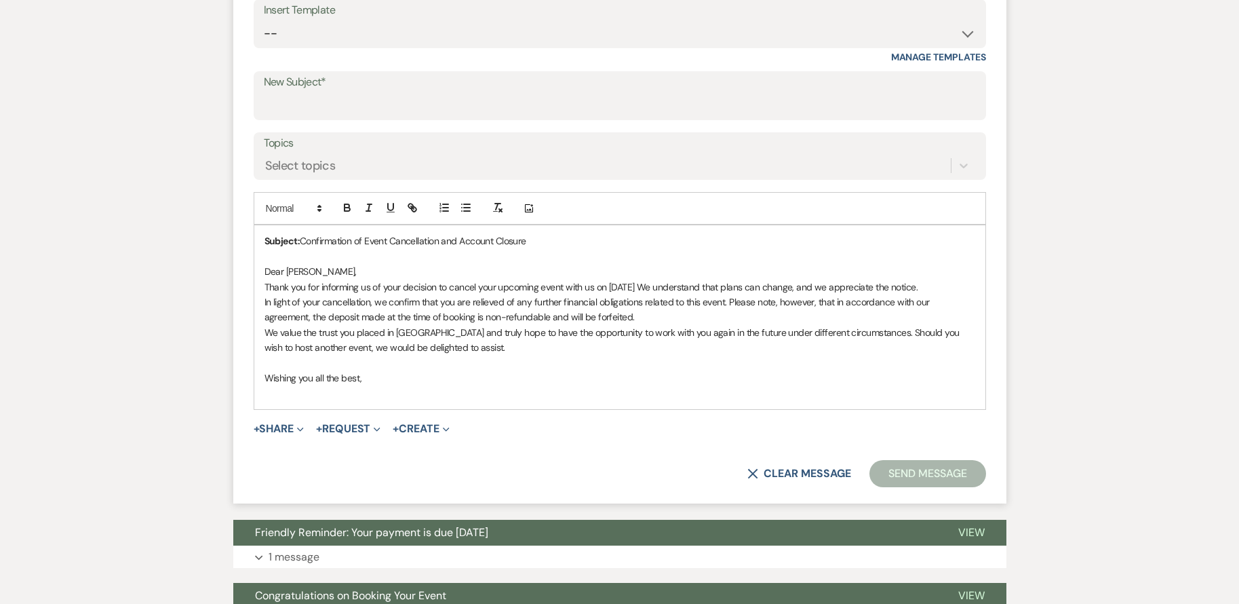
click at [267, 238] on strong "Subject:" at bounding box center [283, 241] width 36 height 12
drag, startPoint x: 303, startPoint y: 240, endPoint x: 530, endPoint y: 252, distance: 227.5
click at [530, 252] on div "Subject: Confirmation of Event Cancellation and Account Closure Dear Amony, Tha…" at bounding box center [619, 316] width 731 height 183
copy span "Confirmation of Event Cancellation and Account Closure"
click at [367, 90] on label "New Subject*" at bounding box center [620, 83] width 712 height 20
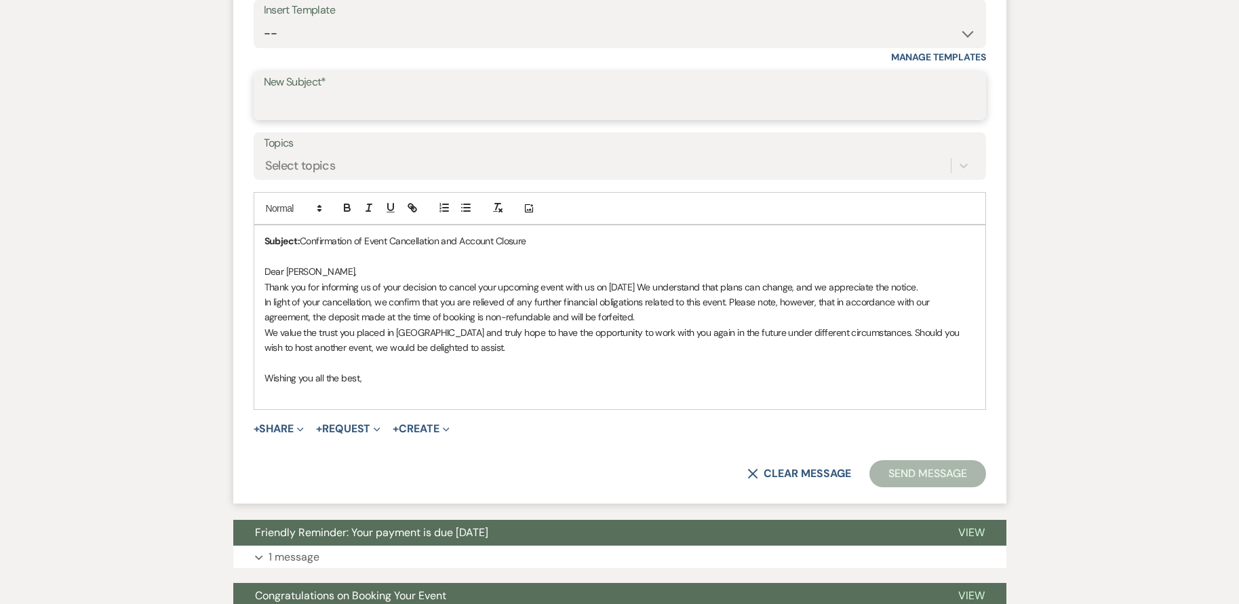
click at [367, 92] on input "New Subject*" at bounding box center [620, 105] width 712 height 26
paste input "Confirmation of Event Cancellation and Account Closure"
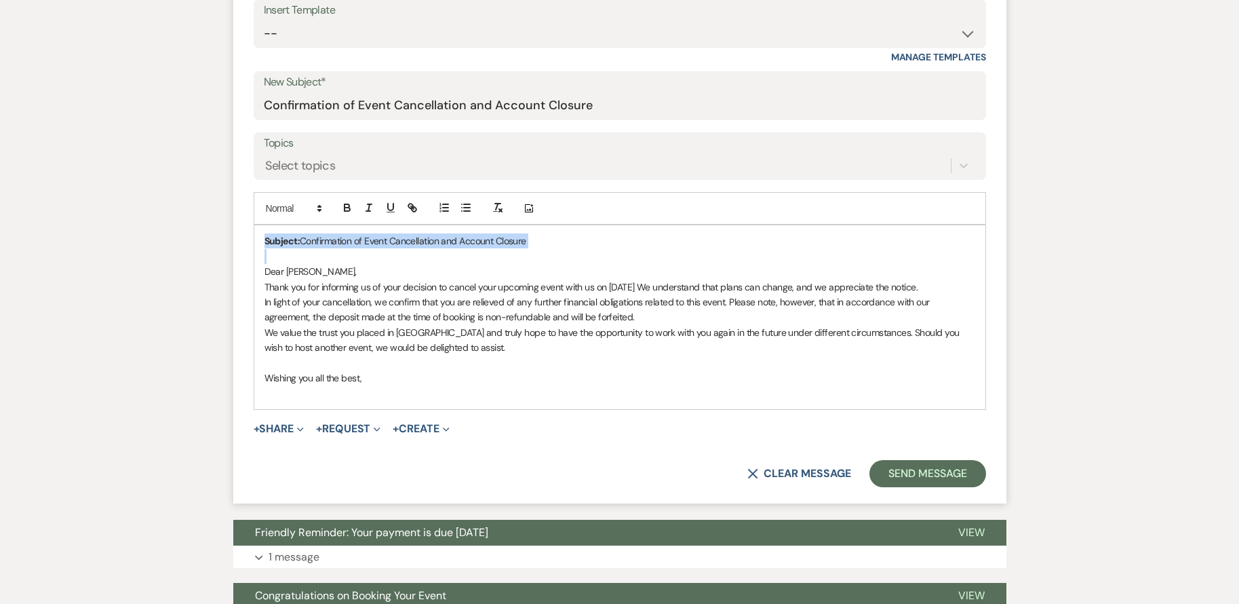
drag, startPoint x: 267, startPoint y: 243, endPoint x: 570, endPoint y: 256, distance: 304.2
click at [570, 256] on div "Subject: Confirmation of Event Cancellation and Account Closure Dear Amony, Tha…" at bounding box center [619, 316] width 731 height 183
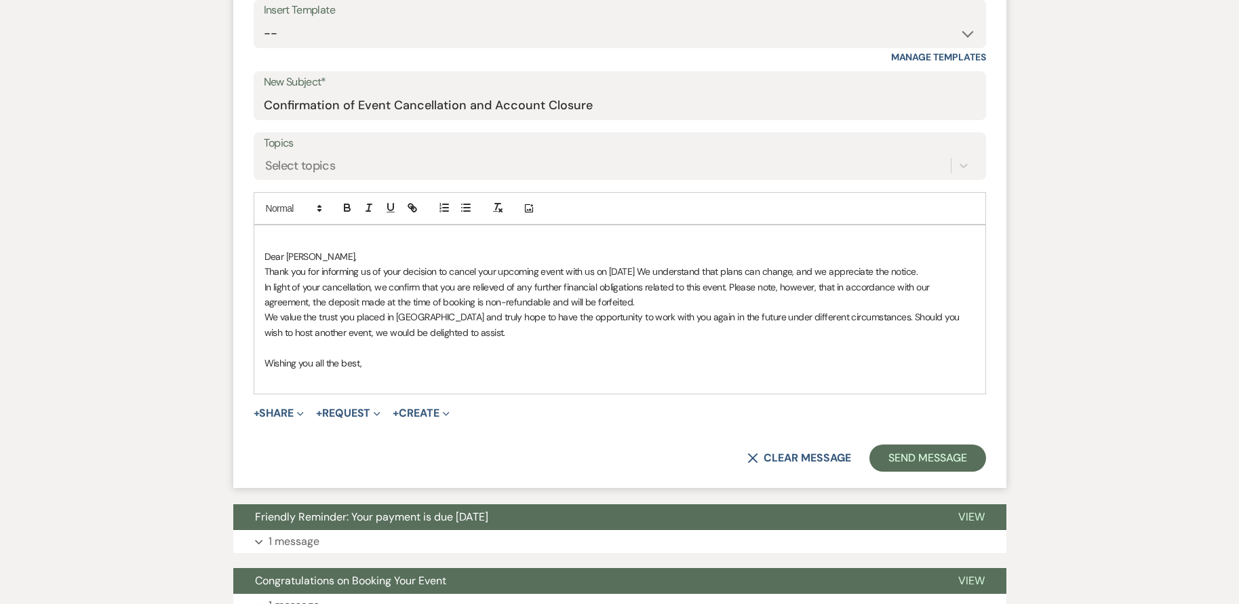
click at [262, 251] on div "Dear Amony, Thank you for informing us of your decision to cancel your upcoming…" at bounding box center [619, 309] width 731 height 168
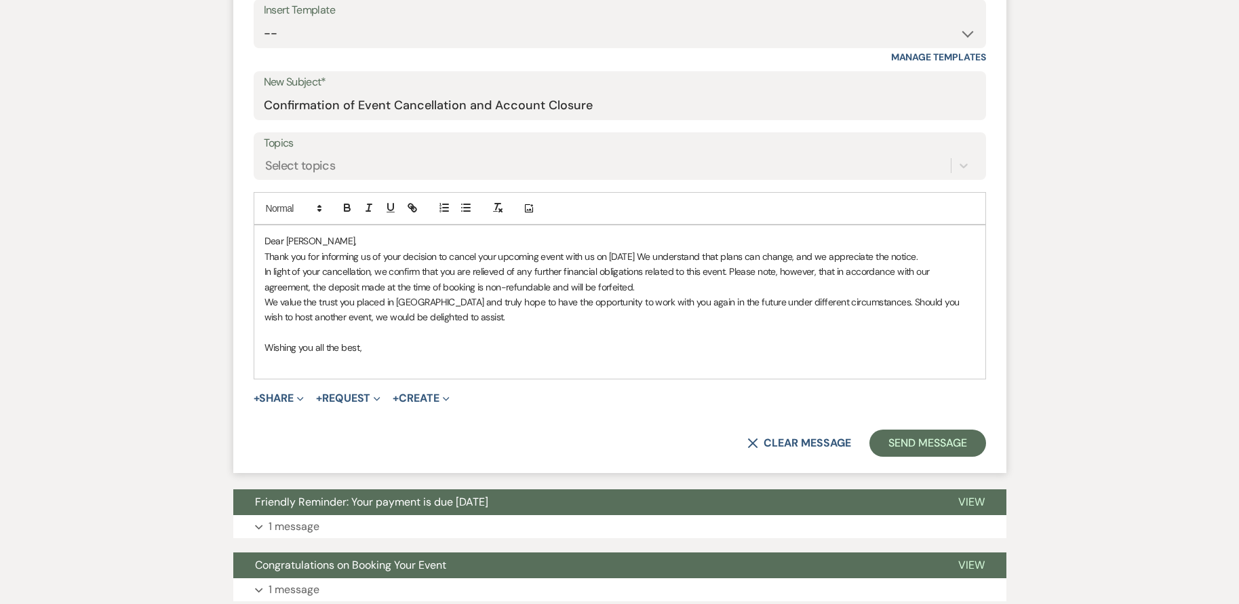
click at [354, 246] on p "Dear Amony," at bounding box center [620, 240] width 711 height 15
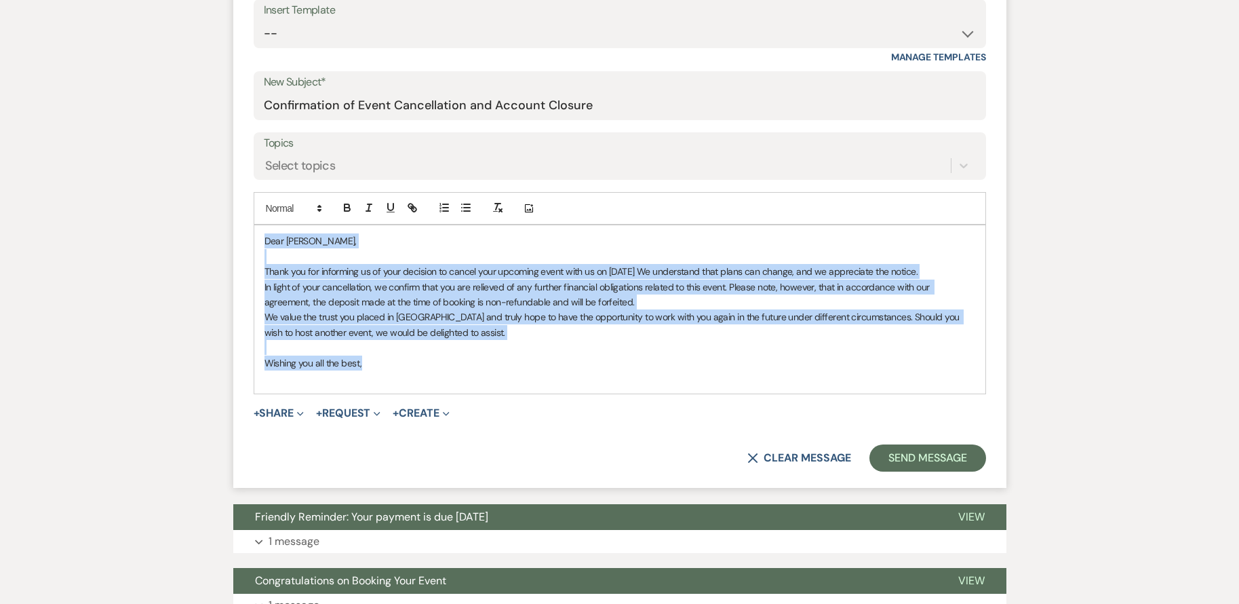
drag, startPoint x: 263, startPoint y: 240, endPoint x: 472, endPoint y: 369, distance: 245.5
click at [472, 369] on div "Dear Amony, Thank you for informing us of your decision to cancel your upcoming…" at bounding box center [619, 309] width 731 height 168
copy div "Dear Amony, Thank you for informing us of your decision to cancel your upcoming…"
click at [786, 459] on button "X Clear message" at bounding box center [799, 457] width 103 height 11
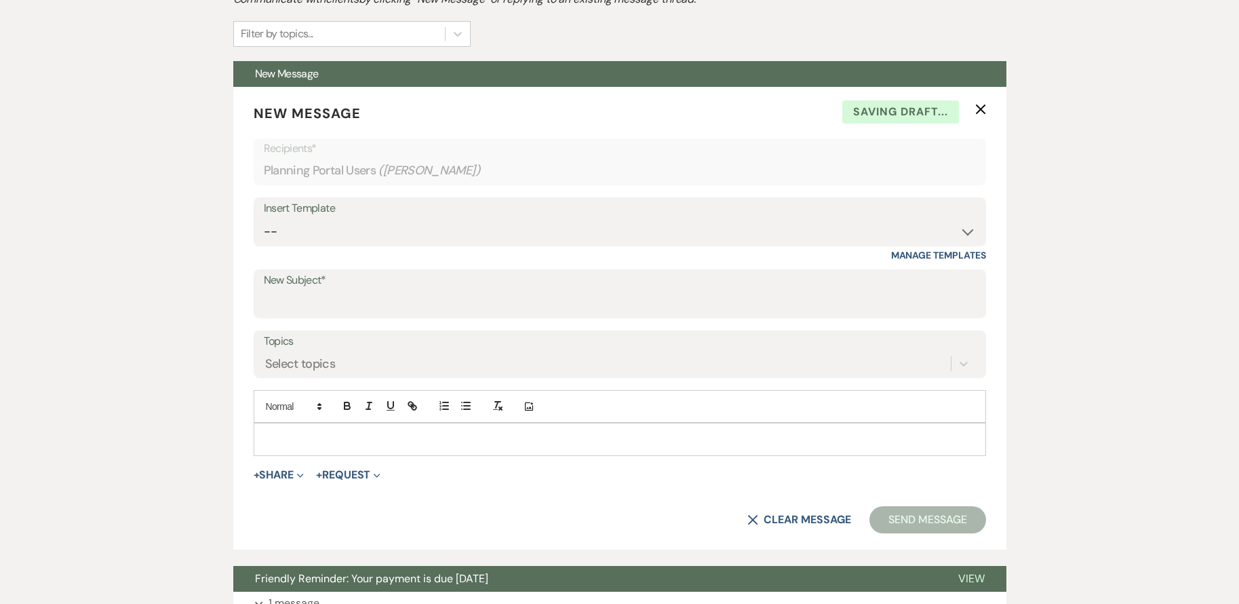
scroll to position [339, 0]
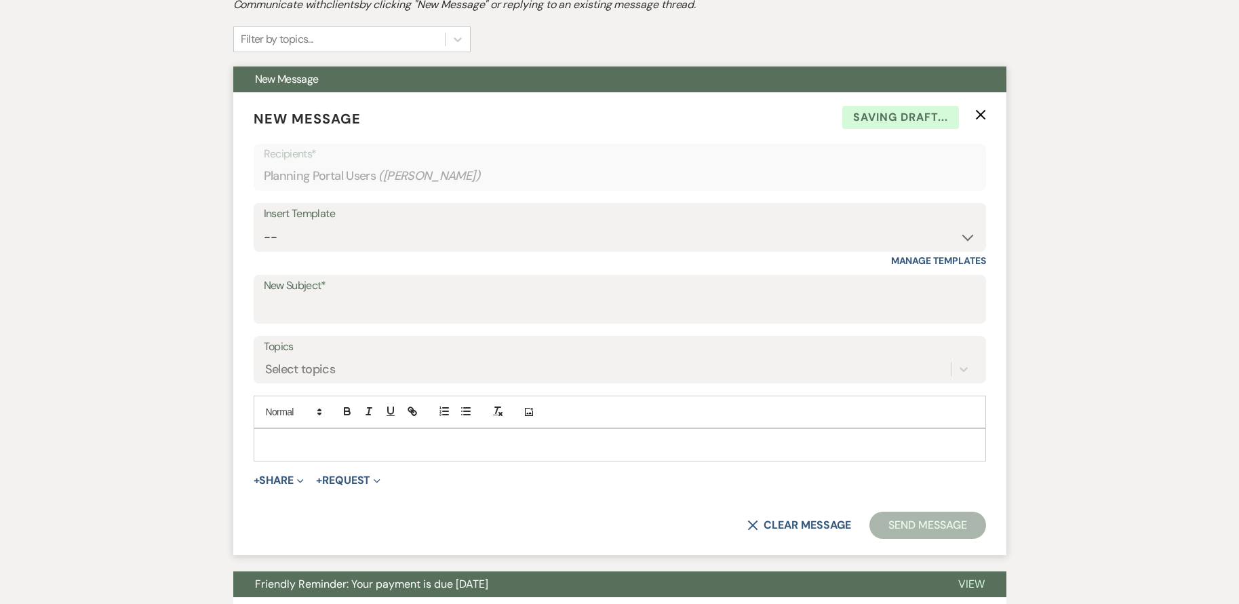
click at [974, 114] on p "New Message X Saving draft..." at bounding box center [620, 119] width 733 height 20
click at [978, 114] on icon "X" at bounding box center [980, 114] width 11 height 11
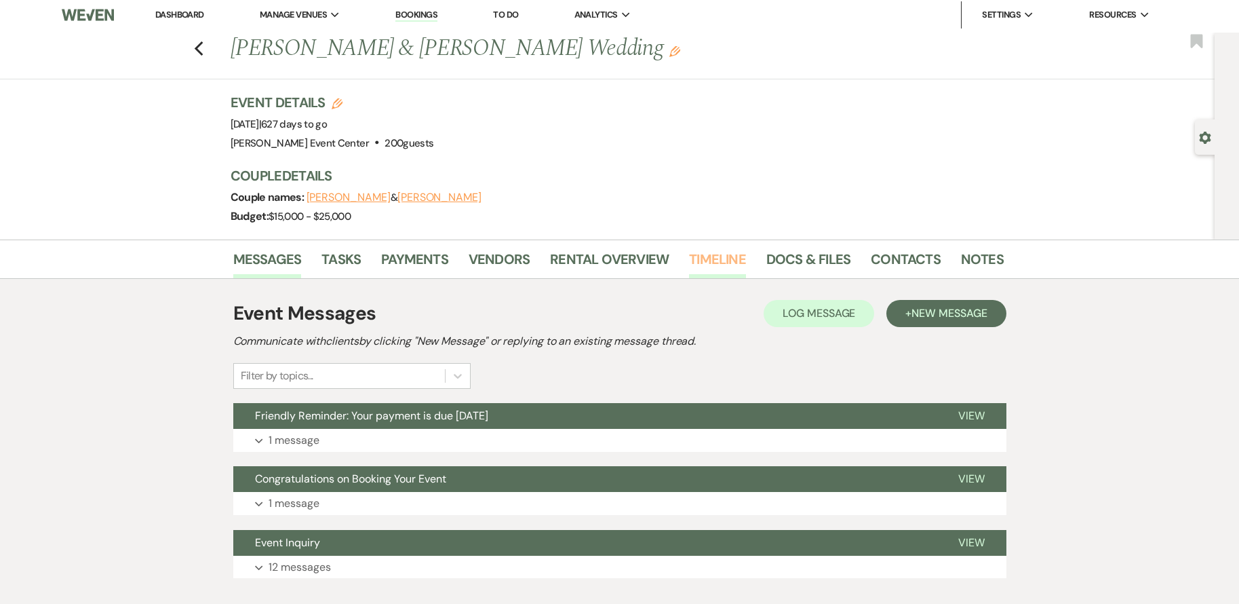
scroll to position [0, 0]
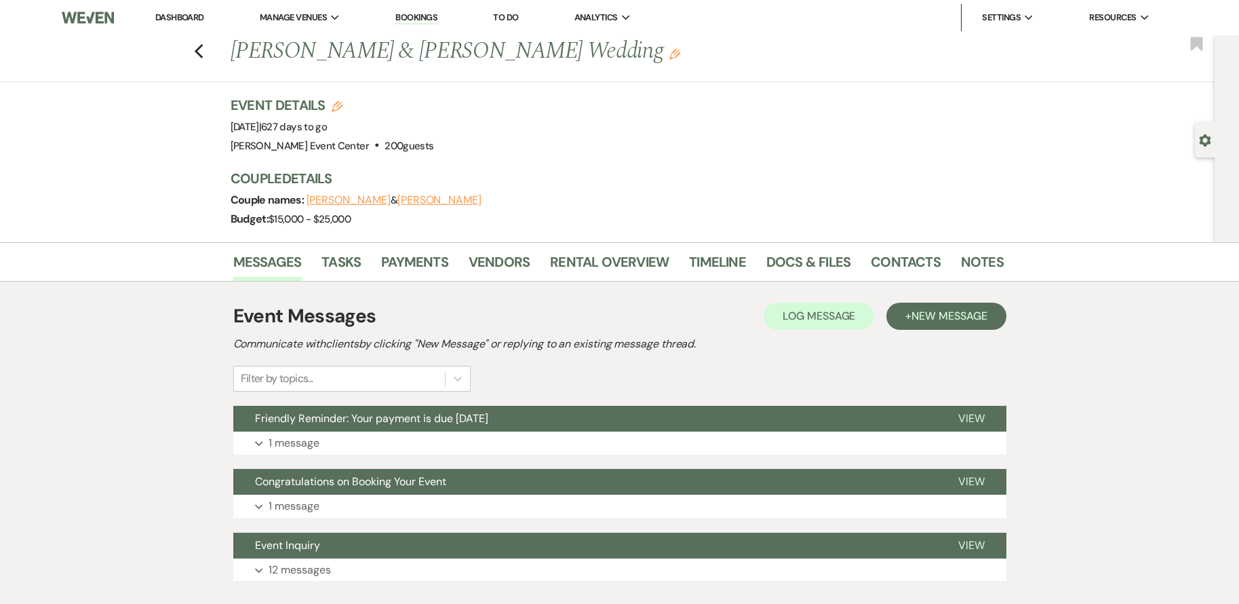
click at [1233, 112] on div "Gear Settings" at bounding box center [1227, 138] width 24 height 207
drag, startPoint x: 1220, startPoint y: 126, endPoint x: 1212, endPoint y: 128, distance: 7.7
click at [1212, 128] on div "Gear Settings" at bounding box center [1208, 139] width 26 height 35
click at [1203, 142] on icon "Gear" at bounding box center [1205, 140] width 12 height 12
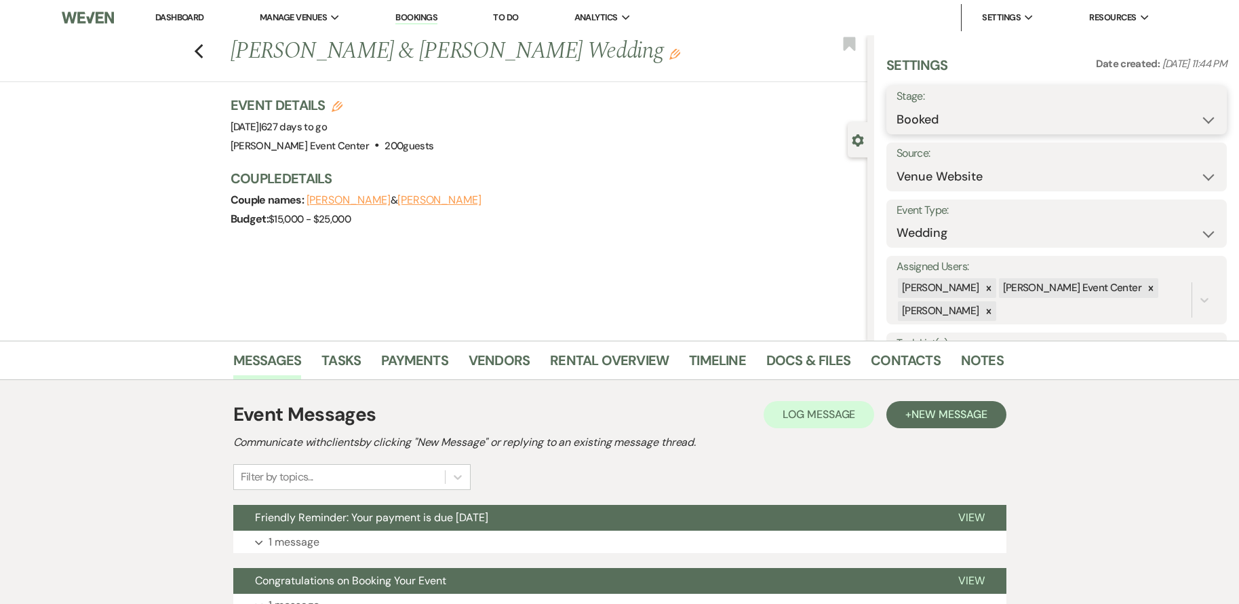
click at [1116, 113] on select "Booked Lost" at bounding box center [1057, 120] width 320 height 26
click at [897, 107] on select "Booked Lost" at bounding box center [1057, 120] width 320 height 26
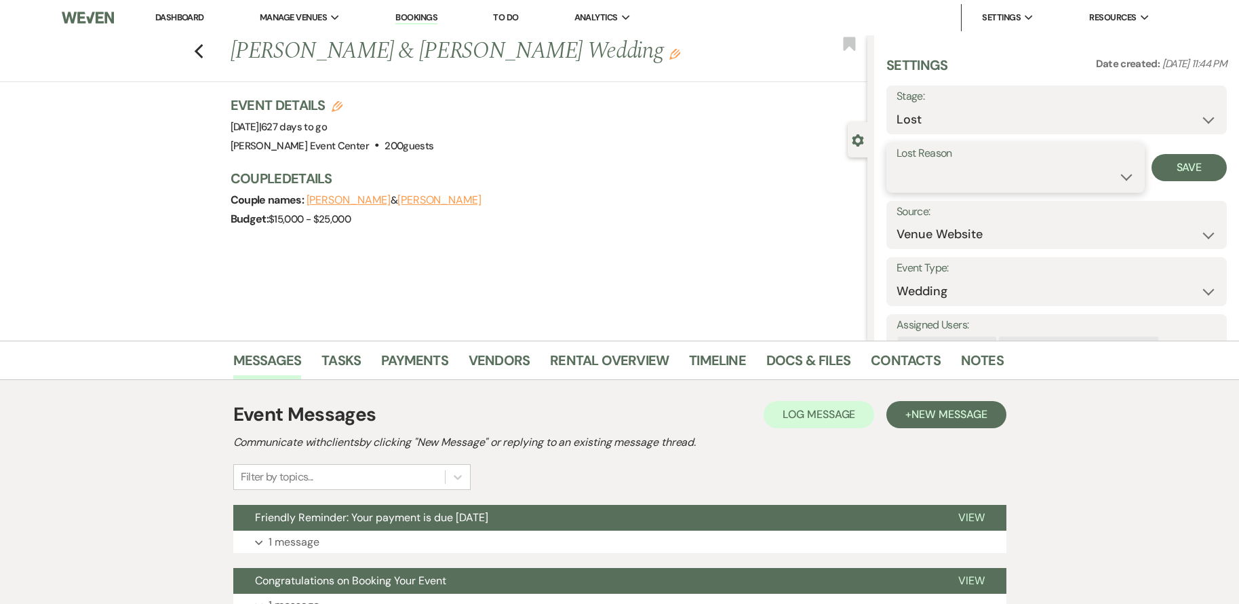
click at [1009, 176] on select "Booked Elsewhere Budget Date Unavailable No Response Not a Good Match Capacity …" at bounding box center [1016, 176] width 238 height 26
click at [897, 163] on select "Booked Elsewhere Budget Date Unavailable No Response Not a Good Match Capacity …" at bounding box center [1016, 176] width 238 height 26
click at [1172, 166] on button "Save" at bounding box center [1189, 167] width 75 height 27
click at [986, 357] on link "Notes" at bounding box center [982, 364] width 43 height 30
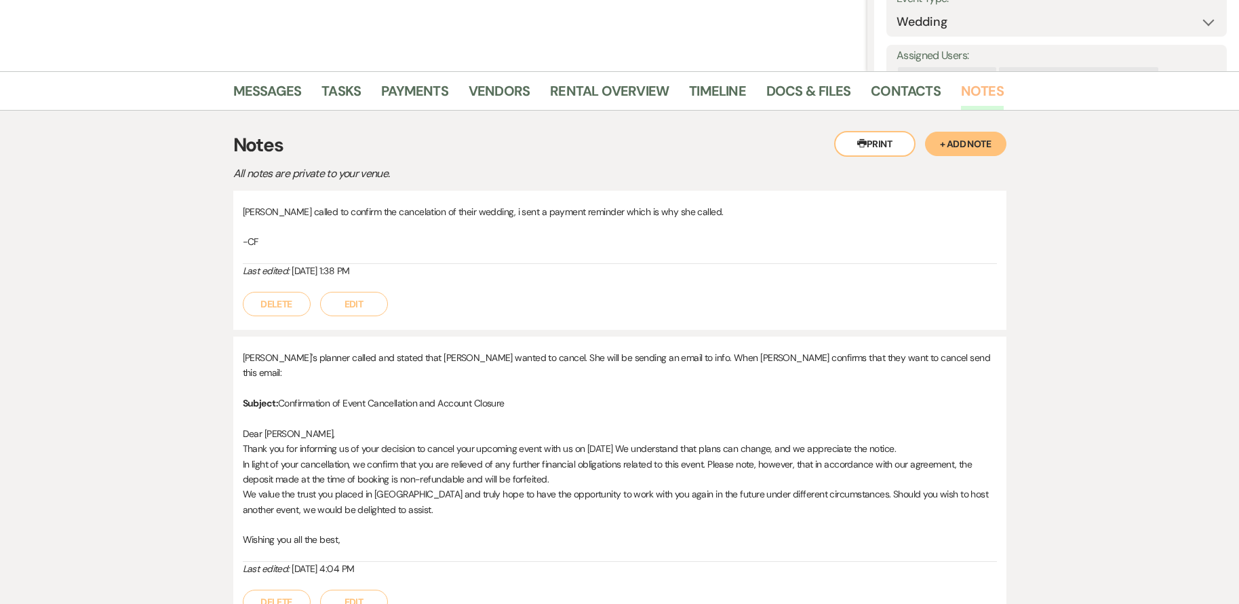
scroll to position [271, 0]
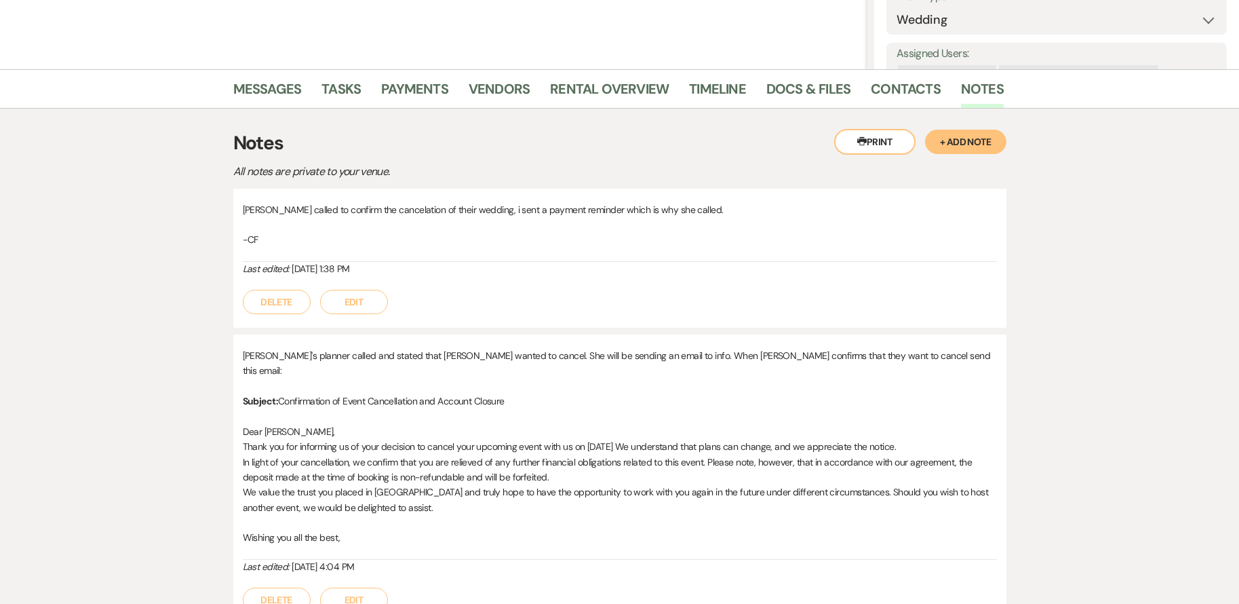
click at [960, 143] on button "+ Add Note" at bounding box center [965, 142] width 81 height 24
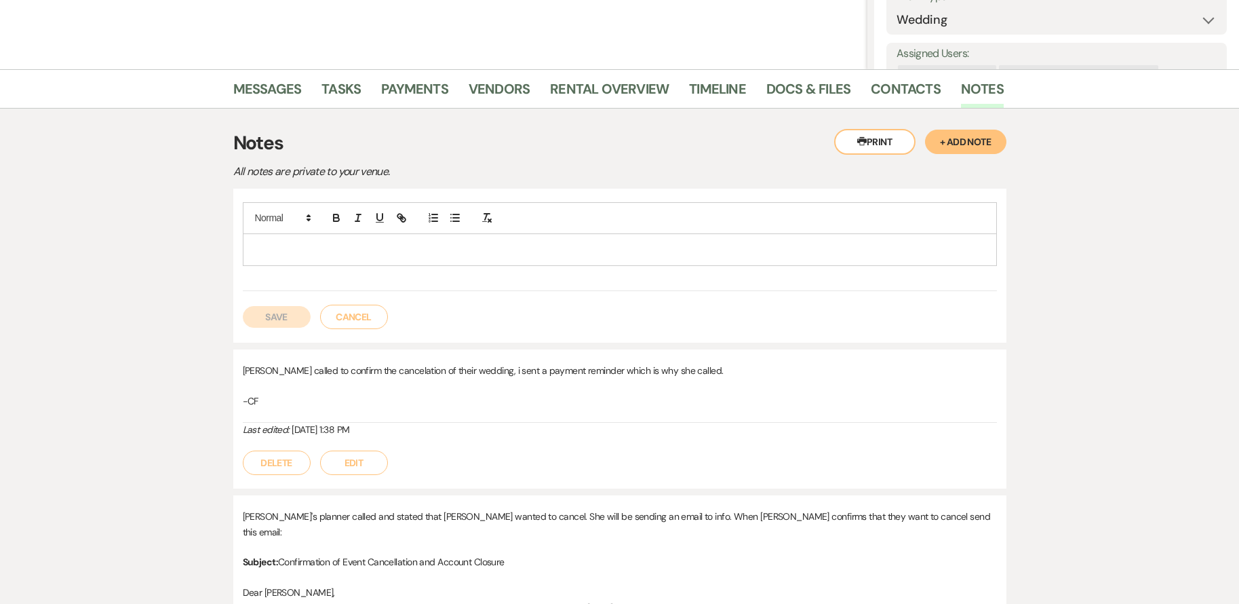
click at [355, 255] on p at bounding box center [620, 249] width 733 height 15
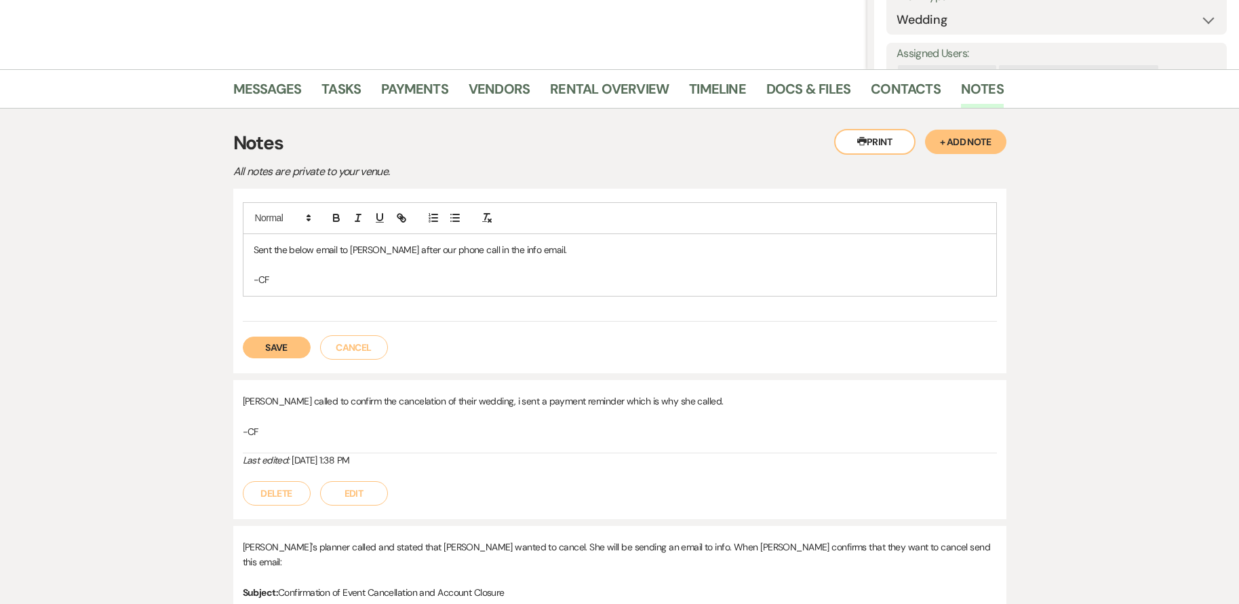
click at [277, 347] on button "Save" at bounding box center [277, 347] width 68 height 22
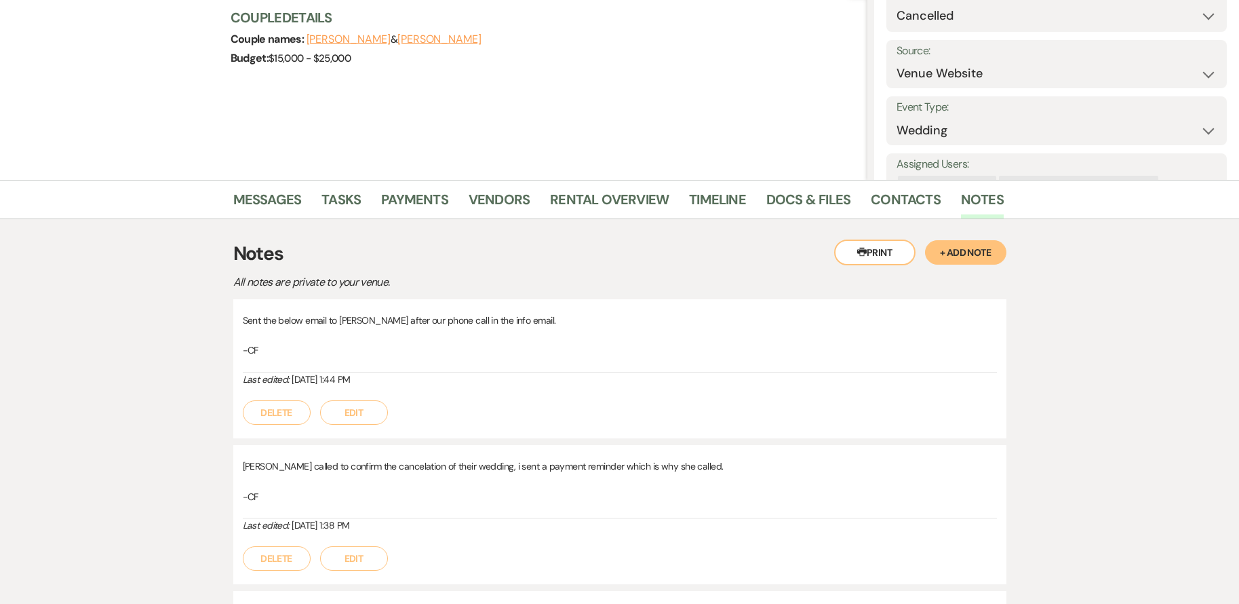
scroll to position [0, 0]
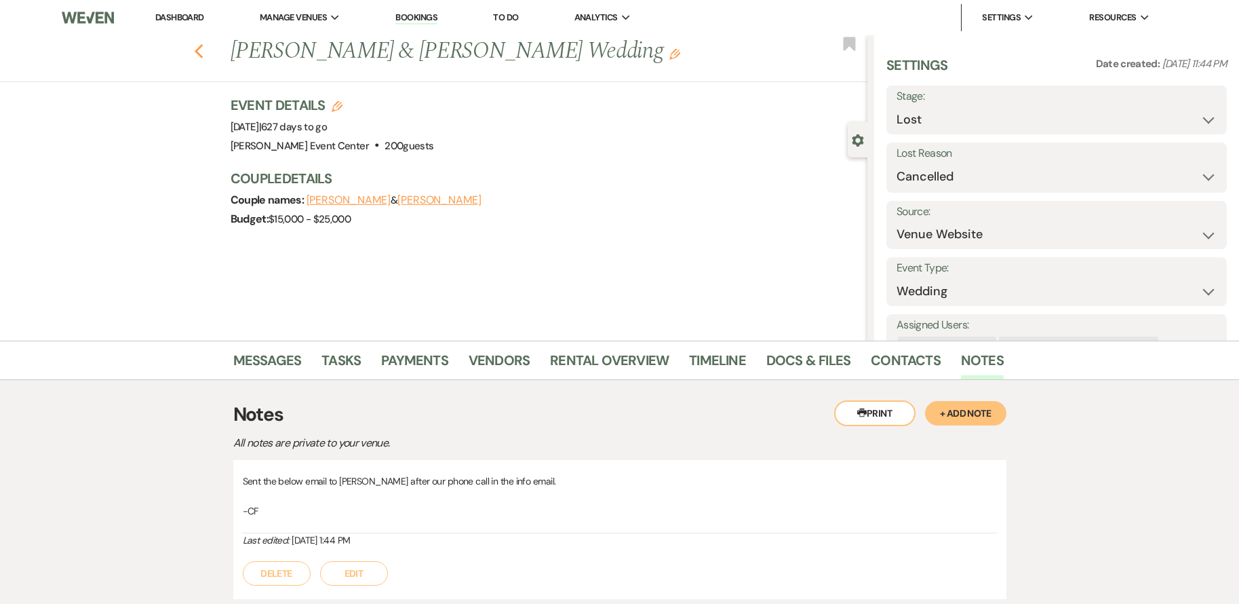
click at [201, 52] on use "button" at bounding box center [198, 51] width 9 height 15
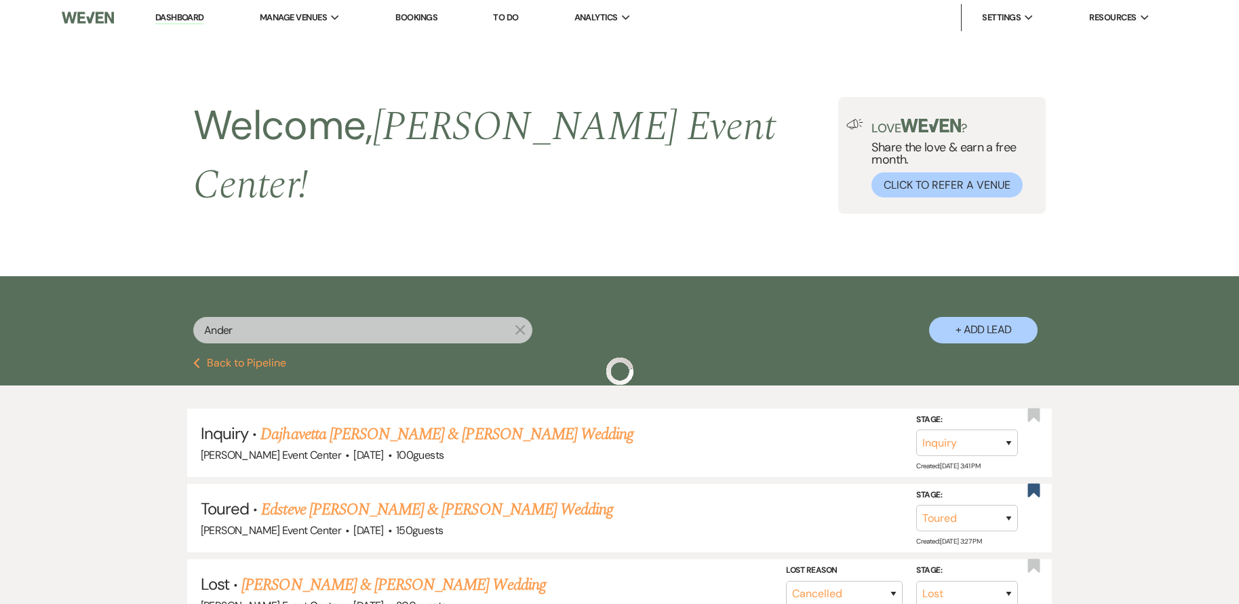
scroll to position [204, 0]
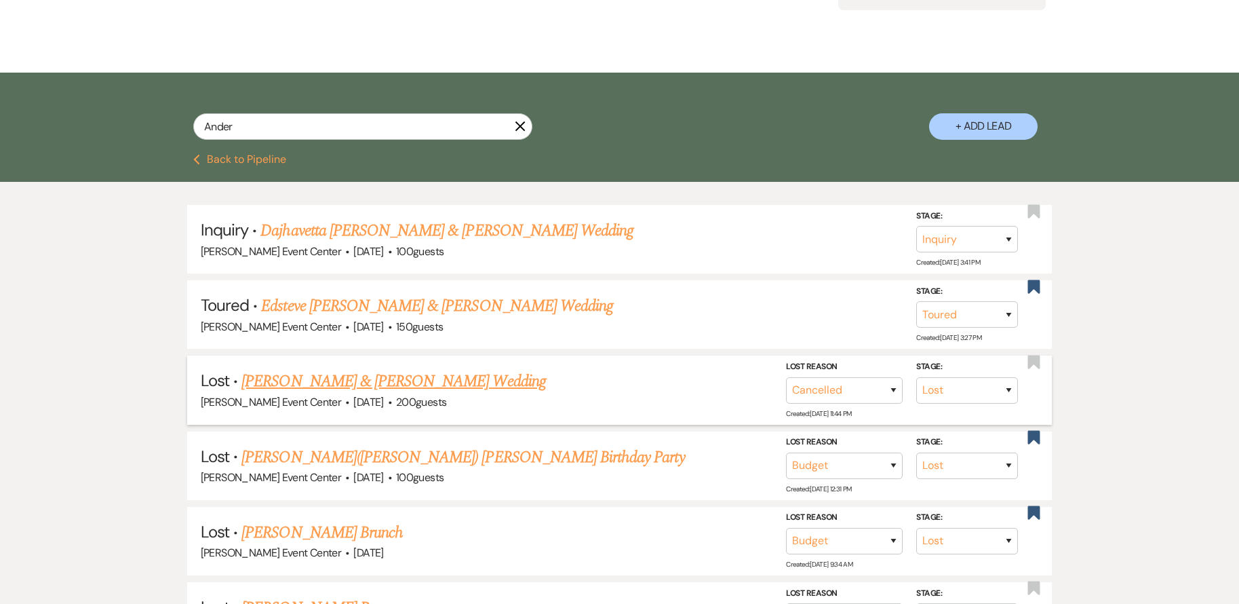
click at [508, 369] on link "Aaron Odom & Amony Anderson-Mack's Wedding" at bounding box center [393, 381] width 304 height 24
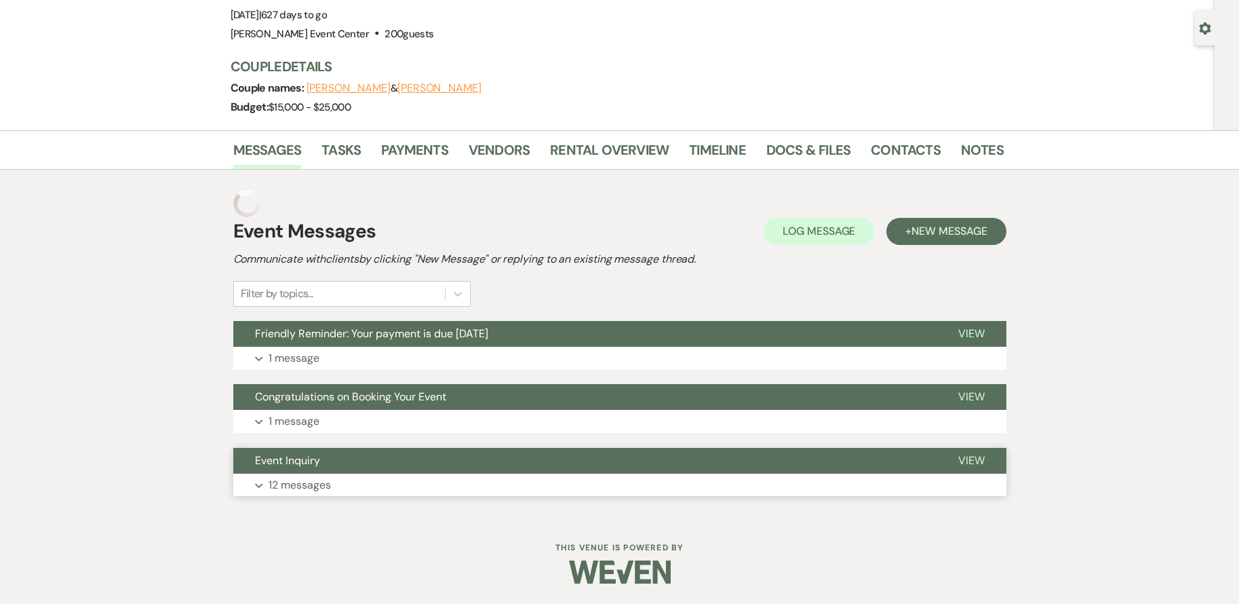
scroll to position [85, 0]
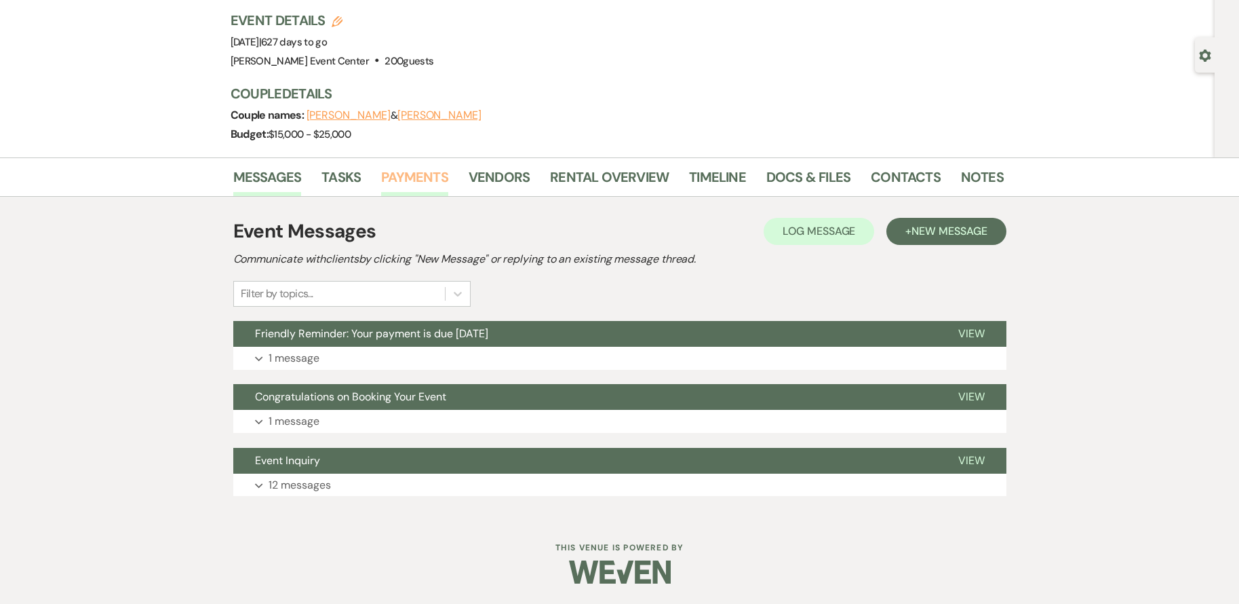
click at [398, 167] on link "Payments" at bounding box center [414, 181] width 67 height 30
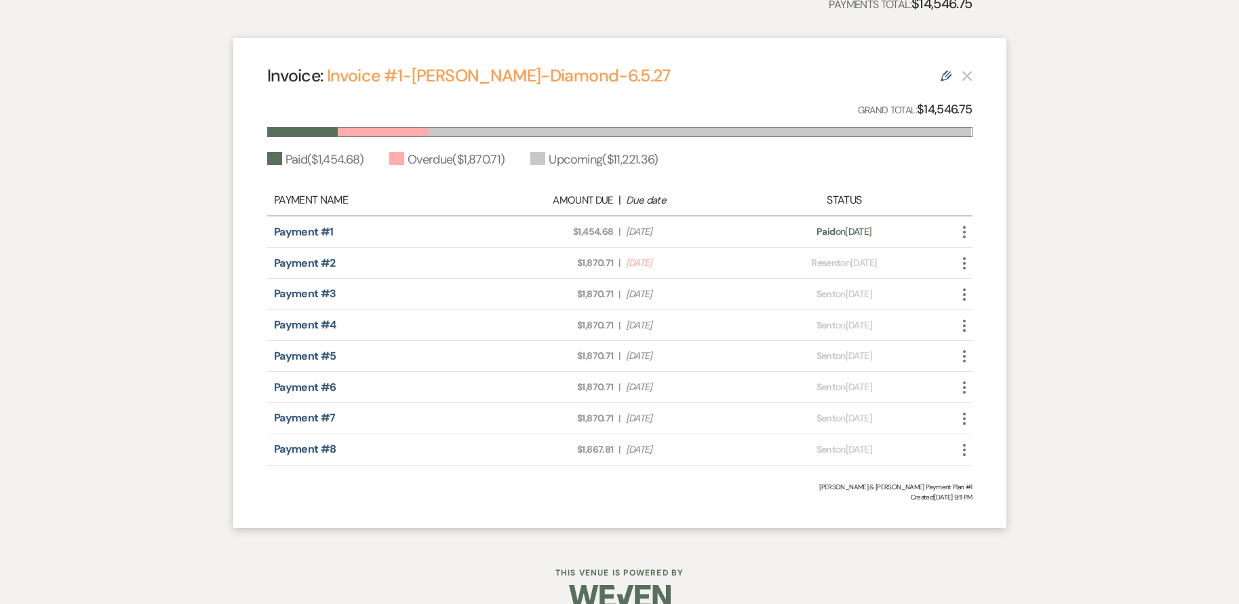
scroll to position [401, 0]
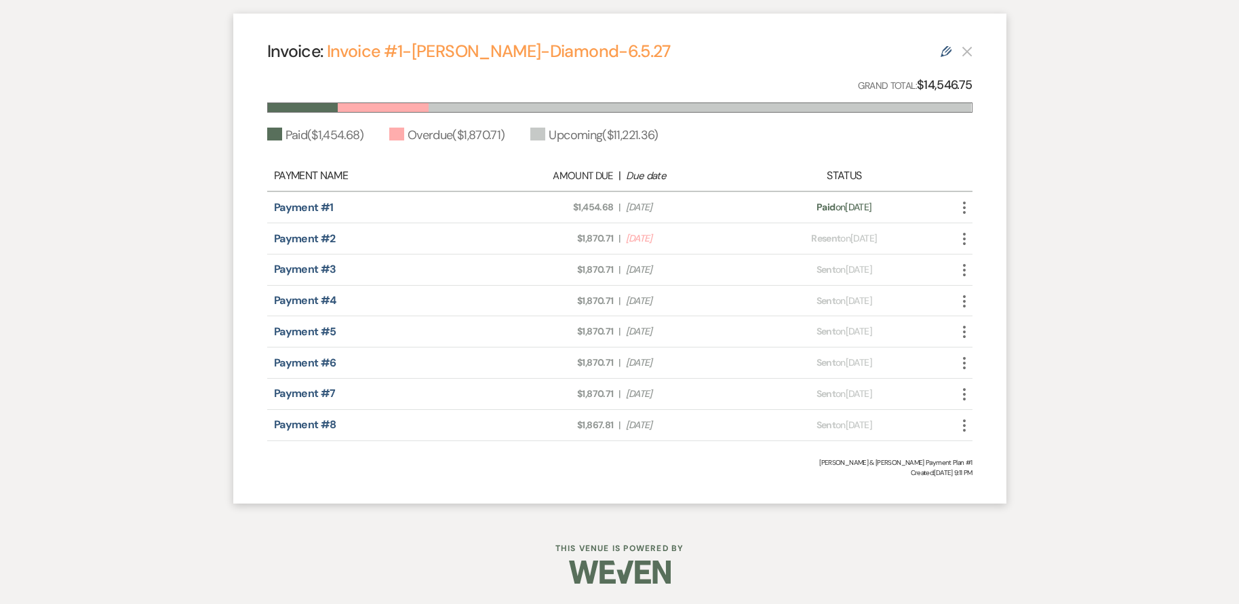
click at [946, 56] on icon "Edit" at bounding box center [946, 51] width 11 height 11
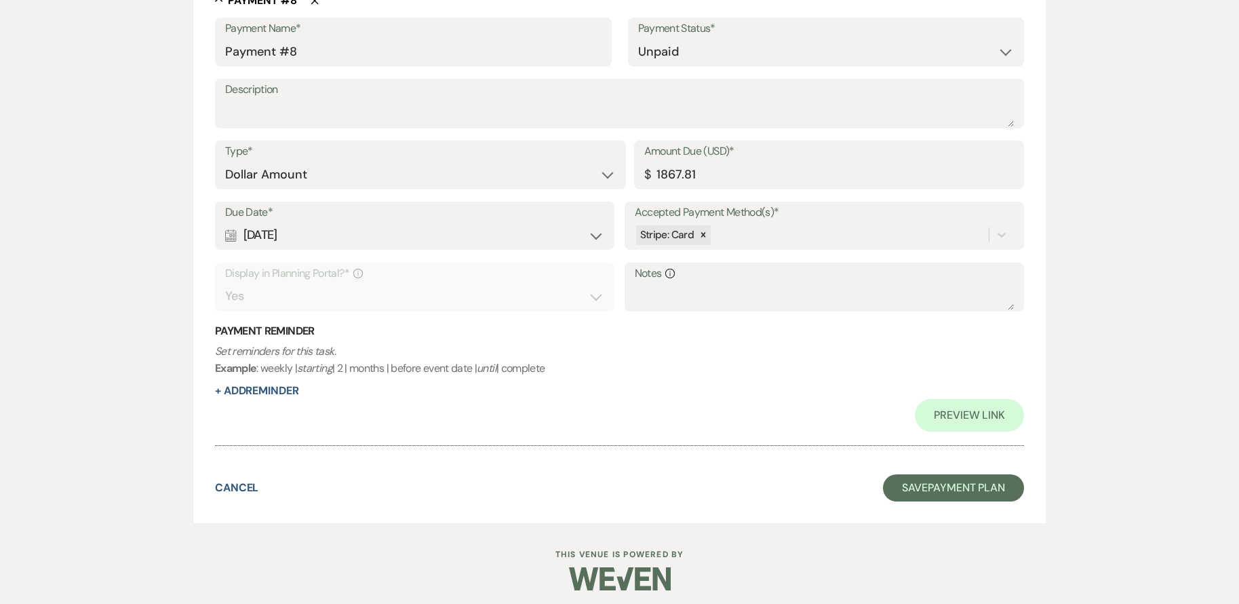
scroll to position [3662, 0]
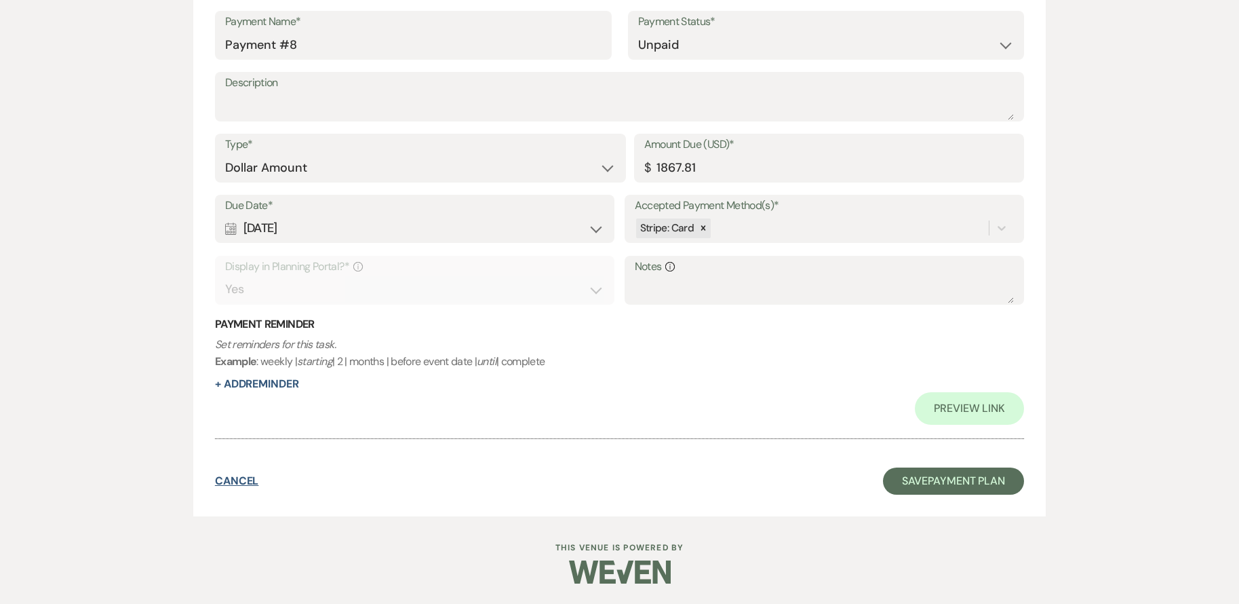
click at [252, 480] on button "Cancel" at bounding box center [237, 481] width 44 height 11
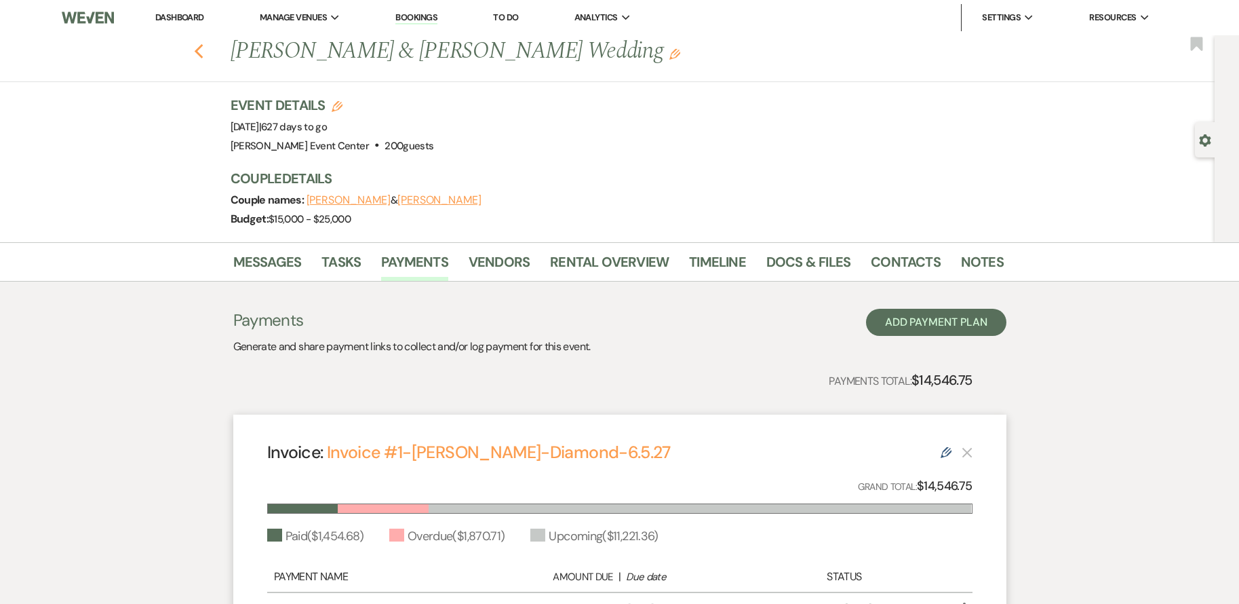
click at [204, 51] on icon "Previous" at bounding box center [199, 51] width 10 height 16
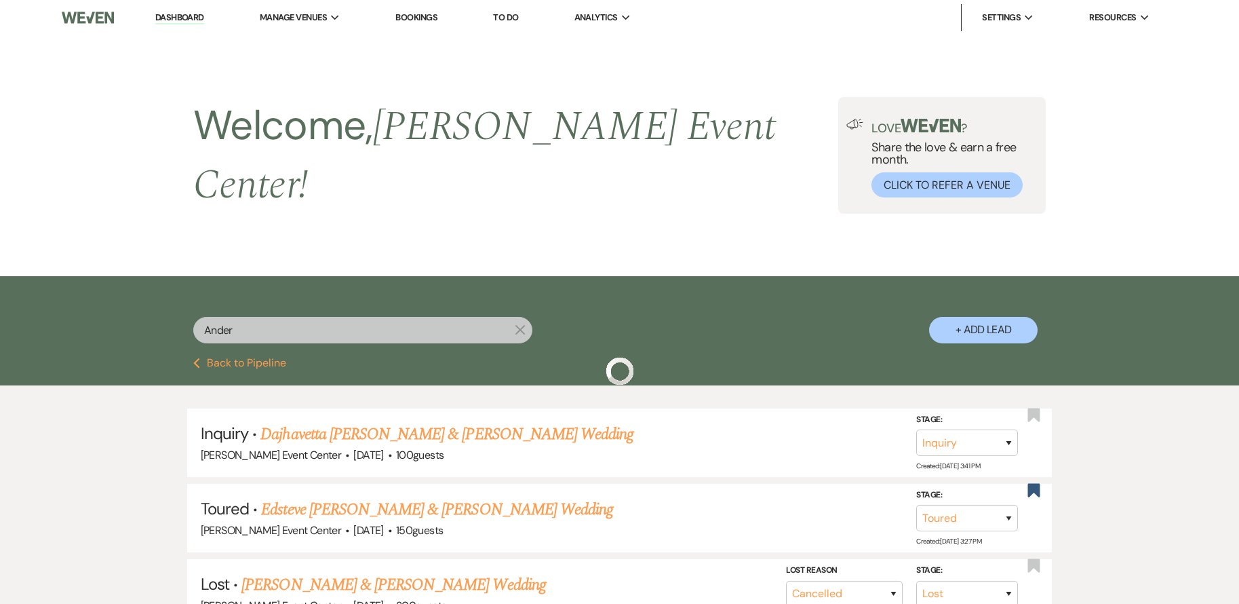
scroll to position [204, 0]
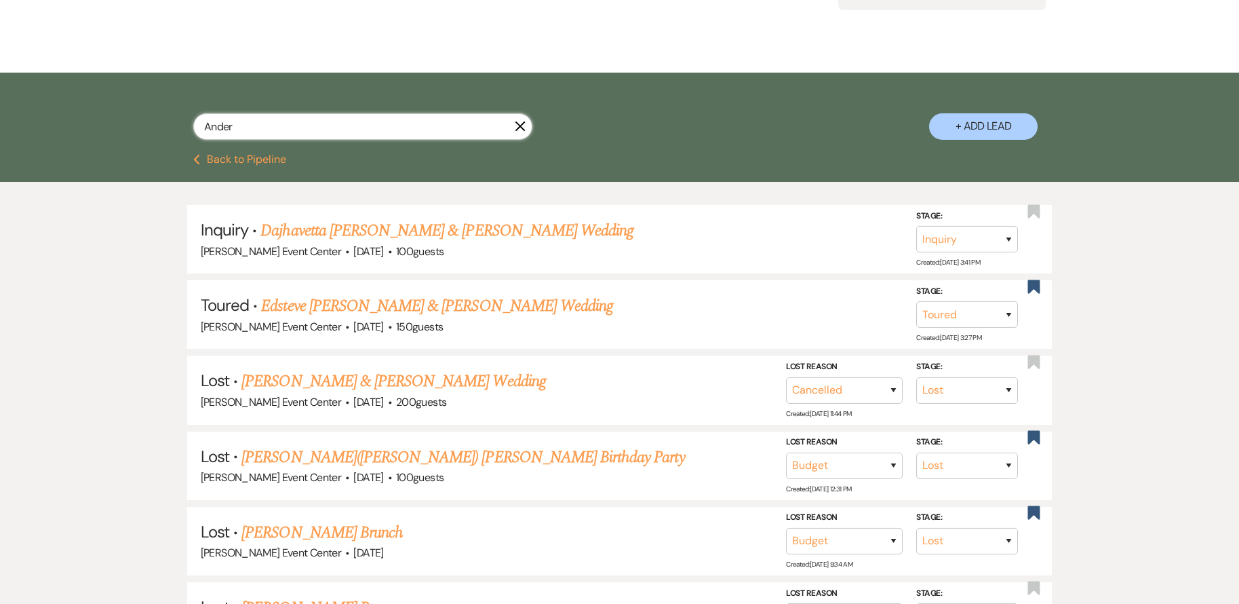
click at [349, 113] on input "Ander" at bounding box center [362, 126] width 339 height 26
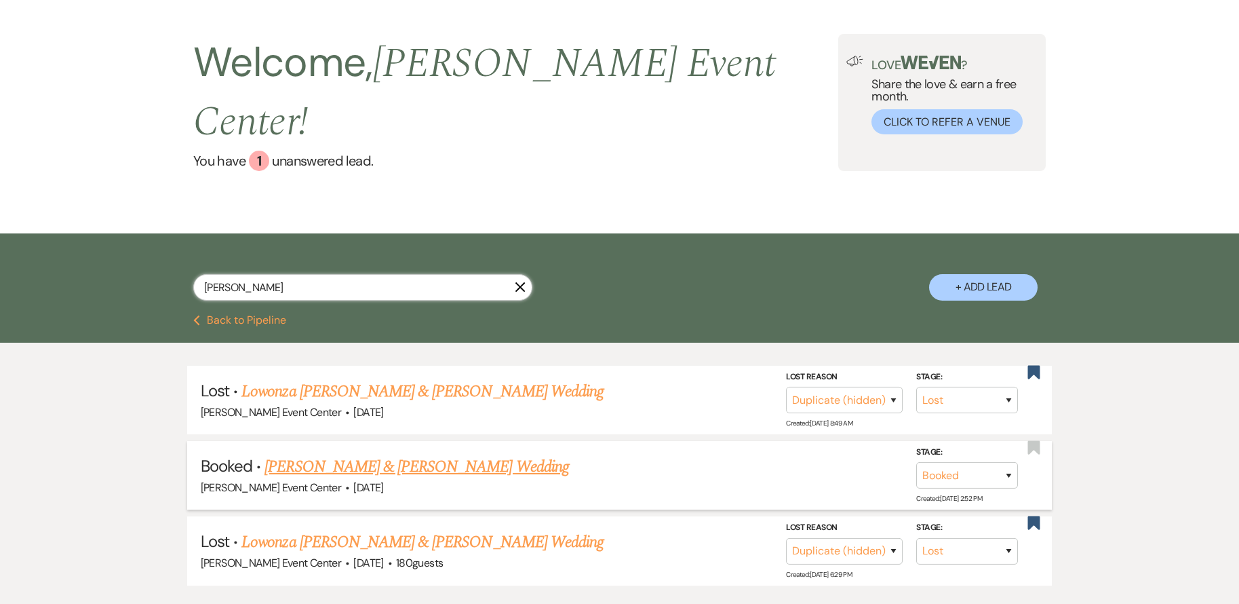
scroll to position [122, 0]
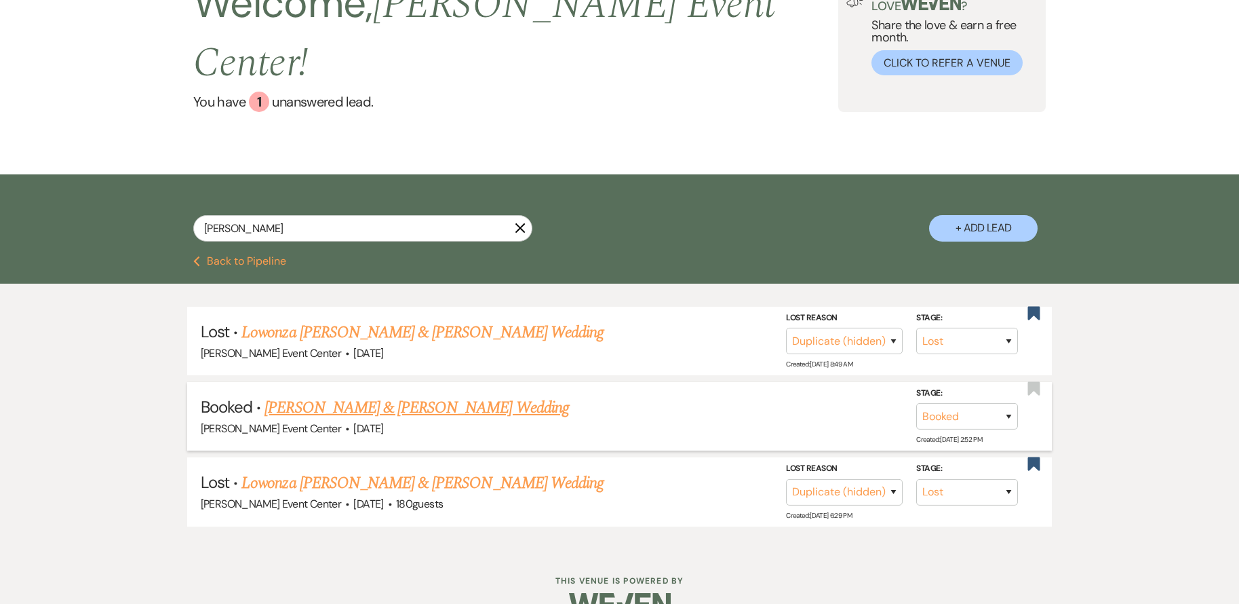
click at [460, 395] on link "Lo Hawthorne & Jessica Leavy's Wedding" at bounding box center [417, 407] width 304 height 24
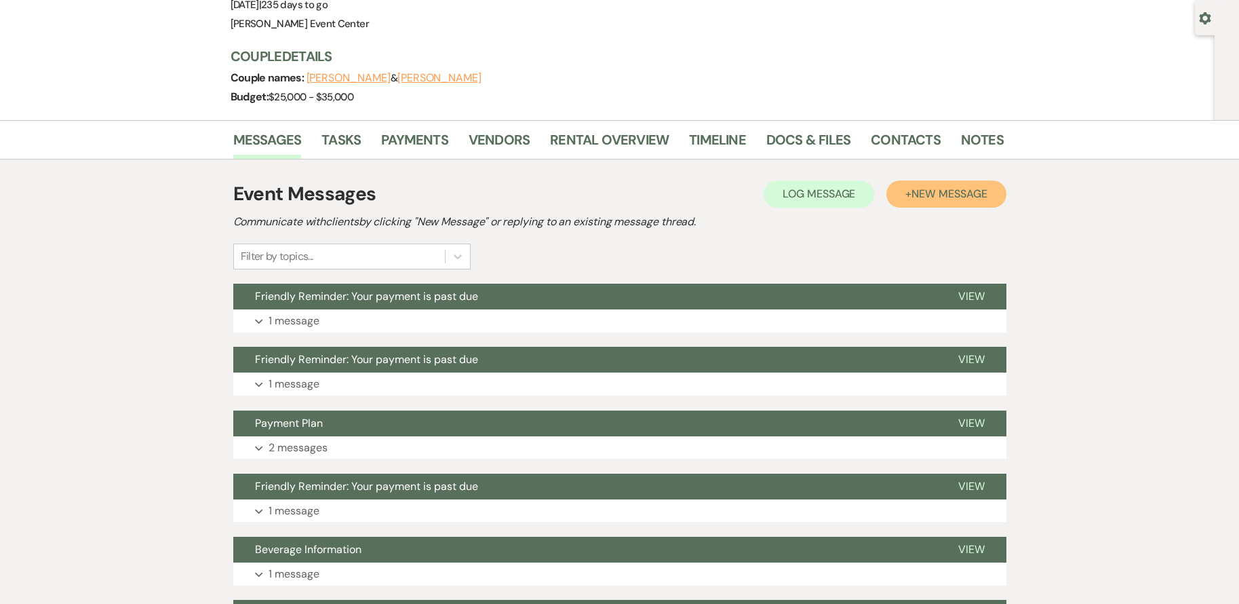
click at [943, 191] on span "New Message" at bounding box center [949, 194] width 75 height 14
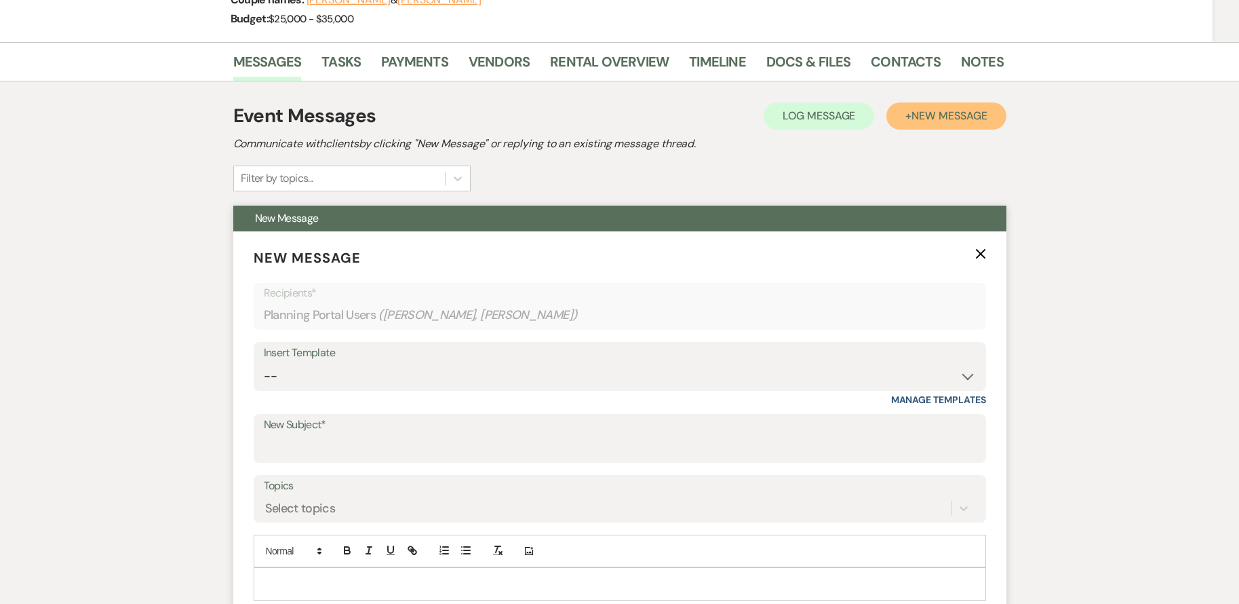
scroll to position [326, 0]
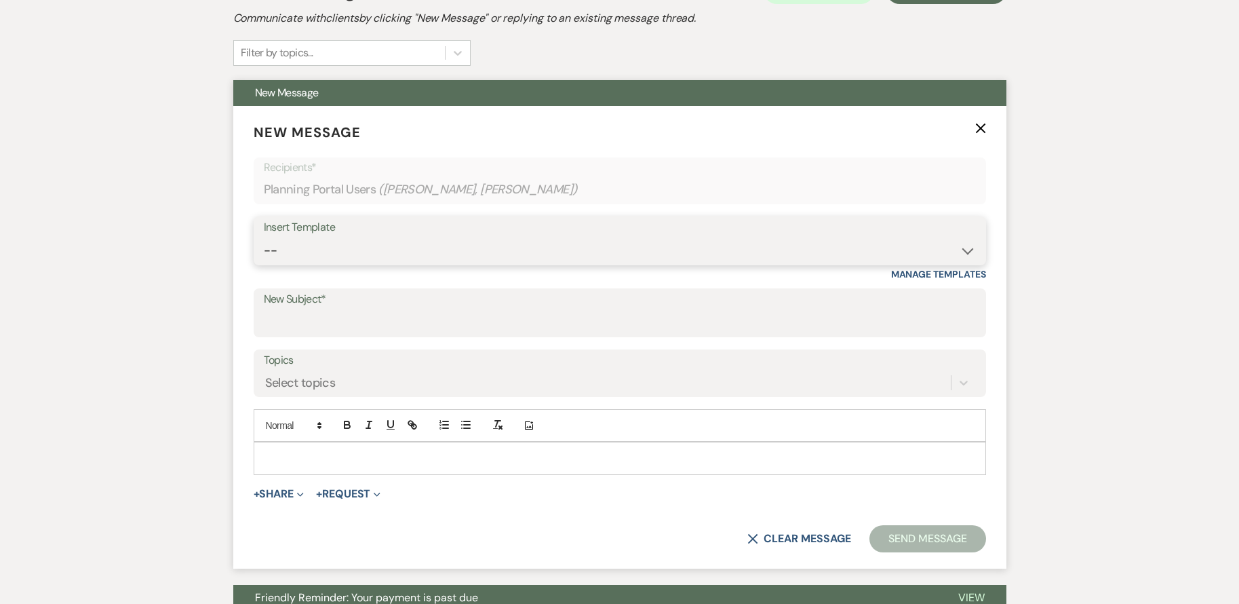
click at [419, 253] on select "-- Weven Planning Portal Introduction (Booked Events) Initial Inquiry Response …" at bounding box center [620, 250] width 712 height 26
click at [264, 237] on select "-- Weven Planning Portal Introduction (Booked Events) Initial Inquiry Response …" at bounding box center [620, 250] width 712 height 26
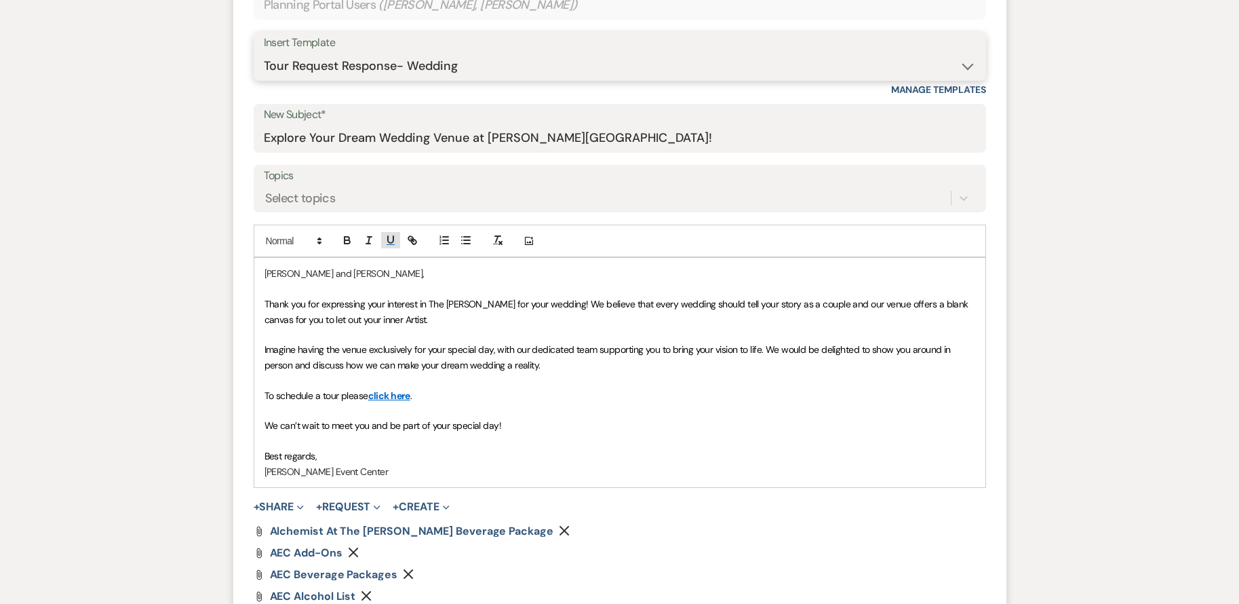
scroll to position [529, 0]
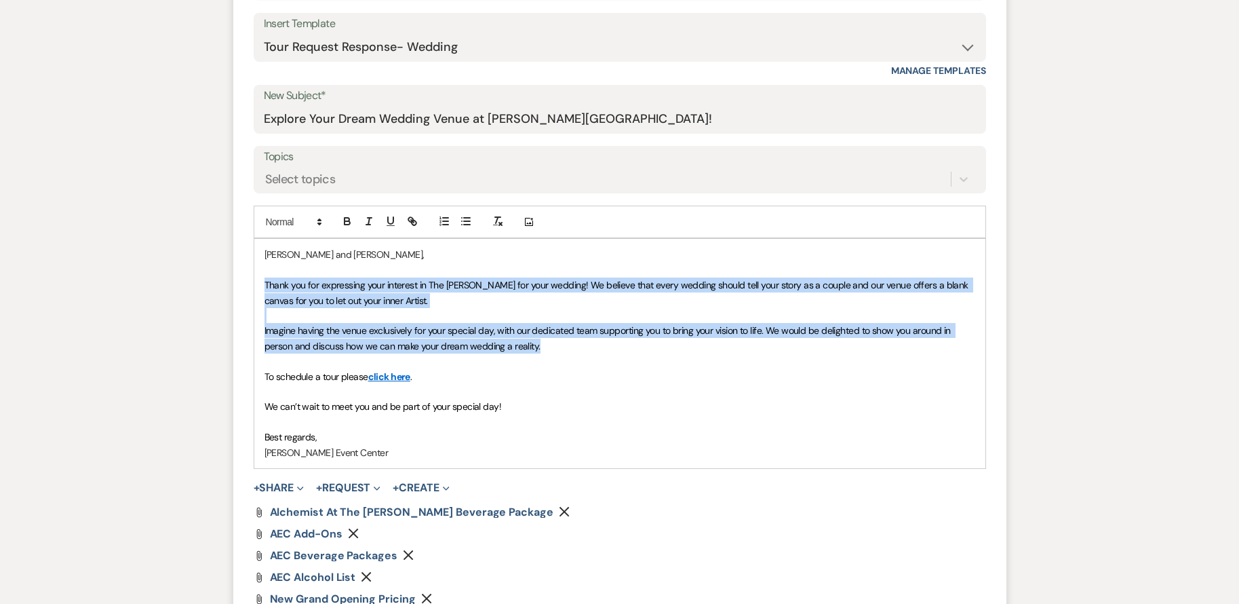
drag, startPoint x: 265, startPoint y: 283, endPoint x: 570, endPoint y: 351, distance: 313.5
click at [570, 351] on div "Jessica and Kirby, Thank you for expressing your interest in The Artis for your…" at bounding box center [619, 353] width 731 height 229
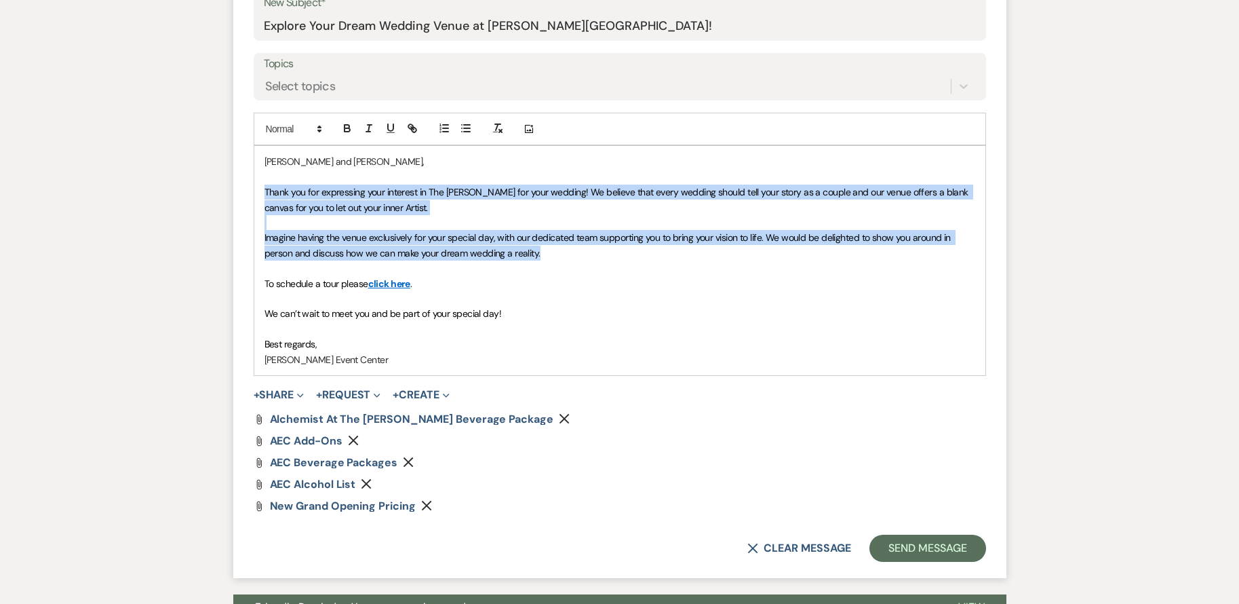
scroll to position [665, 0]
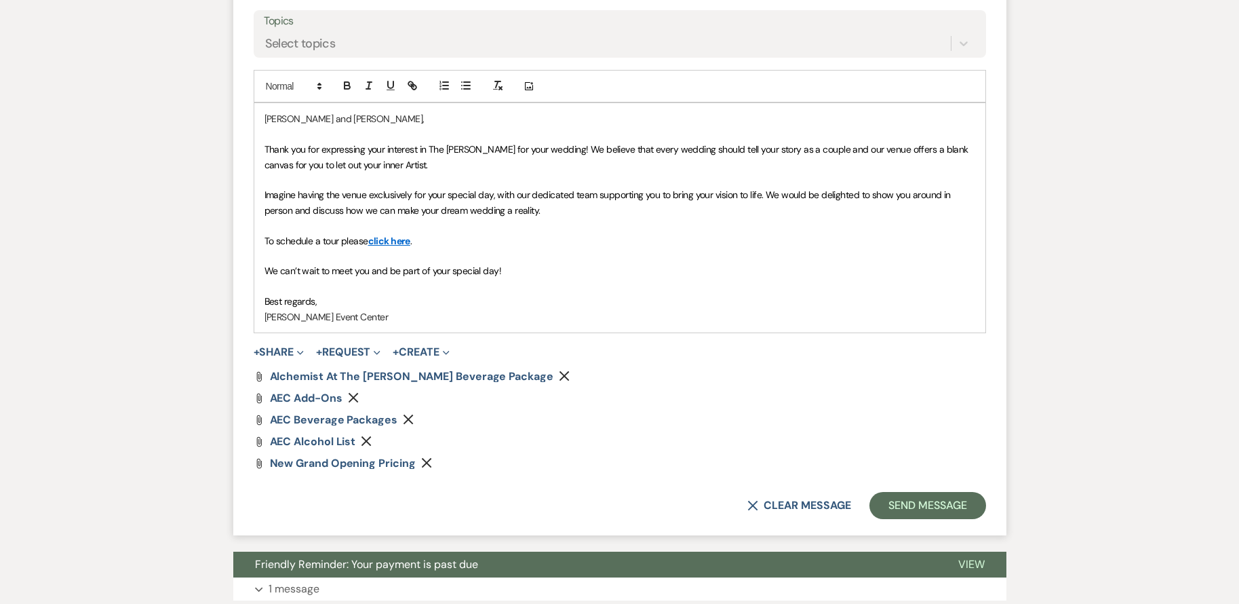
click at [637, 279] on p at bounding box center [620, 286] width 711 height 15
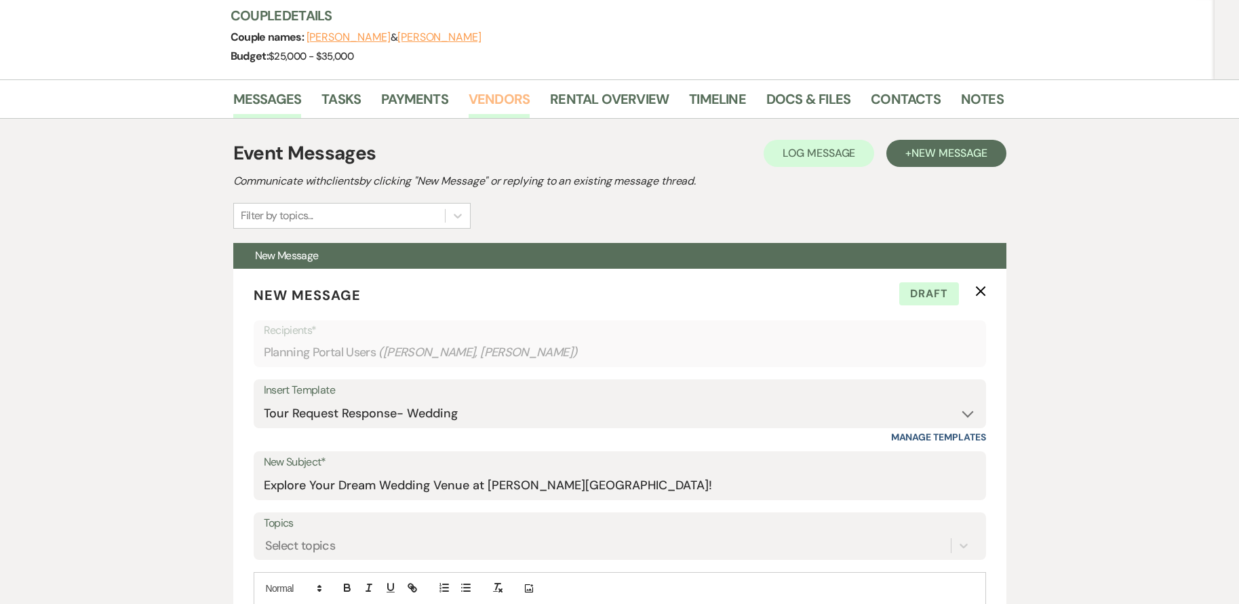
scroll to position [0, 0]
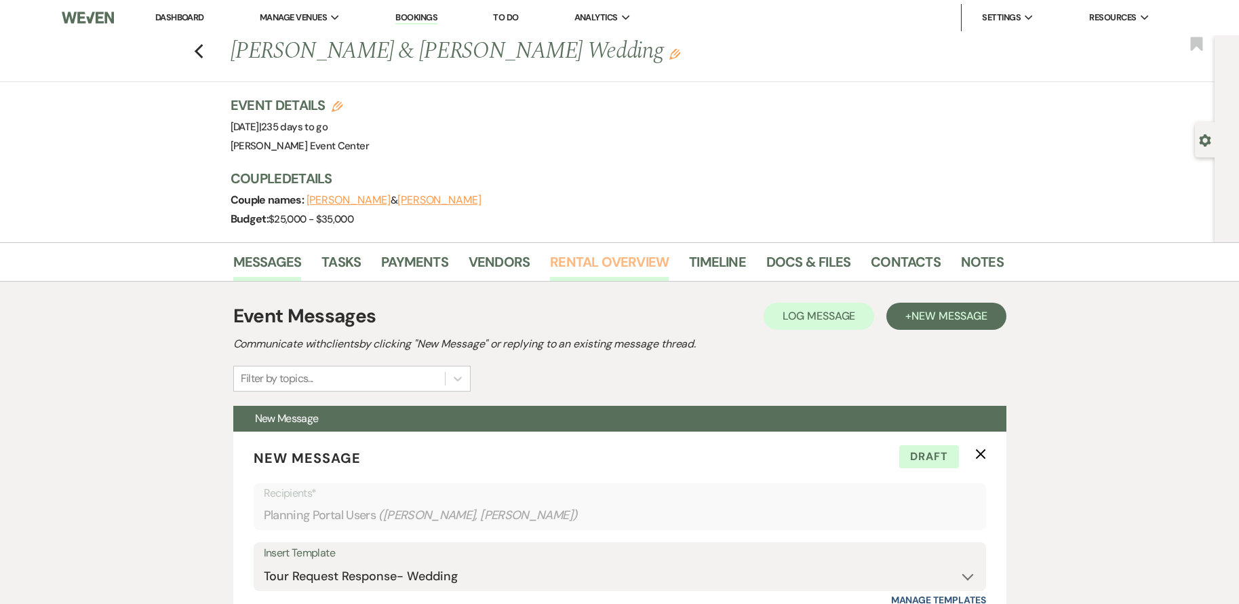
click at [604, 260] on link "Rental Overview" at bounding box center [609, 266] width 119 height 30
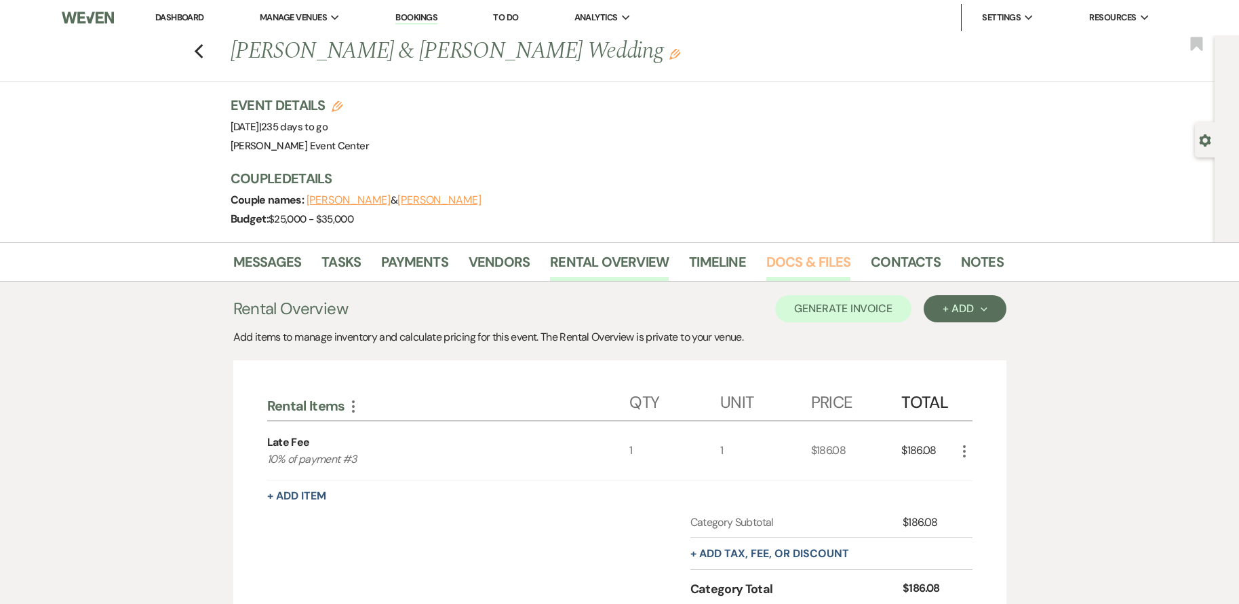
click at [779, 266] on link "Docs & Files" at bounding box center [809, 266] width 84 height 30
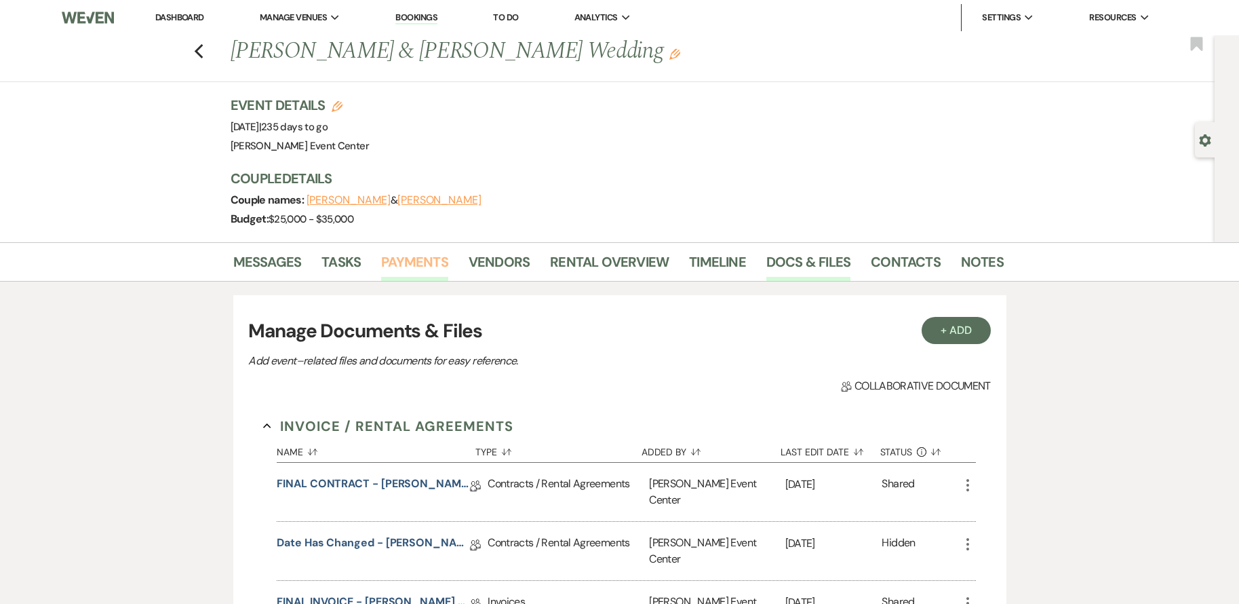
click at [422, 269] on link "Payments" at bounding box center [414, 266] width 67 height 30
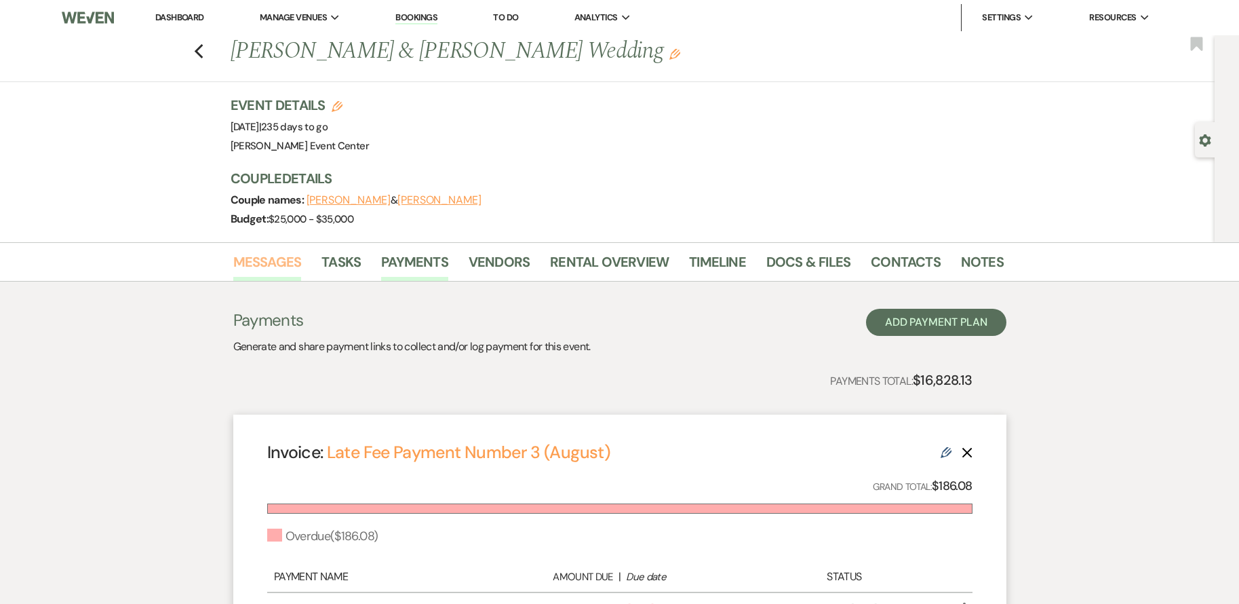
click at [257, 267] on link "Messages" at bounding box center [267, 266] width 69 height 30
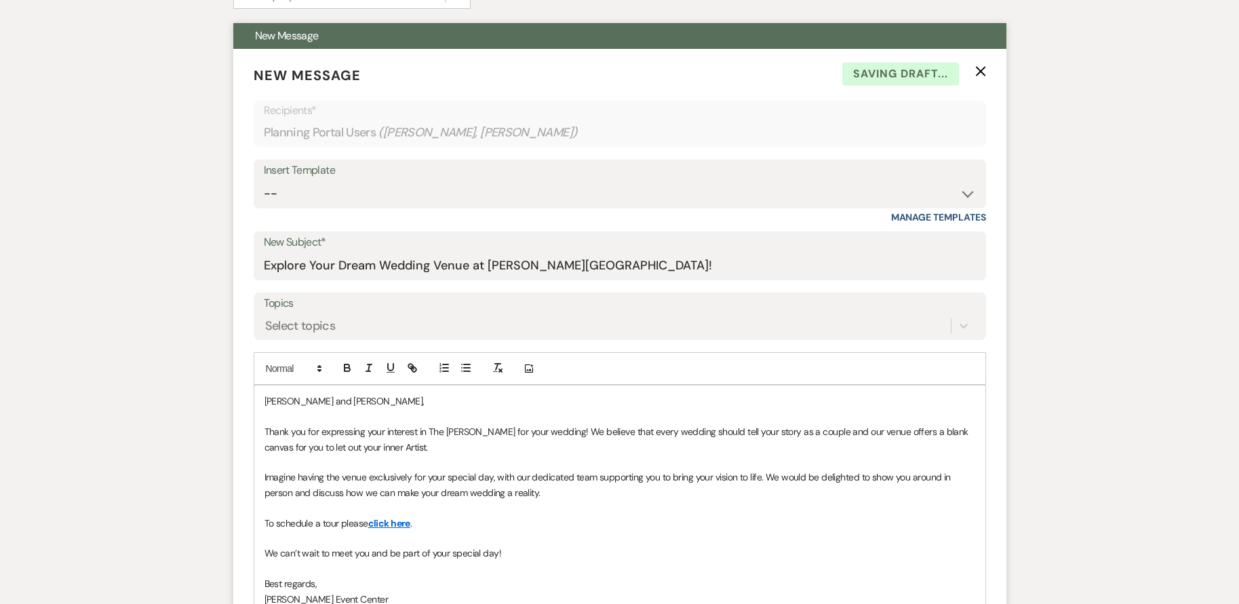
scroll to position [543, 0]
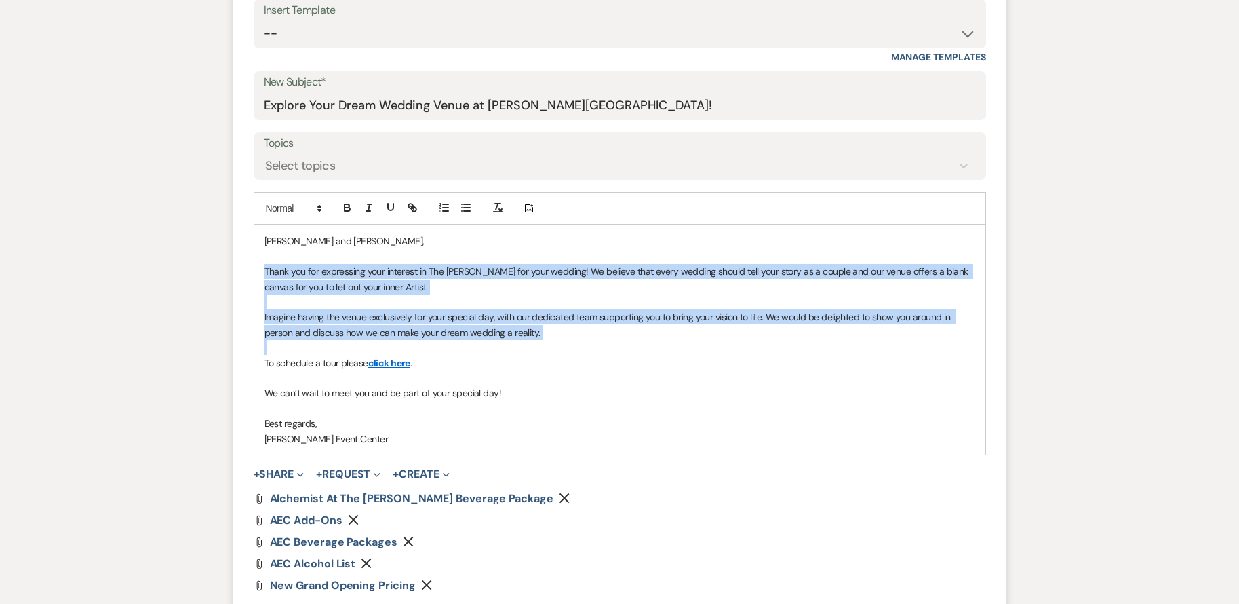
drag, startPoint x: 263, startPoint y: 270, endPoint x: 689, endPoint y: 347, distance: 433.6
click at [689, 347] on div "Jessica and Kirby, Thank you for expressing your interest in The Artis for your…" at bounding box center [619, 339] width 731 height 229
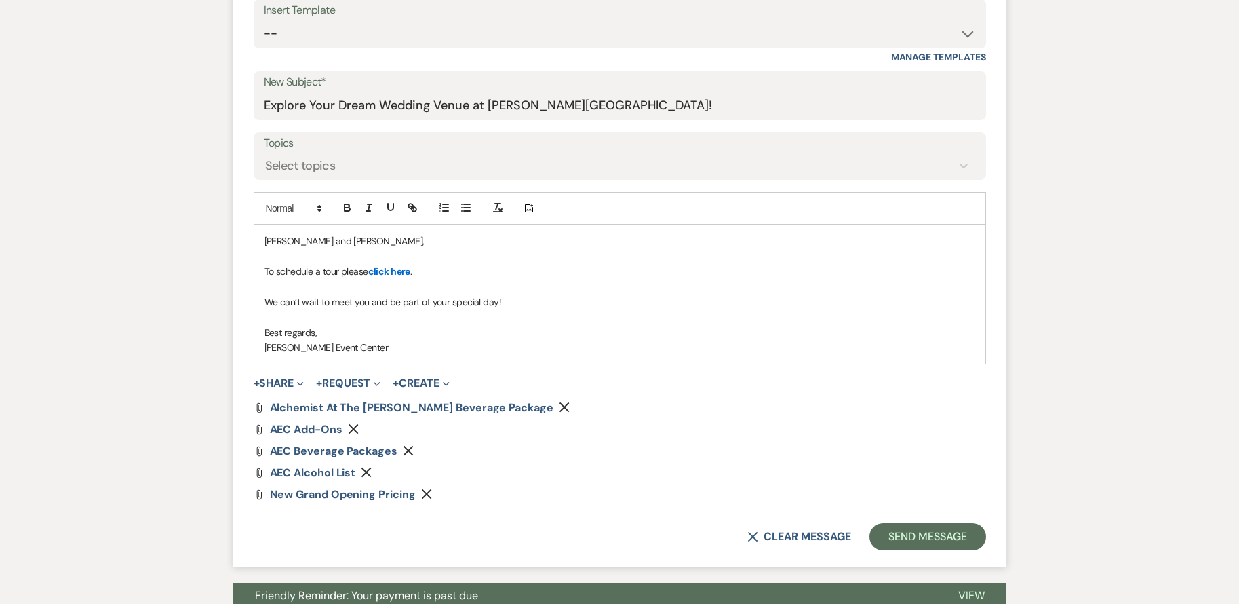
click at [559, 408] on icon "Remove" at bounding box center [564, 407] width 11 height 11
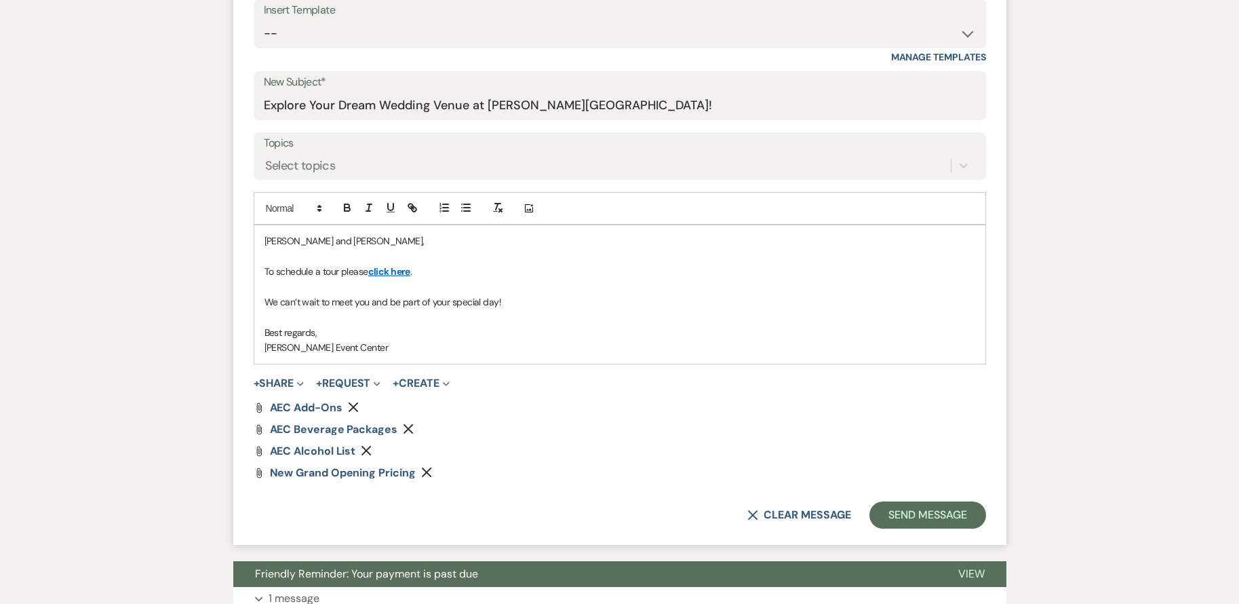
click at [351, 410] on use "button" at bounding box center [353, 407] width 10 height 10
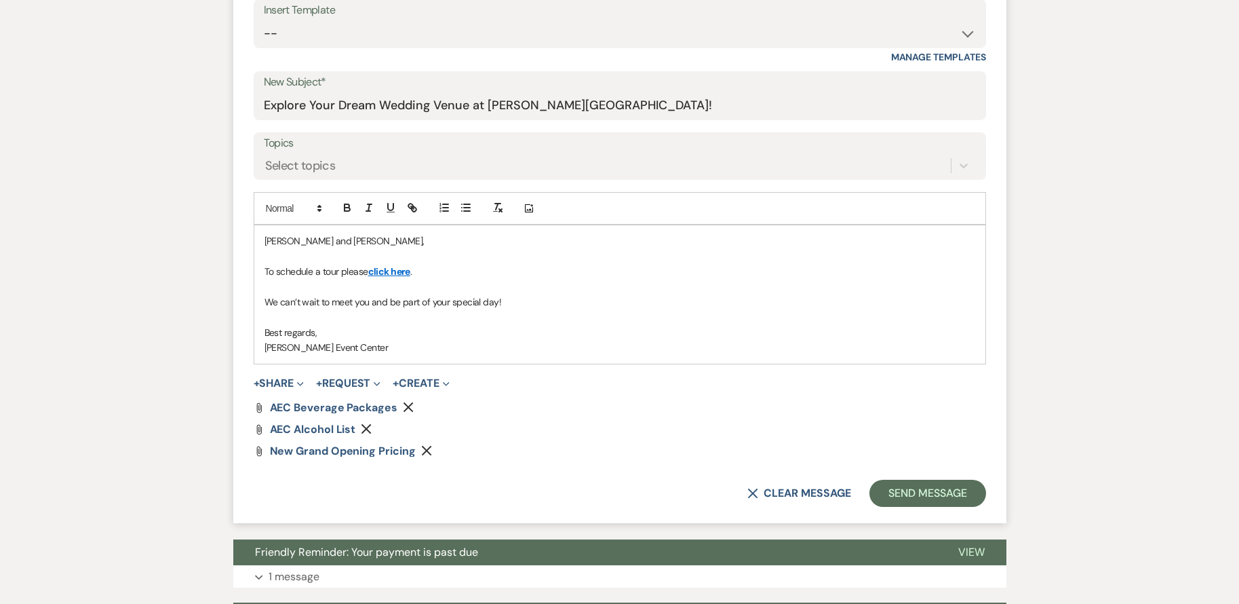
click at [406, 407] on use "button" at bounding box center [409, 407] width 10 height 10
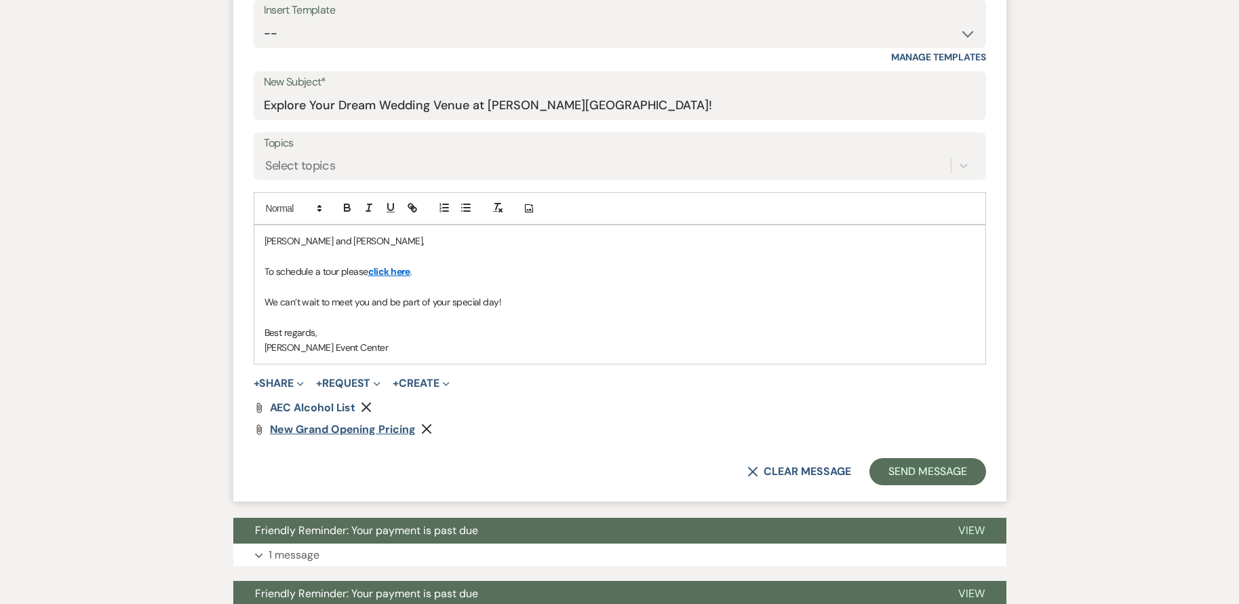
click at [370, 406] on icon "Remove" at bounding box center [366, 407] width 11 height 11
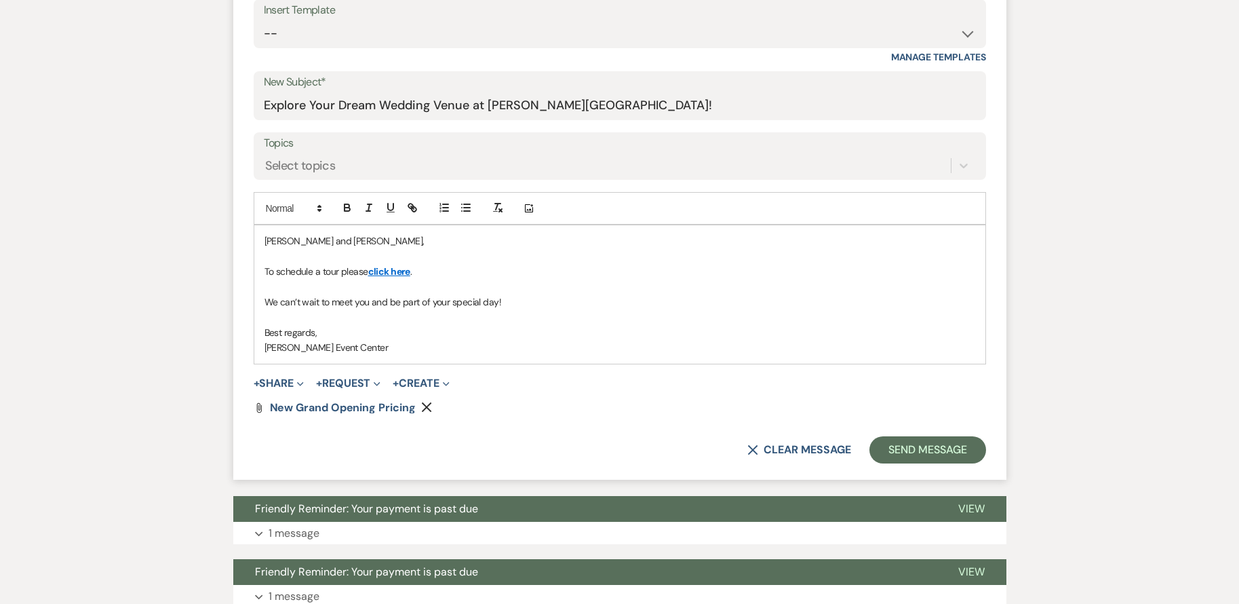
click at [425, 406] on icon "Remove" at bounding box center [426, 407] width 11 height 11
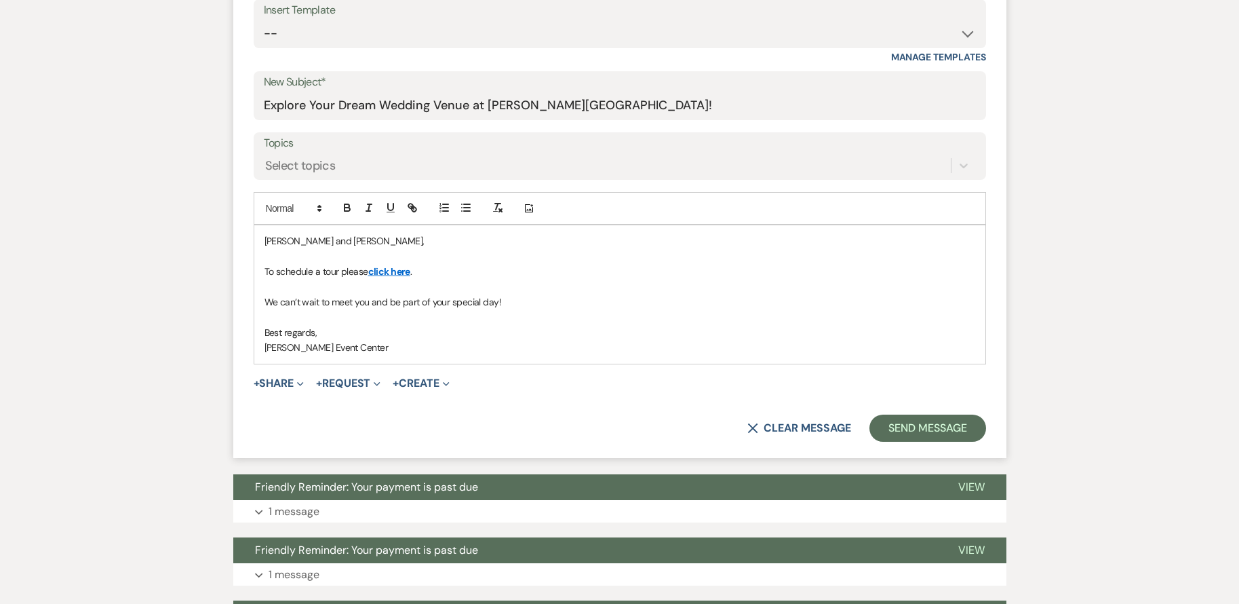
click at [340, 272] on p "To schedule a tour please click here ." at bounding box center [620, 271] width 711 height 15
click at [351, 303] on p "We can’t wait to meet you and be part of your special day!" at bounding box center [620, 301] width 711 height 15
drag, startPoint x: 265, startPoint y: 103, endPoint x: 643, endPoint y: 79, distance: 379.3
click at [643, 79] on div "New Subject* Explore Your Dream Wedding Venue at Artis Event Center!" at bounding box center [620, 95] width 733 height 49
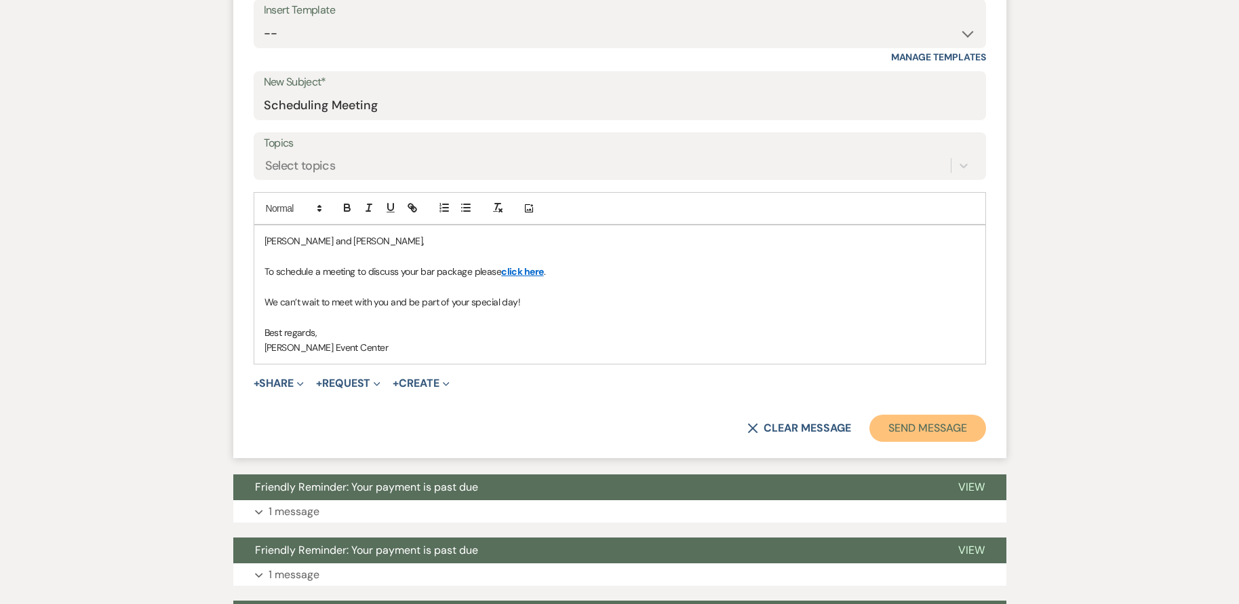
click at [939, 420] on button "Send Message" at bounding box center [928, 427] width 116 height 27
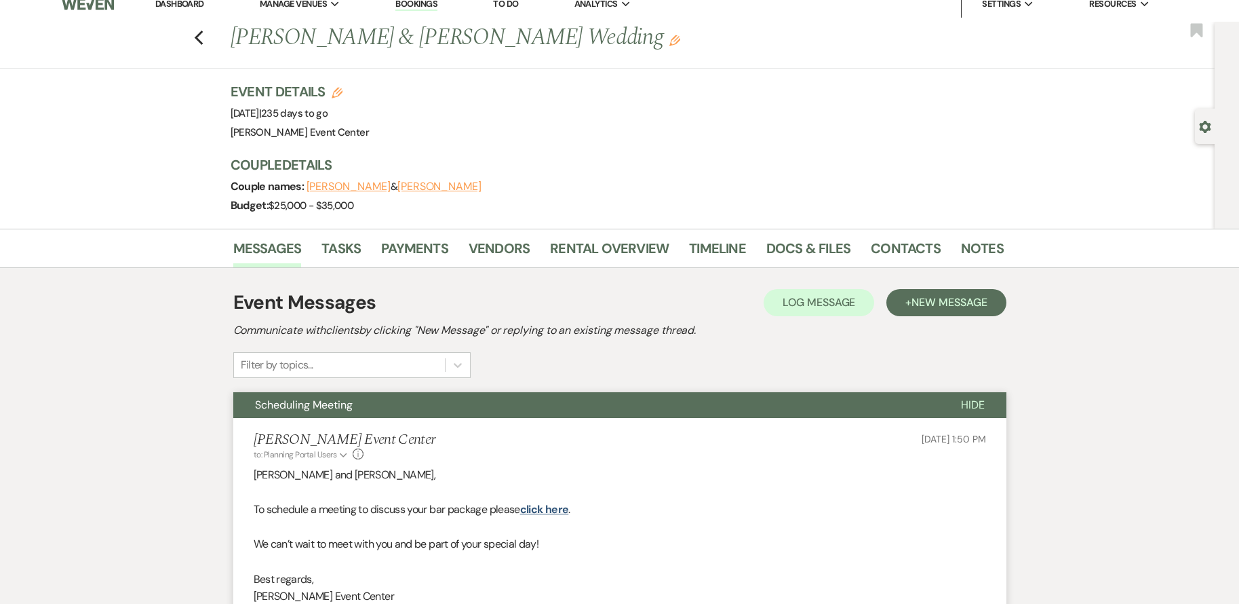
scroll to position [0, 0]
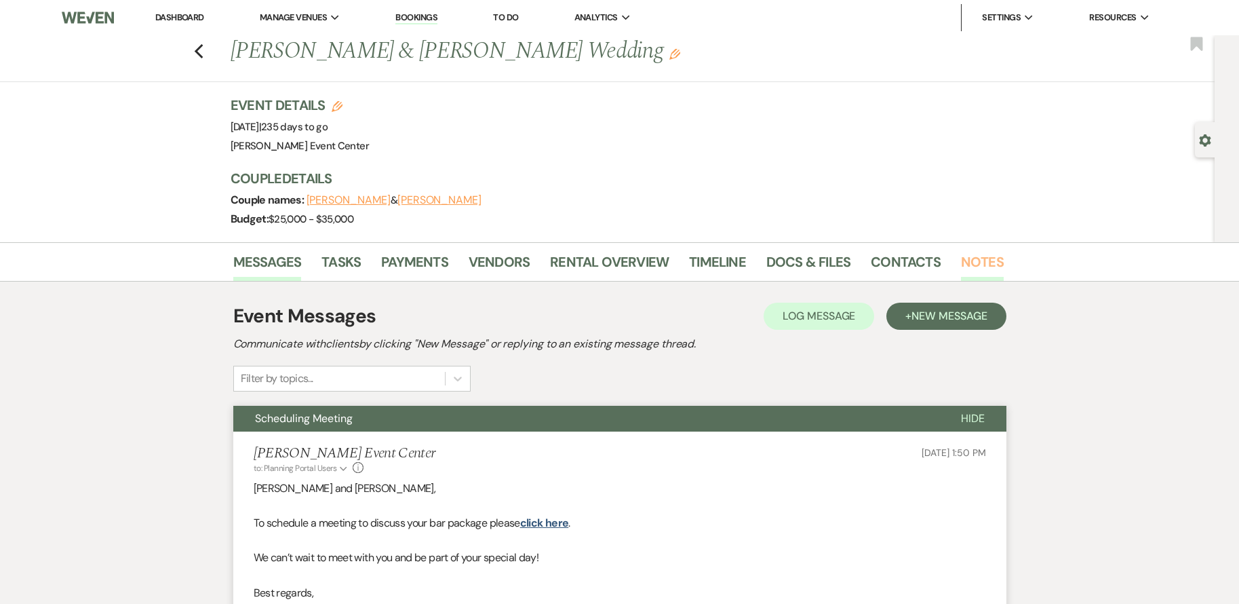
click at [962, 270] on link "Notes" at bounding box center [982, 266] width 43 height 30
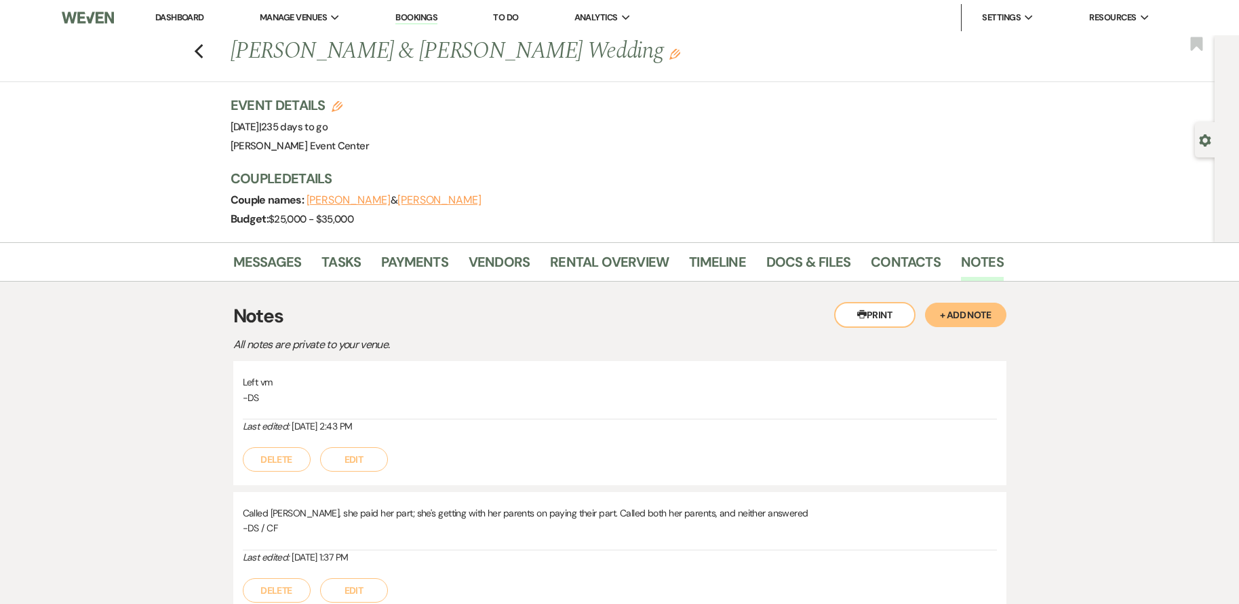
click at [983, 315] on button "+ Add Note" at bounding box center [965, 315] width 81 height 24
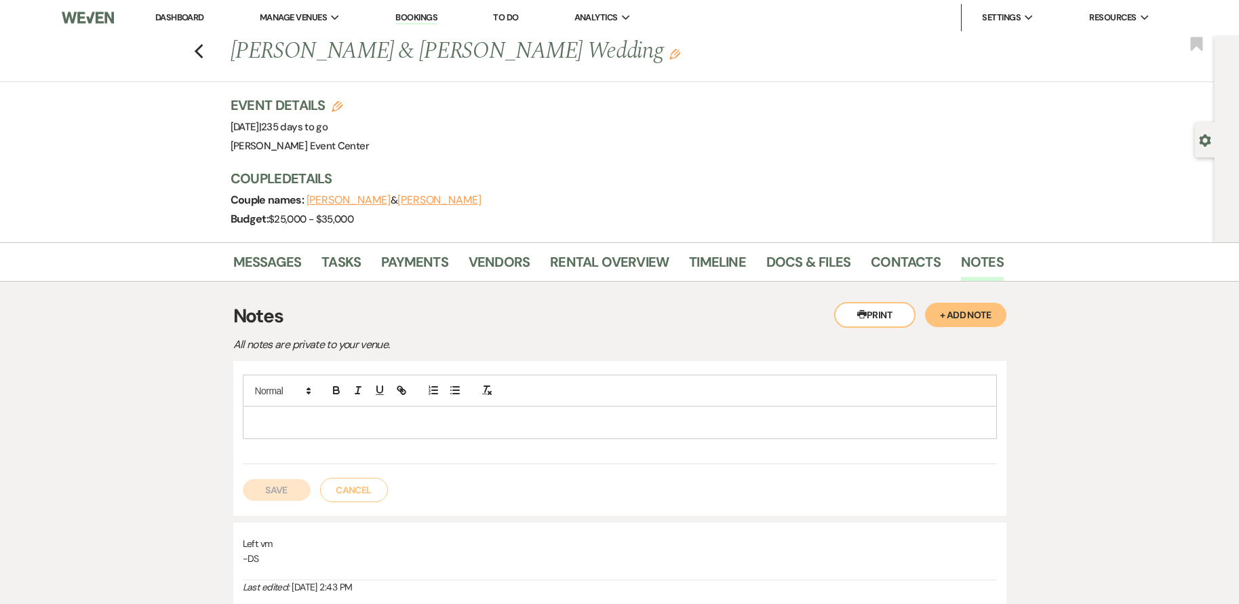
click at [322, 420] on p at bounding box center [620, 421] width 733 height 15
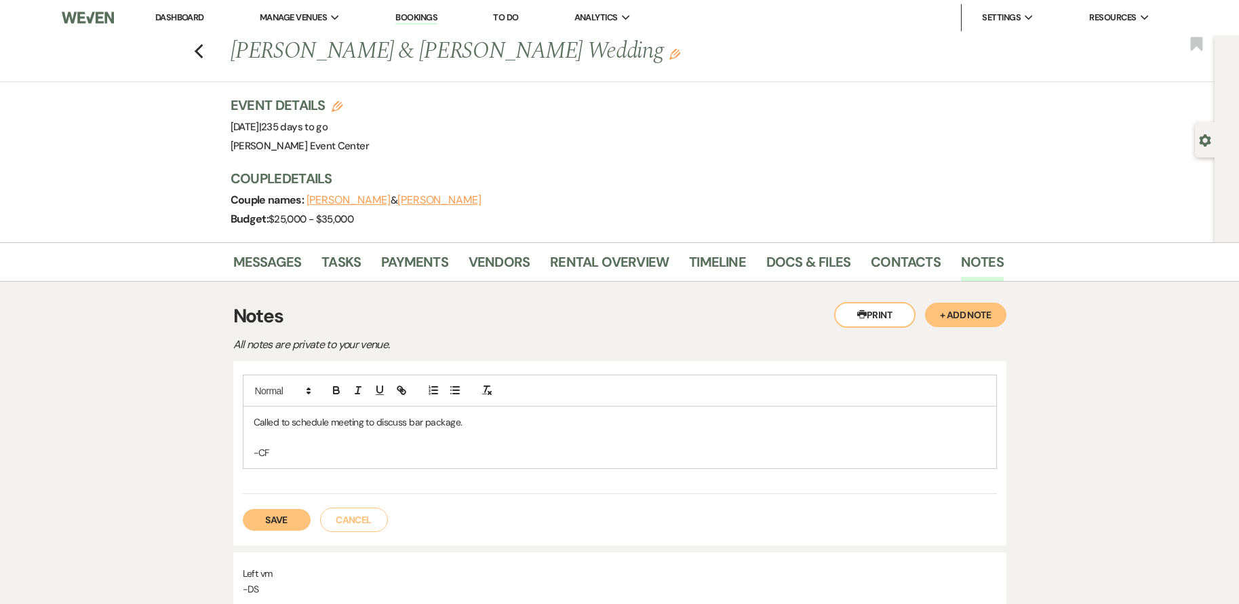
click at [466, 414] on div "Called to schedule meeting to discuss bar package. -CF" at bounding box center [620, 437] width 753 height 62
click at [285, 516] on button "Save" at bounding box center [277, 520] width 68 height 22
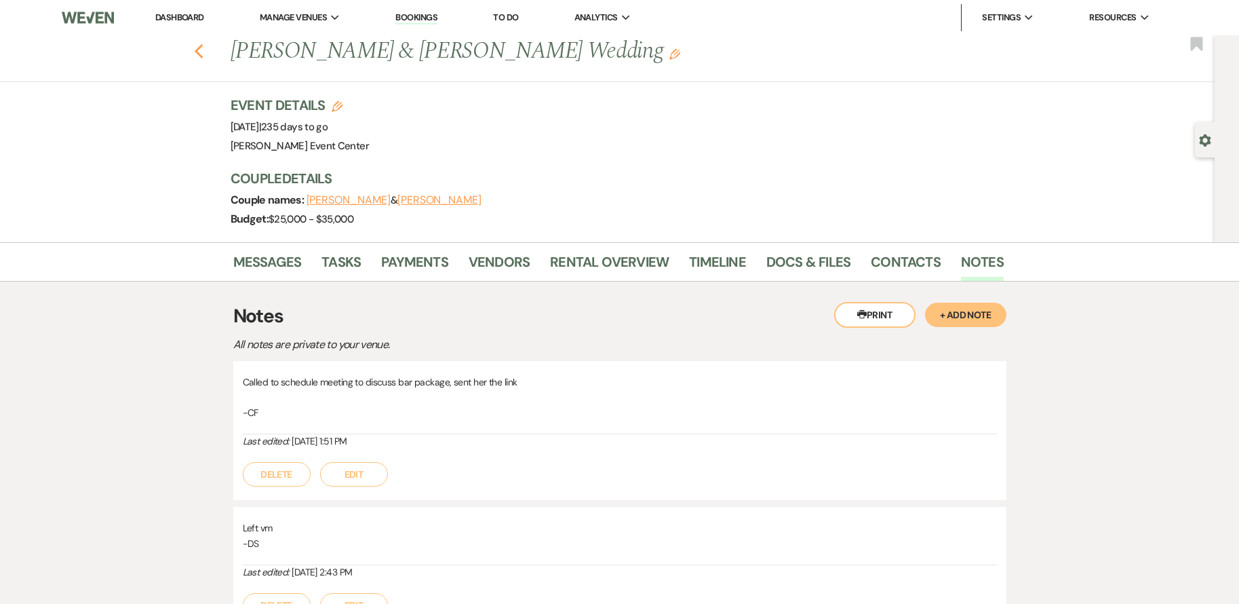
click at [203, 49] on use "button" at bounding box center [198, 51] width 9 height 15
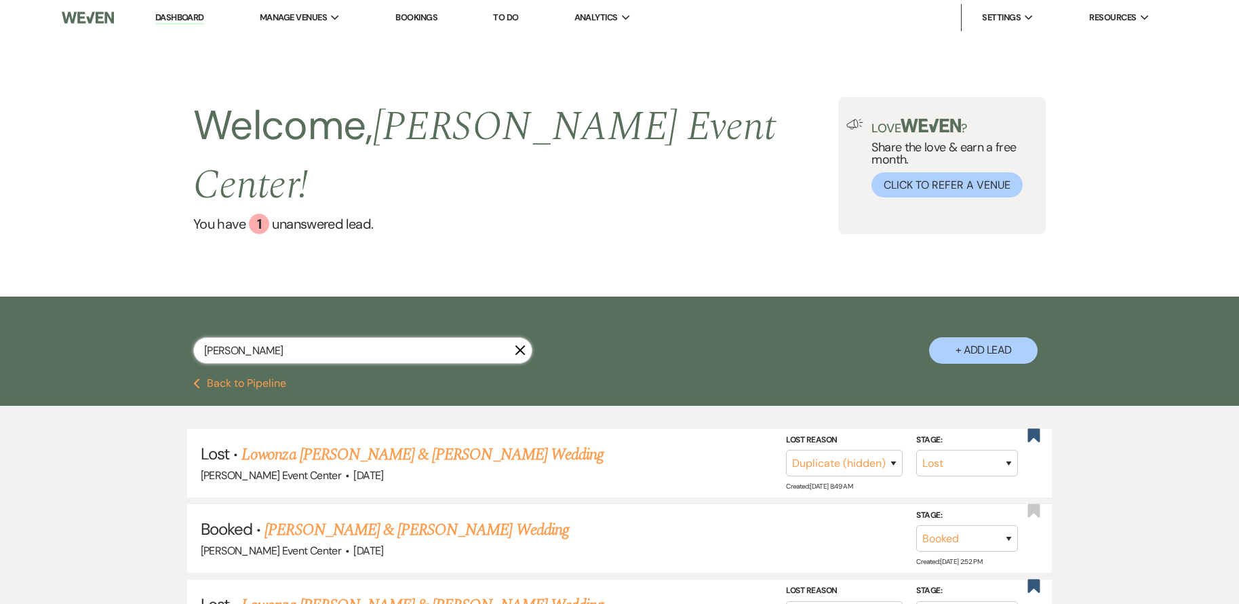
click at [282, 337] on input "Leavy" at bounding box center [362, 350] width 339 height 26
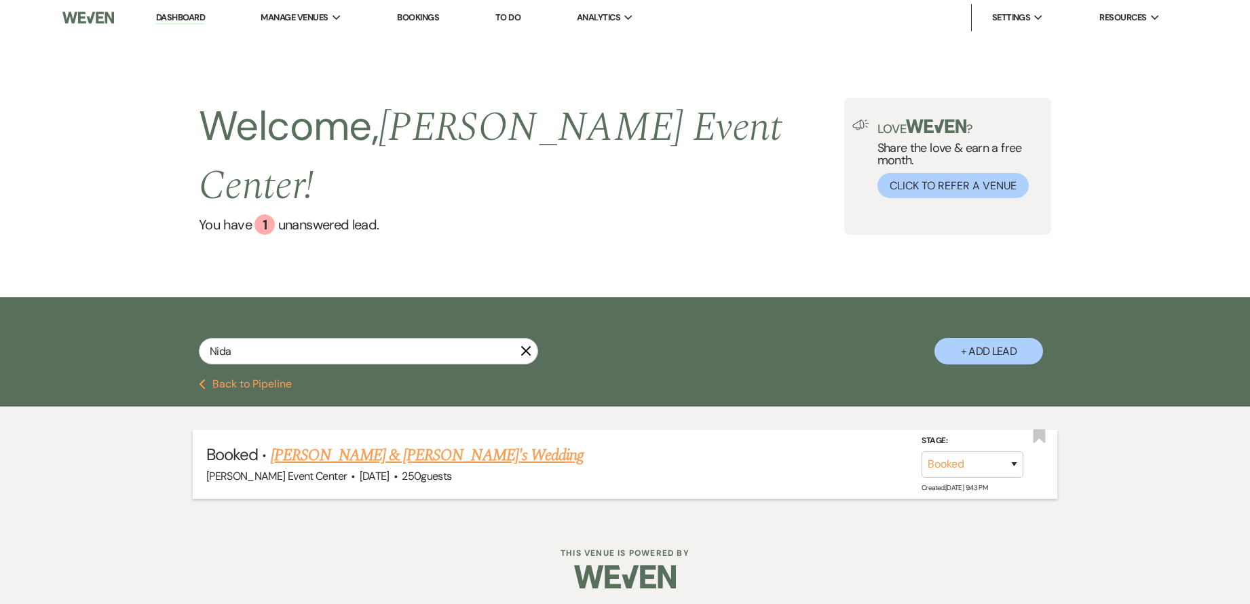
click at [370, 443] on link "Nida Noorani & Fiance's Wedding" at bounding box center [427, 455] width 313 height 24
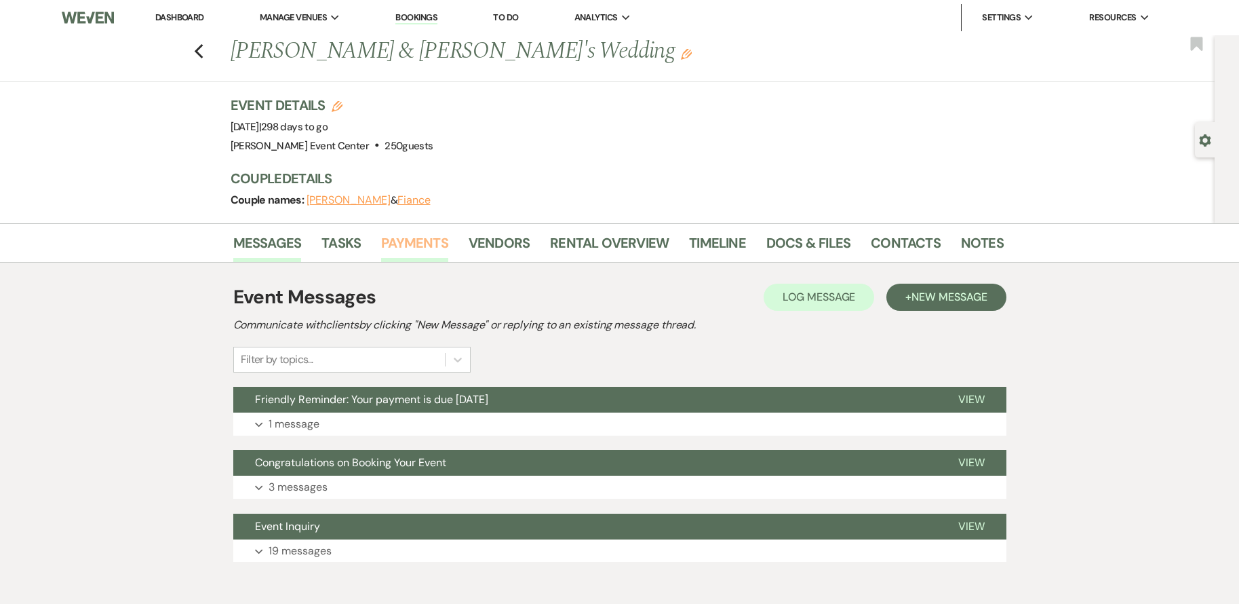
click at [405, 237] on link "Payments" at bounding box center [414, 247] width 67 height 30
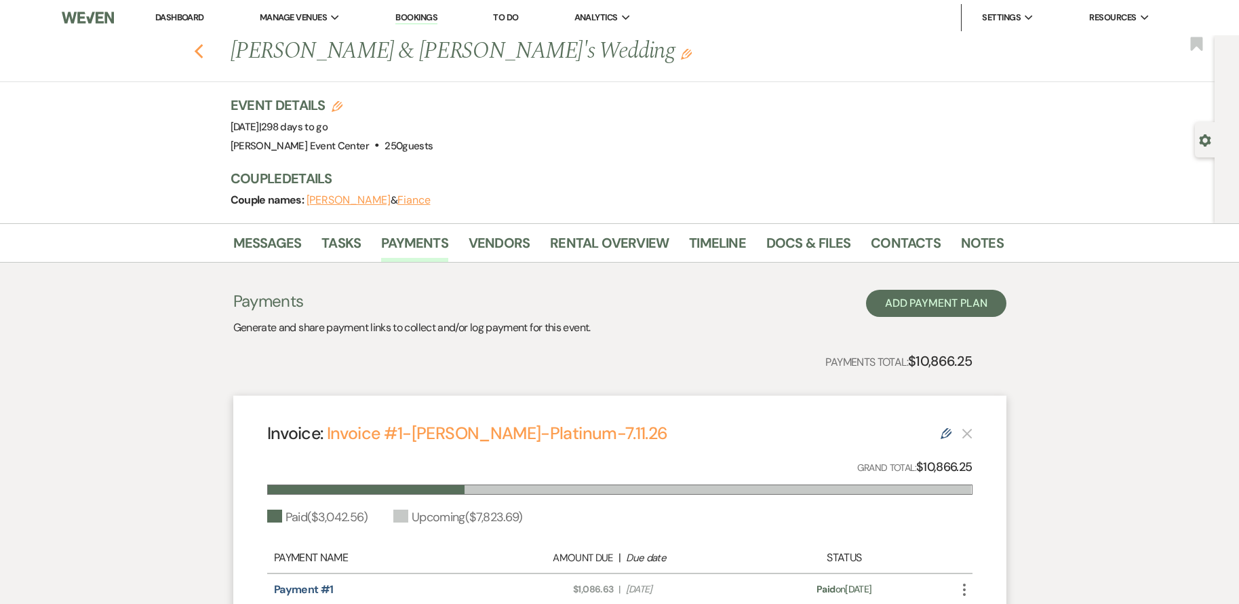
click at [203, 50] on use "button" at bounding box center [198, 51] width 9 height 15
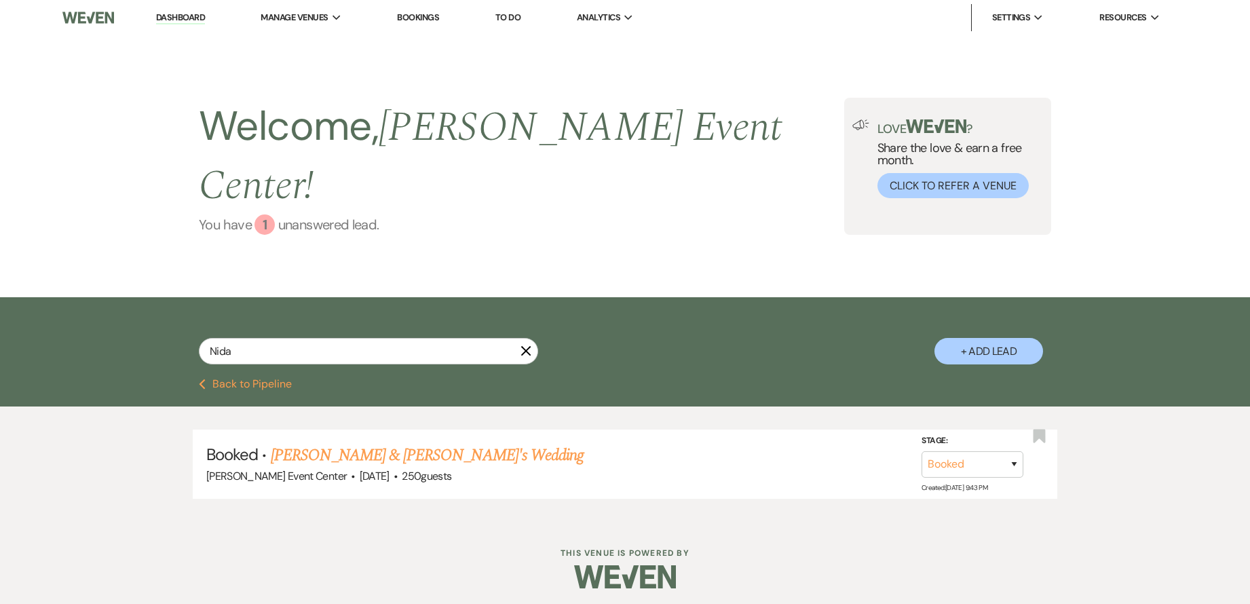
click at [264, 214] on div "1" at bounding box center [264, 224] width 20 height 20
click at [203, 379] on icon "Previous" at bounding box center [202, 384] width 7 height 11
click at [526, 346] on use "button" at bounding box center [526, 351] width 10 height 10
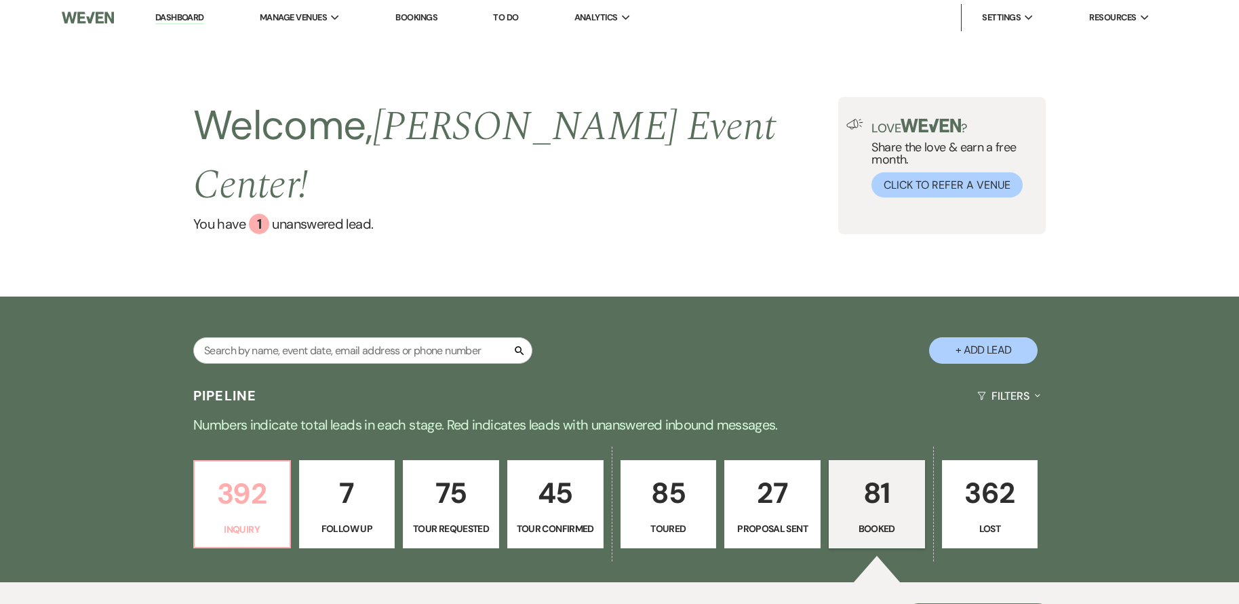
click at [274, 471] on p "392" at bounding box center [242, 493] width 79 height 45
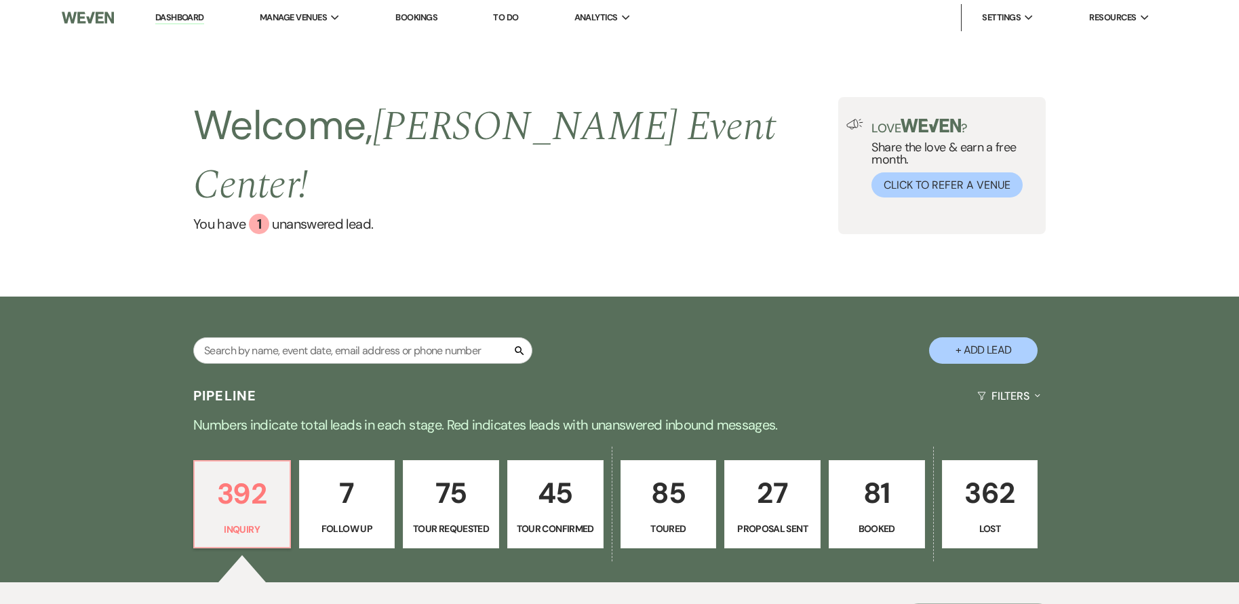
scroll to position [339, 0]
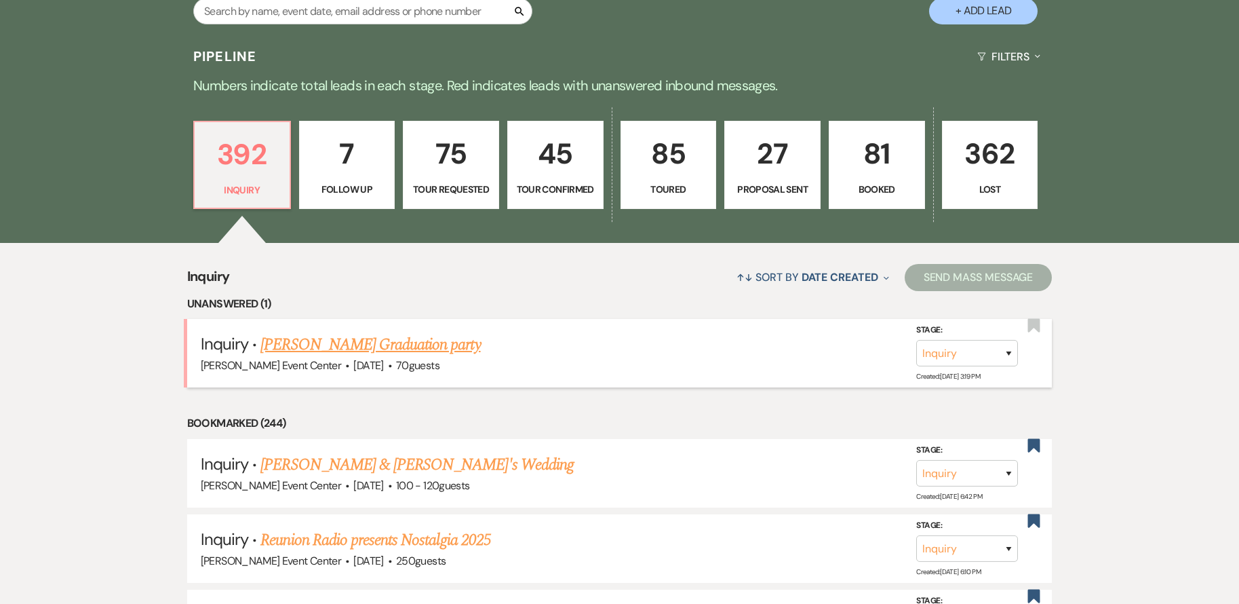
click at [448, 332] on link "[PERSON_NAME] Graduation party" at bounding box center [370, 344] width 220 height 24
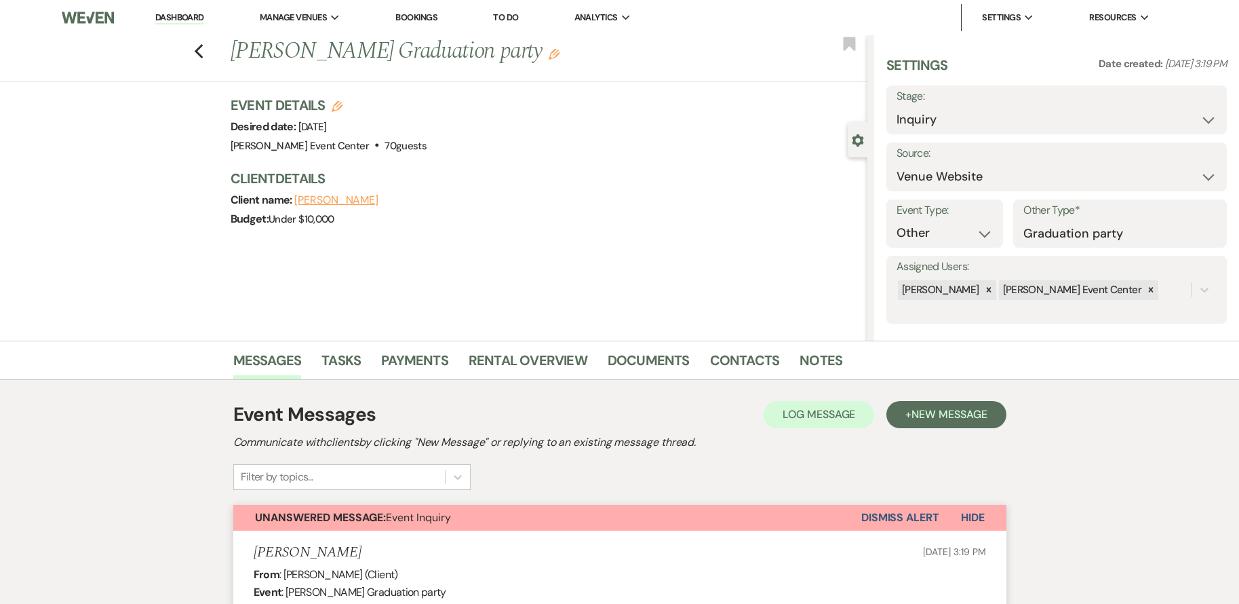
click at [656, 473] on div "Event Messages Log Log Message + New Message Communicate with clients by clicki…" at bounding box center [619, 445] width 773 height 90
click at [395, 303] on div "Previous Rashida Brown's Graduation party Edit Bookmark Gear Settings Settings …" at bounding box center [434, 187] width 868 height 305
click at [204, 52] on icon "Previous" at bounding box center [199, 51] width 10 height 16
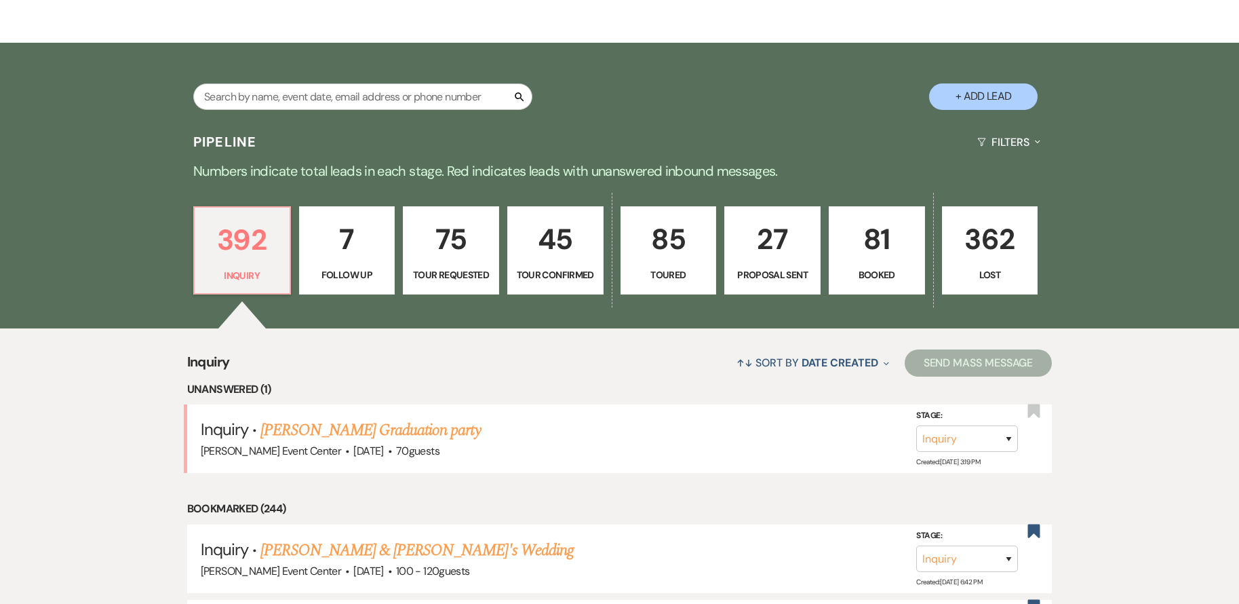
scroll to position [294, 0]
